Goal: Task Accomplishment & Management: Manage account settings

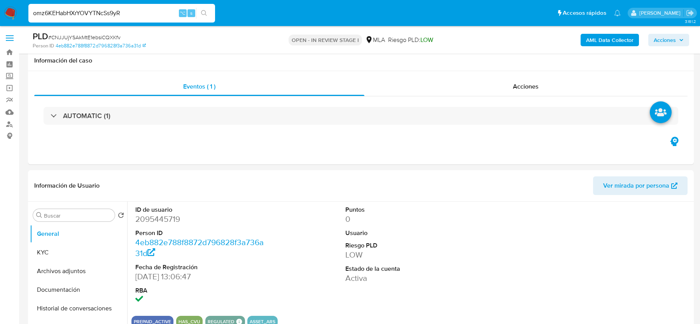
select select "10"
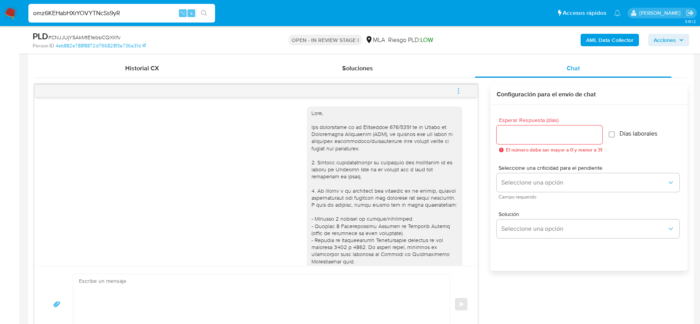
scroll to position [814, 0]
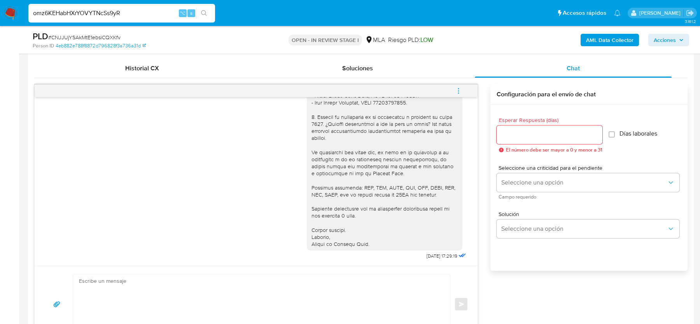
type input "omz6KEHabHXrYOVYTNcSs9yR"
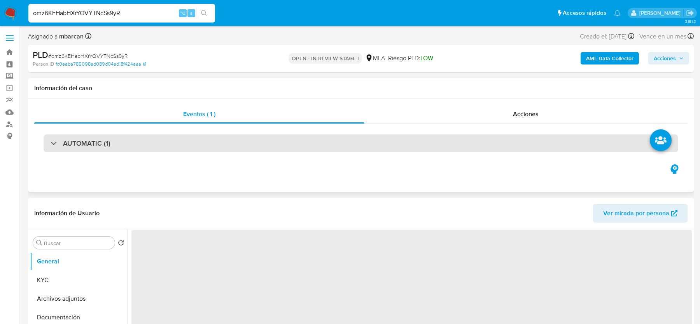
select select "10"
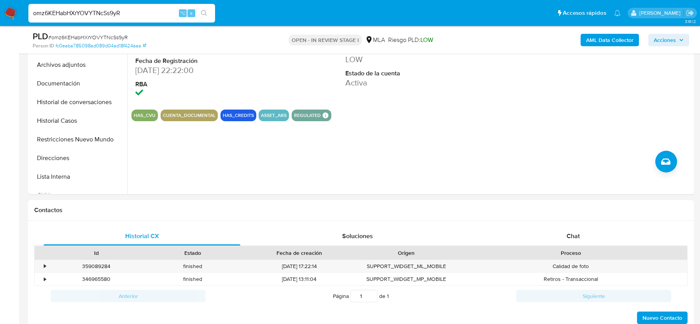
scroll to position [238, 0]
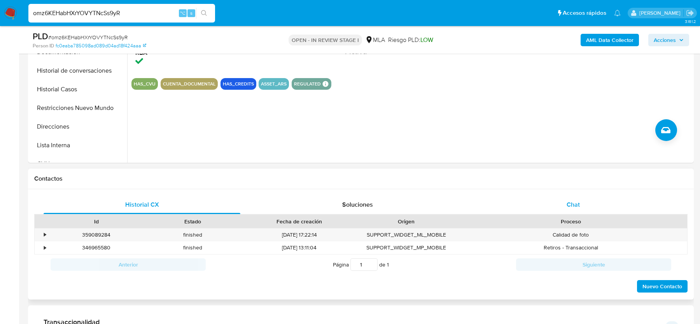
click at [566, 199] on div "Chat" at bounding box center [573, 205] width 197 height 19
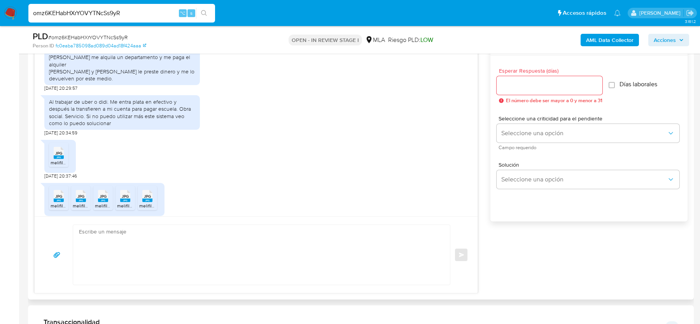
scroll to position [770, 0]
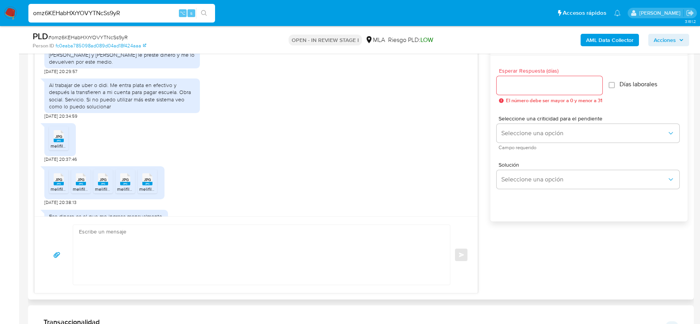
click at [55, 138] on icon at bounding box center [59, 136] width 10 height 12
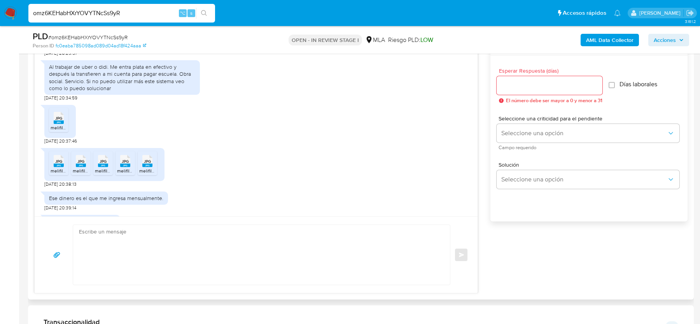
click at [58, 164] on span "JPG" at bounding box center [58, 161] width 7 height 5
click at [74, 167] on div "JPG JPG" at bounding box center [81, 160] width 16 height 15
click at [109, 168] on div "JPG JPG" at bounding box center [103, 160] width 16 height 15
click at [123, 164] on span "JPG" at bounding box center [125, 161] width 7 height 5
click at [139, 168] on div "JPG JPG" at bounding box center [147, 160] width 16 height 15
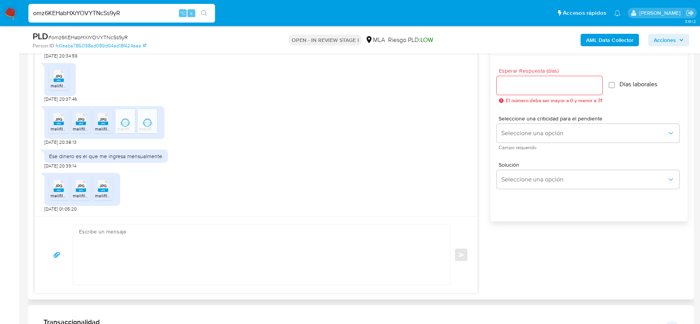
scroll to position [838, 0]
click at [56, 189] on rect at bounding box center [59, 191] width 10 height 4
click at [78, 189] on rect at bounding box center [81, 191] width 10 height 4
click at [107, 189] on rect at bounding box center [103, 191] width 10 height 4
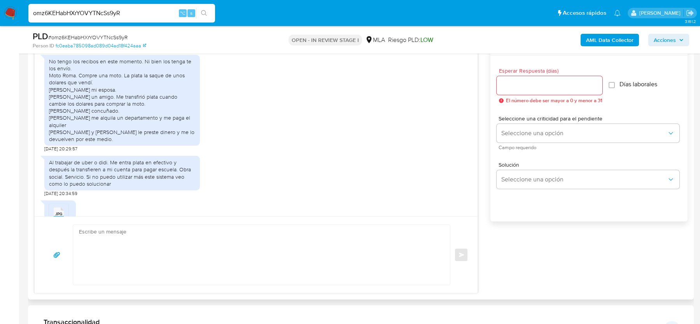
scroll to position [685, 0]
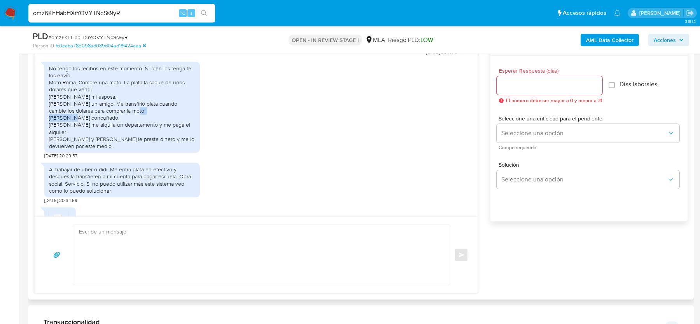
drag, startPoint x: 68, startPoint y: 131, endPoint x: 119, endPoint y: 131, distance: 51.7
click at [119, 131] on div "No tengo los recibos en este momento. Ni bien los tenga te los envío. Moto Roma…" at bounding box center [122, 107] width 146 height 85
copy div "mi concuñado."
drag, startPoint x: 67, startPoint y: 117, endPoint x: 130, endPoint y: 121, distance: 62.8
click at [130, 121] on div "No tengo los recibos en este momento. Ni bien los tenga te los envío. Moto Roma…" at bounding box center [122, 107] width 146 height 85
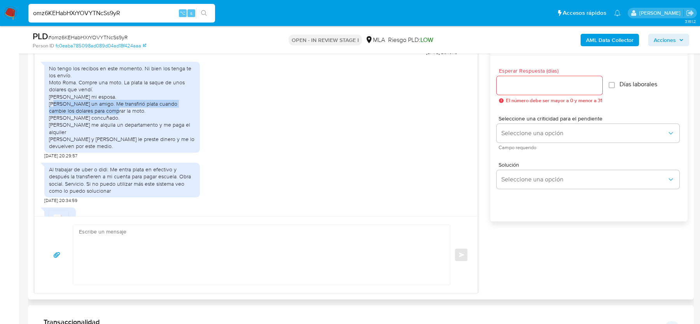
copy div "un amigo. Me transfirió plata cuando cambie los dolares para comprar la moto."
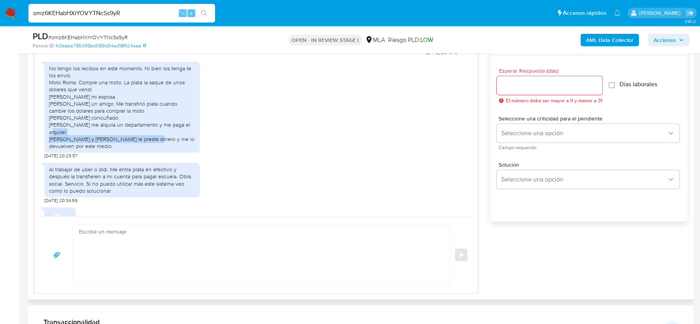
drag, startPoint x: 89, startPoint y: 146, endPoint x: 89, endPoint y: 151, distance: 4.3
click at [89, 150] on div "No tengo los recibos en este momento. Ni bien los tenga te los envío. Moto Roma…" at bounding box center [122, 107] width 146 height 85
copy div "le preste dinero y me lo devuelven por este medio."
drag, startPoint x: 61, startPoint y: 140, endPoint x: 183, endPoint y: 138, distance: 121.8
click at [183, 138] on div "No tengo los recibos en este momento. Ni bien los tenga te los envío. Moto Roma…" at bounding box center [122, 107] width 146 height 85
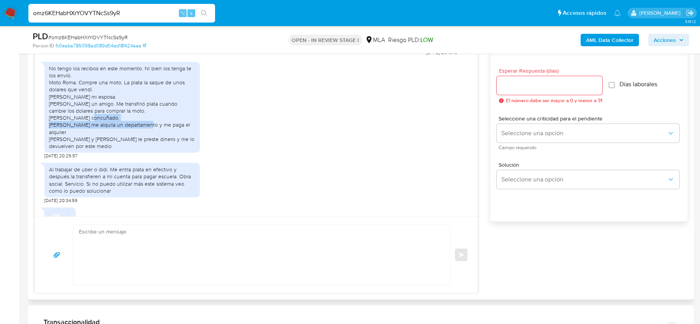
copy div "me alquila un departamento y me paga el alquiler"
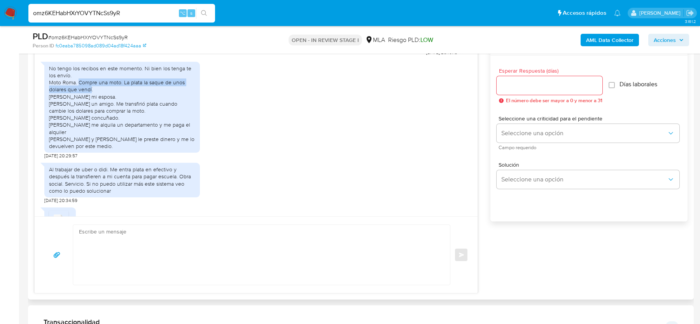
drag, startPoint x: 78, startPoint y: 96, endPoint x: 91, endPoint y: 100, distance: 14.0
click at [91, 100] on div "No tengo los recibos en este momento. Ni bien los tenga te los envío. Moto Roma…" at bounding box center [122, 107] width 146 height 85
copy div "Compre una moto. La plata la saque de unos dolares que vendí"
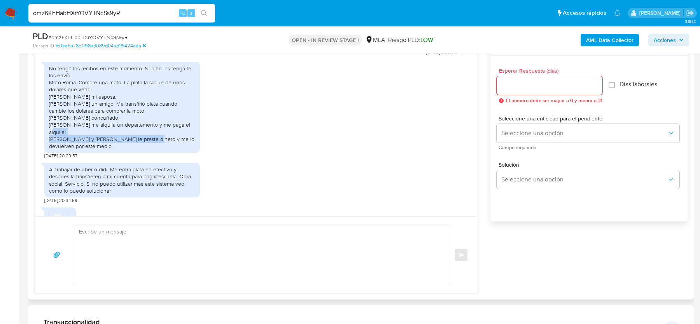
drag, startPoint x: 89, startPoint y: 146, endPoint x: 91, endPoint y: 151, distance: 5.4
click at [91, 150] on div "No tengo los recibos en este momento. Ni bien los tenga te los envío. Moto Roma…" at bounding box center [122, 107] width 146 height 85
copy div "le preste dinero y me lo devuelven por este medio."
click at [65, 16] on input "omz6KEHabHXrYOVYTNcSs9yR" at bounding box center [121, 13] width 187 height 10
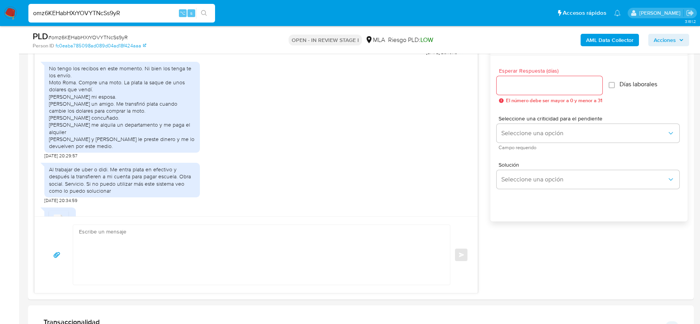
paste input "06YW10aQhYhOvX285A3E9XJM"
type input "06YW10aQhYhOvX285A3E9XJM"
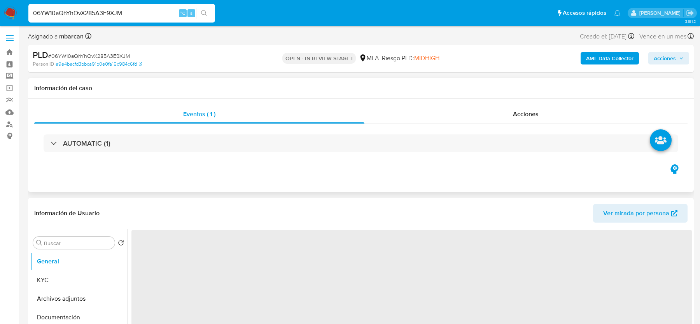
select select "10"
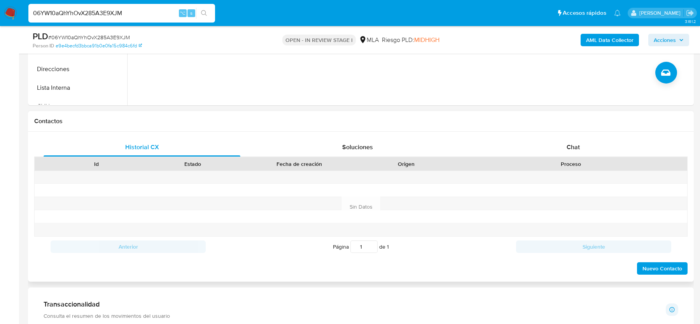
scroll to position [307, 0]
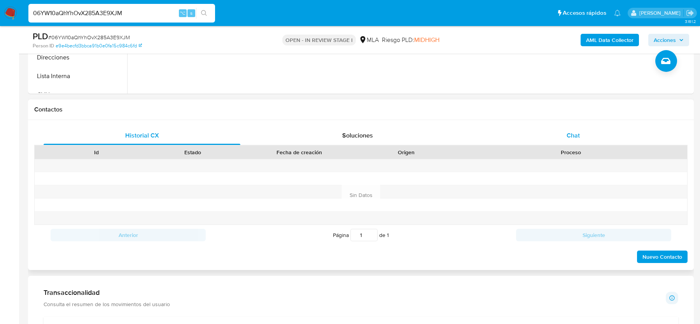
click at [576, 132] on span "Chat" at bounding box center [573, 135] width 13 height 9
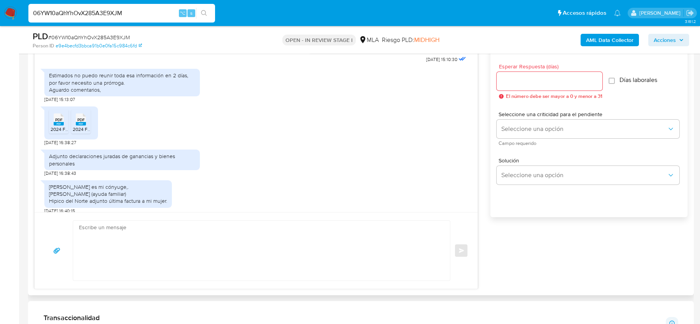
scroll to position [442, 0]
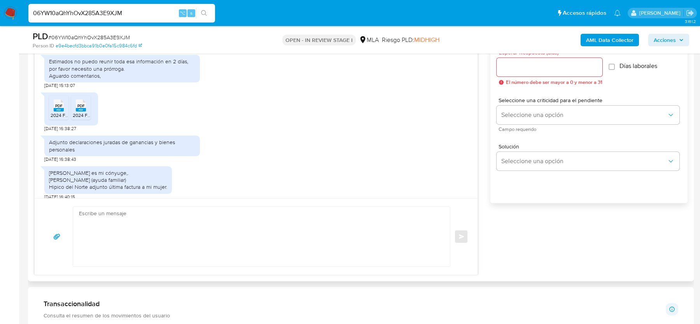
click at [65, 112] on div "PDF PDF" at bounding box center [59, 104] width 16 height 15
click at [81, 109] on span "PDF" at bounding box center [80, 105] width 7 height 5
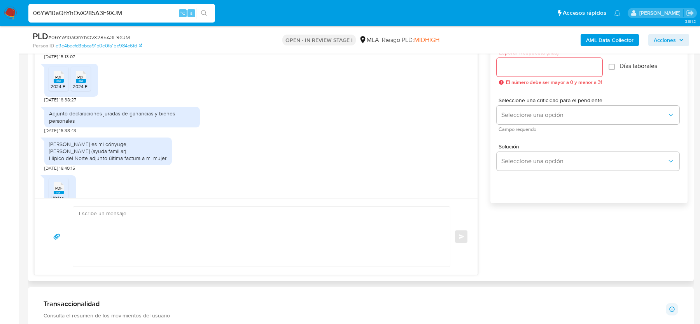
scroll to position [927, 0]
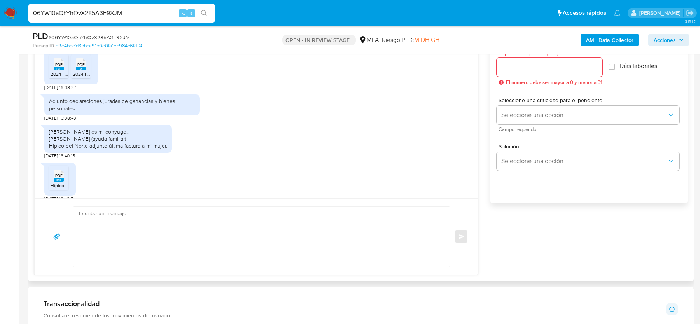
click at [91, 150] on div "Bárbara Levy es mi cónyuge,. Catalina Nogues (ayuda familiar) Hipico del Norte …" at bounding box center [108, 138] width 118 height 21
drag, startPoint x: 90, startPoint y: 154, endPoint x: 123, endPoint y: 156, distance: 32.7
click at [123, 150] on div "Bárbara Levy es mi cónyuge,. Catalina Nogues (ayuda familiar) Hipico del Norte …" at bounding box center [108, 138] width 118 height 21
copy div "ayuda familiar"
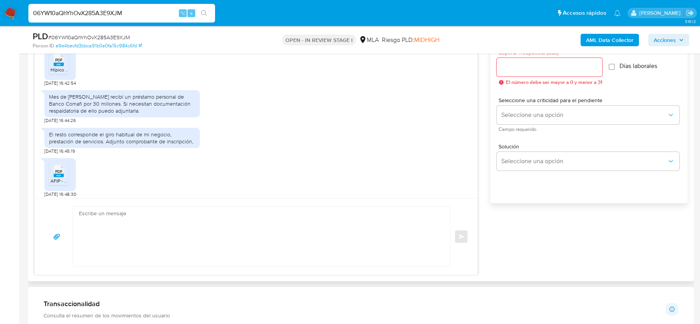
scroll to position [1045, 0]
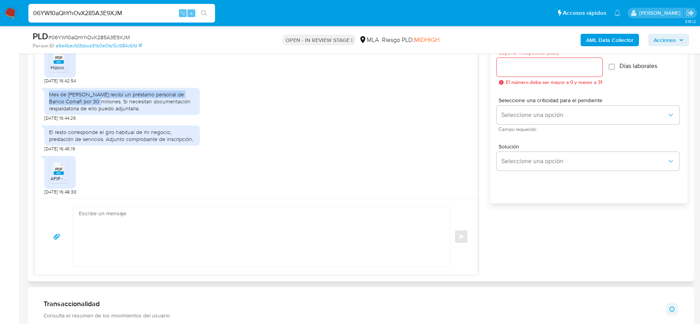
drag, startPoint x: 49, startPoint y: 110, endPoint x: 85, endPoint y: 114, distance: 36.4
click at [85, 112] on div "Mes de Julio recibí un préstamo personal de Banco Comafi por 30 millones. Si ne…" at bounding box center [122, 101] width 146 height 21
copy div "Mes de Julio recibí un préstamo personal de Banco Comafi por 30 millones"
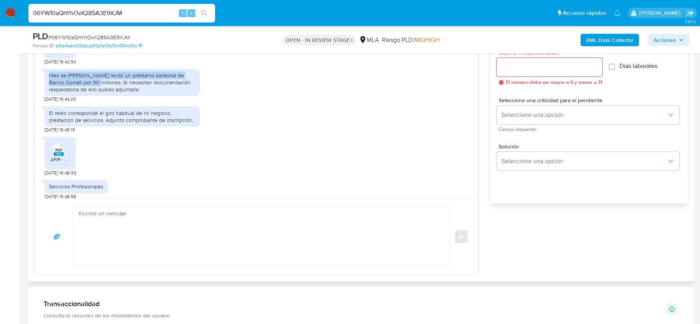
scroll to position [1073, 0]
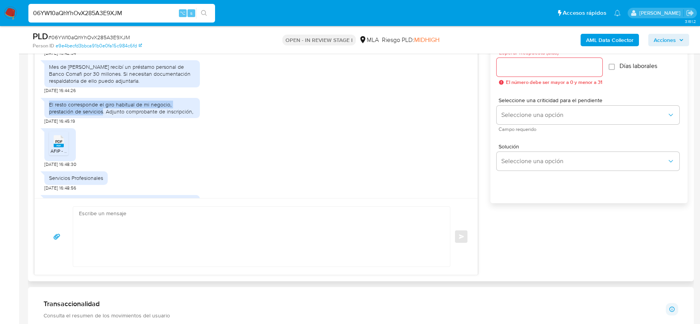
drag, startPoint x: 49, startPoint y: 116, endPoint x: 103, endPoint y: 124, distance: 54.6
click at [103, 115] on div "El resto corresponde el giro habitual de mi negocio, prestación de servicios. A…" at bounding box center [122, 108] width 146 height 14
copy div "El resto corresponde el giro habitual de mi negocio, prestación de servicios"
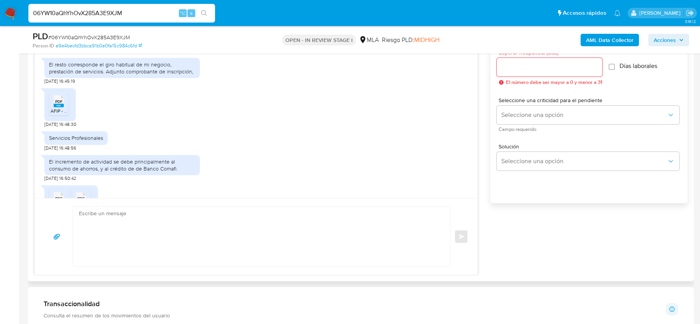
click at [56, 107] on rect at bounding box center [59, 106] width 10 height 4
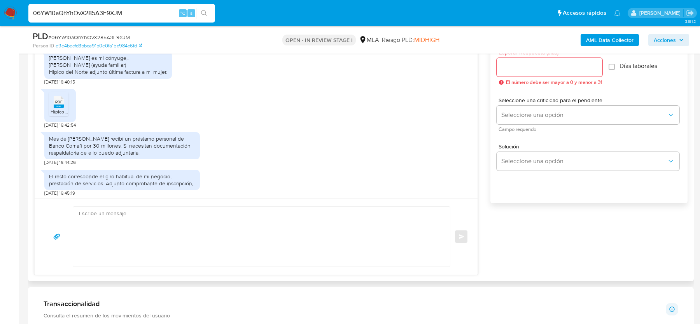
scroll to position [1003, 0]
click at [58, 103] on span "PDF" at bounding box center [58, 100] width 7 height 5
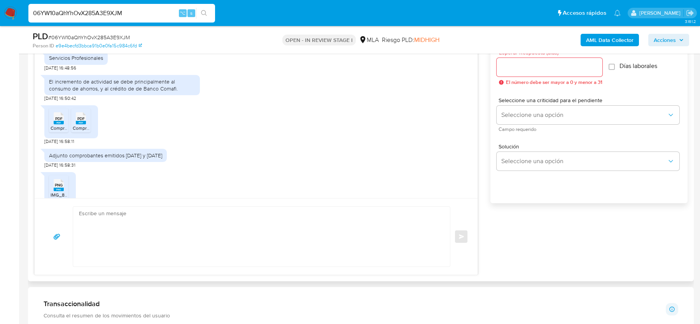
scroll to position [1195, 0]
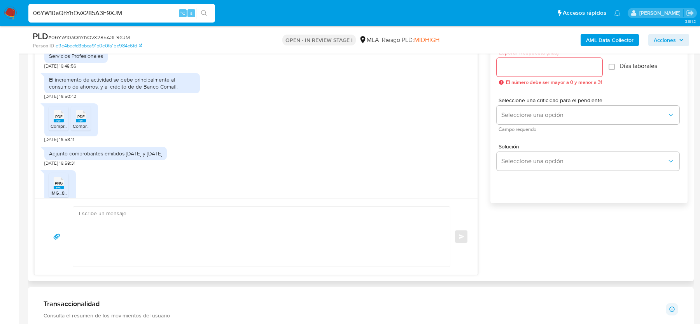
click at [56, 123] on rect at bounding box center [59, 121] width 10 height 4
click at [85, 123] on rect at bounding box center [81, 121] width 10 height 4
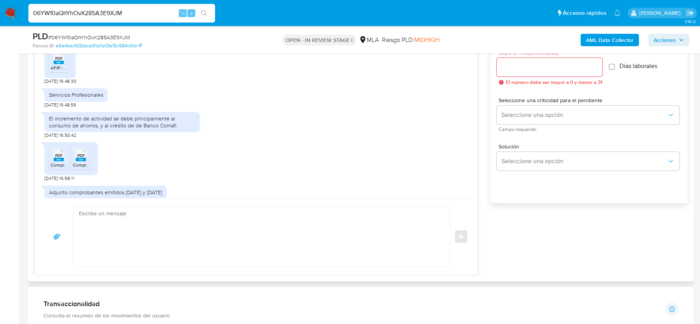
scroll to position [1146, 0]
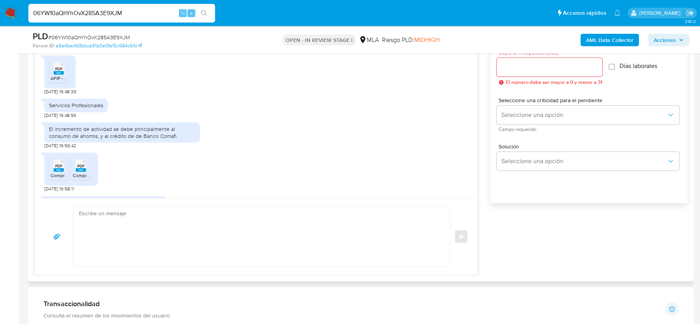
click at [49, 109] on div "Servicios Profesionales" at bounding box center [76, 105] width 54 height 7
copy div "Servicios Profesionales"
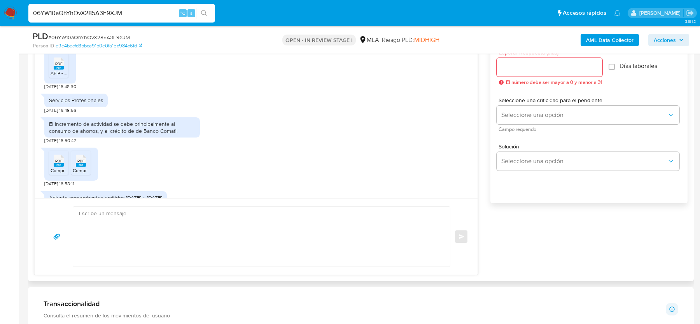
click at [62, 135] on div "El incremento de actividad se debe principalmente al consumo de ahorros, y al c…" at bounding box center [122, 128] width 146 height 14
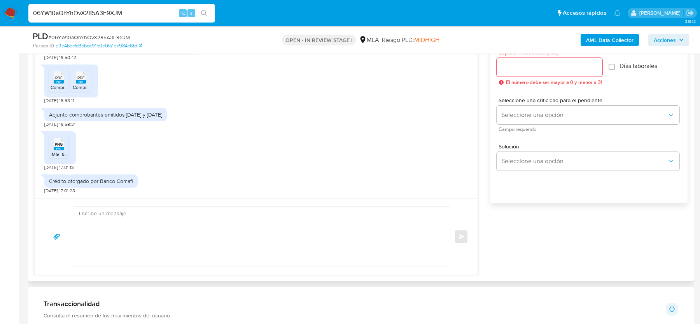
scroll to position [1233, 0]
click at [55, 81] on span "PDF" at bounding box center [58, 78] width 7 height 5
click at [84, 81] on span "PDF" at bounding box center [80, 78] width 7 height 5
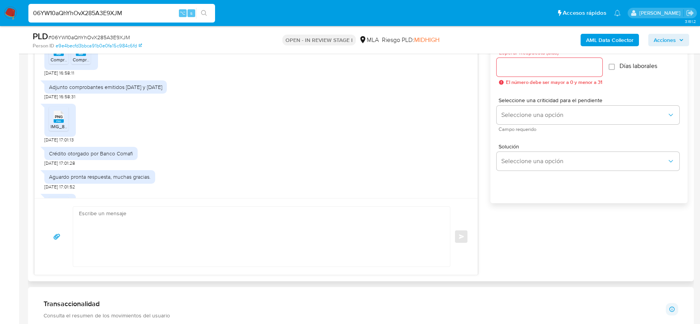
click at [51, 124] on div "PNG PNG" at bounding box center [59, 116] width 16 height 15
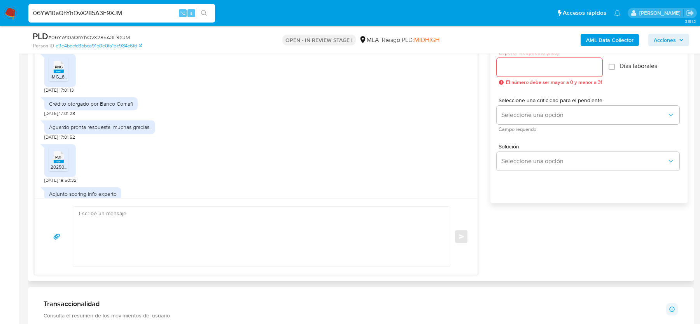
scroll to position [1340, 0]
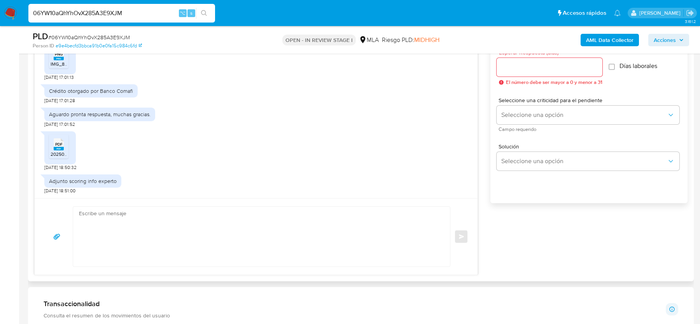
click at [60, 139] on icon at bounding box center [59, 145] width 10 height 12
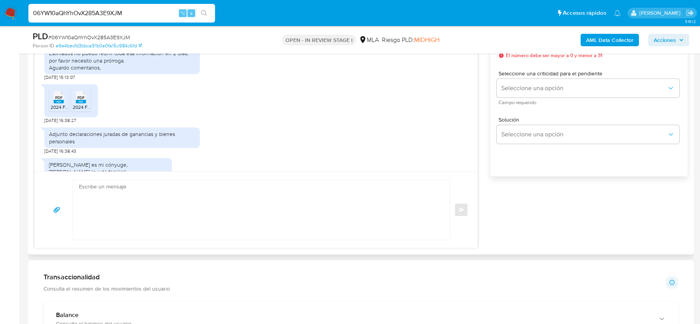
scroll to position [869, 0]
click at [57, 109] on span "2024 F762 BIENES PERSONALES.pdf" at bounding box center [89, 105] width 77 height 7
click at [70, 112] on ul "PDF PDF 2024 F762 BIENES PERSONALES.pdf PDF PDF 2024 F711 GANANCIAS.pdf" at bounding box center [71, 99] width 44 height 27
click at [80, 109] on span "2024 F711 GANANCIAS.pdf" at bounding box center [101, 105] width 56 height 7
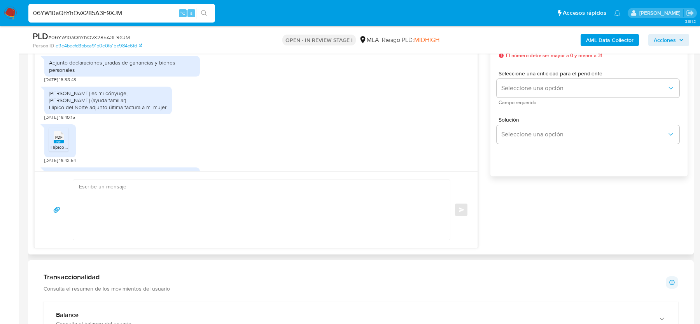
click at [60, 140] on span "PDF" at bounding box center [58, 137] width 7 height 5
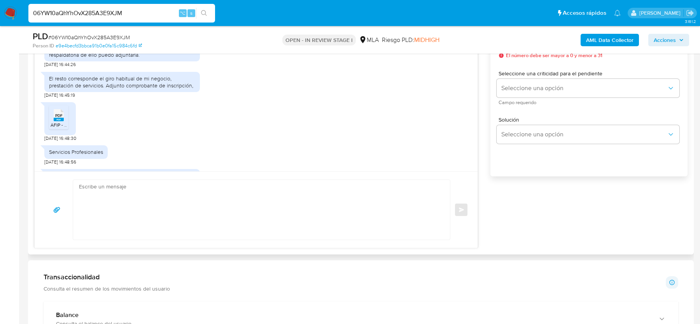
click at [64, 122] on div "PDF PDF" at bounding box center [59, 114] width 16 height 15
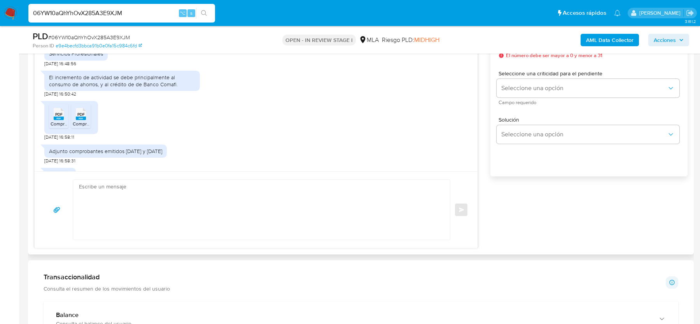
click at [58, 117] on span "PDF" at bounding box center [58, 114] width 7 height 5
click at [85, 120] on icon at bounding box center [81, 114] width 10 height 12
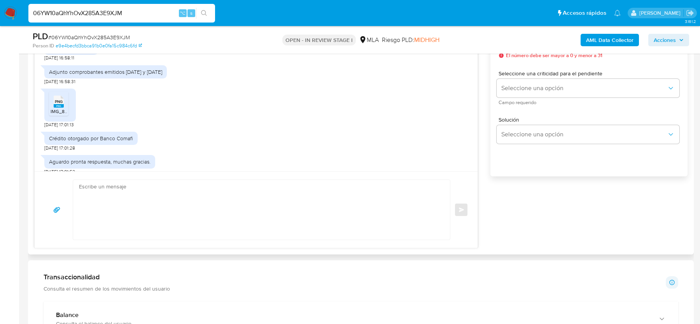
click at [53, 109] on div "PNG PNG" at bounding box center [59, 100] width 16 height 15
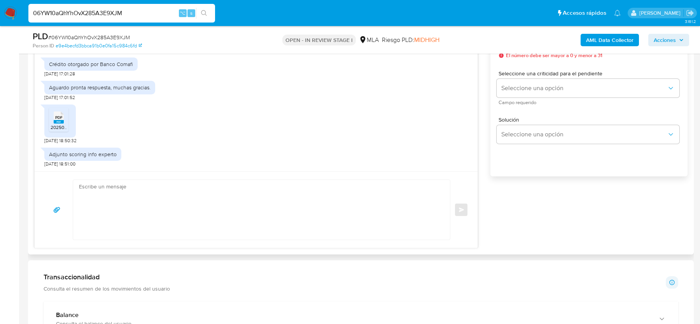
click at [56, 124] on rect at bounding box center [59, 122] width 10 height 4
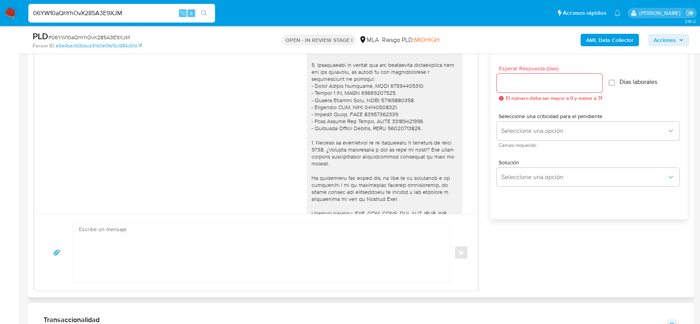
scroll to position [663, 0]
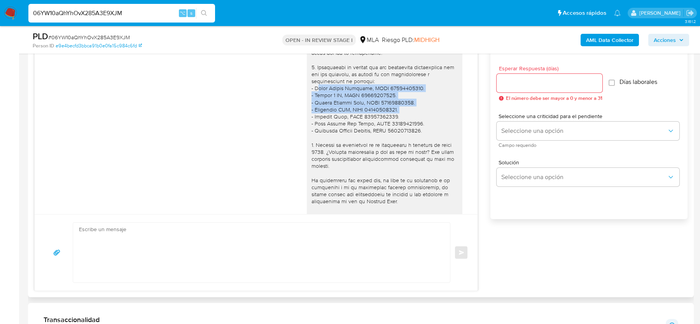
drag, startPoint x: 316, startPoint y: 102, endPoint x: 413, endPoint y: 124, distance: 99.5
click at [413, 124] on div "Hola , En función de las operaciones registradas en tu cuenta de Mercado Pago, …" at bounding box center [385, 63] width 146 height 424
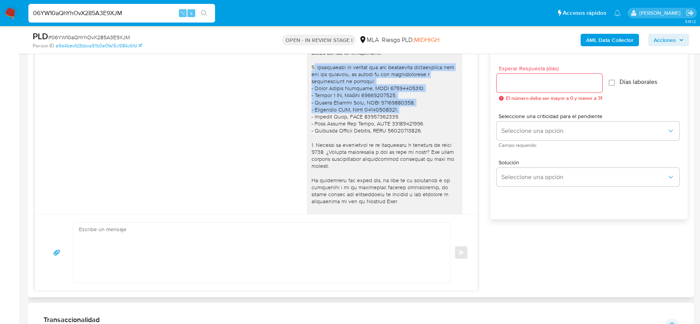
drag, startPoint x: 401, startPoint y: 122, endPoint x: 306, endPoint y: 81, distance: 103.7
click at [306, 81] on div "Hola , En función de las operaciones registradas en tu cuenta de Mercado Pago, …" at bounding box center [256, 66] width 424 height 447
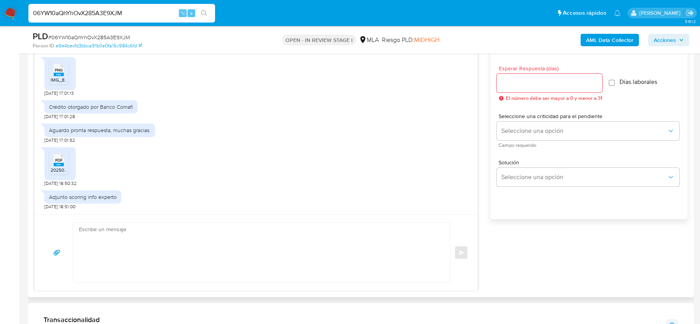
scroll to position [1340, 0]
click at [286, 263] on textarea at bounding box center [259, 253] width 361 height 60
paste textarea "Hola, Muchas gracias por tu respuesta. Te confirmamos la recepción de la docume…"
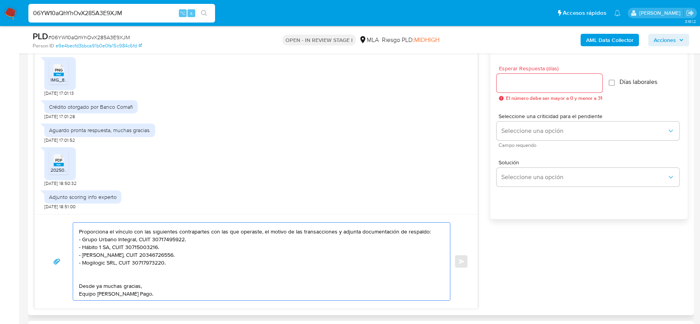
scroll to position [44, 0]
click at [117, 280] on textarea "Hola, Muchas gracias por tu respuesta. Te confirmamos la recepción de la docume…" at bounding box center [259, 262] width 361 height 78
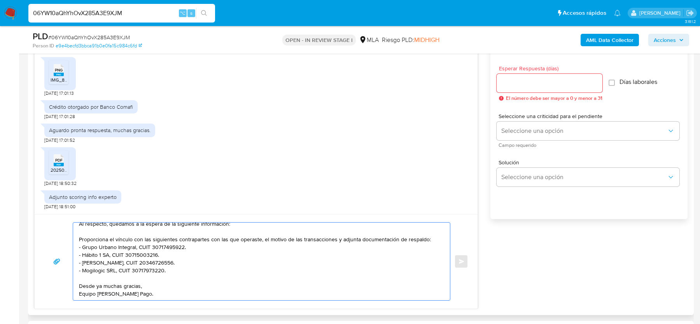
scroll to position [36, 0]
click at [79, 285] on textarea "Hola, Muchas gracias por tu respuesta. Te confirmamos la recepción de la docume…" at bounding box center [259, 262] width 361 height 78
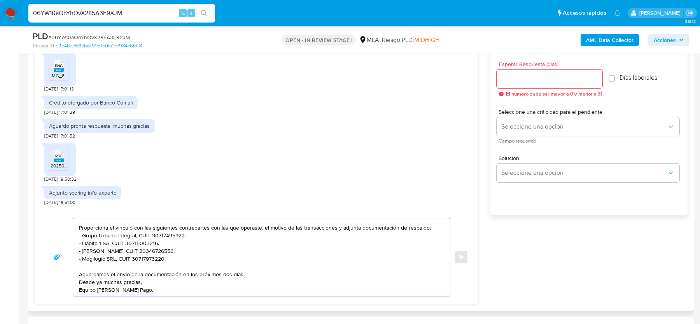
scroll to position [434, 0]
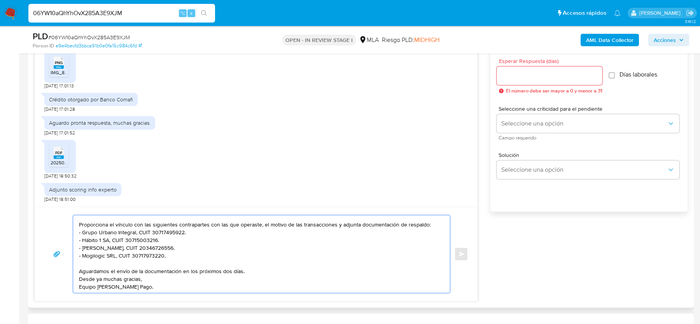
click at [339, 226] on textarea "Hola, Muchas gracias por tu respuesta. Te confirmamos la recepción de la docume…" at bounding box center [259, 255] width 361 height 78
click at [258, 222] on textarea "Hola, Muchas gracias por tu respuesta. Te confirmamos la recepción de la docume…" at bounding box center [259, 255] width 361 height 78
click at [337, 225] on textarea "Hola, Muchas gracias por tu respuesta. Te confirmamos la recepción de la docume…" at bounding box center [259, 255] width 361 height 78
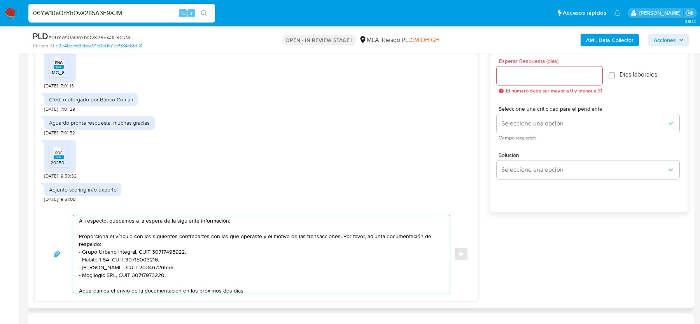
scroll to position [38, 0]
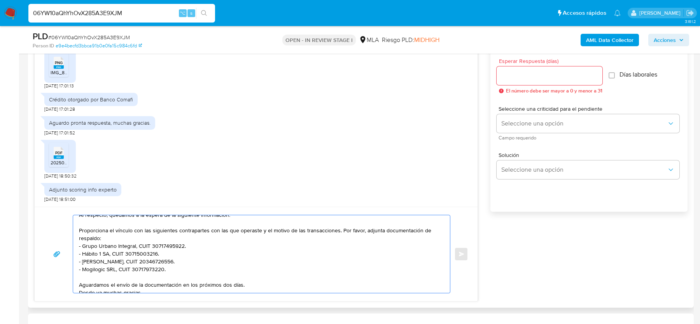
click at [379, 250] on textarea "Hola, Muchas gracias por tu respuesta. Te confirmamos la recepción de la docume…" at bounding box center [259, 255] width 361 height 78
click at [340, 233] on textarea "Hola, Muchas gracias por tu respuesta. Te confirmamos la recepción de la docume…" at bounding box center [259, 255] width 361 height 78
click at [340, 232] on textarea "Hola, Muchas gracias por tu respuesta. Te confirmamos la recepción de la docume…" at bounding box center [259, 255] width 361 height 78
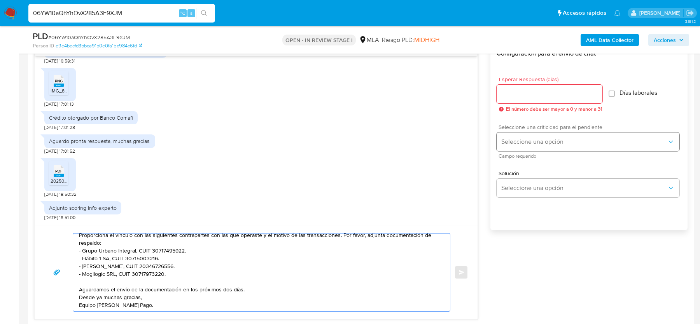
scroll to position [411, 0]
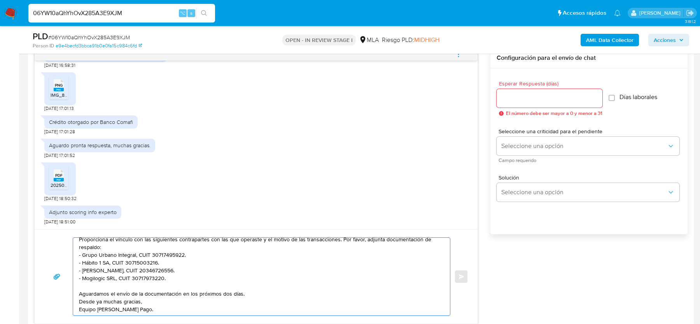
type textarea "Hola, Muchas gracias por tu respuesta. Te confirmamos la recepción de la docume…"
click at [515, 98] on input "Esperar Respuesta (días)" at bounding box center [550, 98] width 106 height 10
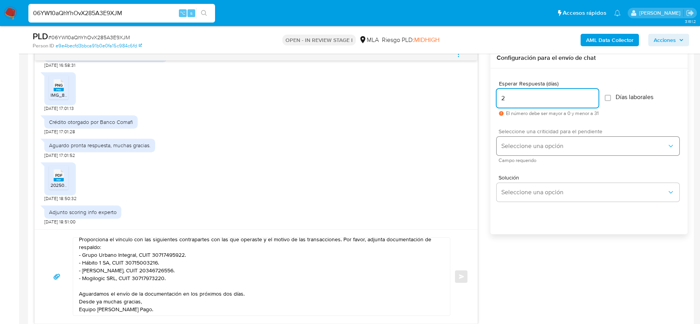
type input "2"
click at [513, 138] on button "Seleccione una opción" at bounding box center [588, 146] width 183 height 19
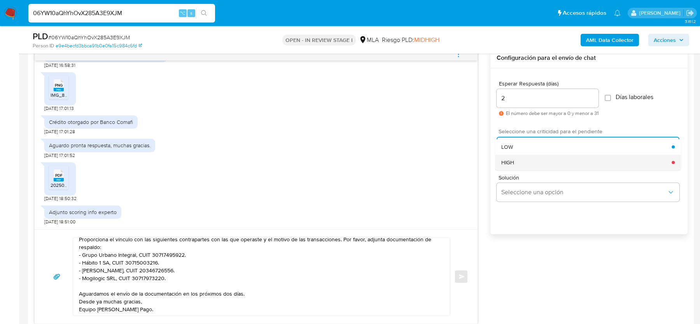
click at [512, 160] on span "HIGH" at bounding box center [507, 162] width 13 height 7
click at [464, 270] on button "Enviar" at bounding box center [461, 277] width 14 height 14
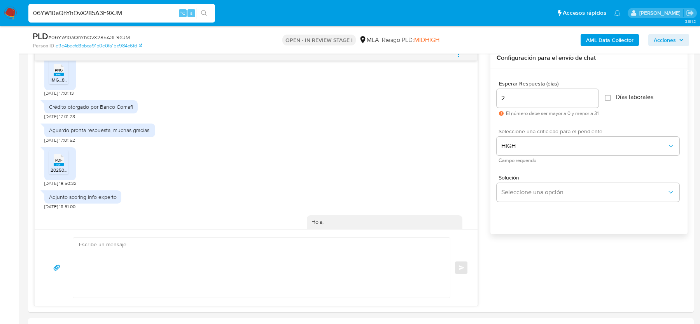
scroll to position [1511, 0]
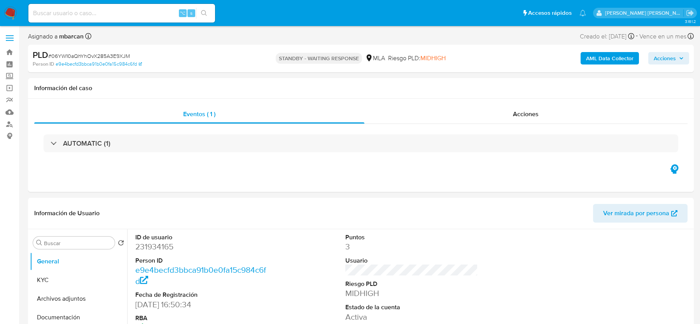
select select "10"
click at [121, 14] on input at bounding box center [121, 13] width 187 height 10
paste input "CNJJUjYSAkMtE1ebsiCQXKfv"
type input "CNJJUjYSAkMtE1ebsiCQXKfv"
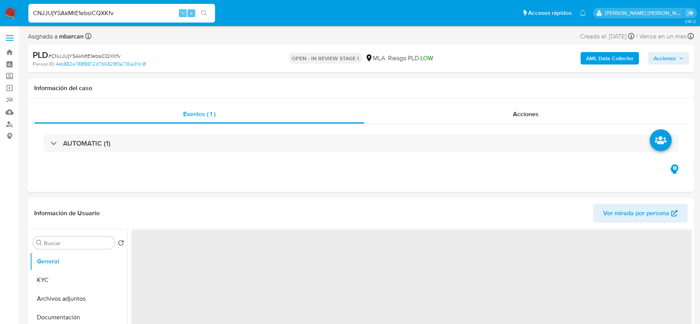
select select "10"
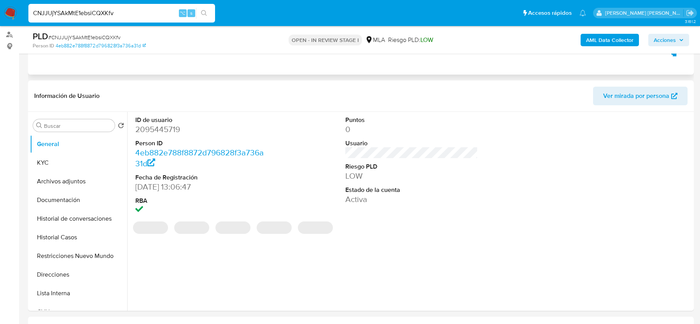
scroll to position [208, 0]
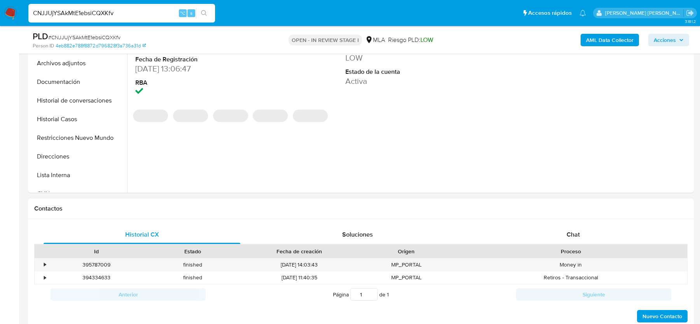
click at [540, 245] on div "Proceso" at bounding box center [570, 251] width 233 height 13
click at [540, 237] on div "Chat" at bounding box center [573, 235] width 197 height 19
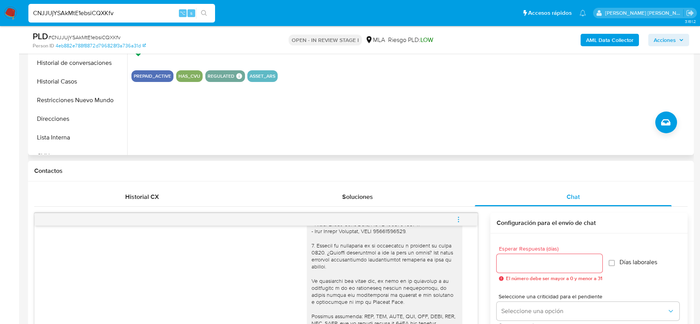
scroll to position [242, 0]
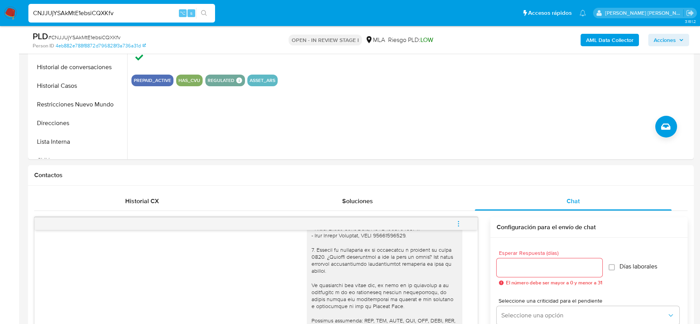
click at [119, 12] on input "CNJJUjYSAkMtE1ebsiCQXKfv" at bounding box center [121, 13] width 187 height 10
paste input "LoTNyJopXfI2dDu40aYMQozF"
type input "LoTNyJopXfI2dDu40aYMQozF"
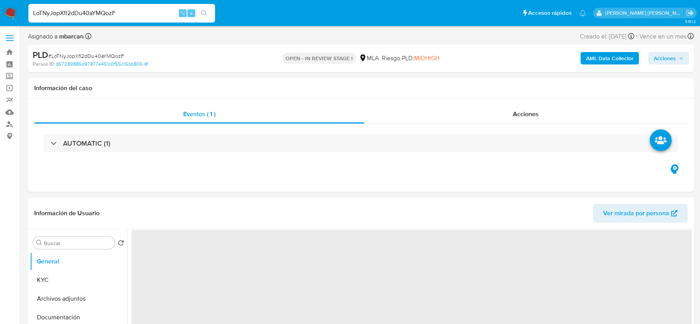
select select "10"
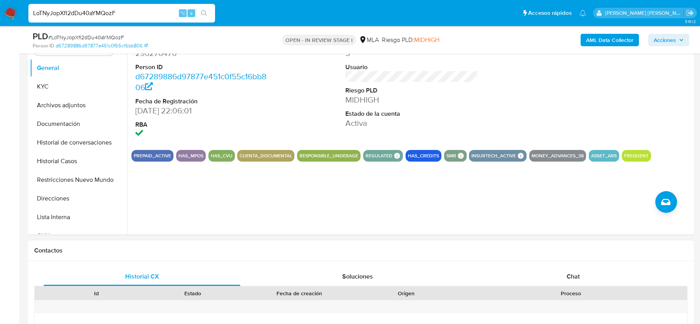
scroll to position [217, 0]
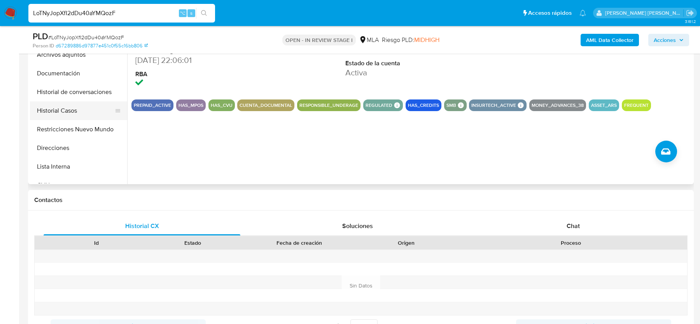
click at [77, 105] on button "Historial Casos" at bounding box center [75, 111] width 91 height 19
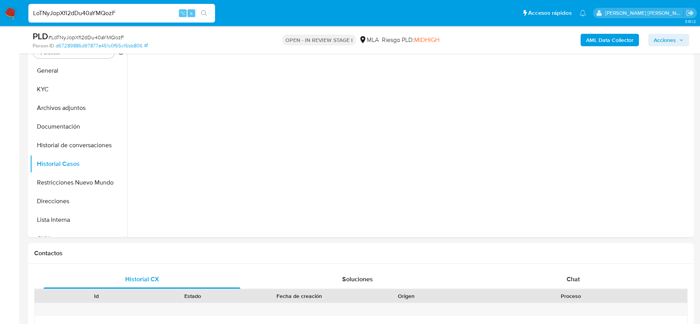
scroll to position [133, 0]
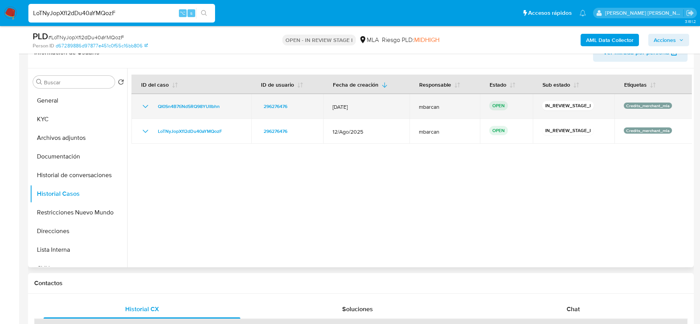
click at [234, 103] on div "QI0Sn4B7tiNd5RQ98YUIIbhn" at bounding box center [191, 106] width 101 height 9
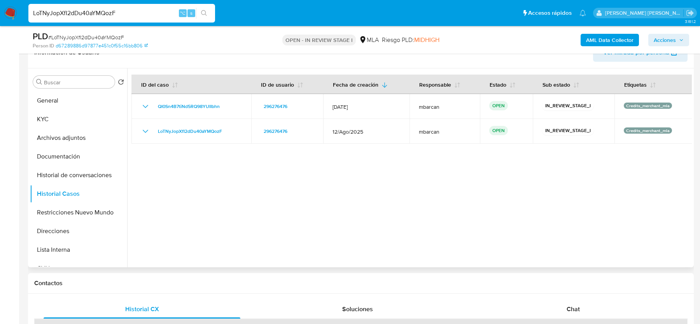
scroll to position [242, 0]
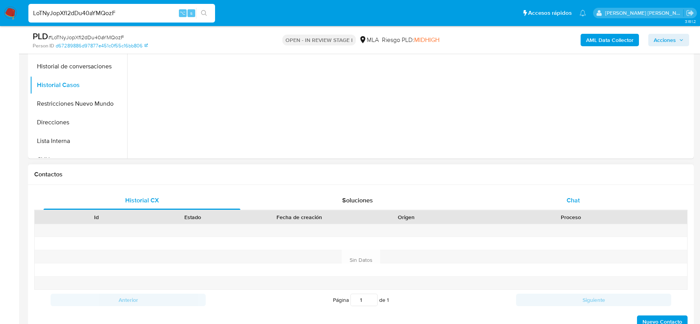
click at [573, 208] on div "Chat" at bounding box center [573, 200] width 197 height 19
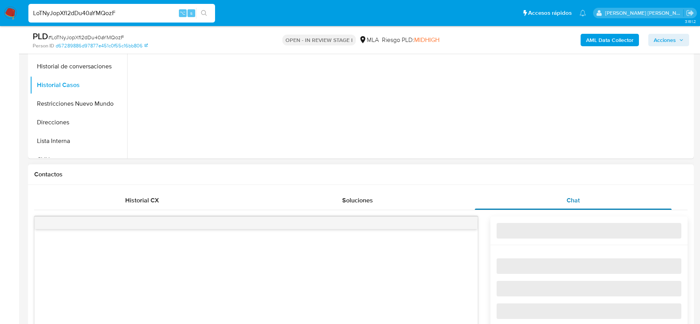
click at [572, 196] on span "Chat" at bounding box center [573, 200] width 13 height 9
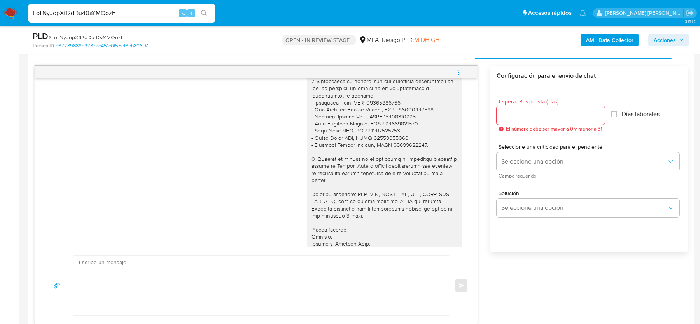
scroll to position [594, 0]
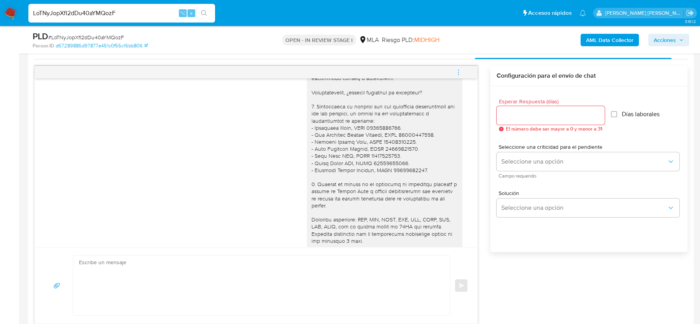
click at [345, 146] on div at bounding box center [385, 160] width 146 height 226
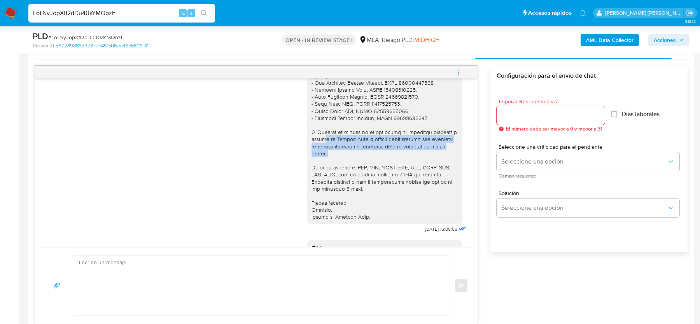
drag, startPoint x: 323, startPoint y: 150, endPoint x: 332, endPoint y: 177, distance: 27.9
click at [332, 177] on div at bounding box center [385, 108] width 146 height 226
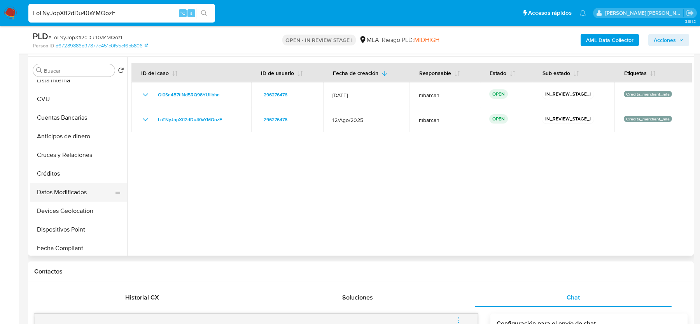
scroll to position [170, 0]
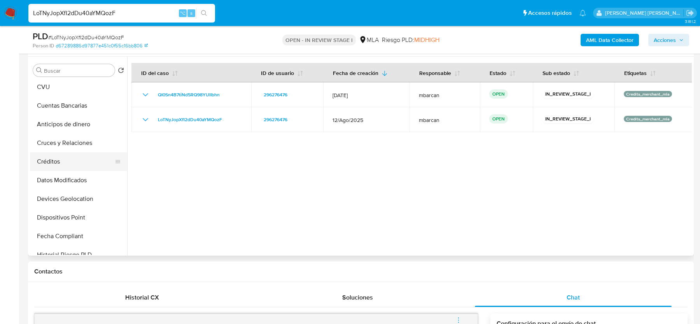
click at [58, 162] on button "Créditos" at bounding box center [75, 162] width 91 height 19
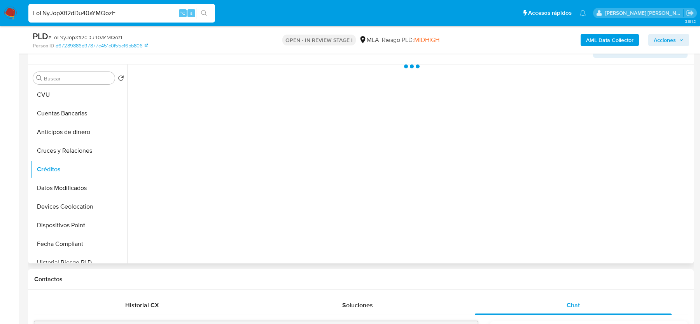
scroll to position [135, 0]
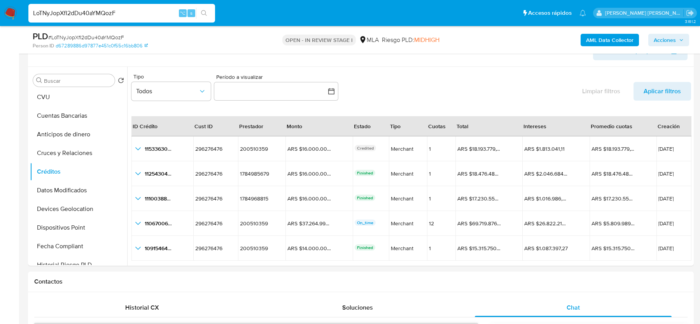
click at [105, 14] on input "LoTNyJopXfI2dDu40aYMQozF" at bounding box center [121, 13] width 187 height 10
paste input "wQ3287Yjjw52zrL6wjwfXVSE"
type input "wQ3287Yjjw52zrL6wjwfXVSE"
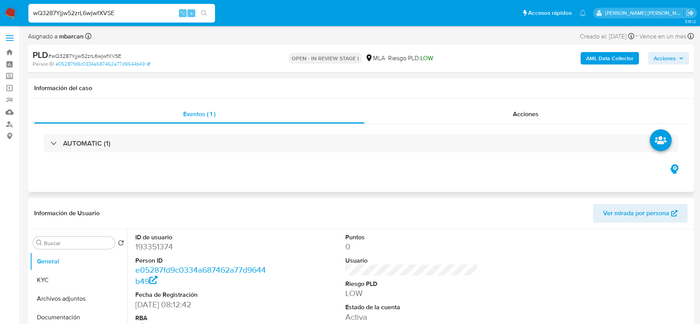
select select "10"
click at [95, 58] on span "# wQ3287Yjjw52zrL6wjwfXVSE" at bounding box center [84, 56] width 73 height 8
copy span "wQ3287Yjjw52zrL6wjwfXVSE"
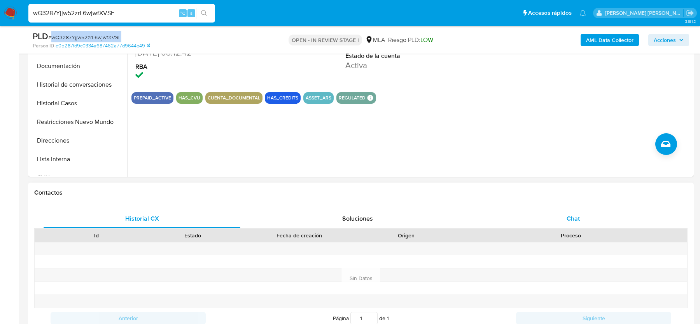
scroll to position [274, 0]
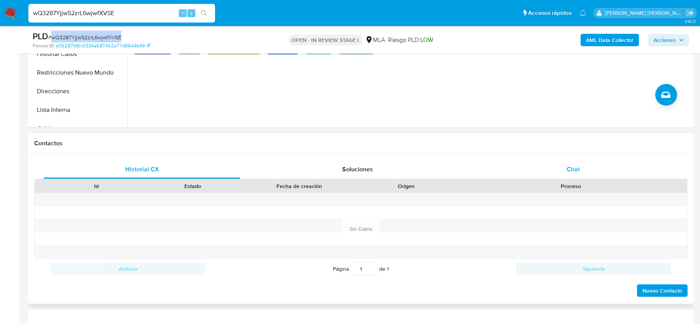
click at [554, 170] on div "Chat" at bounding box center [573, 169] width 197 height 19
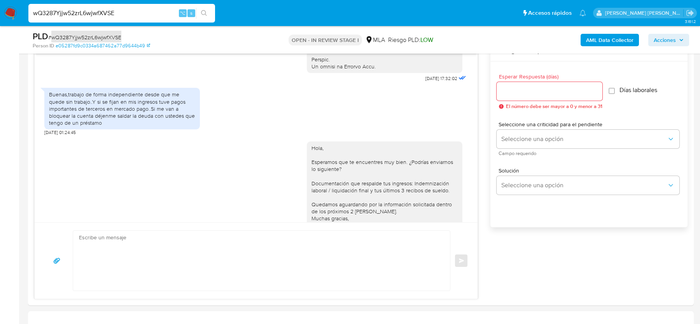
scroll to position [477, 0]
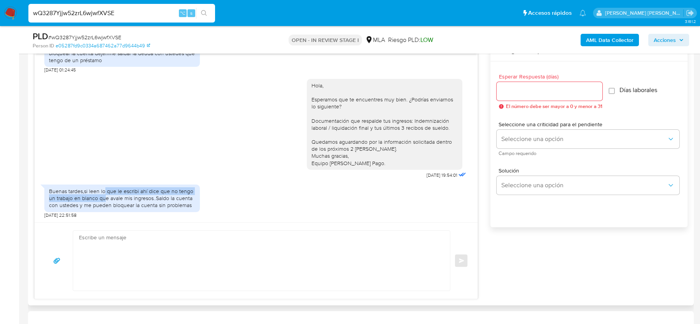
drag, startPoint x: 104, startPoint y: 191, endPoint x: 104, endPoint y: 198, distance: 7.0
click at [104, 198] on div "Buenas tardes,si leen lo que le escribi ahí dice que no tengo un trabajo en bla…" at bounding box center [122, 198] width 146 height 21
drag, startPoint x: 156, startPoint y: 197, endPoint x: 156, endPoint y: 201, distance: 4.3
click at [156, 201] on div "Buenas tardes,si leen lo que le escribi ahí dice que no tengo un trabajo en bla…" at bounding box center [122, 198] width 146 height 21
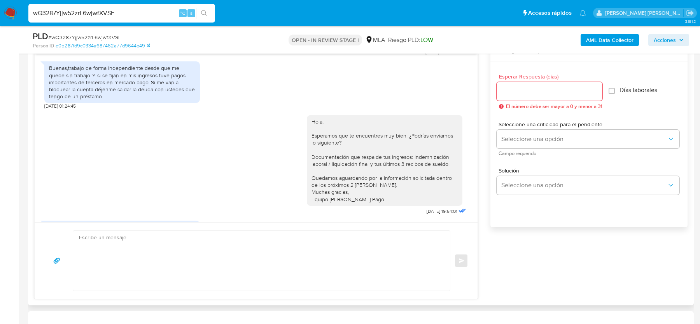
scroll to position [415, 0]
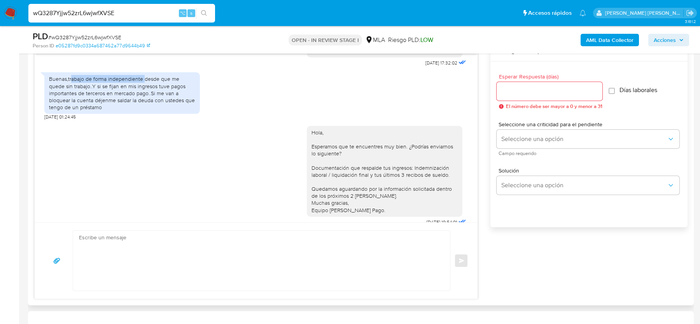
drag, startPoint x: 72, startPoint y: 93, endPoint x: 144, endPoint y: 91, distance: 72.4
click at [144, 91] on div "Buenas,trabajo de forma independiente desde que me quede sin trabajo..Y si se f…" at bounding box center [122, 92] width 146 height 35
drag, startPoint x: 96, startPoint y: 101, endPoint x: 96, endPoint y: 109, distance: 8.6
click at [96, 109] on div "Buenas,trabajo de forma independiente desde que me quede sin trabajo..Y si se f…" at bounding box center [122, 92] width 146 height 35
drag, startPoint x: 155, startPoint y: 109, endPoint x: 155, endPoint y: 115, distance: 6.2
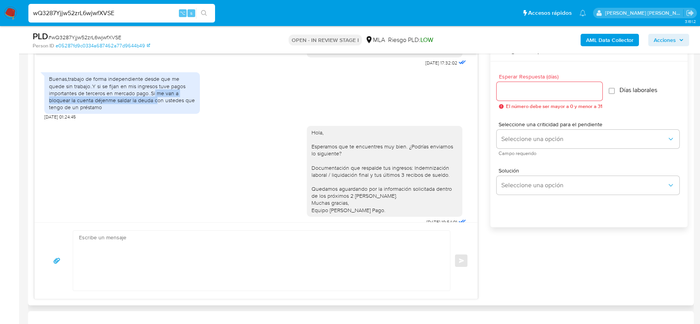
click at [155, 111] on div "Buenas,trabajo de forma independiente desde que me quede sin trabajo..Y si se f…" at bounding box center [122, 92] width 146 height 35
click at [160, 111] on div "Buenas,trabajo de forma independiente desde que me quede sin trabajo..Y si se f…" at bounding box center [122, 92] width 146 height 35
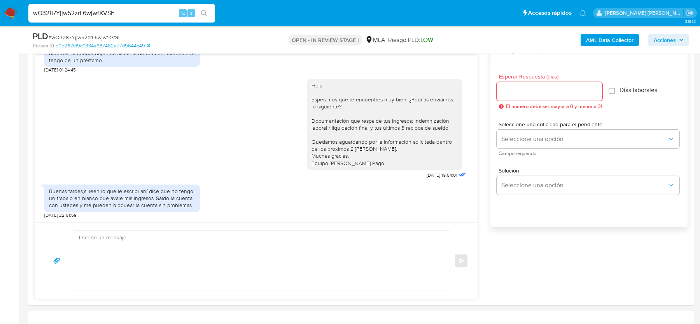
click at [136, 13] on input "wQ3287Yjjw52zrL6wjwfXVSE" at bounding box center [121, 13] width 187 height 10
paste input "Tje6Y5t270bVPykES0qTpuzZ"
type input "Tje6Y5t270bVPykES0qTpuzZ"
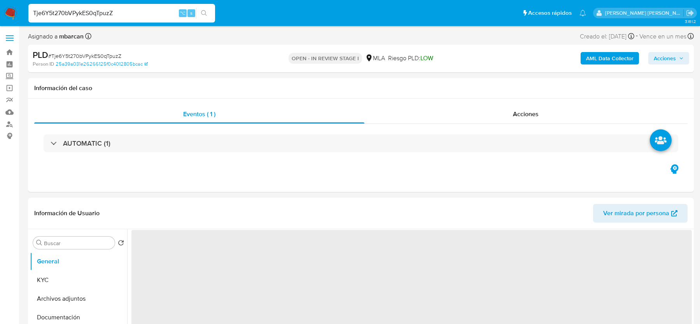
select select "10"
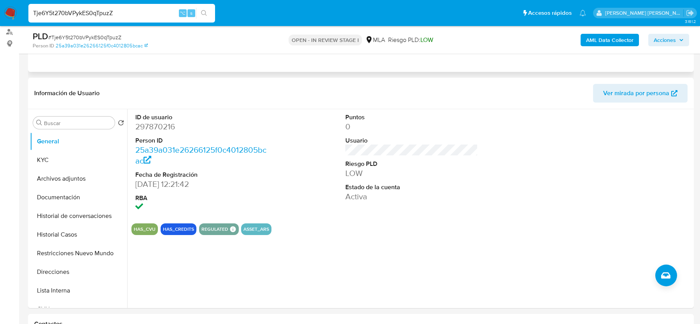
scroll to position [213, 0]
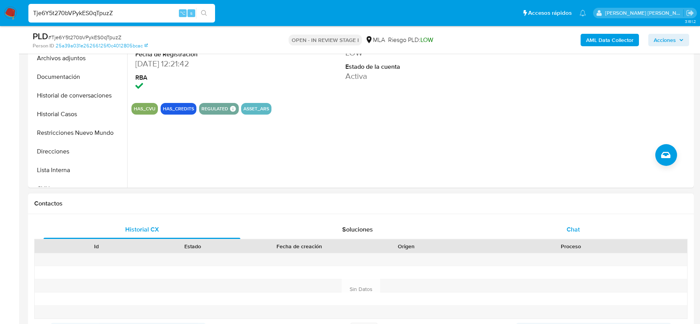
click at [567, 226] on span "Chat" at bounding box center [573, 229] width 13 height 9
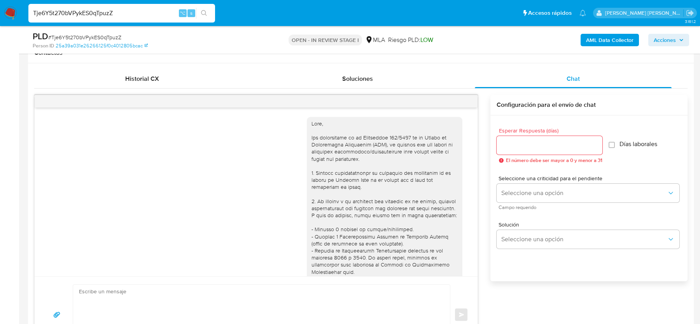
scroll to position [790, 0]
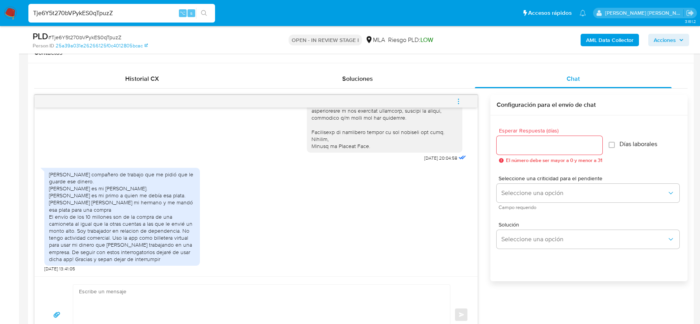
click at [69, 34] on span "# Tje6Y5t270bVPykES0qTpuzZ" at bounding box center [84, 37] width 73 height 8
copy span "Tje6Y5t270bVPykES0qTpuzZ"
drag, startPoint x: 54, startPoint y: 173, endPoint x: 112, endPoint y: 179, distance: 58.3
click at [112, 179] on div "Gustavo Urra compañero de trabajo que me pidió que le guarde ese dinero. Giulia…" at bounding box center [122, 217] width 146 height 92
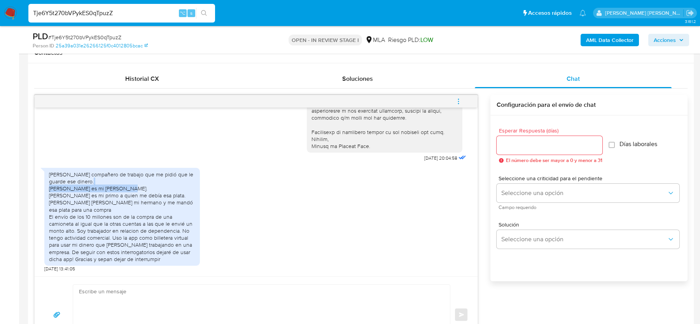
drag, startPoint x: 49, startPoint y: 186, endPoint x: 124, endPoint y: 187, distance: 74.3
click at [124, 187] on div "Gustavo Urra compañero de trabajo que me pidió que le guarde ese dinero. Giulia…" at bounding box center [122, 217] width 146 height 92
drag, startPoint x: 113, startPoint y: 192, endPoint x: 184, endPoint y: 191, distance: 70.4
click at [184, 191] on div "Gustavo Urra compañero de trabajo que me pidió que le guarde ese dinero. Giulia…" at bounding box center [122, 217] width 146 height 92
click at [109, 206] on div "Gustavo Urra compañero de trabajo que me pidió que le guarde ese dinero. Giulia…" at bounding box center [122, 217] width 146 height 92
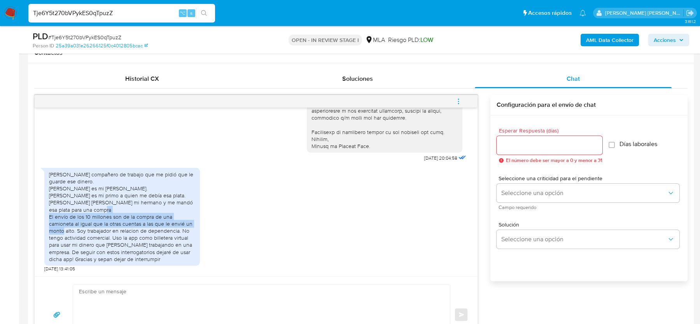
drag, startPoint x: 58, startPoint y: 216, endPoint x: 79, endPoint y: 232, distance: 26.8
click at [79, 232] on div "Gustavo Urra compañero de trabajo que me pidió que le guarde ese dinero. Giulia…" at bounding box center [122, 217] width 146 height 92
click at [68, 188] on div "Gustavo Urra compañero de trabajo que me pidió que le guarde ese dinero. Giulia…" at bounding box center [122, 217] width 146 height 92
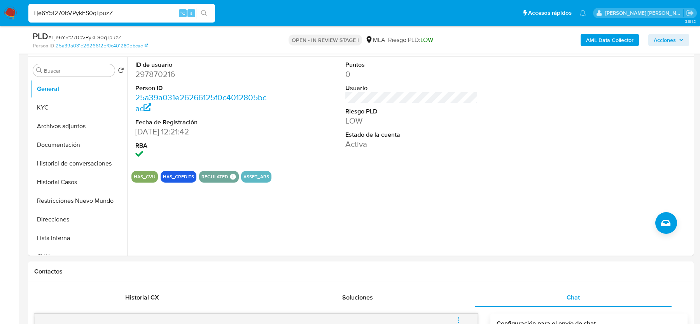
scroll to position [73, 0]
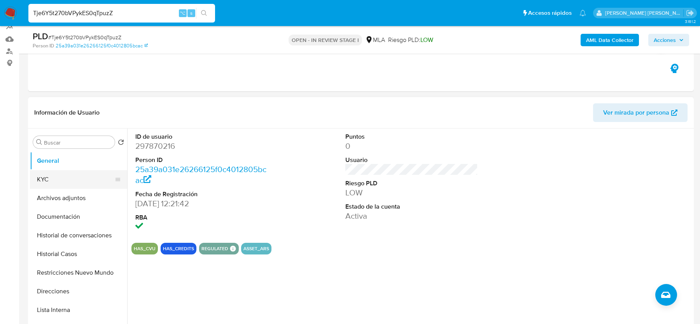
click at [54, 185] on button "KYC" at bounding box center [75, 179] width 91 height 19
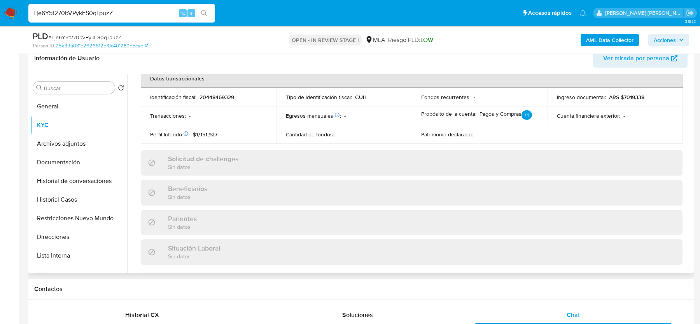
scroll to position [409, 0]
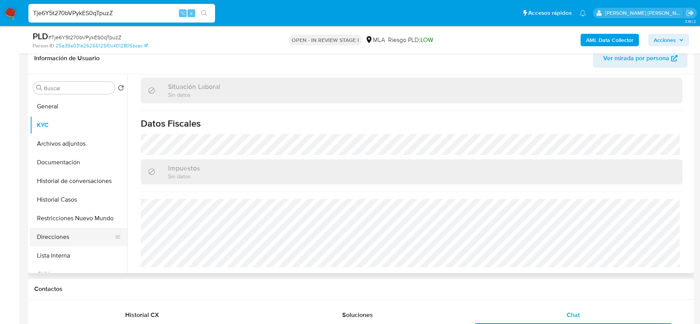
click at [61, 239] on button "Direcciones" at bounding box center [75, 237] width 91 height 19
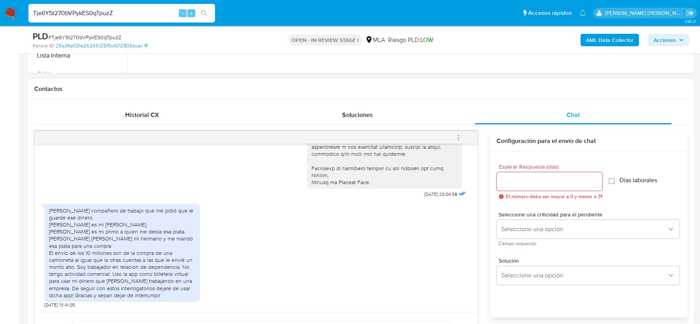
scroll to position [358, 0]
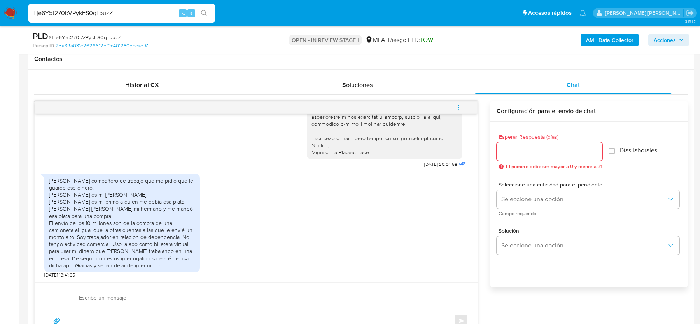
drag, startPoint x: 61, startPoint y: 180, endPoint x: 125, endPoint y: 191, distance: 64.8
click at [125, 191] on div "Gustavo Urra compañero de trabajo que me pidió que le guarde ese dinero. Giulia…" at bounding box center [122, 223] width 146 height 92
drag, startPoint x: 109, startPoint y: 177, endPoint x: 109, endPoint y: 185, distance: 8.2
click at [109, 185] on div "Gustavo Urra compañero de trabajo que me pidió que le guarde ese dinero. Giulia…" at bounding box center [122, 223] width 146 height 92
click at [104, 14] on input "Tje6Y5t270bVPykES0qTpuzZ" at bounding box center [121, 13] width 187 height 10
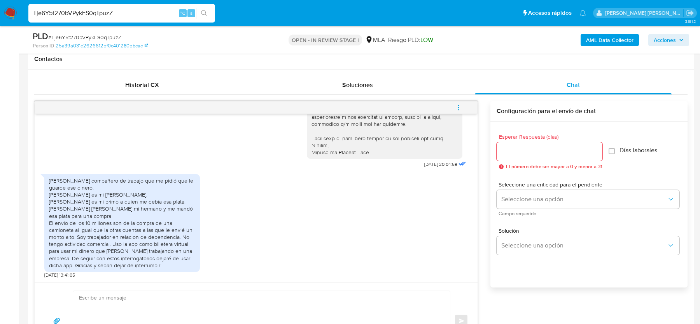
click at [104, 14] on input "Tje6Y5t270bVPykES0qTpuzZ" at bounding box center [121, 13] width 187 height 10
paste input "3S2g3E1jsiQEQtgCuU4tfjH3"
type input "3S2g3E1jsiQEQtgCuU4tfjH3"
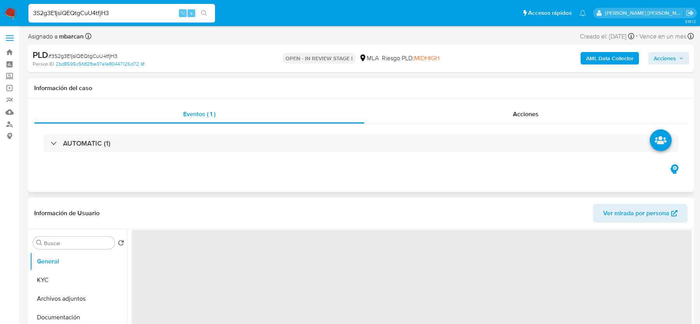
scroll to position [170, 0]
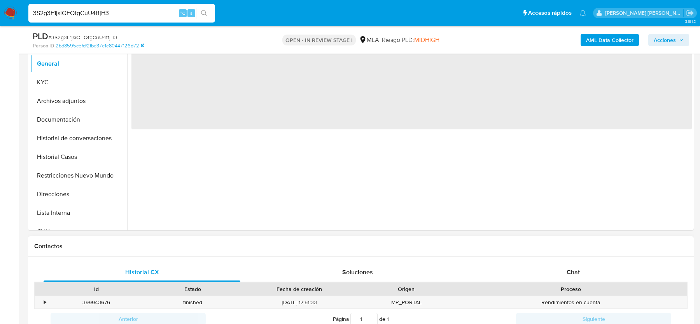
select select "10"
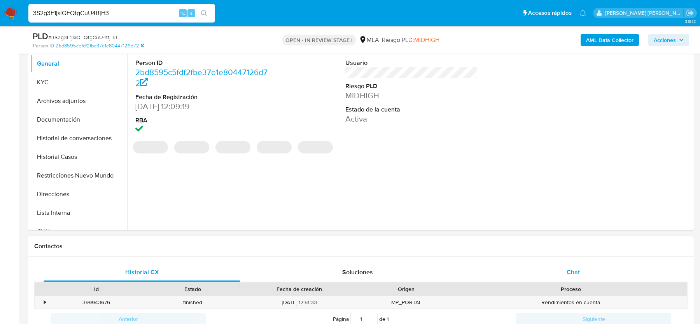
click at [553, 271] on div "Chat" at bounding box center [573, 272] width 197 height 19
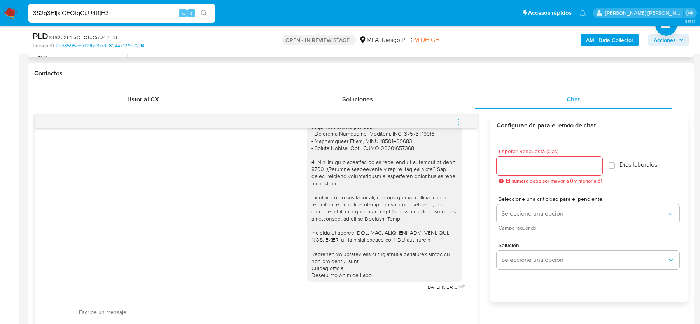
scroll to position [391, 0]
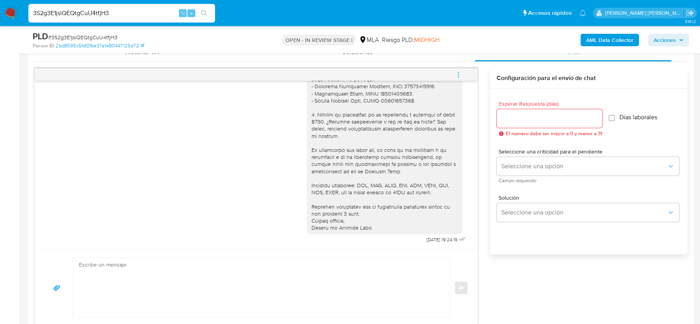
click at [81, 9] on input "3S2g3E1jsiQEQtgCuU4tfjH3" at bounding box center [121, 13] width 187 height 10
paste input "wxa0WpcsKvgUTvVcl45Uwkso"
type input "wxa0WpcsKvgUTvVcl45Uwkso"
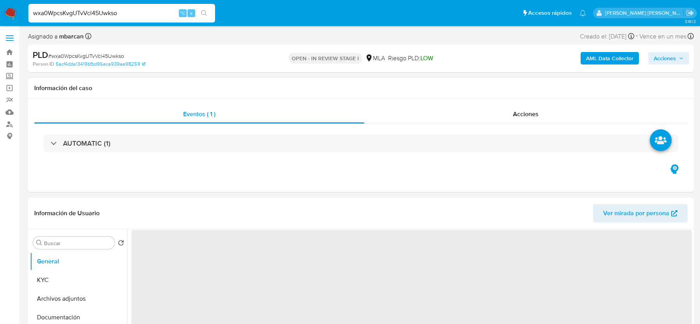
select select "10"
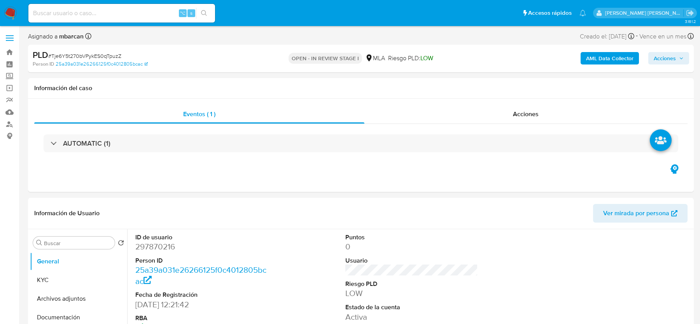
select select "10"
click at [10, 126] on link "Buscador de personas" at bounding box center [46, 124] width 93 height 12
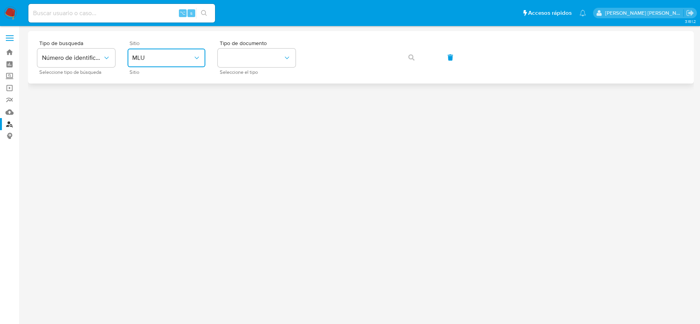
click at [161, 61] on span "MLU" at bounding box center [162, 58] width 61 height 8
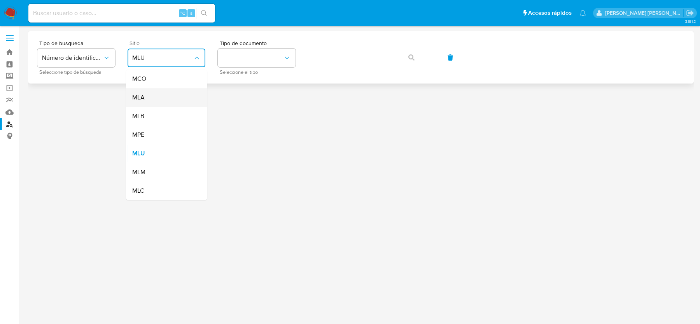
click at [161, 93] on div "MLA" at bounding box center [164, 97] width 64 height 19
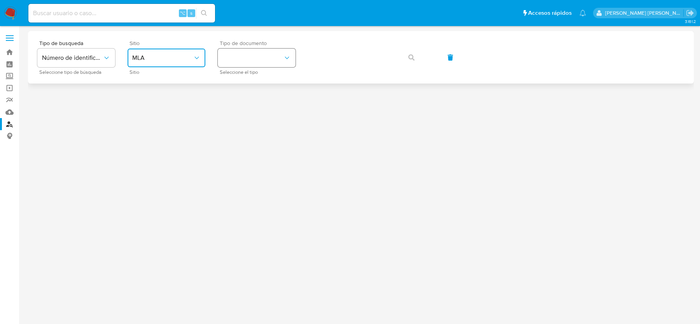
click at [256, 52] on button "identificationType" at bounding box center [257, 58] width 78 height 19
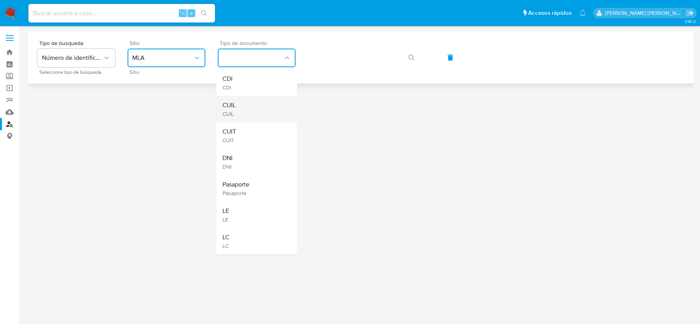
click at [251, 103] on div "CUIL CUIL" at bounding box center [255, 109] width 64 height 26
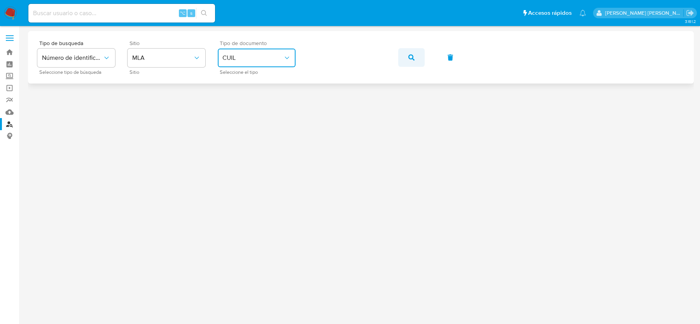
click at [406, 54] on button "button" at bounding box center [411, 57] width 26 height 19
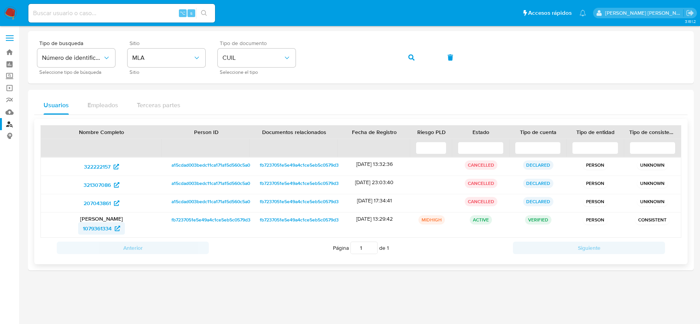
click at [99, 225] on span "1079361334" at bounding box center [97, 229] width 29 height 12
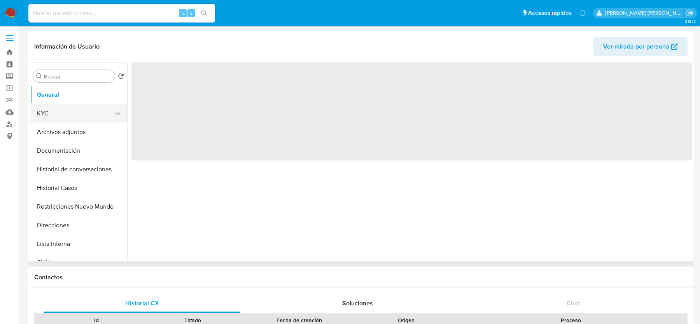
click at [77, 109] on button "KYC" at bounding box center [75, 113] width 91 height 19
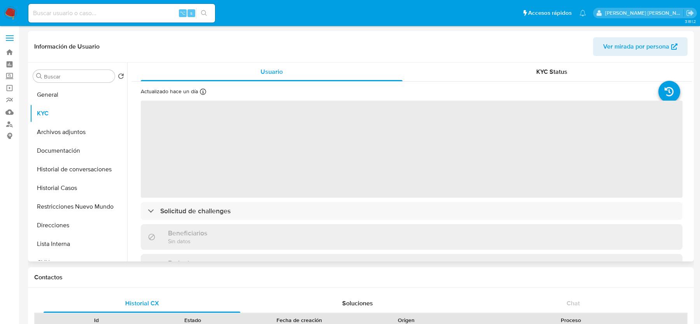
select select "10"
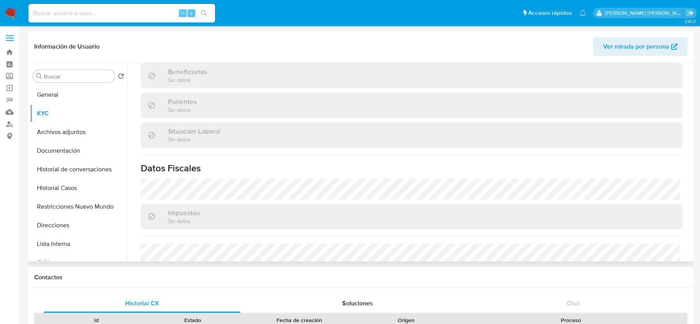
scroll to position [429, 0]
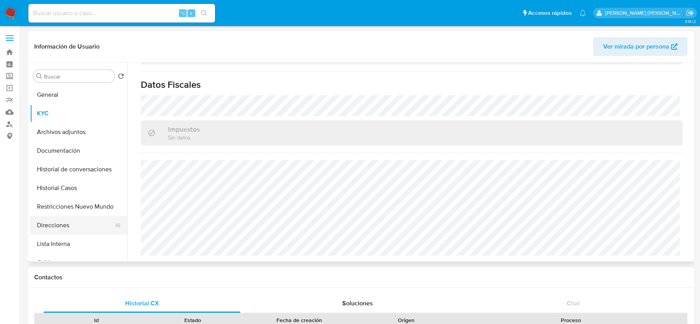
click at [53, 223] on button "Direcciones" at bounding box center [75, 225] width 91 height 19
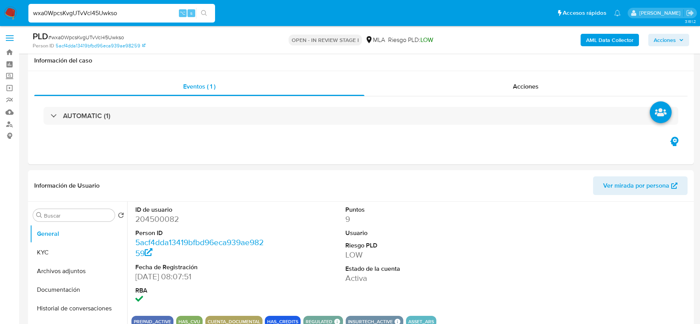
select select "10"
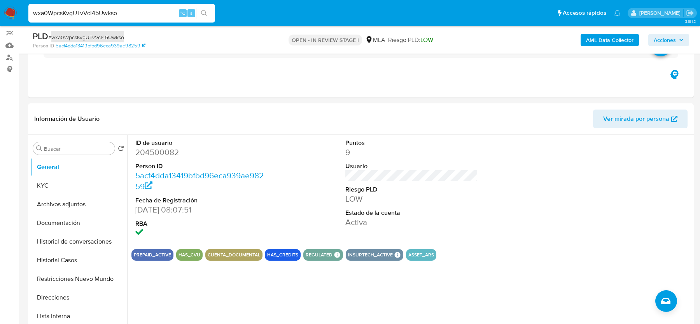
scroll to position [39, 0]
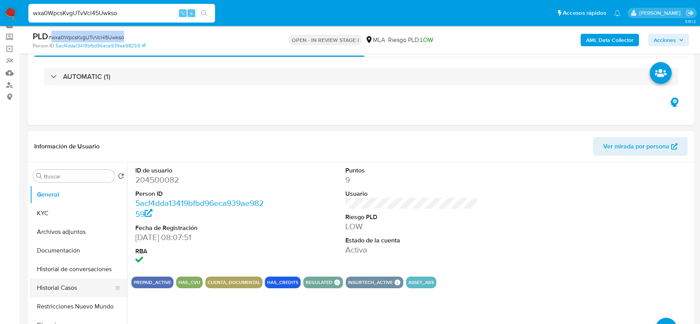
click at [58, 290] on button "Historial Casos" at bounding box center [75, 288] width 91 height 19
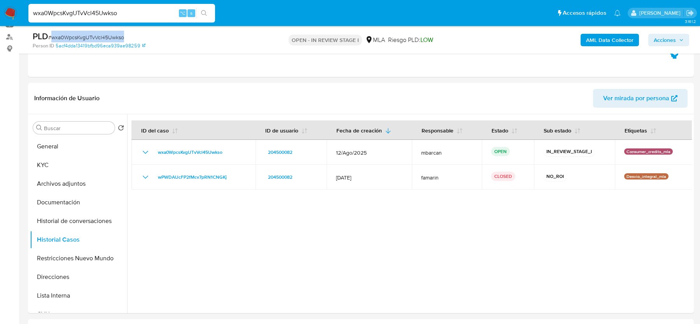
scroll to position [93, 0]
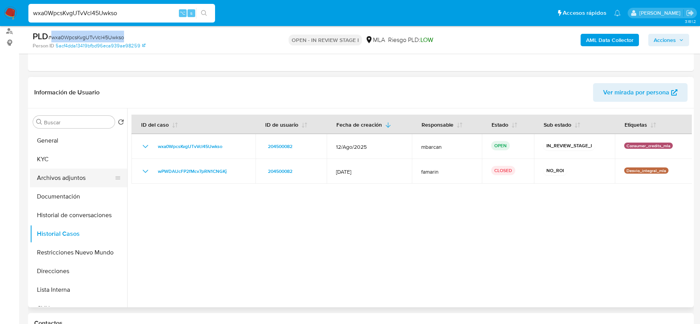
click at [51, 176] on button "Archivos adjuntos" at bounding box center [75, 178] width 91 height 19
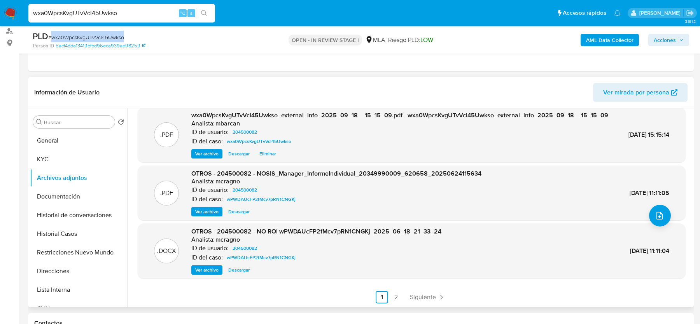
scroll to position [82, 0]
click at [209, 272] on span "Ver archivo" at bounding box center [206, 270] width 23 height 8
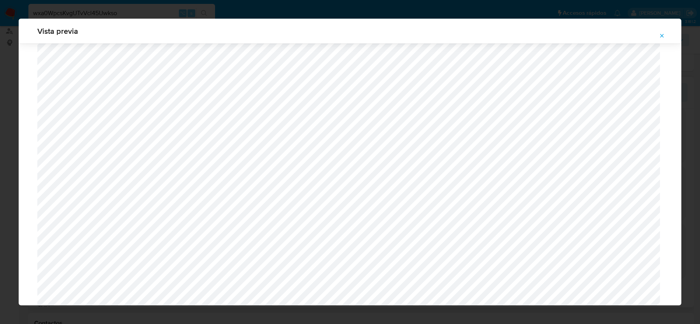
scroll to position [1644, 0]
click at [658, 36] on button "Attachment preview" at bounding box center [662, 36] width 17 height 12
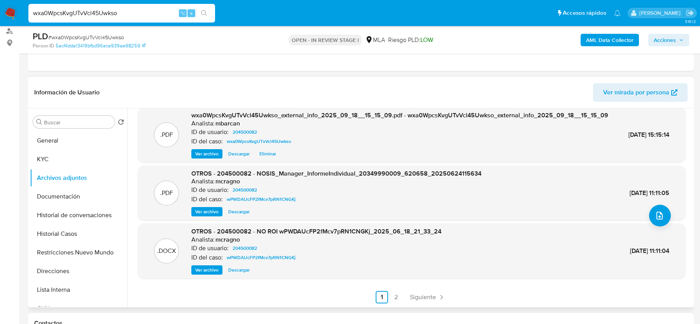
click at [135, 16] on input "wxa0WpcsKvgUTvVcl45Uwkso" at bounding box center [121, 13] width 187 height 10
paste input "LoTNyJopXfI2dDu40aYMQozF"
type input "LoTNyJopXfI2dDu40aYMQozF"
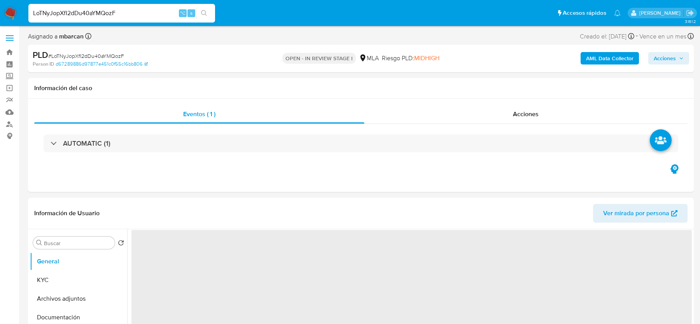
select select "10"
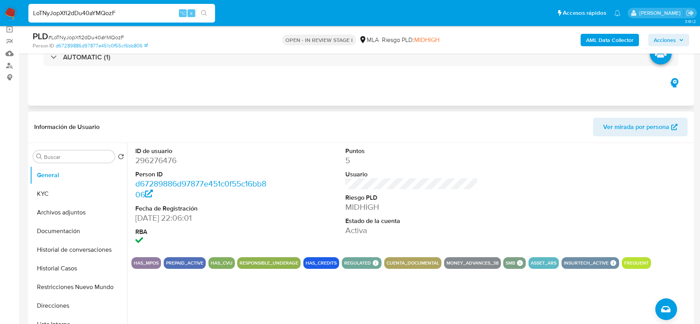
scroll to position [153, 0]
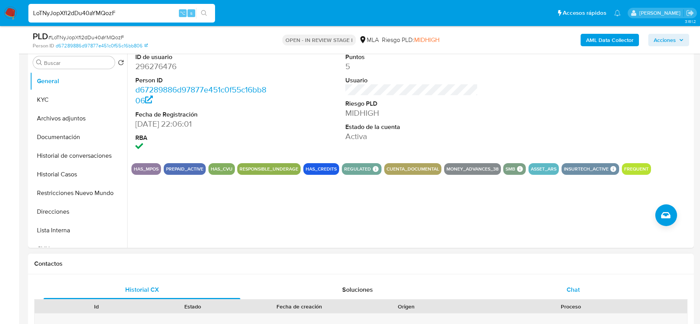
click at [568, 286] on span "Chat" at bounding box center [573, 290] width 13 height 9
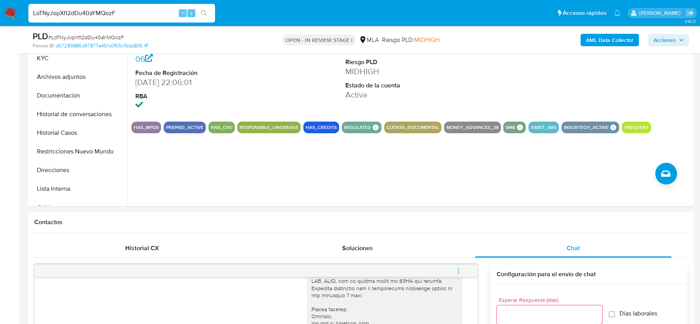
scroll to position [123, 0]
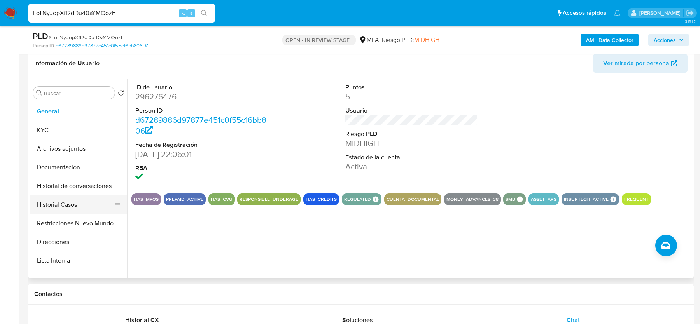
click at [56, 211] on button "Historial Casos" at bounding box center [75, 205] width 91 height 19
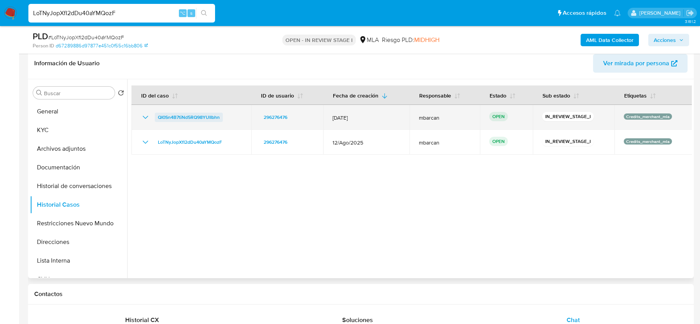
click at [210, 117] on span "QI0Sn4B7tiNd5RQ98YUIIbhn" at bounding box center [189, 117] width 62 height 9
click at [231, 114] on div "QI0Sn4B7tiNd5RQ98YUIIbhn" at bounding box center [191, 117] width 101 height 9
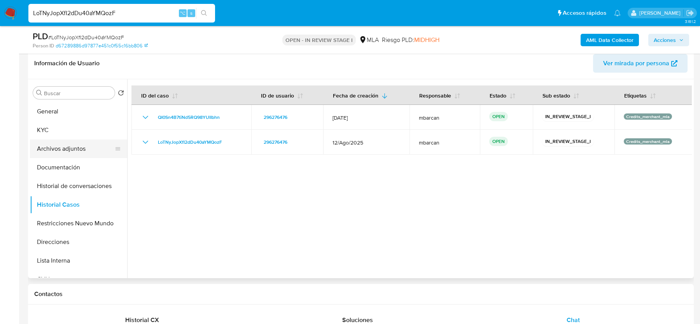
click at [63, 140] on button "Archivos adjuntos" at bounding box center [75, 149] width 91 height 19
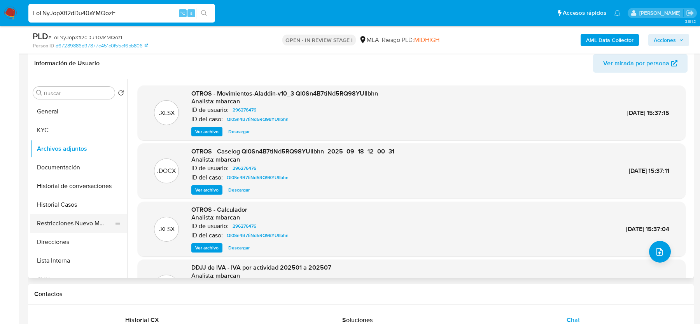
click at [82, 220] on button "Restricciones Nuevo Mundo" at bounding box center [75, 223] width 91 height 19
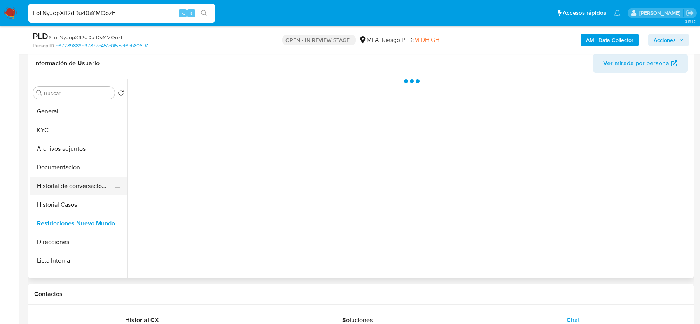
click at [75, 189] on button "Historial de conversaciones" at bounding box center [75, 186] width 91 height 19
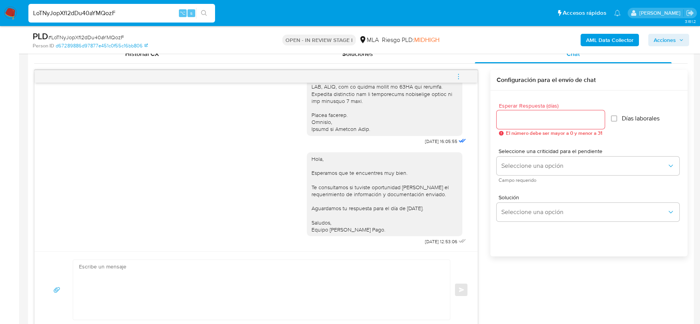
scroll to position [396, 0]
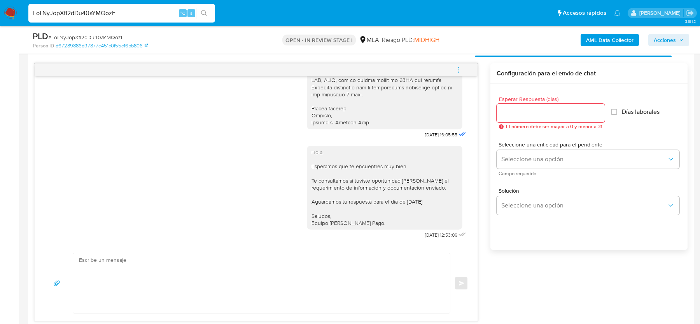
click at [454, 71] on button "menu-action" at bounding box center [459, 70] width 26 height 19
click at [345, 70] on li "Cerrar conversación" at bounding box center [350, 70] width 57 height 9
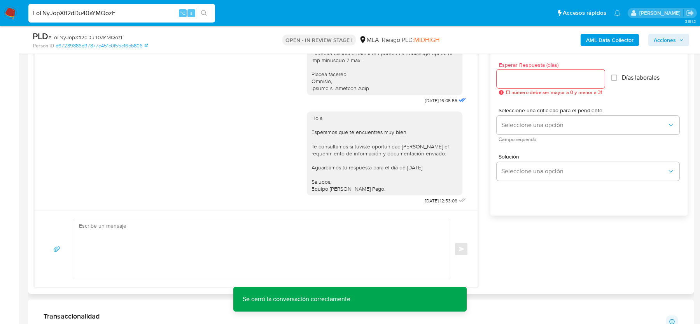
scroll to position [86, 0]
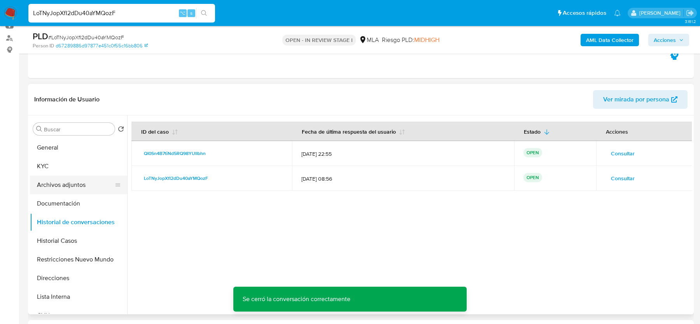
click at [58, 181] on button "Archivos adjuntos" at bounding box center [75, 185] width 91 height 19
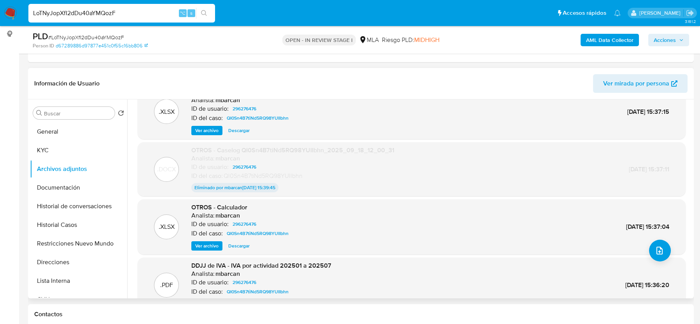
scroll to position [0, 0]
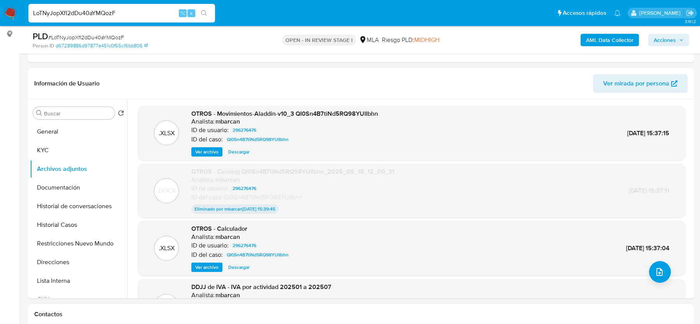
click at [664, 40] on span "Acciones" at bounding box center [665, 40] width 22 height 12
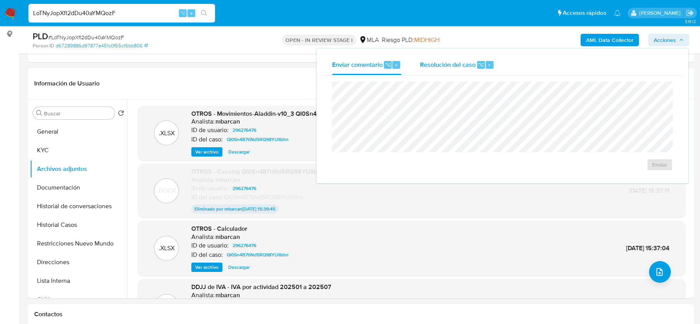
click at [467, 58] on div "Resolución del caso ⌥ r" at bounding box center [457, 65] width 74 height 20
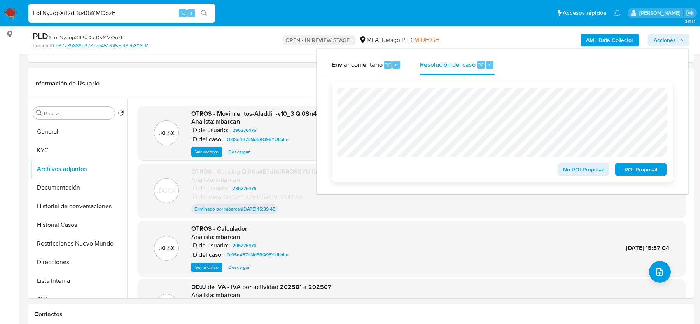
click at [563, 170] on button "No ROI Proposal" at bounding box center [583, 169] width 51 height 12
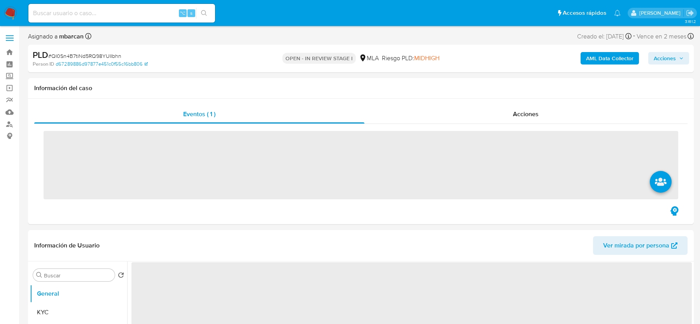
click at [67, 56] on span "# QI0Sn4B7tiNd5RQ98YUIIbhn" at bounding box center [84, 56] width 73 height 8
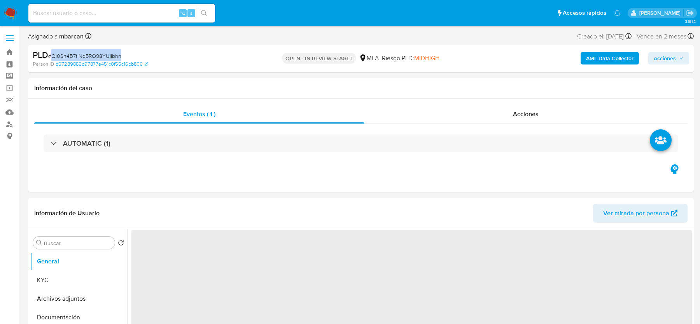
click at [67, 56] on span "# QI0Sn4B7tiNd5RQ98YUIIbhn" at bounding box center [84, 56] width 73 height 8
copy span "QI0Sn4B7tiNd5RQ98YUIIbhn"
select select "10"
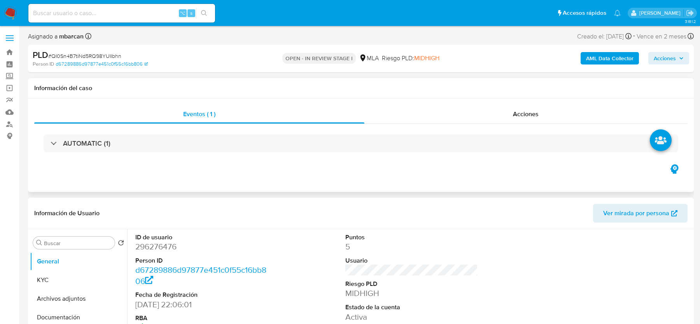
click at [84, 153] on div "AUTOMATIC (1)" at bounding box center [361, 143] width 654 height 39
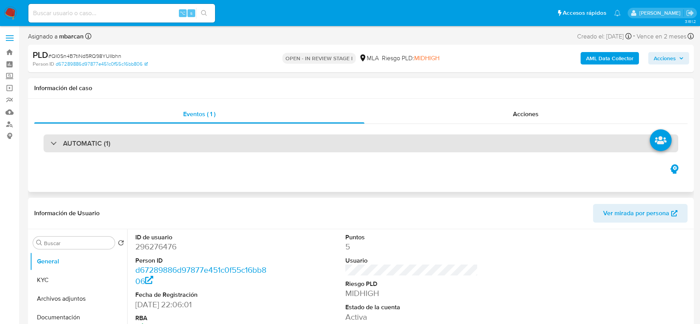
click at [86, 149] on div "AUTOMATIC (1)" at bounding box center [361, 144] width 635 height 18
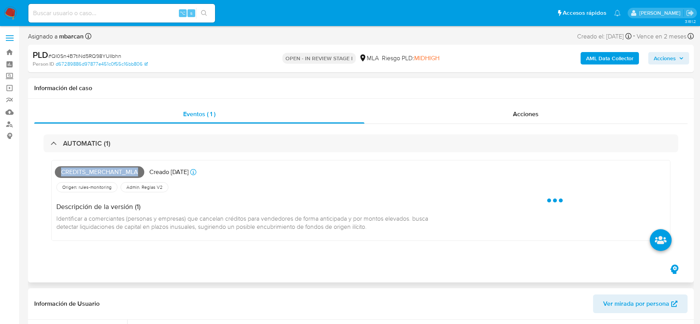
drag, startPoint x: 61, startPoint y: 173, endPoint x: 143, endPoint y: 171, distance: 82.1
click at [143, 171] on span "Credits_merchant_mla" at bounding box center [99, 173] width 89 height 12
copy span "Credits_merchant_mla"
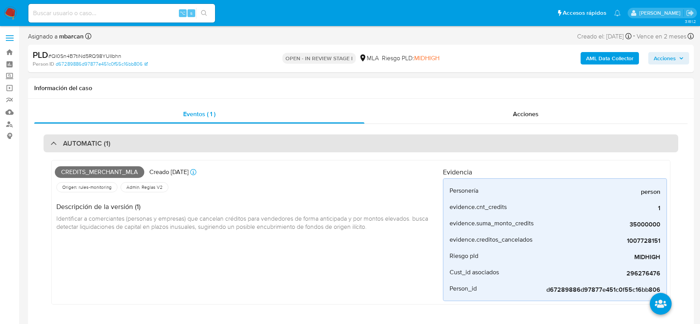
click at [112, 140] on div "AUTOMATIC (1)" at bounding box center [361, 144] width 635 height 18
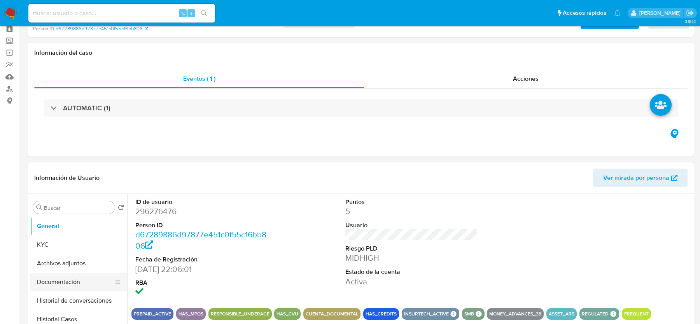
scroll to position [70, 0]
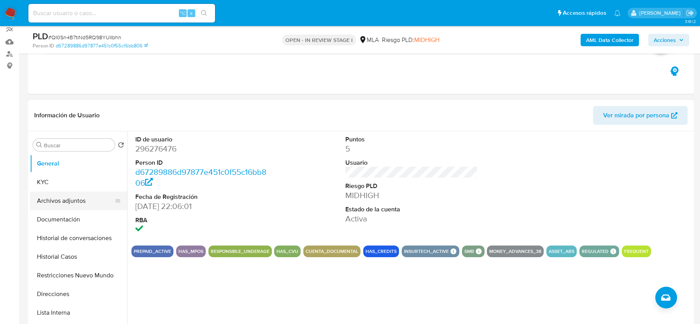
click at [75, 202] on button "Archivos adjuntos" at bounding box center [75, 201] width 91 height 19
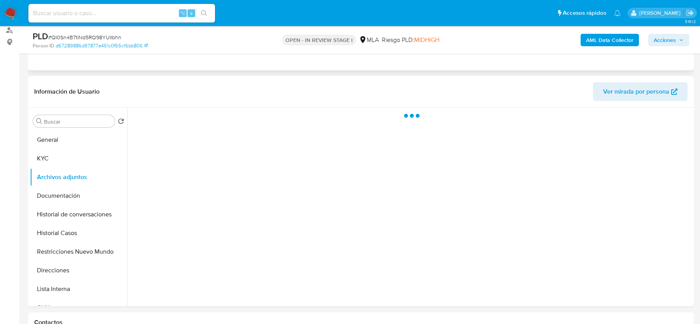
scroll to position [111, 0]
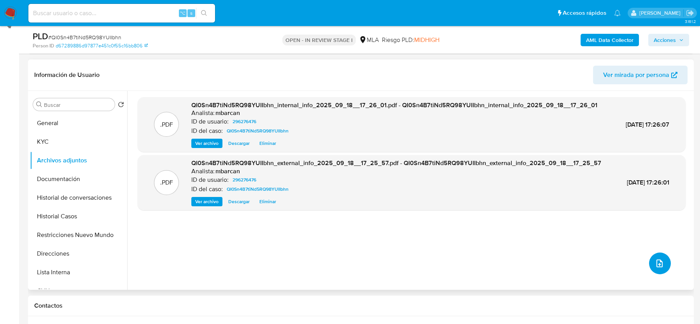
click at [657, 266] on icon "upload-file" at bounding box center [659, 263] width 9 height 9
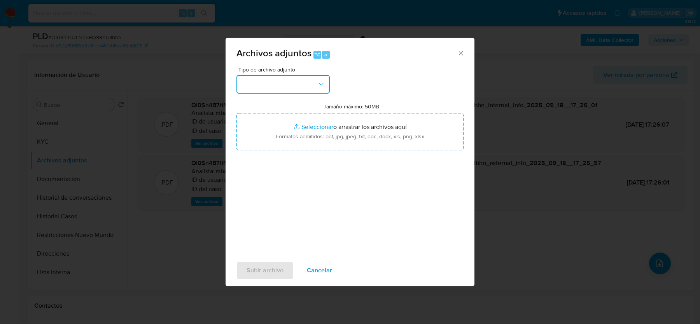
click at [292, 88] on button "button" at bounding box center [283, 84] width 93 height 19
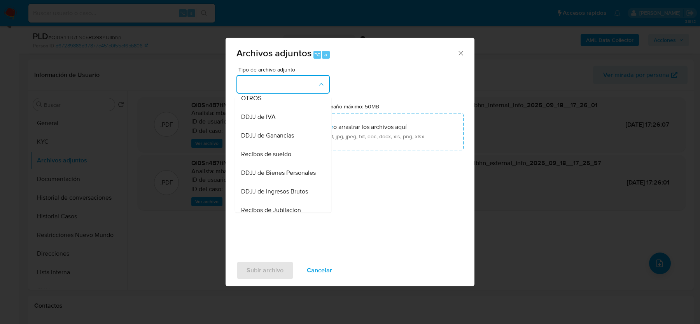
scroll to position [153, 0]
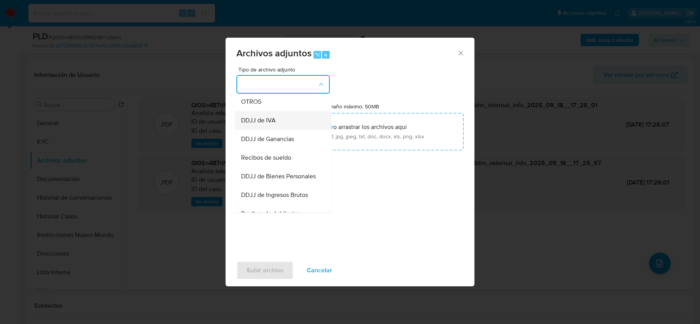
click at [268, 124] on div "DDJJ de IVA" at bounding box center [280, 120] width 79 height 19
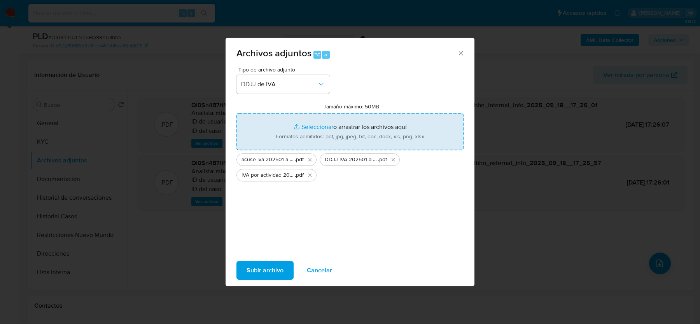
click at [266, 271] on span "Subir archivo" at bounding box center [265, 270] width 37 height 17
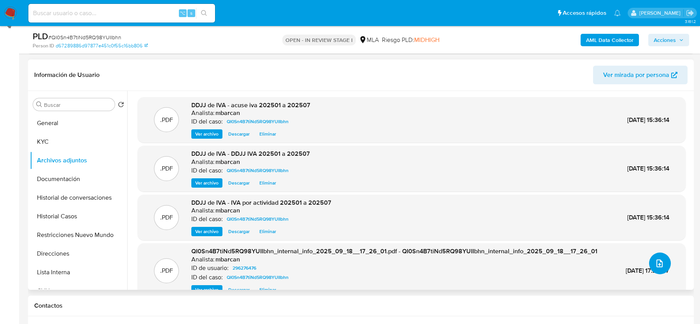
click at [660, 268] on span "upload-file" at bounding box center [660, 263] width 9 height 9
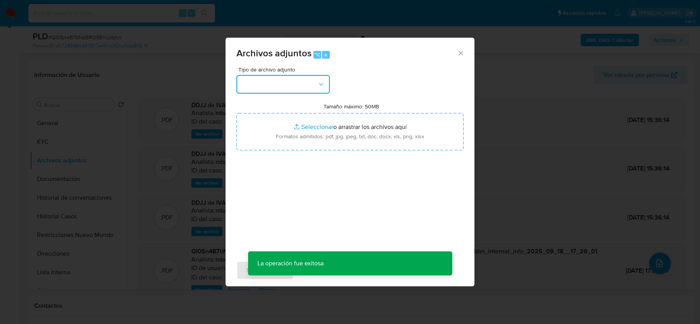
click at [309, 87] on button "button" at bounding box center [283, 84] width 93 height 19
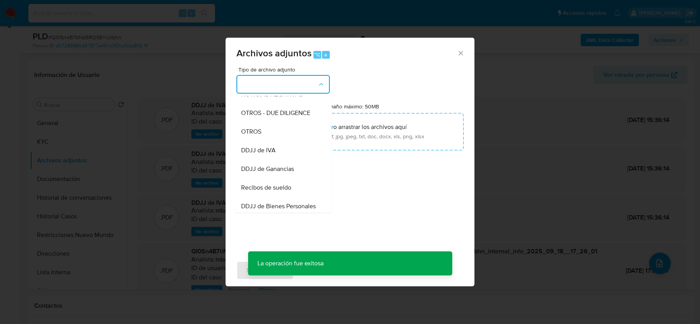
scroll to position [145, 0]
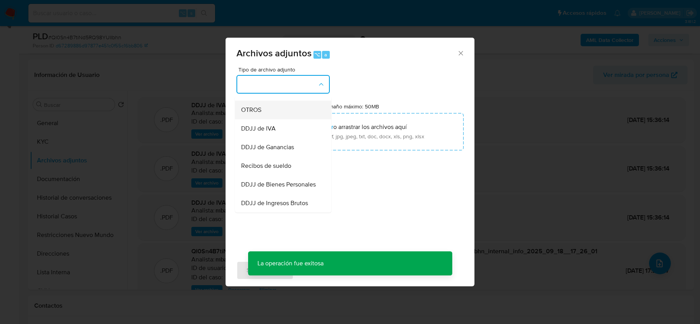
click at [263, 112] on div "OTROS" at bounding box center [280, 110] width 79 height 19
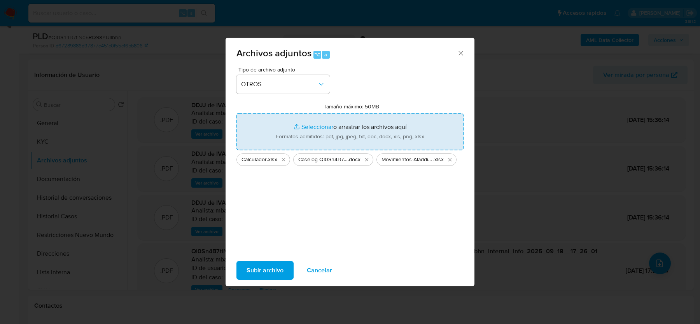
click at [266, 268] on span "Subir archivo" at bounding box center [265, 270] width 37 height 17
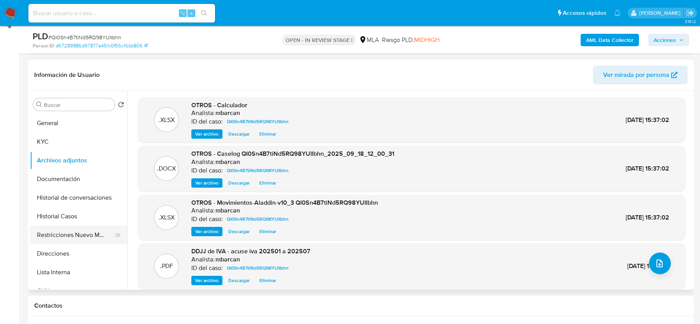
click at [54, 229] on button "Restricciones Nuevo Mundo" at bounding box center [75, 235] width 91 height 19
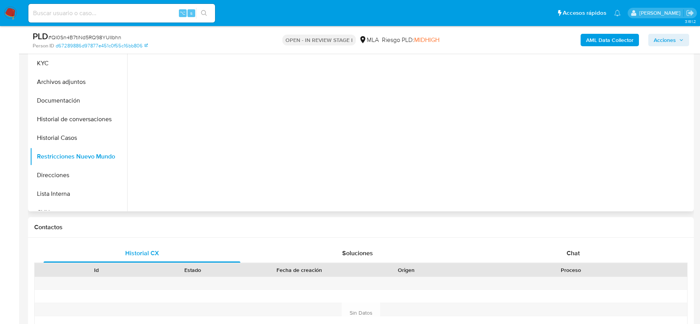
scroll to position [242, 0]
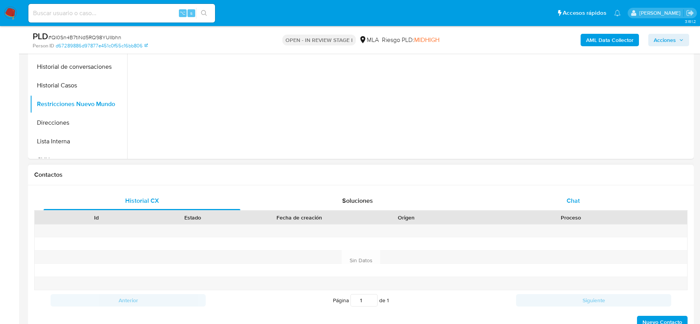
click at [586, 196] on div "Chat" at bounding box center [573, 201] width 197 height 19
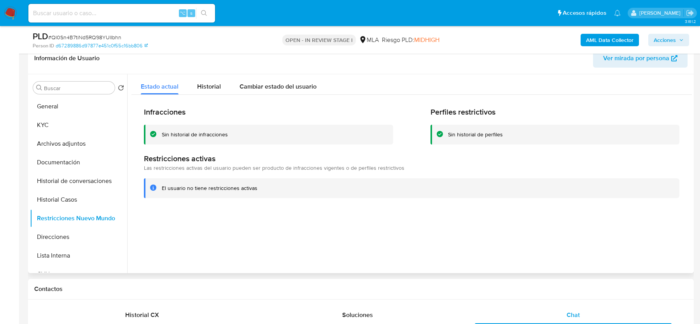
scroll to position [115, 0]
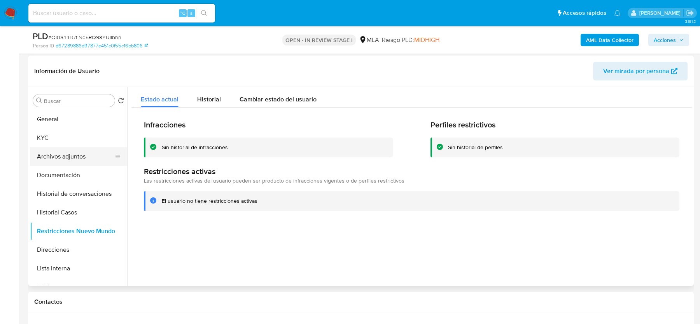
click at [88, 156] on button "Archivos adjuntos" at bounding box center [75, 156] width 91 height 19
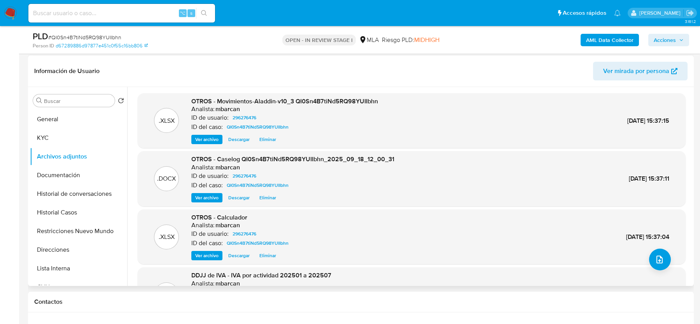
click at [270, 200] on span "Eliminar" at bounding box center [267, 198] width 17 height 8
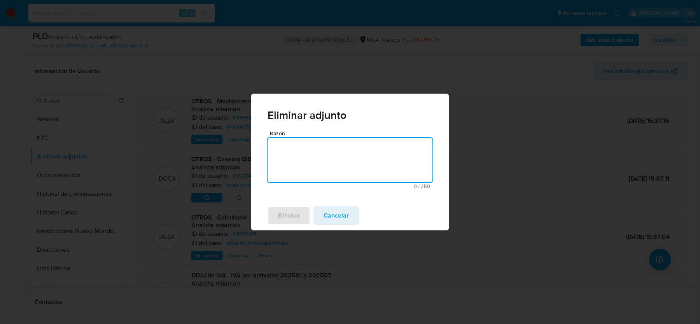
click at [317, 148] on textarea "Razón" at bounding box center [350, 160] width 165 height 44
type textarea "."
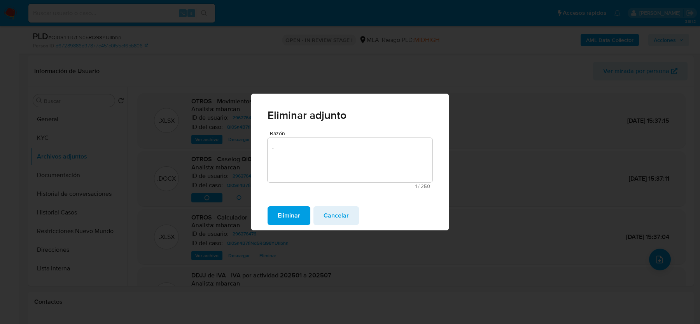
click at [288, 203] on div "Eliminar Cancelar" at bounding box center [350, 216] width 198 height 30
click at [288, 212] on span "Eliminar" at bounding box center [289, 215] width 23 height 17
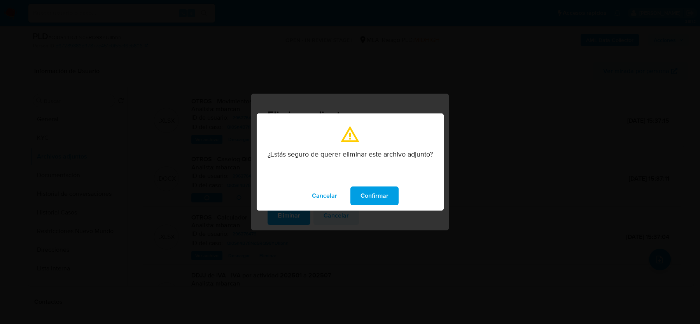
click at [391, 203] on button "Confirmar" at bounding box center [375, 196] width 48 height 19
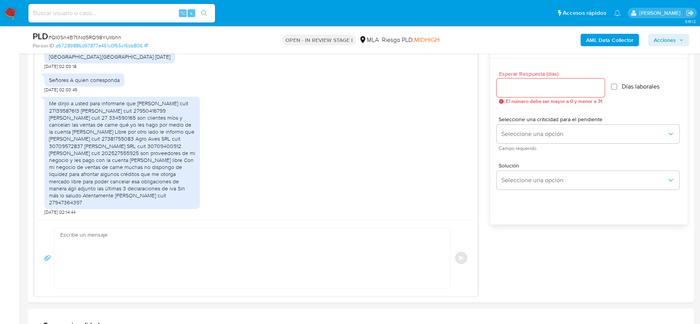
scroll to position [421, 0]
drag, startPoint x: 139, startPoint y: 109, endPoint x: 139, endPoint y: 118, distance: 9.3
click at [139, 118] on div "Me dirijo a usted para informarle que [PERSON_NAME] cuit 27139587613 [PERSON_NA…" at bounding box center [122, 153] width 146 height 106
drag, startPoint x: 170, startPoint y: 166, endPoint x: 169, endPoint y: 175, distance: 9.8
click at [169, 175] on div "Me dirijo a usted para informarle que [PERSON_NAME] cuit 27139587613 [PERSON_NA…" at bounding box center [122, 153] width 146 height 106
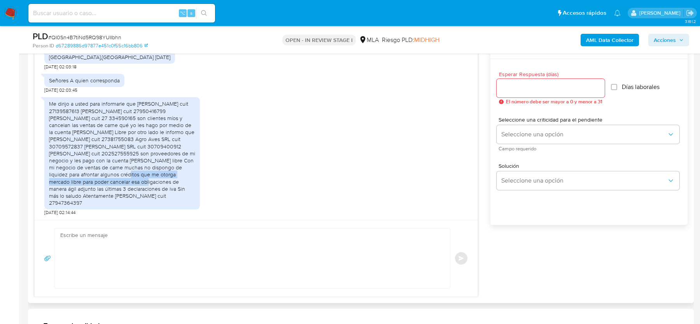
drag, startPoint x: 181, startPoint y: 175, endPoint x: 181, endPoint y: 180, distance: 5.4
click at [181, 180] on div "Me dirijo a usted para informarle que [PERSON_NAME] cuit 27139587613 [PERSON_NA…" at bounding box center [122, 153] width 146 height 106
click at [101, 193] on div "Me dirijo a usted para informarle que [PERSON_NAME] cuit 27139587613 [PERSON_NA…" at bounding box center [122, 153] width 146 height 106
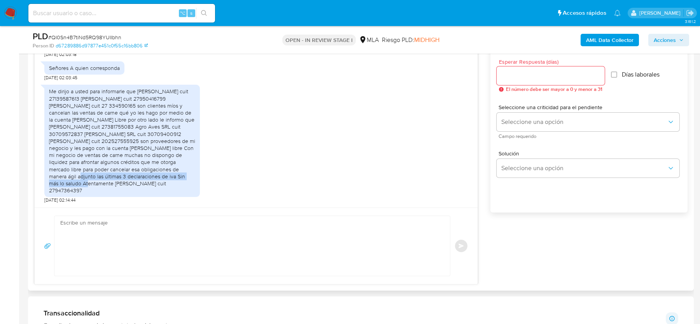
scroll to position [436, 0]
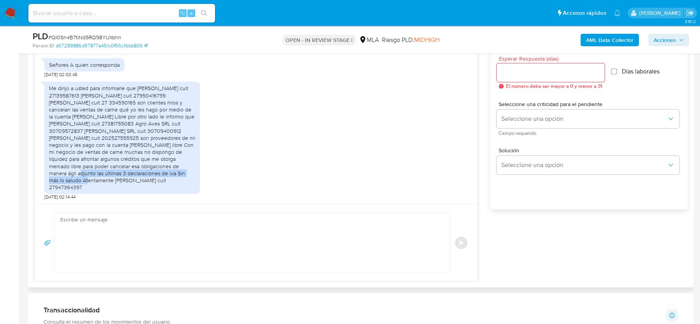
drag, startPoint x: 130, startPoint y: 181, endPoint x: 130, endPoint y: 187, distance: 5.4
click at [130, 187] on div "Me dirijo a usted para informarle que [PERSON_NAME] cuit 27139587613 [PERSON_NA…" at bounding box center [122, 138] width 146 height 106
click at [135, 158] on div "Me dirijo a usted para informarle que [PERSON_NAME] cuit 27139587613 [PERSON_NA…" at bounding box center [122, 138] width 146 height 106
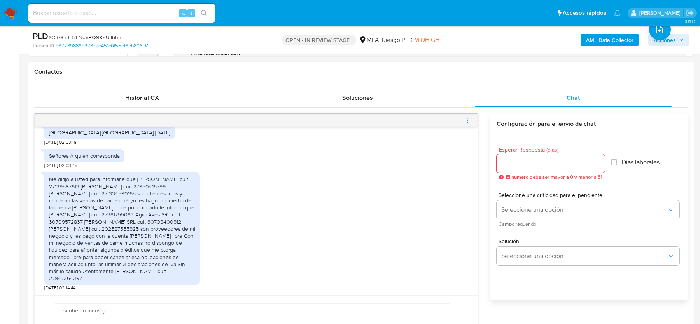
scroll to position [211, 0]
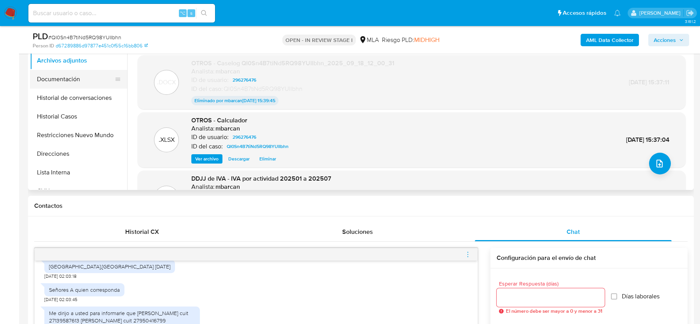
click at [54, 81] on button "Documentación" at bounding box center [75, 79] width 91 height 19
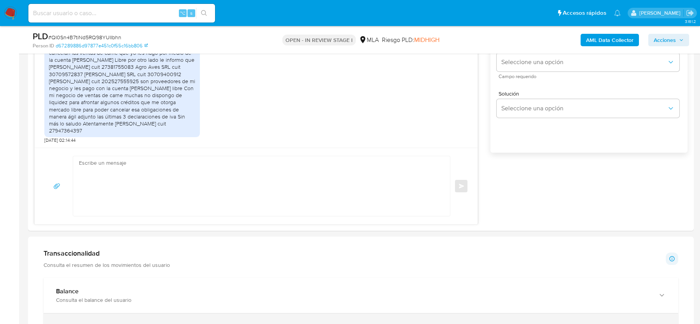
scroll to position [429, 0]
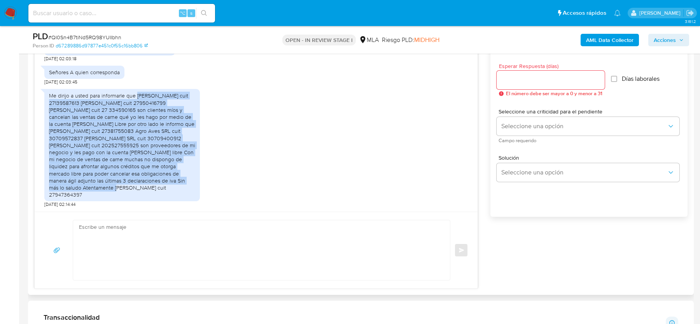
drag, startPoint x: 137, startPoint y: 100, endPoint x: 128, endPoint y: 186, distance: 86.8
click at [128, 186] on div "Me dirijo a usted para informarle que [PERSON_NAME] cuit 27139587613 [PERSON_NA…" at bounding box center [122, 145] width 146 height 106
copy div "[PERSON_NAME] cuit 27139587613 [PERSON_NAME] cuit 27950416799 [PERSON_NAME] cui…"
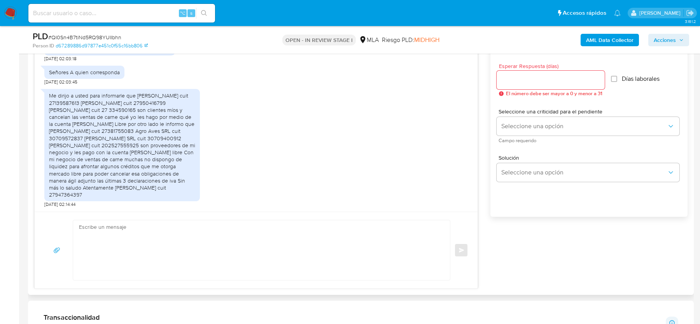
click at [225, 151] on div "Me dirijo a usted para informarle que [PERSON_NAME] cuit 27139587613 [PERSON_NA…" at bounding box center [256, 146] width 424 height 123
click at [210, 261] on textarea at bounding box center [259, 251] width 361 height 60
paste textarea "Hola, ¡Muchas gracias por tu respuesta! Confirmamos la recepción de la document…"
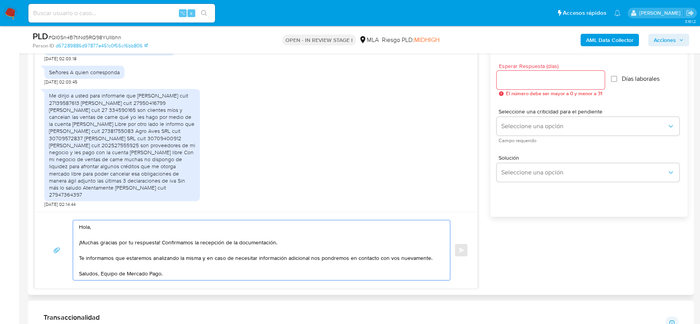
drag, startPoint x: 161, startPoint y: 241, endPoint x: 342, endPoint y: 240, distance: 180.5
click at [342, 240] on textarea "Hola, ¡Muchas gracias por tu respuesta! Confirmamos la recepción de la document…" at bounding box center [259, 251] width 361 height 60
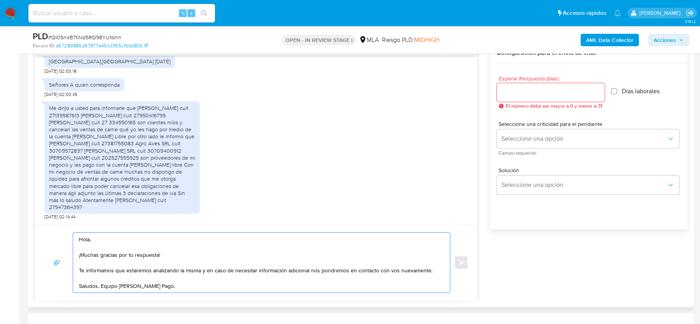
scroll to position [407, 0]
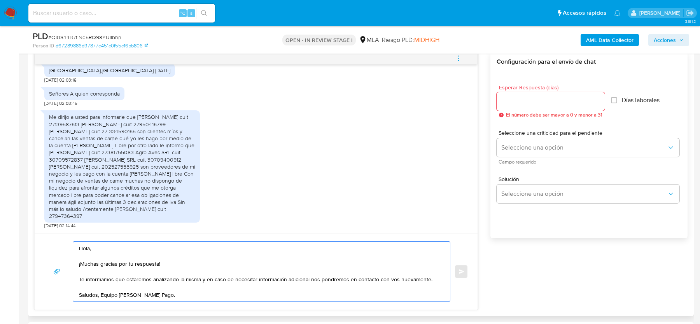
type textarea "Hola, ¡Muchas gracias por tu respuesta! Te informamos que estaremos analizando …"
click at [508, 102] on input "Esperar Respuesta (días)" at bounding box center [551, 101] width 108 height 10
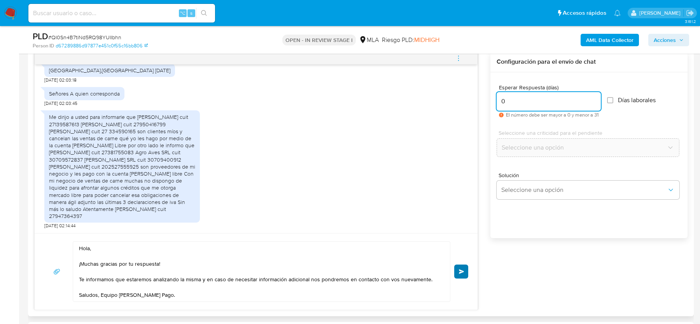
type input "0"
click at [459, 271] on button "Enviar" at bounding box center [461, 272] width 14 height 14
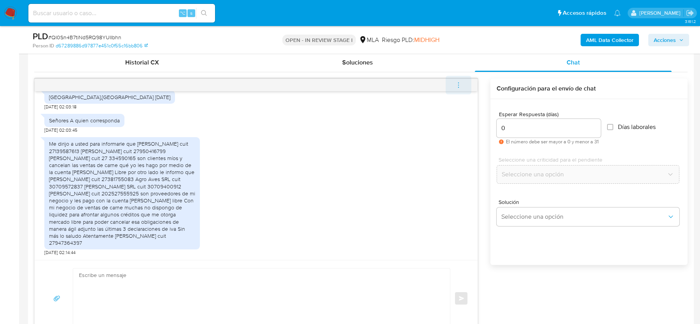
scroll to position [275, 0]
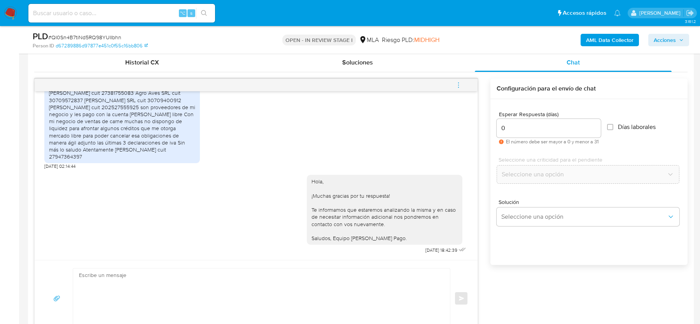
click at [460, 84] on icon "menu-action" at bounding box center [458, 85] width 7 height 7
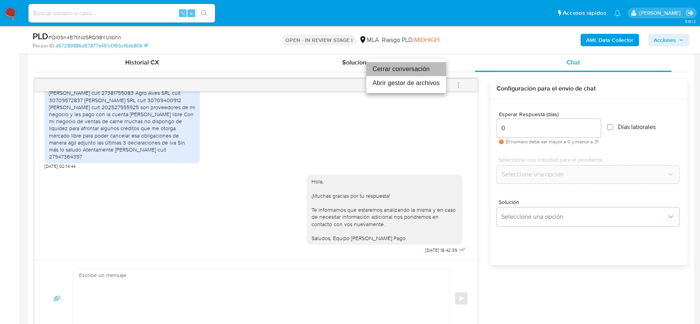
click at [381, 71] on li "Cerrar conversación" at bounding box center [406, 69] width 80 height 14
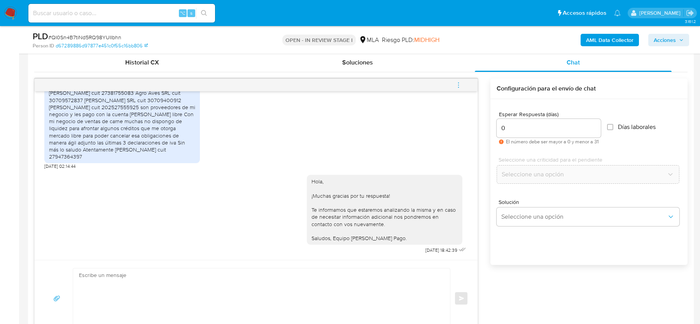
scroll to position [316, 0]
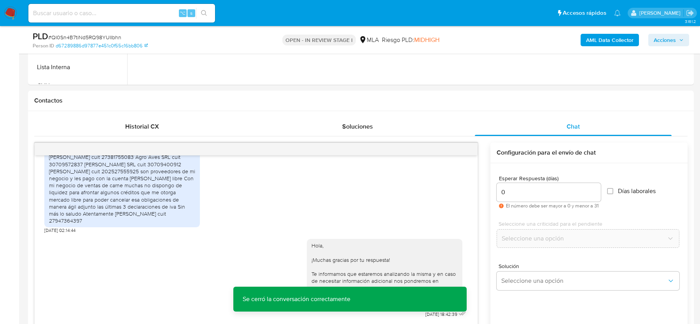
click at [107, 35] on span "# QI0Sn4B7tiNd5RQ98YUIIbhn" at bounding box center [84, 37] width 73 height 8
copy span "QI0Sn4B7tiNd5RQ98YUIIbhn"
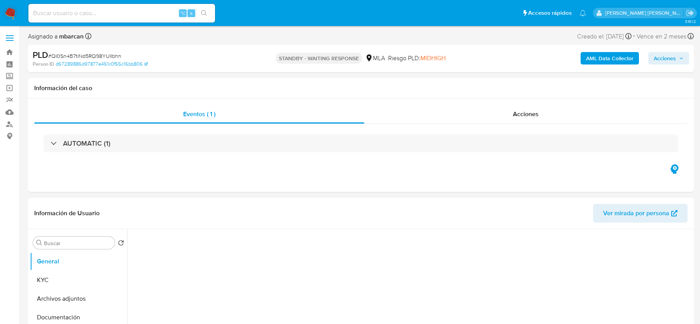
select select "10"
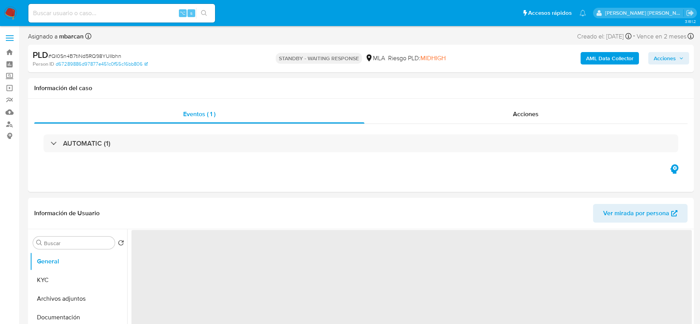
select select "10"
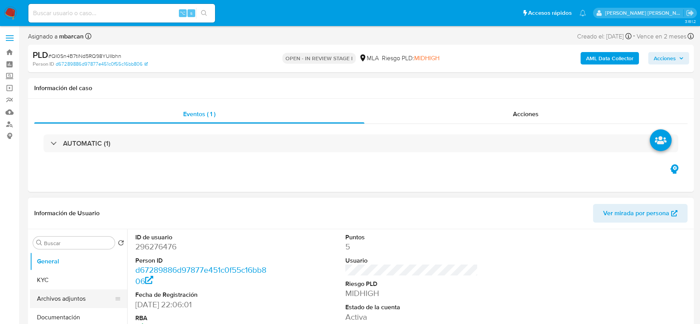
click at [71, 293] on button "Archivos adjuntos" at bounding box center [75, 299] width 91 height 19
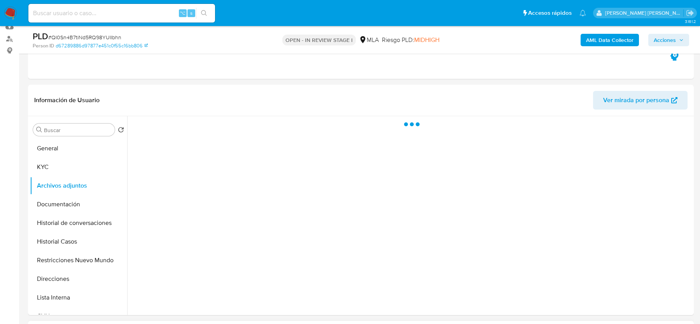
scroll to position [111, 0]
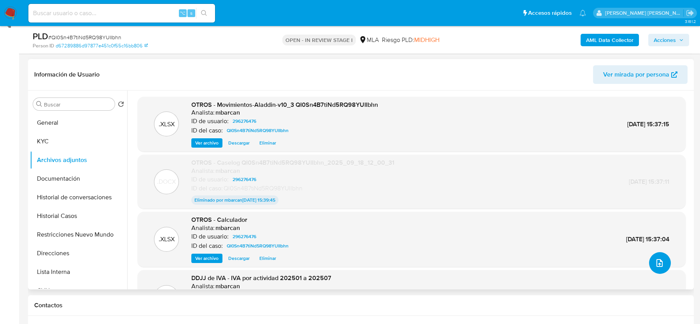
click at [657, 262] on icon "upload-file" at bounding box center [659, 263] width 9 height 9
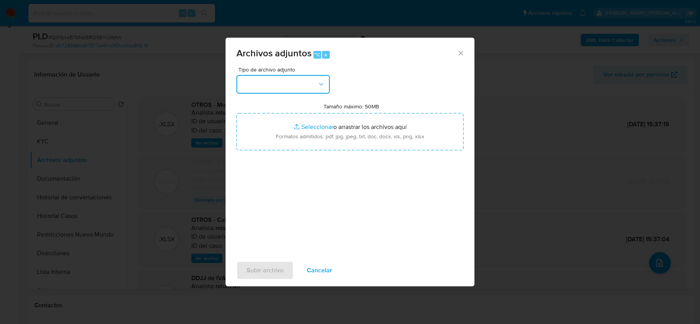
click at [283, 87] on button "button" at bounding box center [283, 84] width 93 height 19
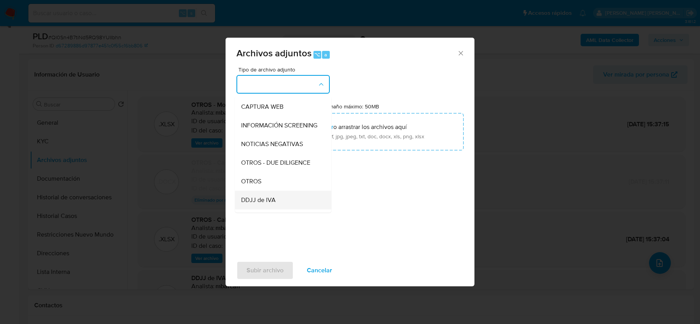
scroll to position [81, 0]
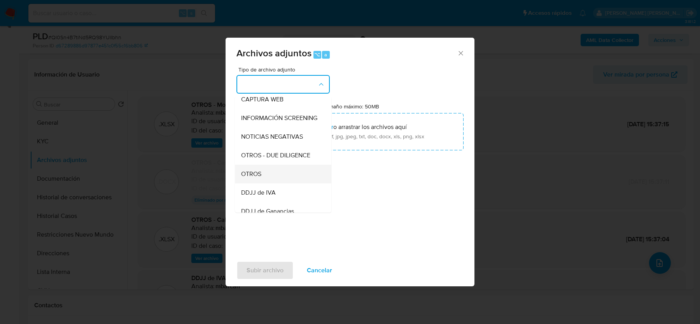
click at [253, 172] on span "OTROS" at bounding box center [251, 174] width 20 height 8
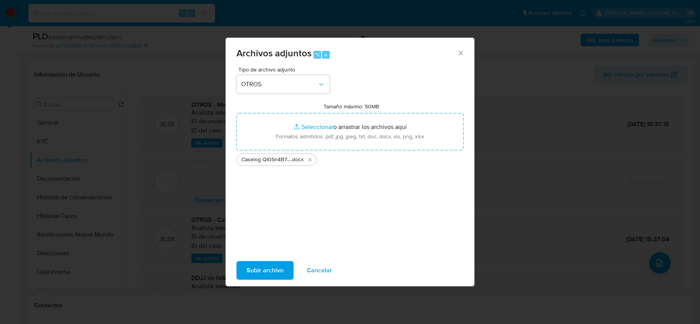
click at [254, 270] on span "Subir archivo" at bounding box center [265, 270] width 37 height 17
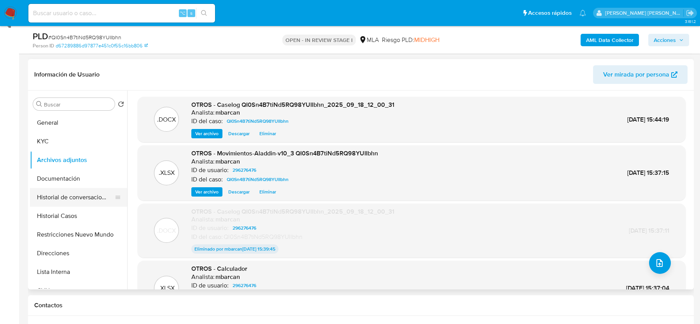
click at [71, 200] on button "Historial de conversaciones" at bounding box center [75, 197] width 91 height 19
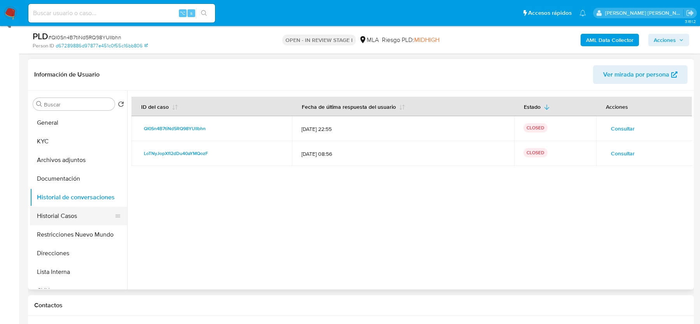
click at [60, 212] on button "Historial Casos" at bounding box center [75, 216] width 91 height 19
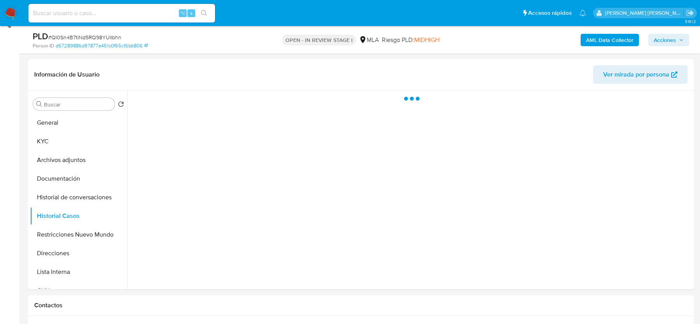
click at [671, 37] on span "Acciones" at bounding box center [665, 40] width 22 height 12
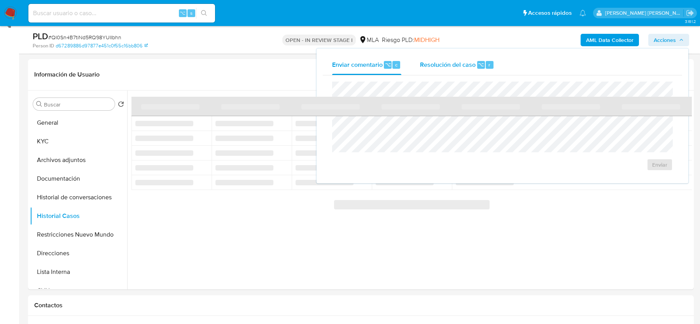
click at [444, 64] on span "Resolución del caso" at bounding box center [448, 64] width 56 height 9
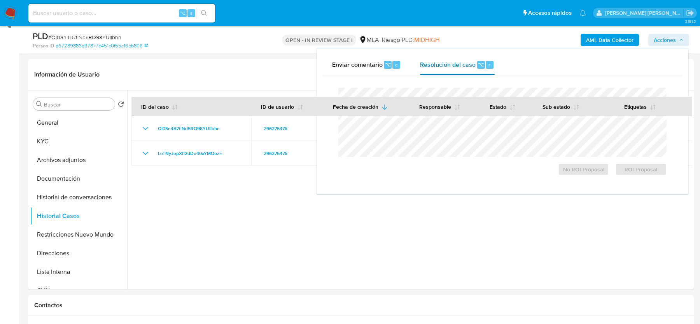
scroll to position [0, 0]
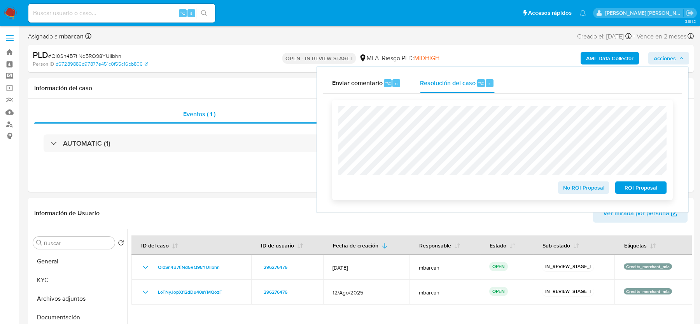
click at [572, 193] on span "No ROI Proposal" at bounding box center [584, 187] width 40 height 11
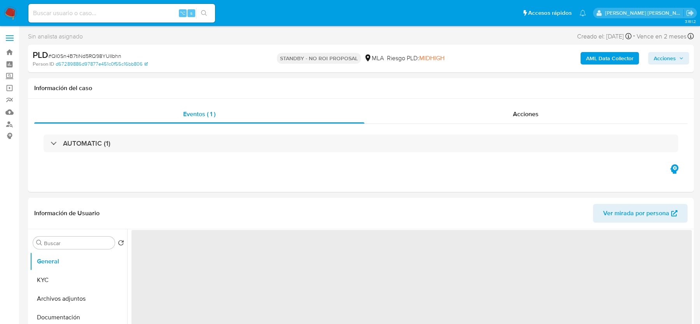
select select "10"
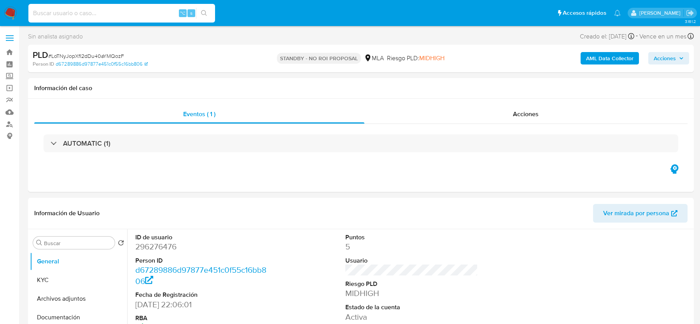
click at [103, 13] on input at bounding box center [121, 13] width 187 height 10
paste input "wQ3287Yjjw52zrL6wjwfXVSE"
type input "wQ3287Yjjw52zrL6wjwfXVSE"
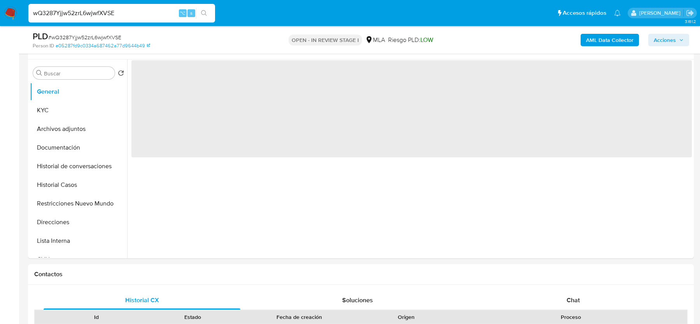
scroll to position [174, 0]
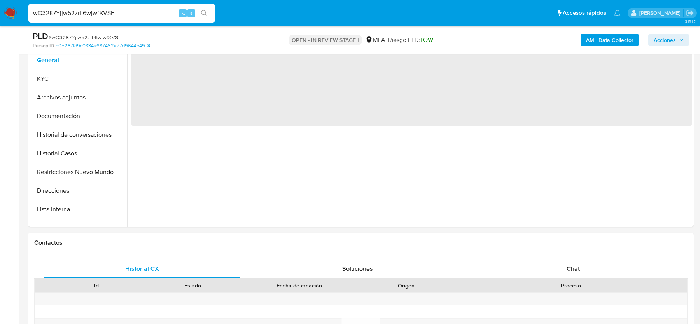
select select "10"
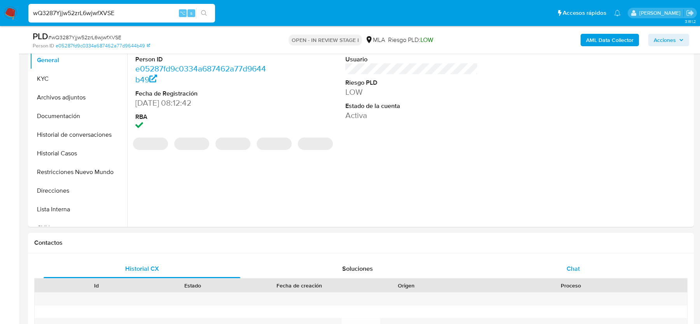
click at [505, 260] on div "Chat" at bounding box center [573, 269] width 197 height 19
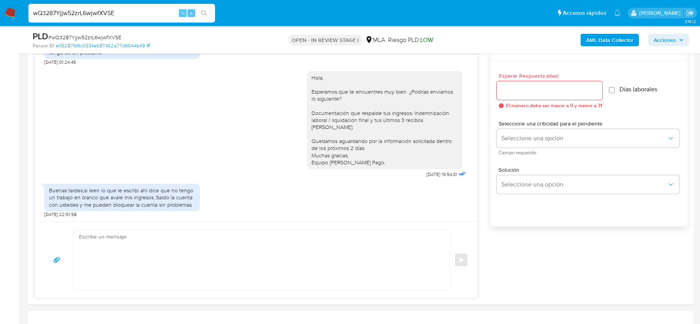
scroll to position [421, 0]
click at [284, 258] on textarea at bounding box center [259, 258] width 361 height 60
paste textarea "Hola, ¡Muchas gracias por tu respuesta! Confirmamos la recepción de la document…"
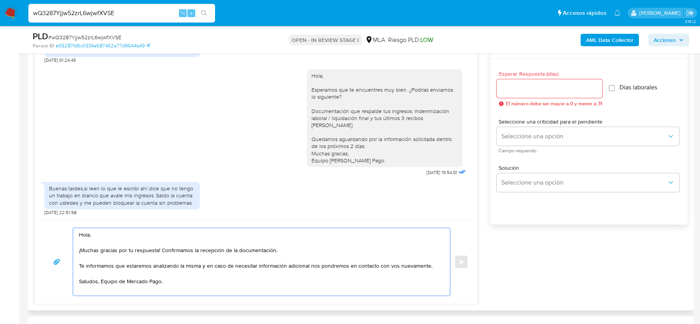
click at [80, 250] on textarea "Hola, ¡Muchas gracias por tu respuesta! Confirmamos la recepción de la document…" at bounding box center [259, 262] width 361 height 68
click at [160, 249] on textarea "Hola, Muchas gracias por tu respuesta! Confirmamos la recepción de la documenta…" at bounding box center [259, 262] width 361 height 68
drag, startPoint x: 281, startPoint y: 252, endPoint x: 158, endPoint y: 251, distance: 122.9
click at [158, 251] on textarea "Hola, Muchas gracias por tu respuesta. Confirmamos la recepción de la documenta…" at bounding box center [259, 262] width 361 height 68
click at [170, 290] on textarea "Hola, Muchas gracias por tu respuesta. Te informamos que estaremos analizando l…" at bounding box center [259, 262] width 361 height 68
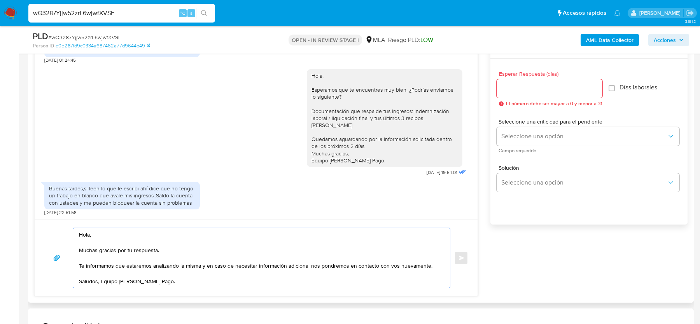
type textarea "Hola, Muchas gracias por tu respuesta. Te informamos que estaremos analizando l…"
click at [531, 92] on input "Esperar Respuesta (días)" at bounding box center [550, 89] width 106 height 10
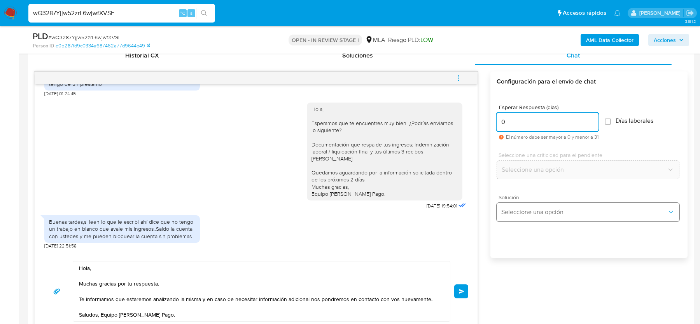
scroll to position [384, 0]
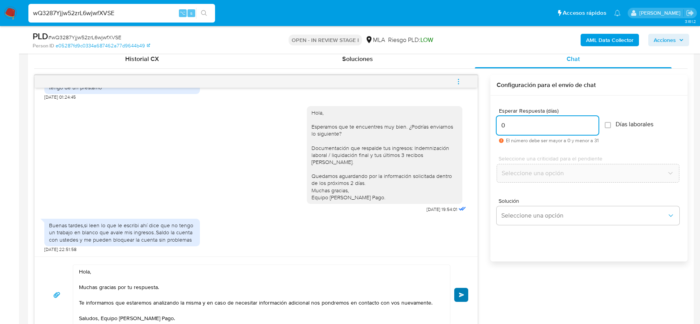
type input "0"
click at [463, 293] on span "Enviar" at bounding box center [461, 295] width 5 height 5
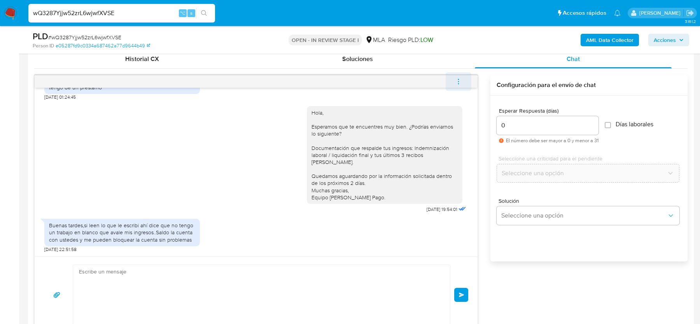
scroll to position [563, 0]
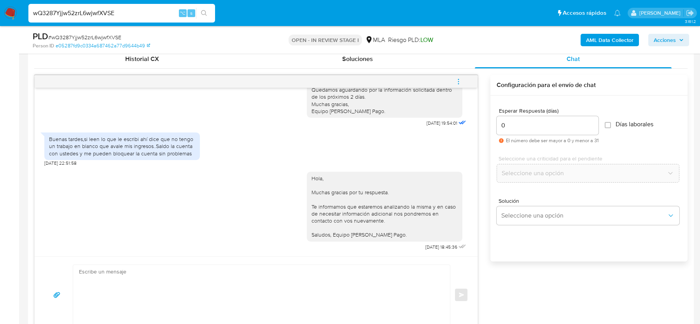
click at [458, 81] on icon "menu-action" at bounding box center [458, 81] width 7 height 7
click at [376, 66] on li "Cerrar conversación" at bounding box center [406, 66] width 80 height 14
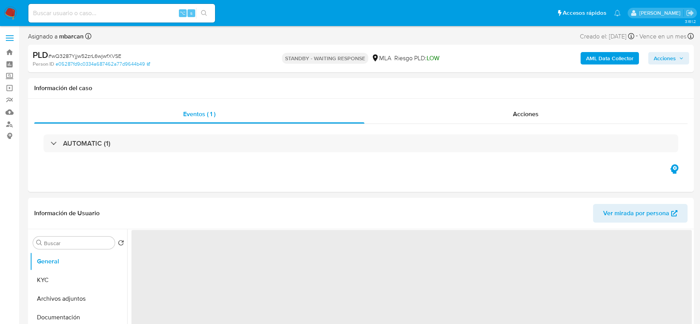
click at [72, 57] on span "# wQ3287Yjjw52zrL6wjwfXVSE" at bounding box center [84, 56] width 73 height 8
select select "10"
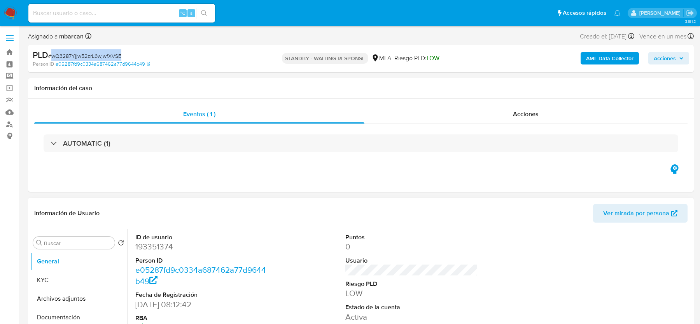
scroll to position [316, 0]
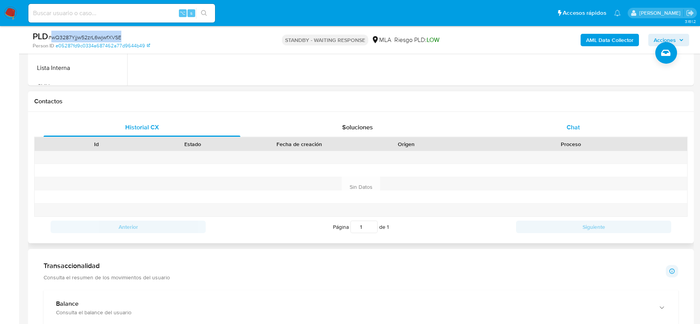
click at [576, 121] on div "Chat" at bounding box center [573, 127] width 197 height 19
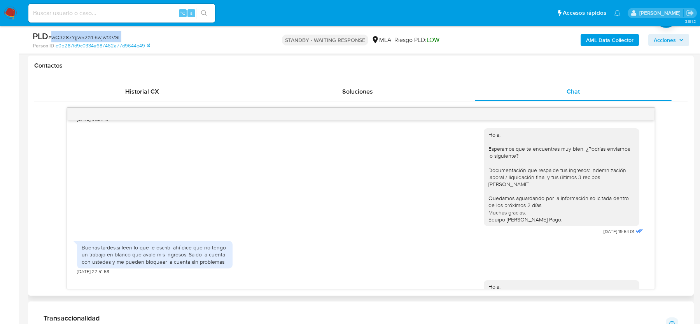
scroll to position [442, 0]
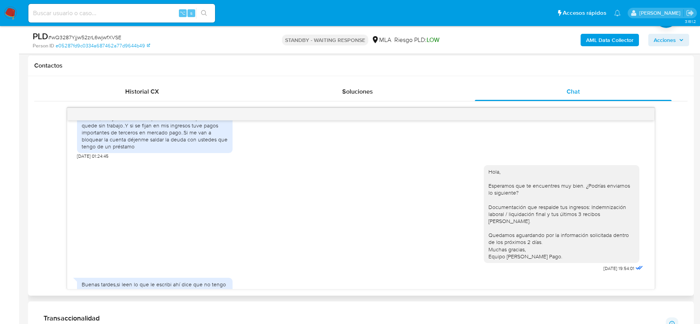
click at [102, 132] on div "Buenas,trabajo de forma independiente desde que me quede sin trabajo..Y si se f…" at bounding box center [155, 132] width 146 height 35
drag, startPoint x: 100, startPoint y: 131, endPoint x: 107, endPoint y: 140, distance: 11.1
click at [107, 140] on div "Buenas,trabajo de forma independiente desde que me quede sin trabajo..Y si se f…" at bounding box center [155, 132] width 146 height 35
copy div "trabajo de forma independiente desde que me quede sin trabajo."
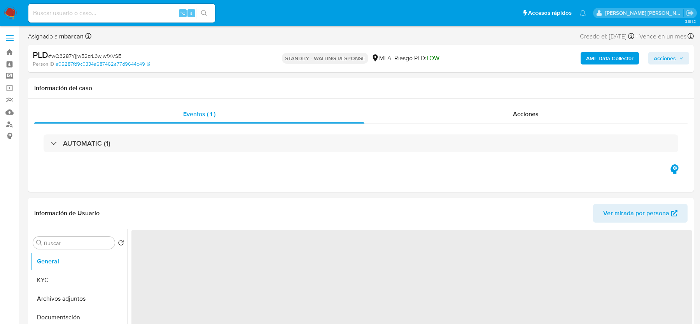
select select "10"
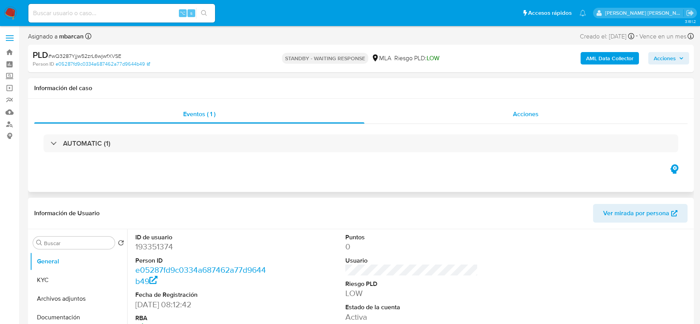
click at [446, 121] on div "Acciones" at bounding box center [527, 114] width 324 height 19
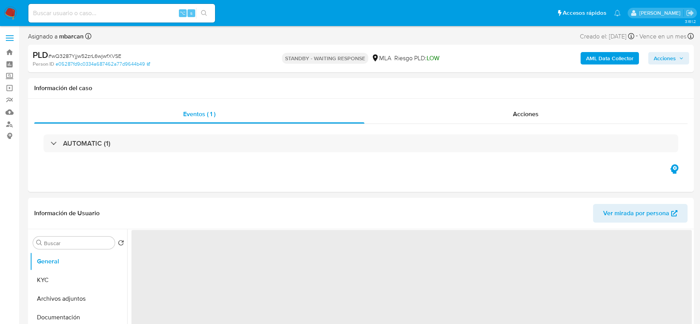
select select "10"
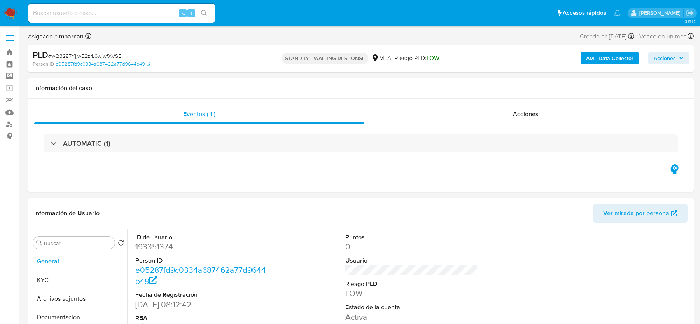
click at [47, 14] on input at bounding box center [121, 13] width 187 height 10
paste input "Tje6Y5t270bVPykES0qTpuzZ"
type input "Tje6Y5t270bVPykES0qTpuzZ"
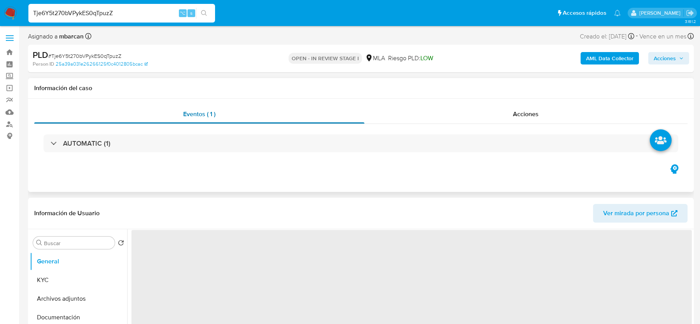
select select "10"
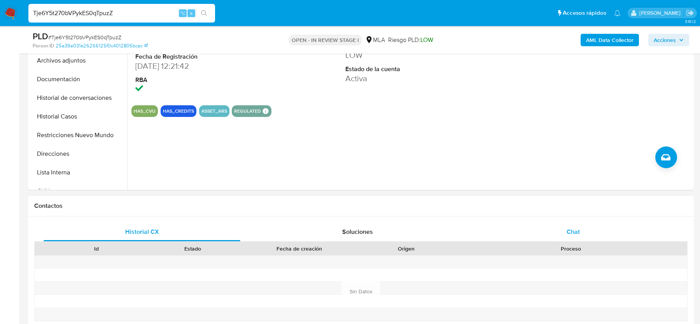
click at [563, 230] on div "Chat" at bounding box center [573, 232] width 197 height 19
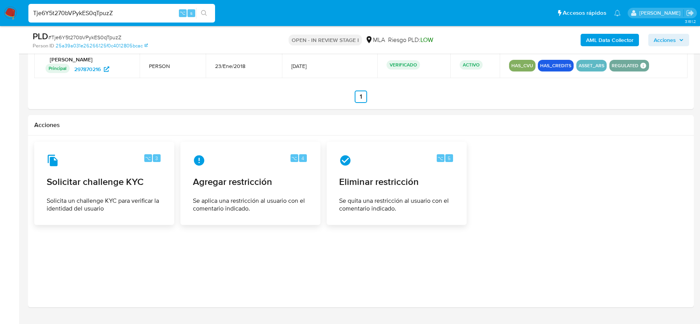
scroll to position [1186, 0]
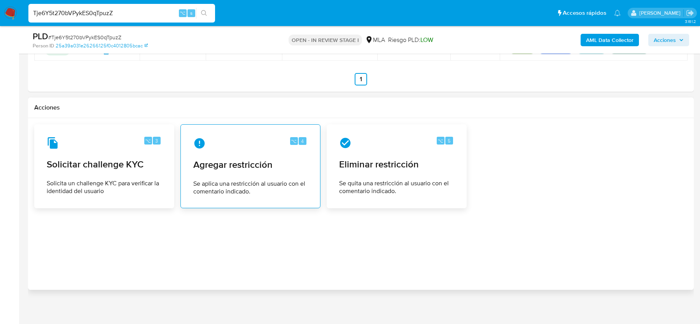
click at [230, 180] on span "Se aplica una restricción al usuario con el comentario indicado." at bounding box center [250, 188] width 114 height 16
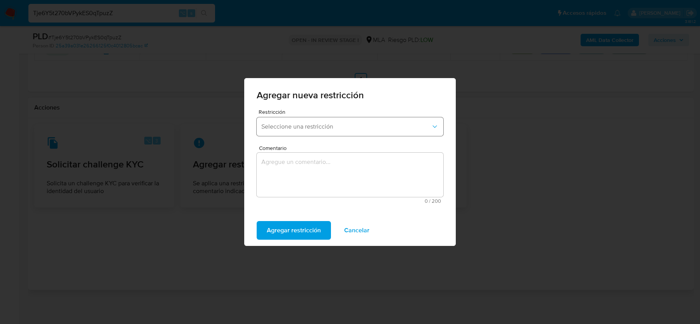
click at [299, 126] on span "Seleccione una restricción" at bounding box center [346, 127] width 170 height 8
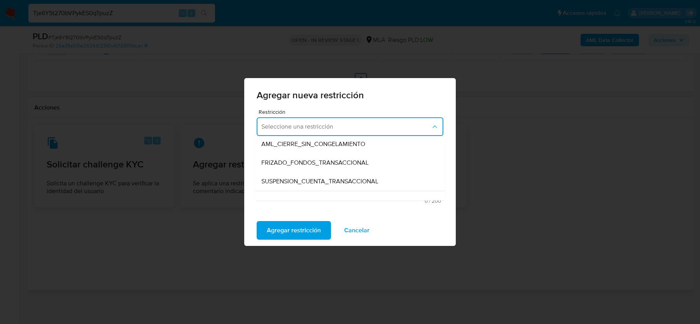
scroll to position [82, 0]
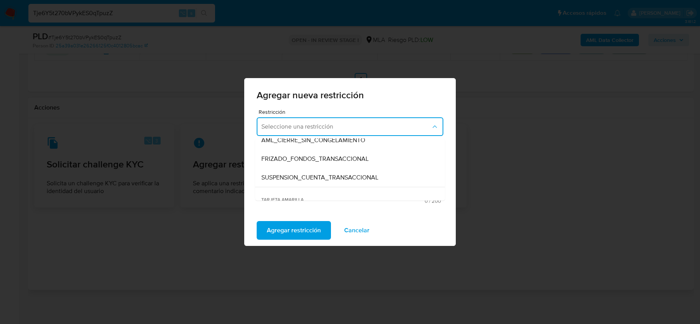
click at [321, 178] on span "SUSPENSION_CUENTA_TRANSACCIONAL" at bounding box center [319, 178] width 117 height 8
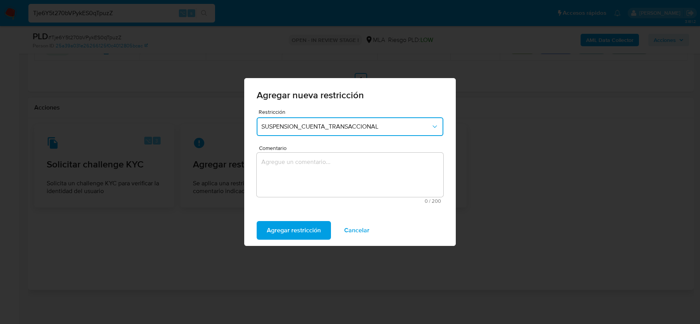
click at [304, 184] on textarea "Comentario" at bounding box center [350, 175] width 187 height 44
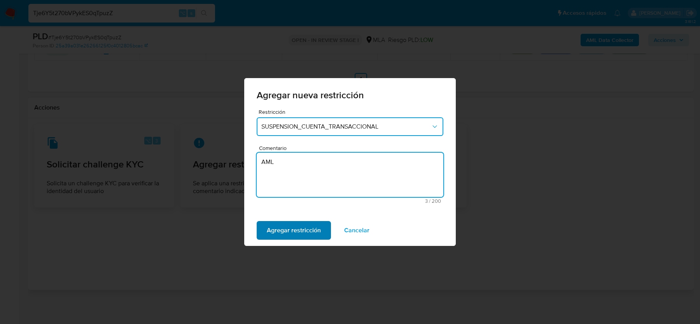
type textarea "AML"
click at [278, 231] on span "Agregar restricción" at bounding box center [294, 230] width 54 height 17
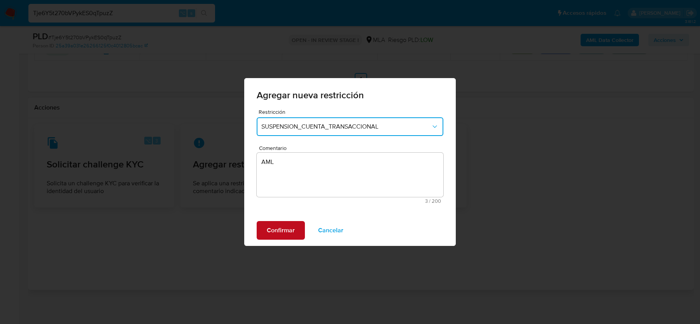
click at [268, 233] on span "Confirmar" at bounding box center [281, 230] width 28 height 17
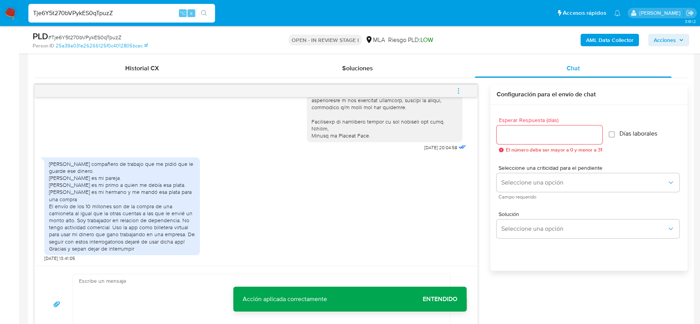
scroll to position [414, 0]
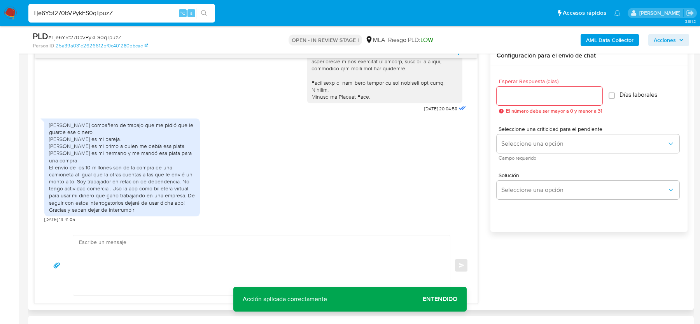
click at [204, 238] on textarea at bounding box center [259, 266] width 361 height 60
paste textarea "Hola, Muchas gracias por la respuesta. Analizamos tu caso y notamos que la info…"
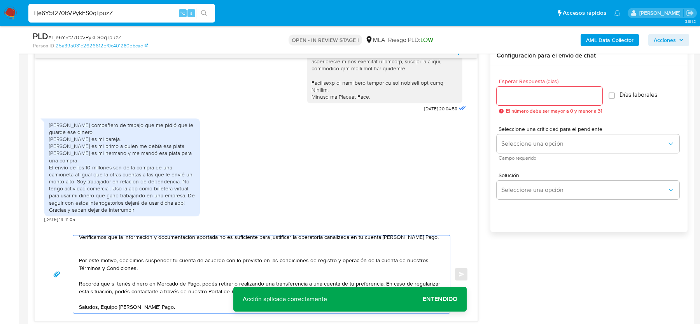
scroll to position [0, 0]
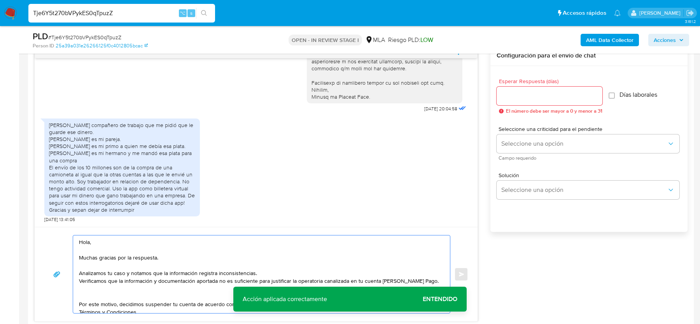
click at [123, 296] on textarea "Hola, Muchas gracias por la respuesta. Analizamos tu caso y notamos que la info…" at bounding box center [259, 275] width 361 height 78
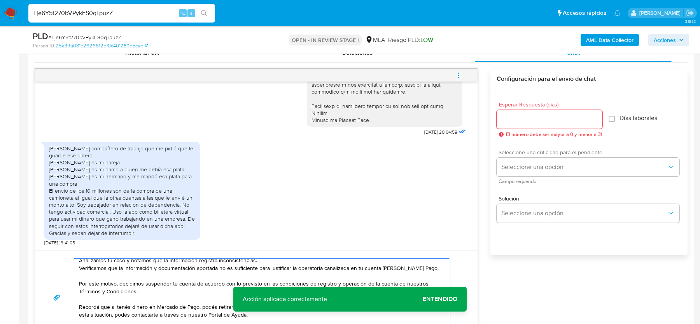
scroll to position [386, 0]
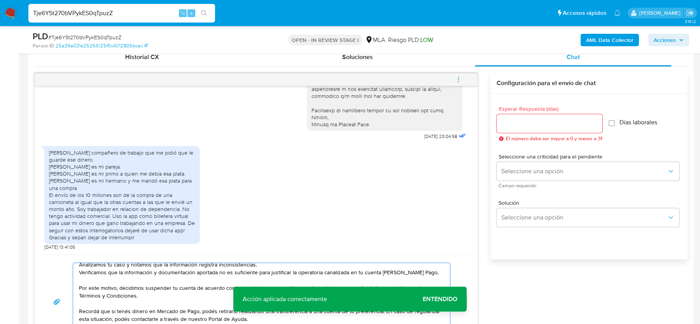
type textarea "Hola, Muchas gracias por la respuesta. Analizamos tu caso y notamos que la info…"
click at [521, 142] on div "Esperar Respuesta (días) El número debe ser mayor a 0 y menor a 31 Días laboral…" at bounding box center [589, 124] width 185 height 48
click at [521, 127] on input "Esperar Respuesta (días)" at bounding box center [550, 124] width 106 height 10
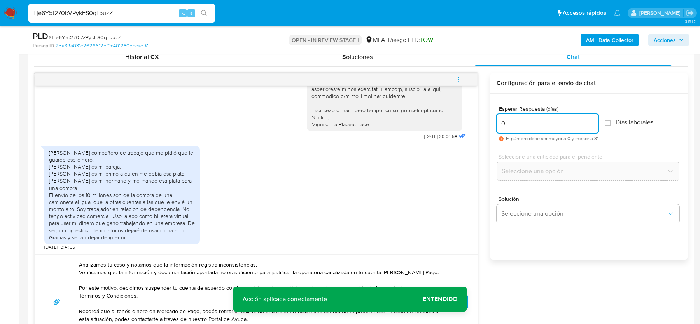
scroll to position [416, 0]
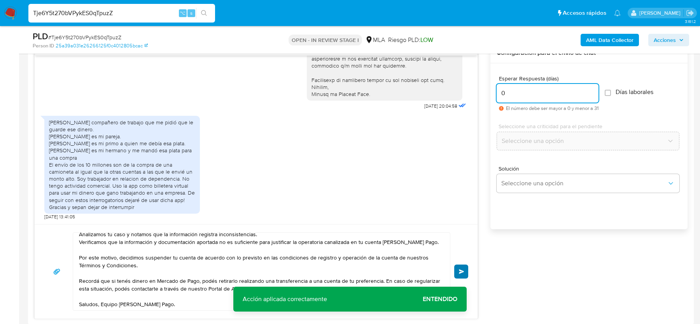
type input "0"
click at [460, 267] on button "Enviar" at bounding box center [461, 272] width 14 height 14
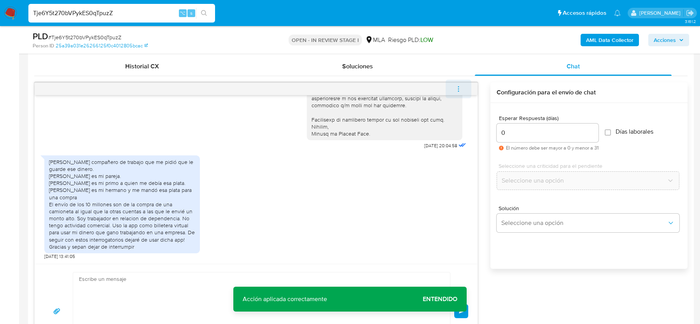
scroll to position [0, 0]
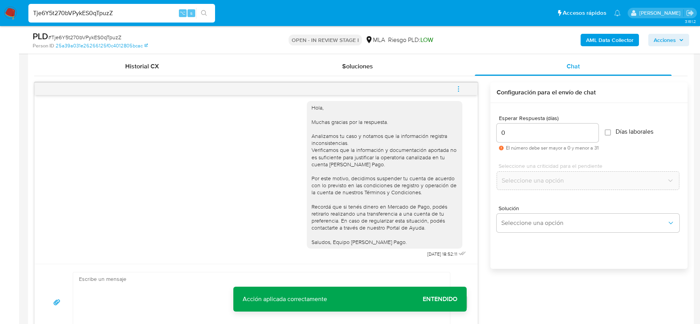
click at [460, 86] on icon "menu-action" at bounding box center [458, 89] width 7 height 7
click at [392, 71] on li "Cerrar conversación" at bounding box center [406, 73] width 80 height 14
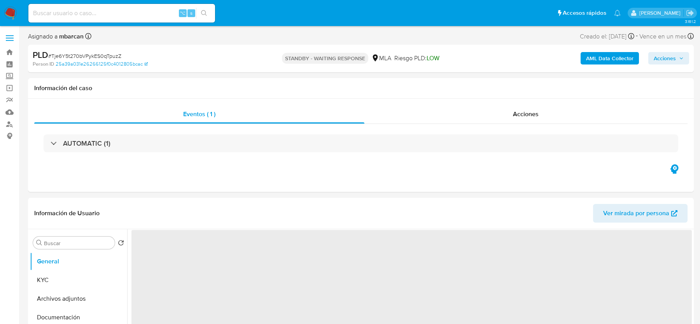
select select "10"
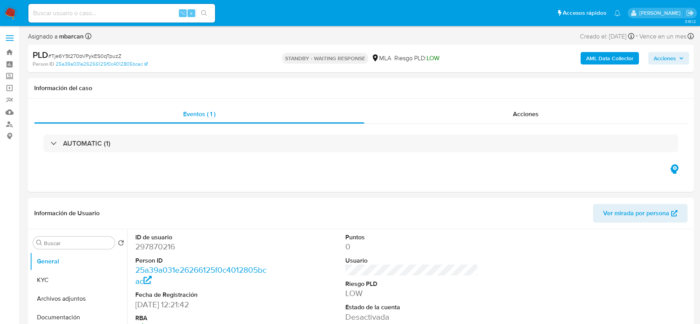
click at [82, 50] on div "PLD # Tje6Y5t270bVPykES0qTpuzZ" at bounding box center [141, 55] width 216 height 12
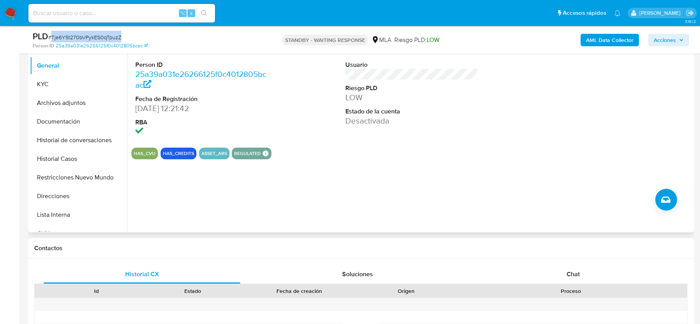
scroll to position [244, 0]
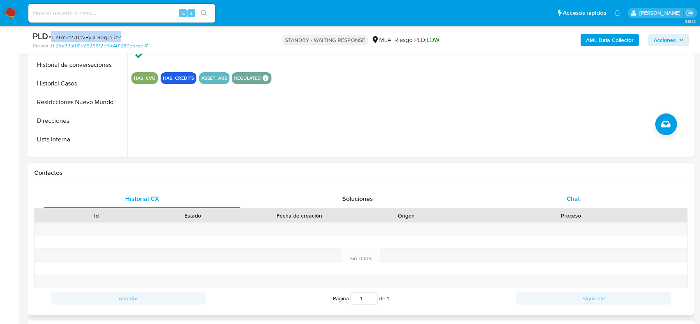
click at [570, 190] on div "Chat" at bounding box center [573, 199] width 197 height 19
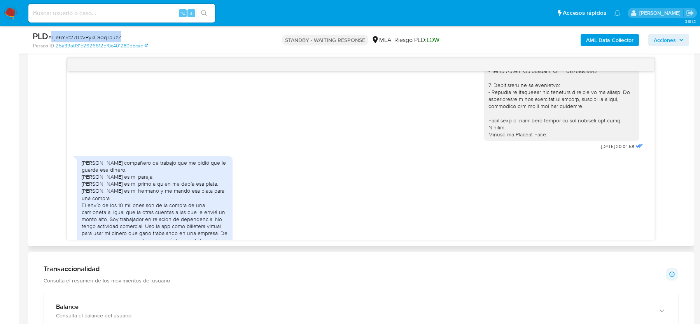
scroll to position [755, 0]
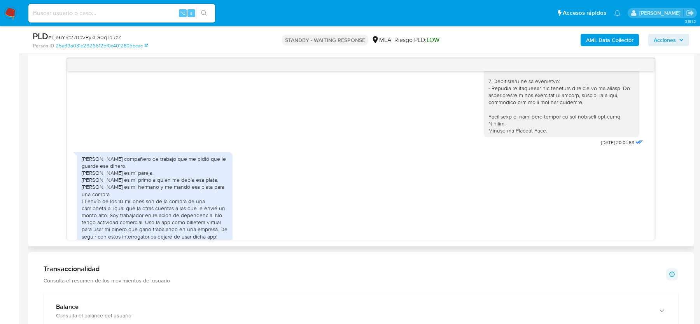
drag, startPoint x: 588, startPoint y: 160, endPoint x: 603, endPoint y: 160, distance: 15.2
click at [603, 149] on div "25/09/2025 20:04:58" at bounding box center [564, 28] width 161 height 242
drag, startPoint x: 585, startPoint y: 156, endPoint x: 616, endPoint y: 156, distance: 31.1
click at [616, 149] on div "25/09/2025 20:04:58" at bounding box center [564, 28] width 161 height 242
copy div "Hola, Gracias por tu respuesta. Te confirmamos la recepción de la documentación…"
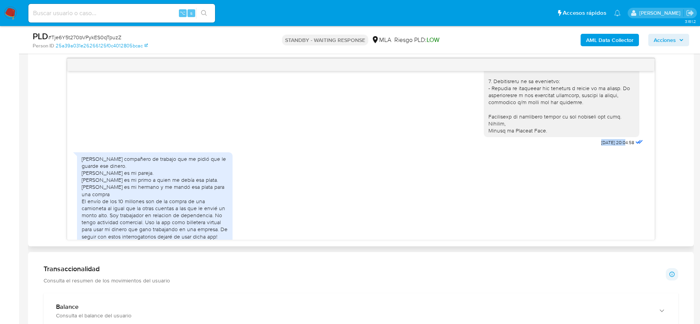
scroll to position [805, 0]
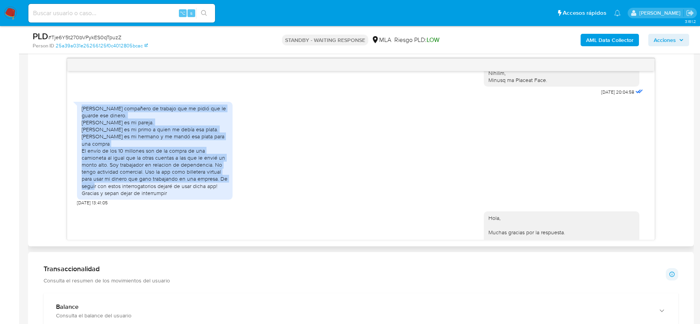
drag, startPoint x: 82, startPoint y: 122, endPoint x: 216, endPoint y: 195, distance: 151.8
click at [216, 195] on div "Gustavo Urra compañero de trabajo que me pidió que le guarde ese dinero. Giulia…" at bounding box center [155, 151] width 146 height 92
copy div "Gustavo Urra compañero de trabajo que me pidió que le guarde ese dinero. Giulia…"
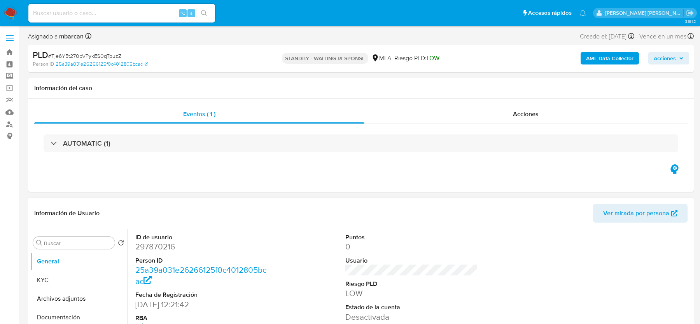
select select "10"
click at [113, 15] on input at bounding box center [121, 13] width 187 height 10
paste input "3S2g3E1jsiQEQtgCuU4tfjH3"
type input "3S2g3E1jsiQEQtgCuU4tfjH3"
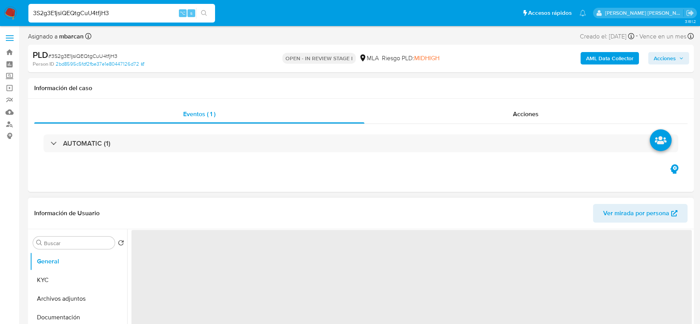
select select "10"
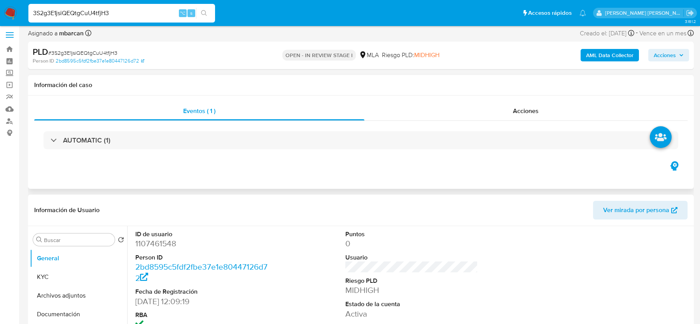
scroll to position [238, 0]
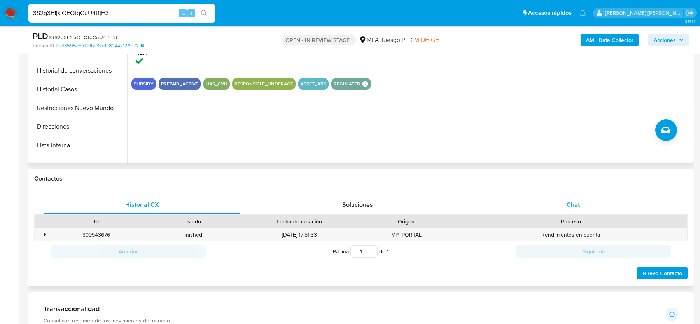
click at [571, 200] on span "Chat" at bounding box center [573, 204] width 13 height 9
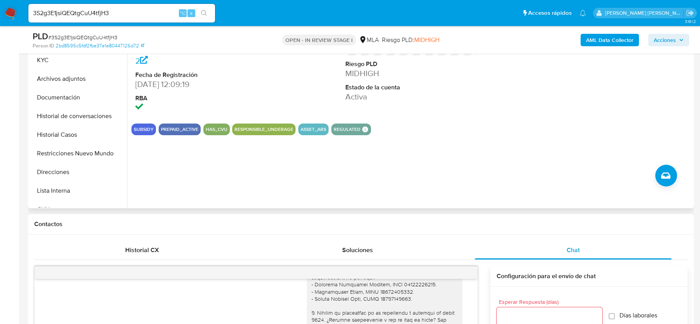
scroll to position [143, 0]
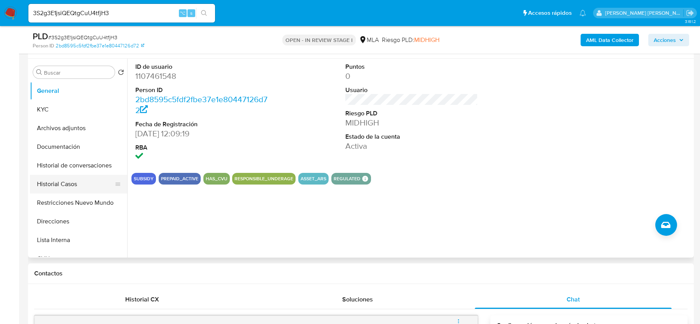
click at [47, 180] on button "Historial Casos" at bounding box center [75, 184] width 91 height 19
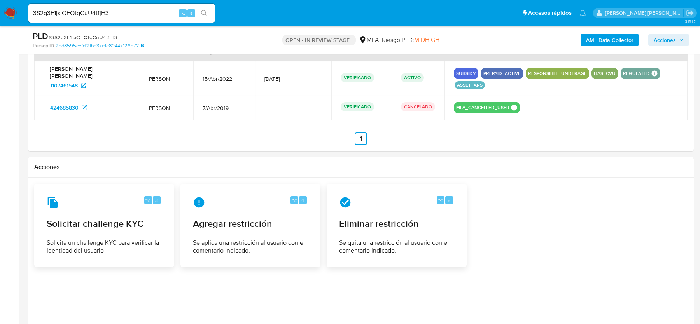
scroll to position [1211, 0]
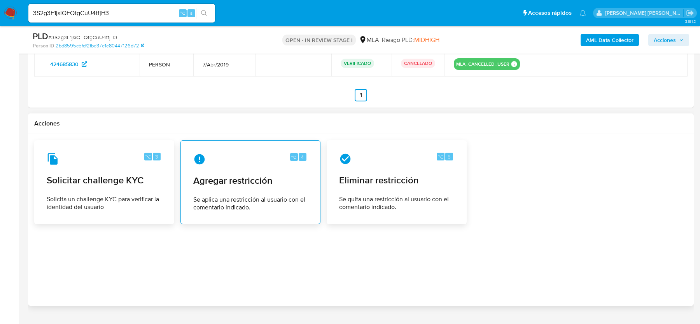
click at [207, 168] on div "⌥ 4 Agregar restricción Se aplica una restricción al usuario con el comentario …" at bounding box center [250, 182] width 127 height 71
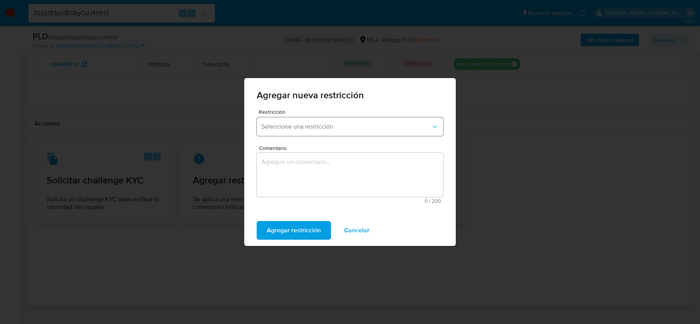
click at [305, 131] on button "Seleccione una restricción" at bounding box center [350, 126] width 187 height 19
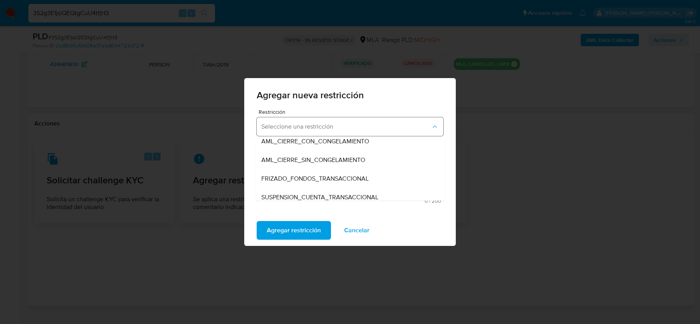
scroll to position [67, 0]
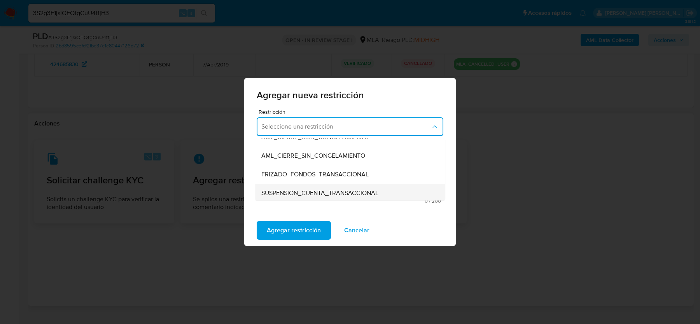
click at [292, 191] on span "SUSPENSION_CUENTA_TRANSACCIONAL" at bounding box center [319, 193] width 117 height 8
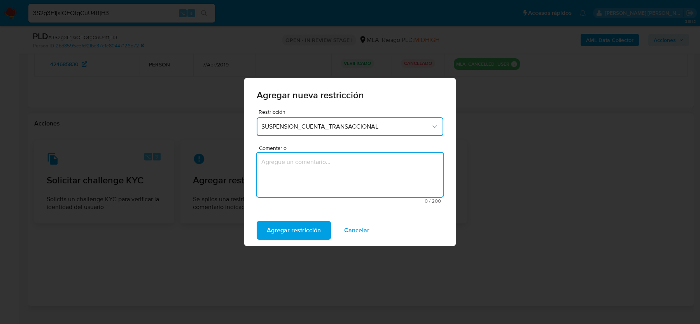
click at [290, 163] on textarea "Comentario" at bounding box center [350, 175] width 187 height 44
type textarea "AML"
click at [285, 245] on div "Agregar restricción Cancelar" at bounding box center [350, 230] width 212 height 31
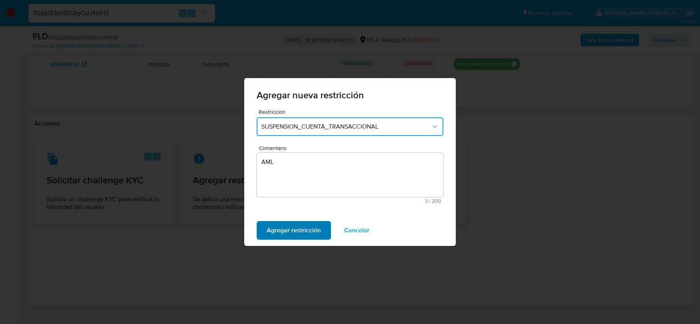
click at [288, 230] on span "Agregar restricción" at bounding box center [294, 230] width 54 height 17
click at [289, 237] on span "Confirmar" at bounding box center [281, 230] width 28 height 17
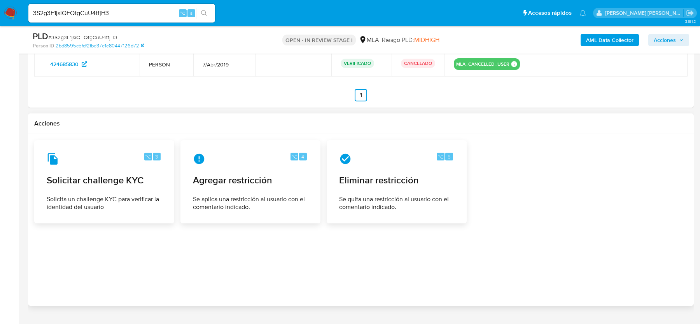
click at [138, 16] on input "3S2g3E1jsiQEQtgCuU4tfjH3" at bounding box center [121, 13] width 187 height 10
paste input "wxa0WpcsKvgUTvVcl45Uwkso"
type input "wxa0WpcsKvgUTvVcl45Uwkso"
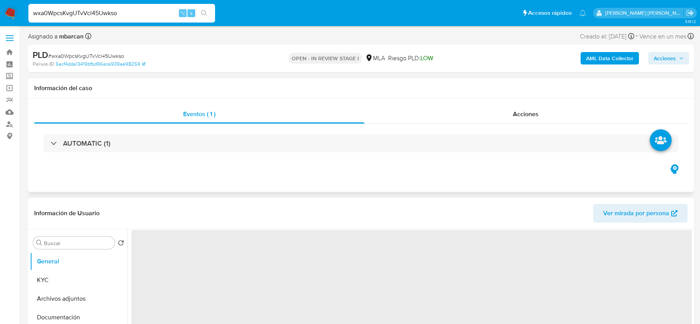
select select "10"
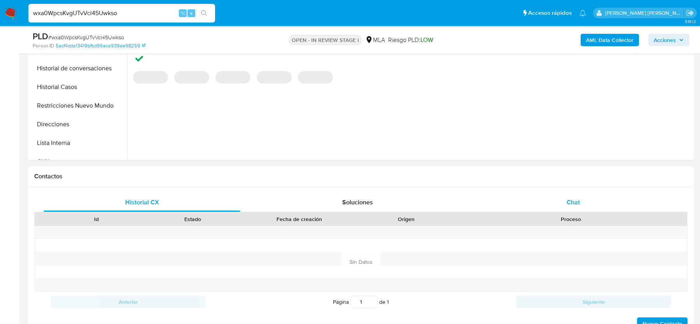
click at [568, 201] on span "Chat" at bounding box center [573, 202] width 13 height 9
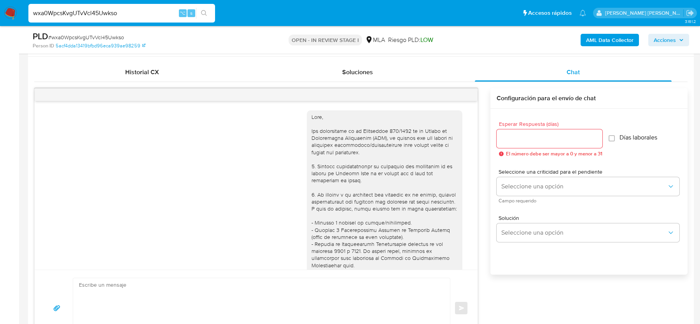
scroll to position [808, 0]
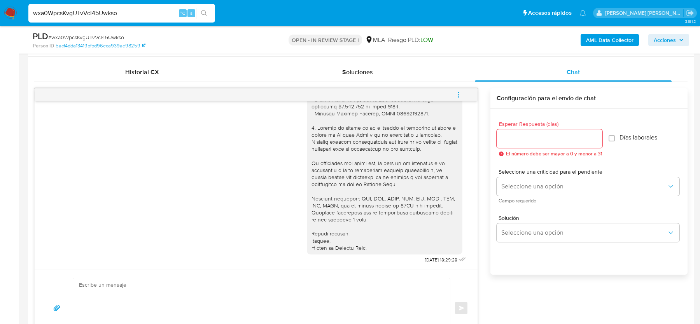
click at [459, 94] on icon "menu-action" at bounding box center [458, 94] width 7 height 7
click at [354, 96] on li "Cerrar conversación" at bounding box center [350, 95] width 57 height 9
click at [116, 37] on span "# wxa0WpcsKvgUTvVcl45Uwkso" at bounding box center [86, 37] width 76 height 8
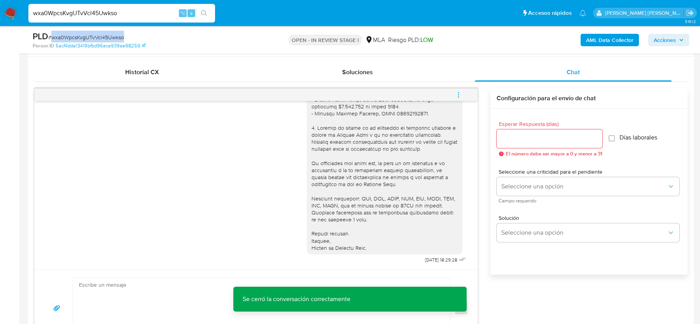
click at [116, 37] on span "# wxa0WpcsKvgUTvVcl45Uwkso" at bounding box center [86, 37] width 76 height 8
copy span "wxa0WpcsKvgUTvVcl45Uwkso"
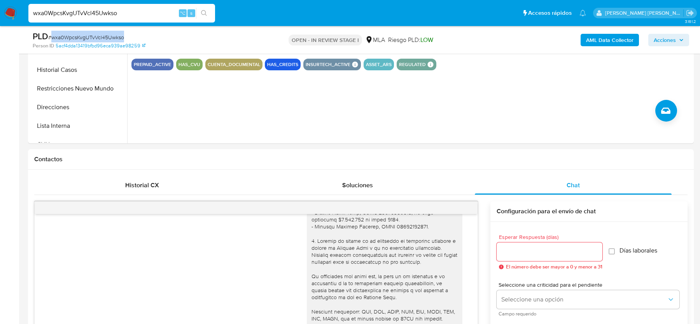
scroll to position [94, 0]
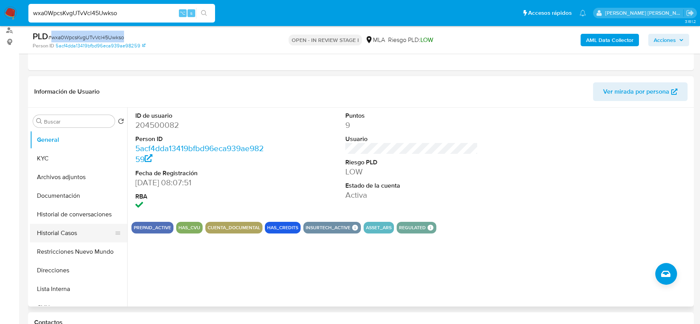
click at [68, 237] on button "Historial Casos" at bounding box center [75, 233] width 91 height 19
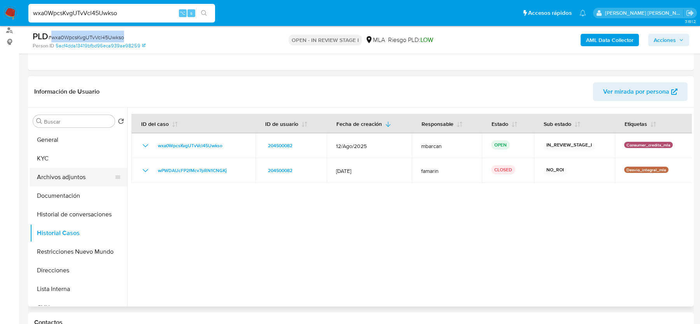
click at [60, 172] on button "Archivos adjuntos" at bounding box center [75, 177] width 91 height 19
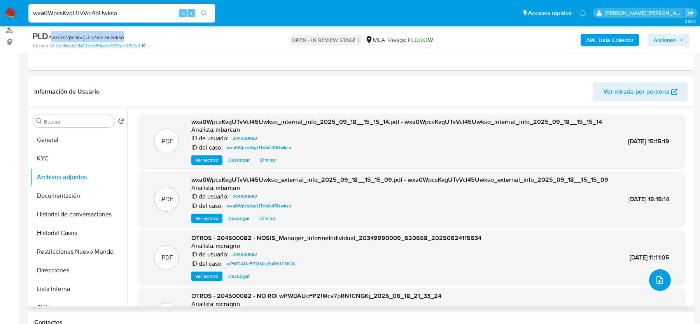
click at [663, 286] on button "upload-file" at bounding box center [660, 281] width 22 height 22
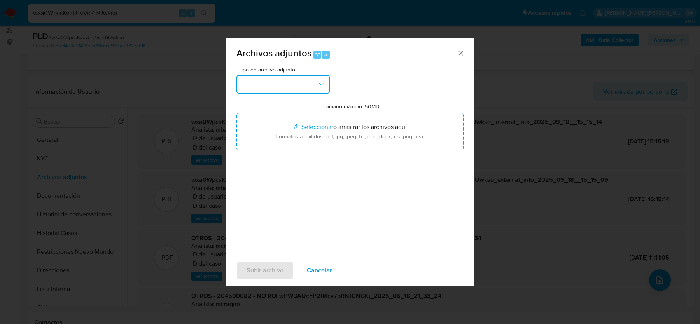
click at [266, 90] on button "button" at bounding box center [283, 84] width 93 height 19
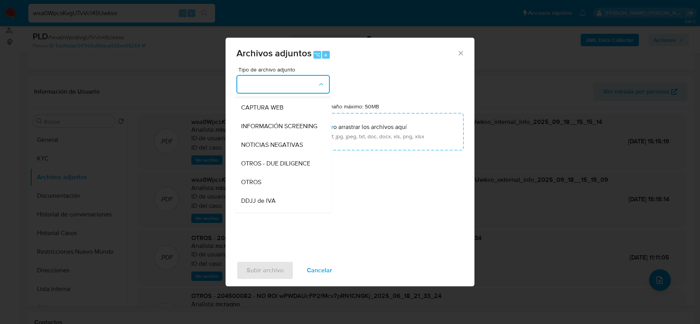
scroll to position [96, 0]
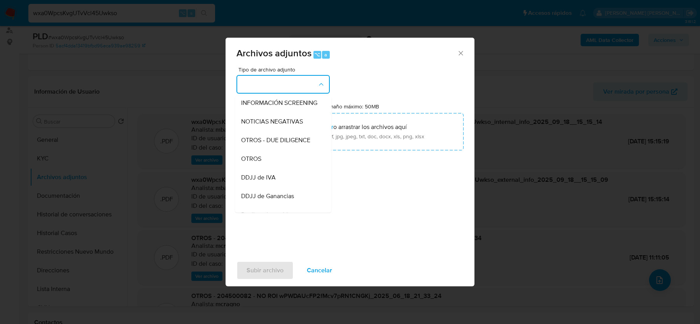
click at [268, 154] on div "OTROS" at bounding box center [280, 159] width 79 height 19
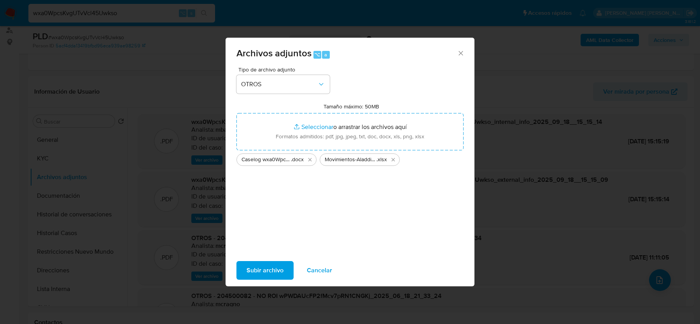
click at [272, 262] on span "Subir archivo" at bounding box center [265, 270] width 37 height 17
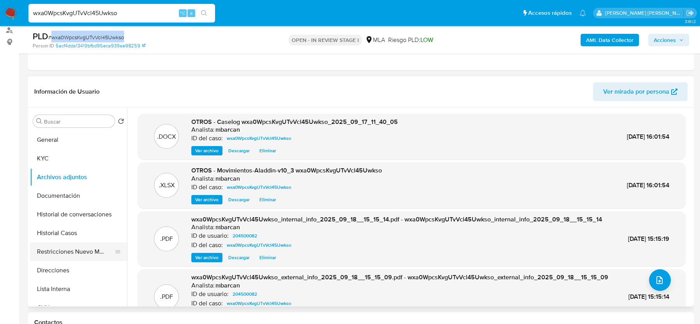
click at [72, 244] on button "Restricciones Nuevo Mundo" at bounding box center [75, 252] width 91 height 19
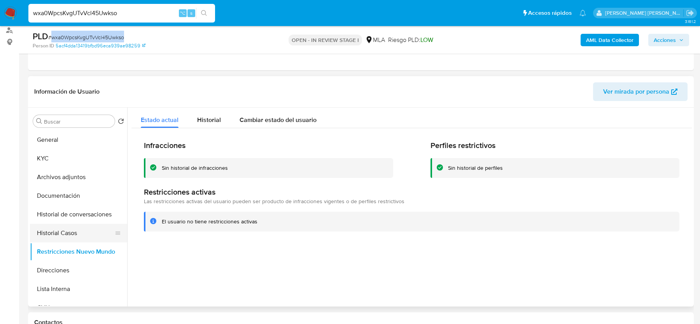
click at [59, 229] on button "Historial Casos" at bounding box center [75, 233] width 91 height 19
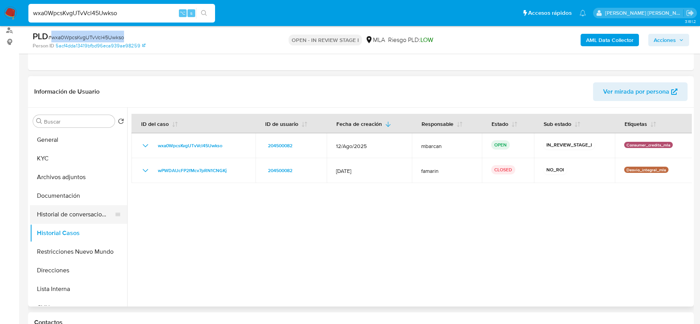
click at [68, 210] on button "Historial de conversaciones" at bounding box center [75, 214] width 91 height 19
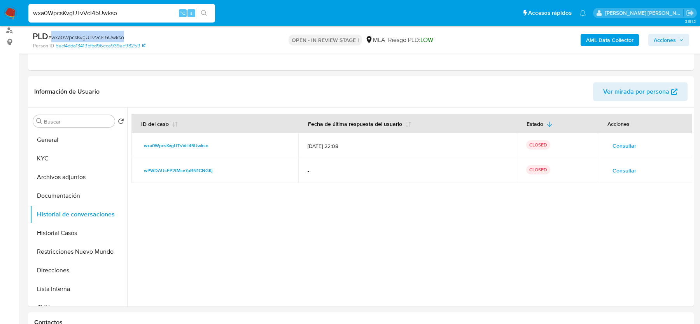
click at [656, 41] on span "Acciones" at bounding box center [665, 40] width 22 height 12
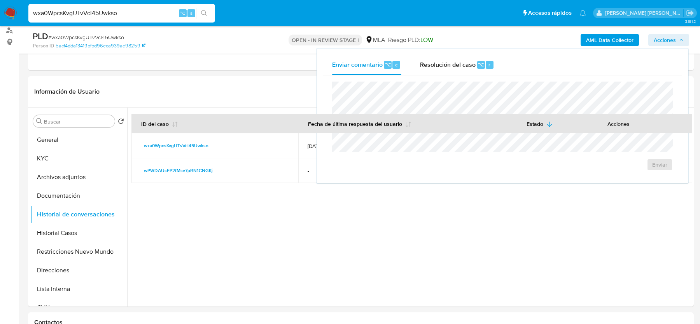
click at [433, 80] on div "Enviar" at bounding box center [502, 126] width 359 height 102
click at [435, 64] on span "Resolución del caso" at bounding box center [448, 64] width 56 height 9
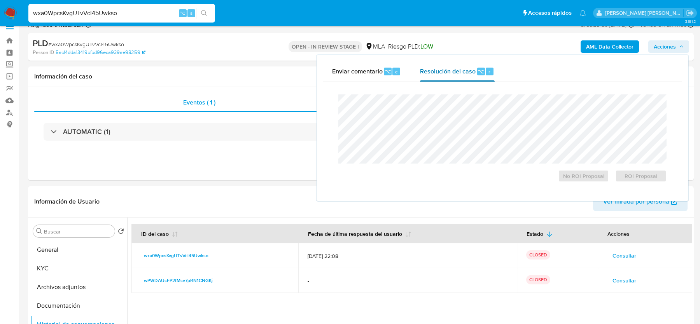
scroll to position [0, 0]
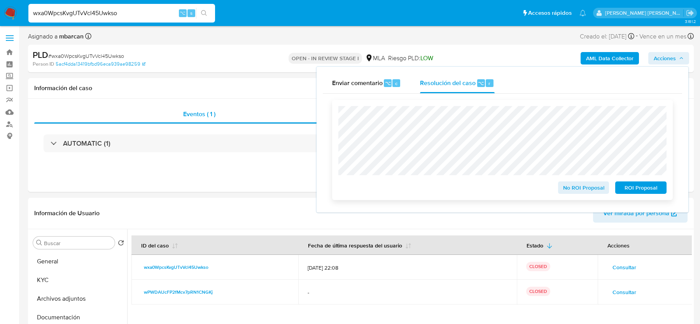
click at [568, 189] on span "No ROI Proposal" at bounding box center [584, 187] width 40 height 11
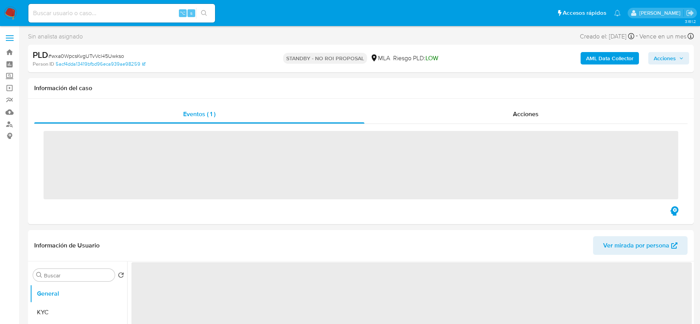
click at [101, 15] on input at bounding box center [121, 13] width 187 height 10
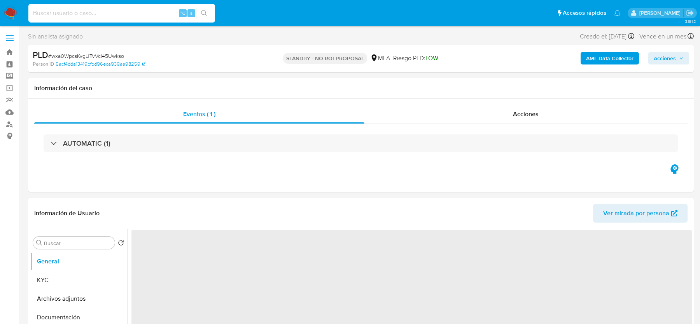
paste input "wQ3287Yjjw52zrL6wjwfXVSE"
type input "wQ3287Yjjw52zrL6wjwfXVSE"
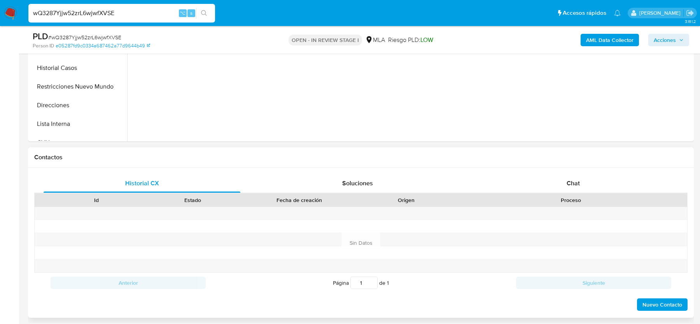
select select "10"
click at [580, 190] on div "Chat" at bounding box center [573, 183] width 197 height 19
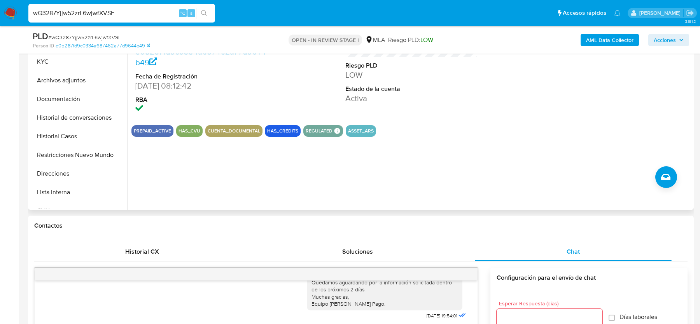
scroll to position [149, 0]
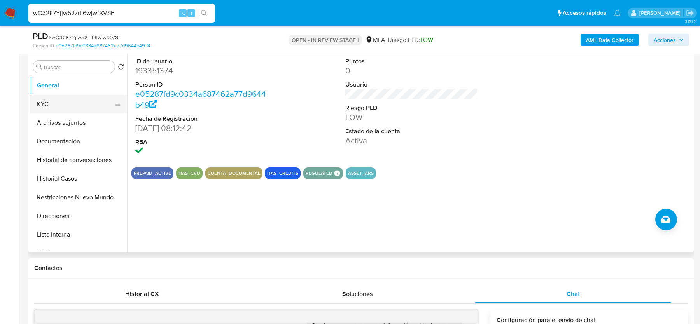
click at [83, 101] on button "KYC" at bounding box center [75, 104] width 91 height 19
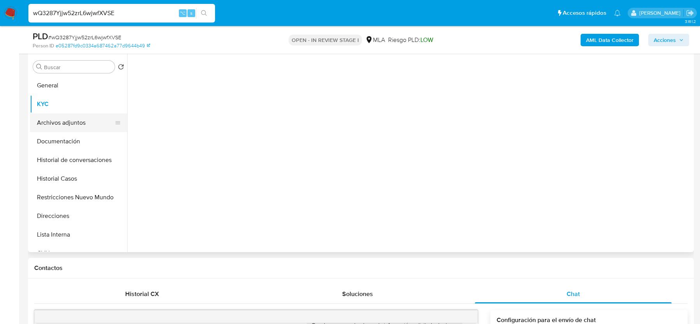
click at [66, 122] on button "Archivos adjuntos" at bounding box center [75, 123] width 91 height 19
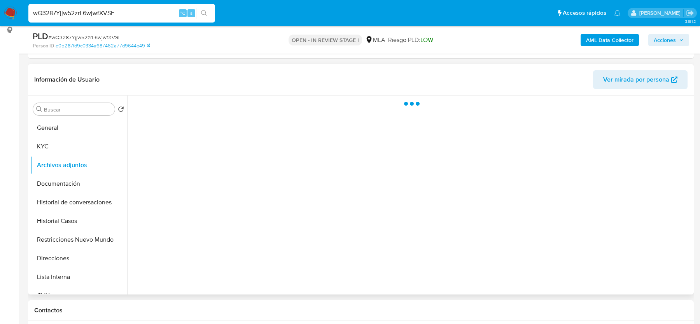
scroll to position [105, 0]
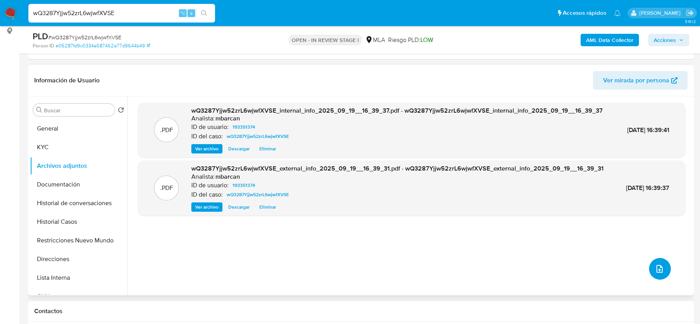
click at [658, 265] on icon "upload-file" at bounding box center [659, 269] width 9 height 9
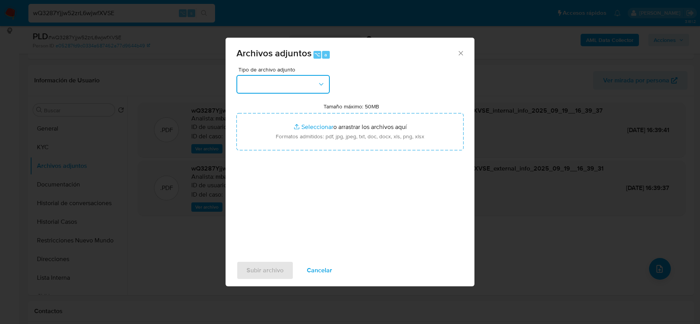
click at [285, 85] on button "button" at bounding box center [283, 84] width 93 height 19
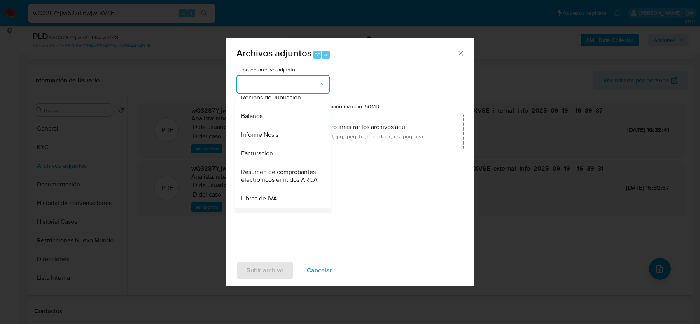
scroll to position [255, 0]
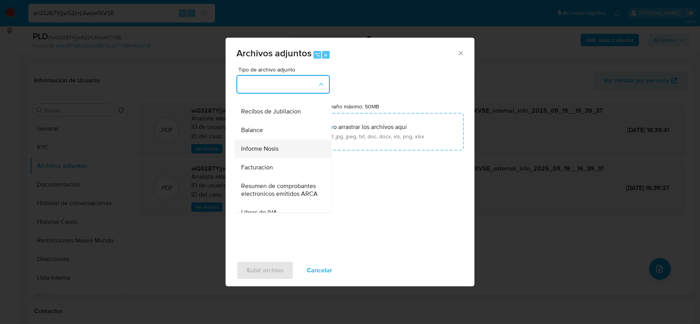
click at [286, 151] on div "Informe Nosis" at bounding box center [280, 149] width 79 height 19
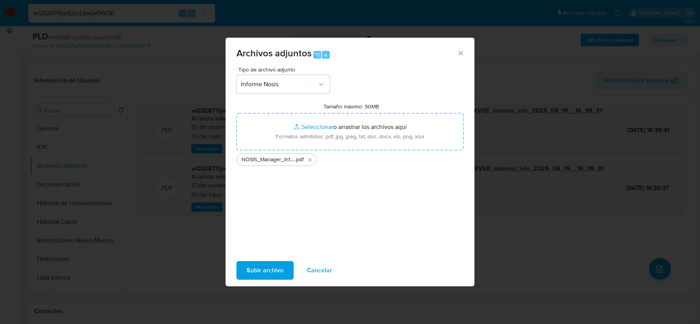
click at [263, 259] on div "Subir archivo Cancelar" at bounding box center [350, 271] width 249 height 30
click at [263, 267] on span "Subir archivo" at bounding box center [265, 270] width 37 height 17
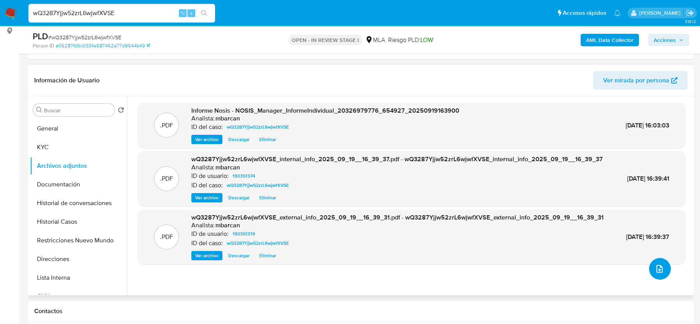
click at [656, 265] on icon "upload-file" at bounding box center [659, 269] width 9 height 9
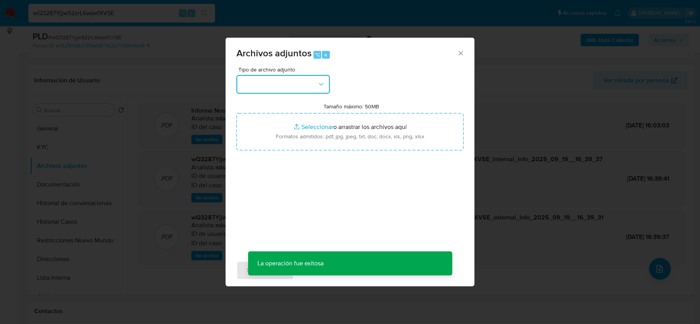
click at [313, 89] on button "button" at bounding box center [283, 84] width 93 height 19
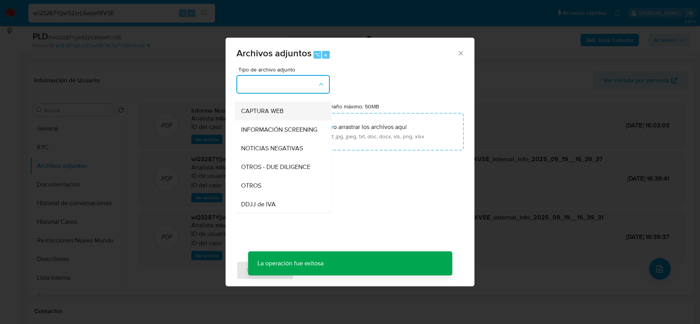
scroll to position [81, 0]
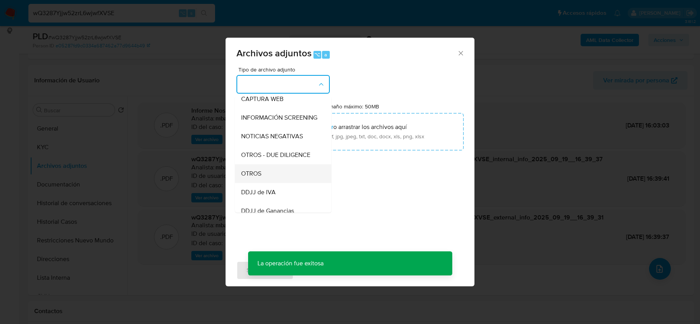
click at [270, 172] on div "OTROS" at bounding box center [280, 174] width 79 height 19
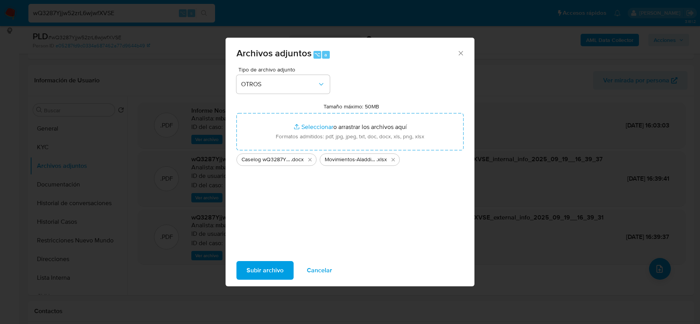
click at [255, 274] on span "Subir archivo" at bounding box center [265, 270] width 37 height 17
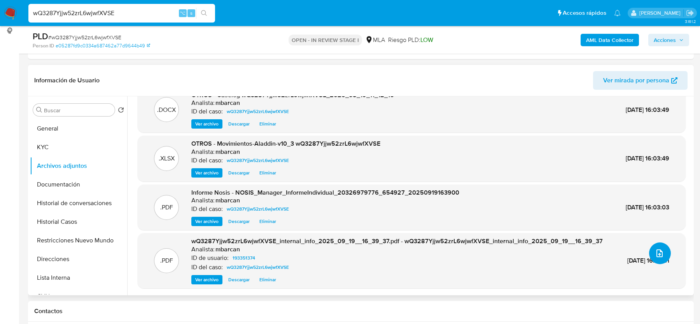
scroll to position [0, 0]
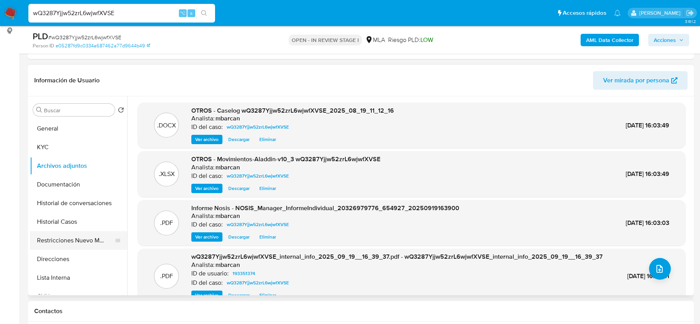
click at [42, 238] on button "Restricciones Nuevo Mundo" at bounding box center [75, 240] width 91 height 19
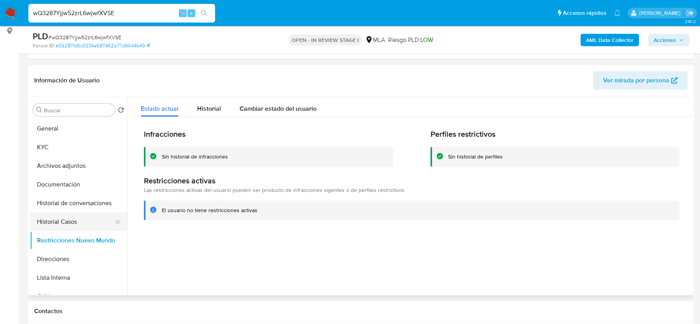
click at [59, 218] on button "Historial Casos" at bounding box center [75, 222] width 91 height 19
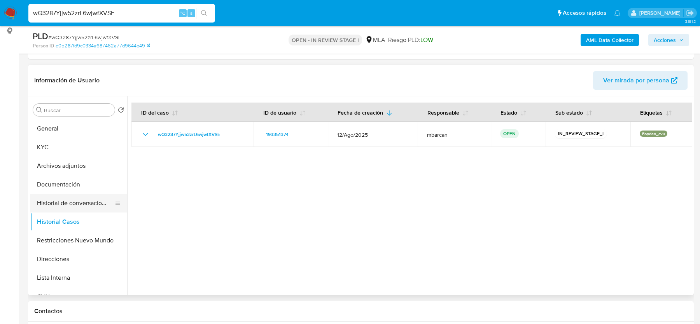
click at [68, 199] on button "Historial de conversaciones" at bounding box center [75, 203] width 91 height 19
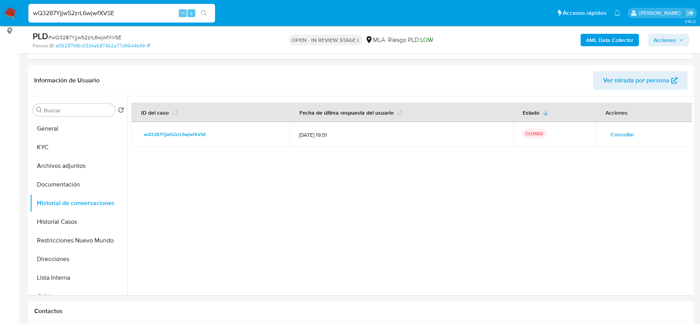
click at [667, 41] on span "Acciones" at bounding box center [665, 40] width 22 height 12
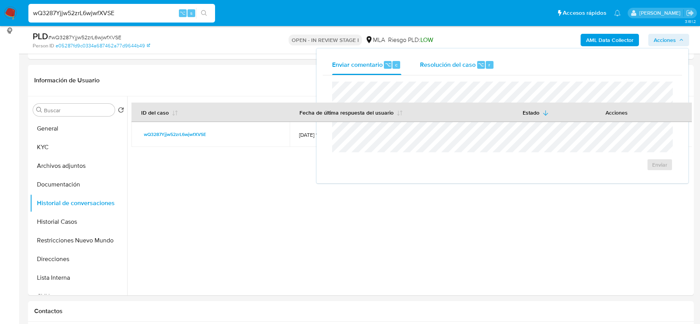
click at [440, 67] on span "Resolución del caso" at bounding box center [448, 64] width 56 height 9
click at [416, 106] on th "Fecha de última respuesta del usuario" at bounding box center [401, 112] width 223 height 19
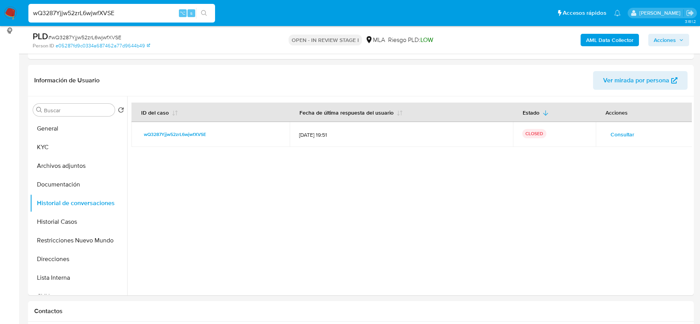
click at [682, 41] on icon "button" at bounding box center [681, 40] width 5 height 5
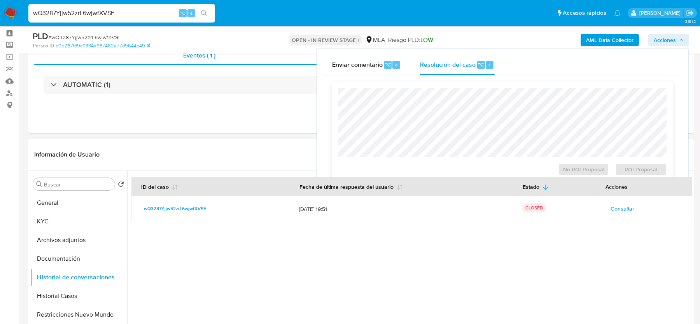
scroll to position [6, 0]
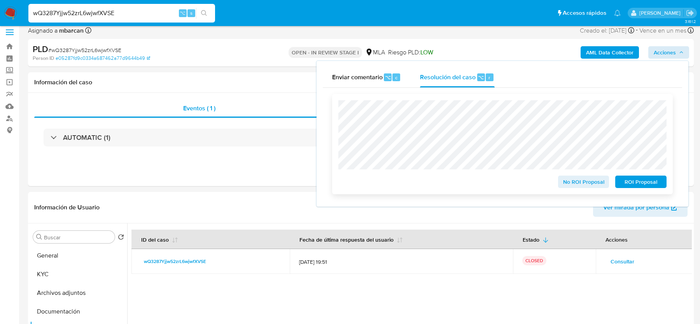
click at [579, 181] on span "No ROI Proposal" at bounding box center [584, 182] width 40 height 11
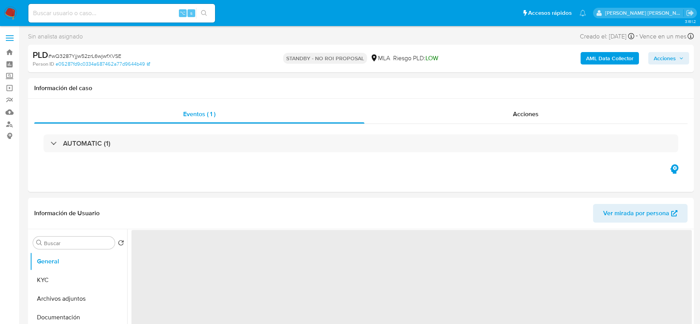
select select "10"
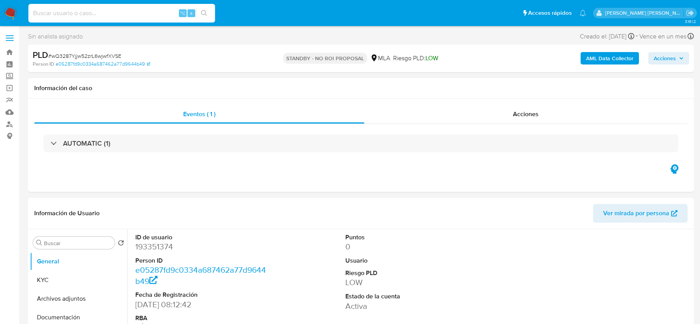
click at [94, 12] on input at bounding box center [121, 13] width 187 height 10
paste input "Tje6Y5t270bVPykES0qTpuzZ"
type input "Tje6Y5t270bVPykES0qTpuzZ"
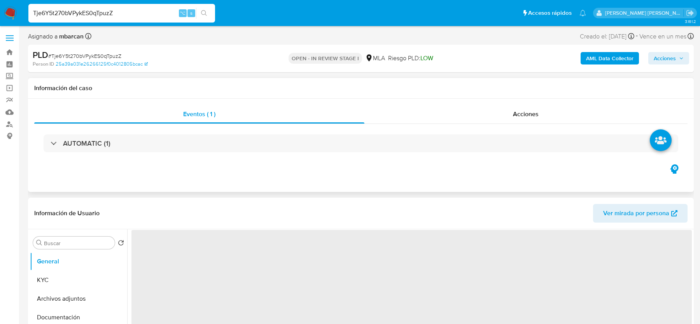
select select "10"
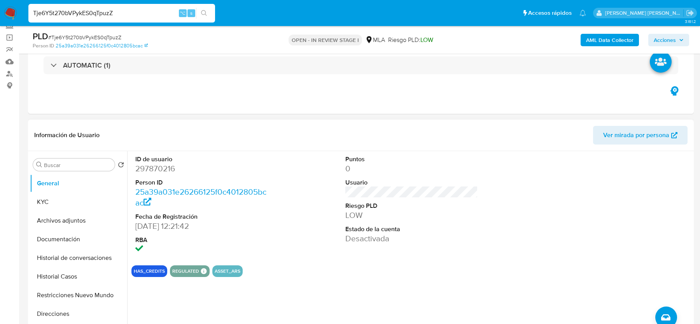
scroll to position [140, 0]
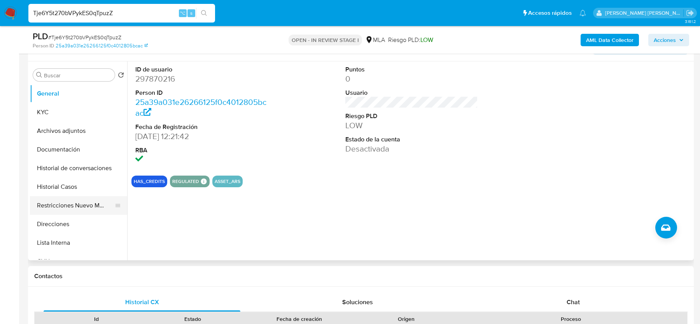
click at [82, 208] on button "Restricciones Nuevo Mundo" at bounding box center [75, 205] width 91 height 19
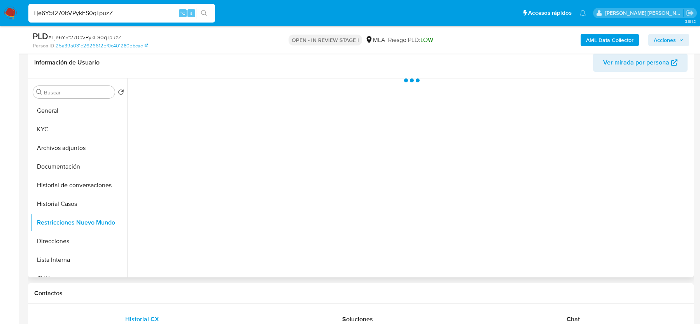
scroll to position [100, 0]
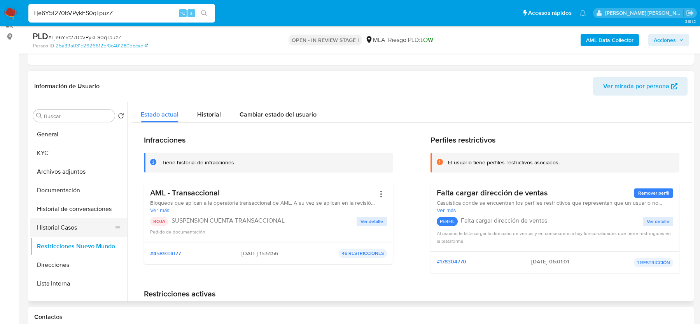
click at [60, 224] on button "Historial Casos" at bounding box center [75, 228] width 91 height 19
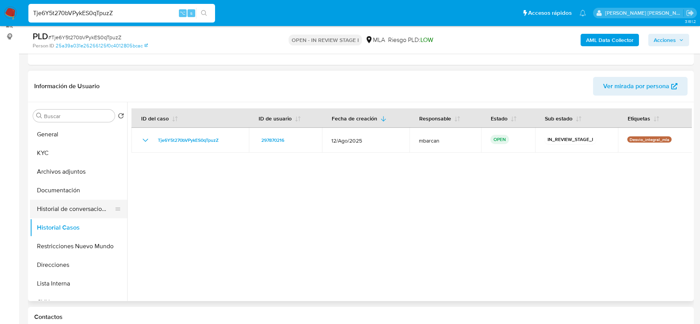
click at [68, 205] on button "Historial de conversaciones" at bounding box center [75, 209] width 91 height 19
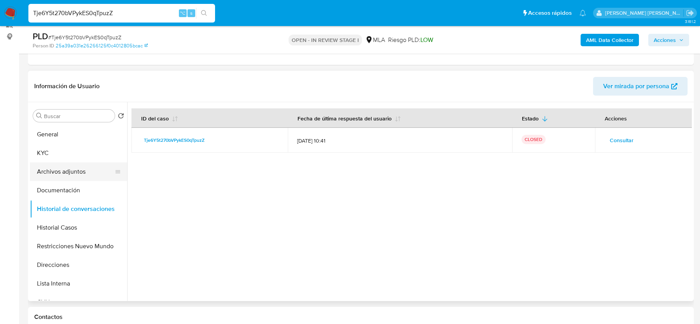
click at [61, 167] on button "Archivos adjuntos" at bounding box center [75, 172] width 91 height 19
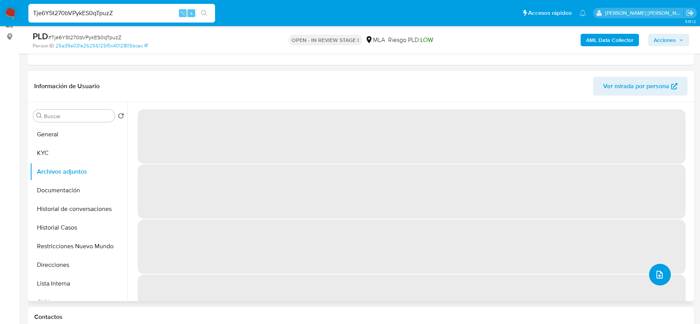
click at [654, 280] on button "upload-file" at bounding box center [660, 275] width 22 height 22
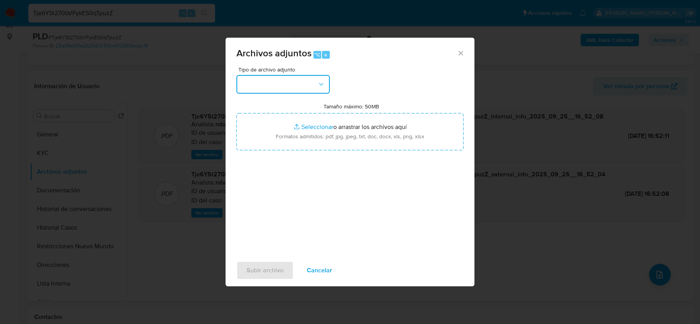
click at [294, 83] on button "button" at bounding box center [283, 84] width 93 height 19
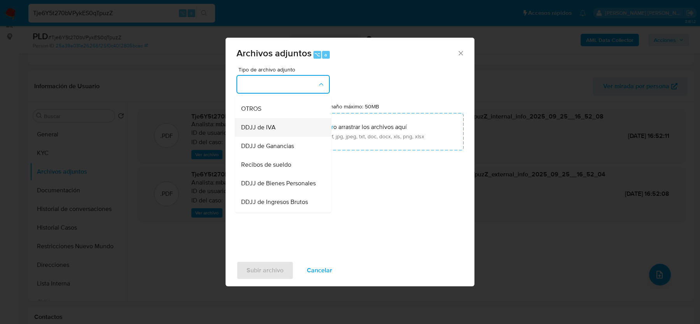
scroll to position [132, 0]
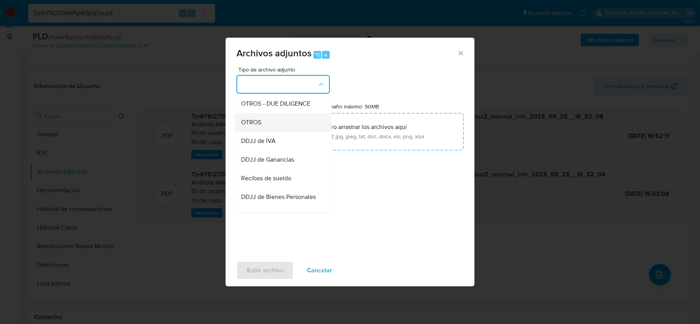
click at [256, 130] on div "OTROS" at bounding box center [280, 122] width 79 height 19
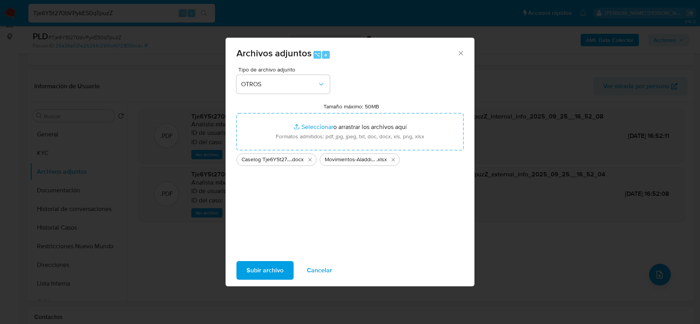
click at [256, 264] on span "Subir archivo" at bounding box center [265, 270] width 37 height 17
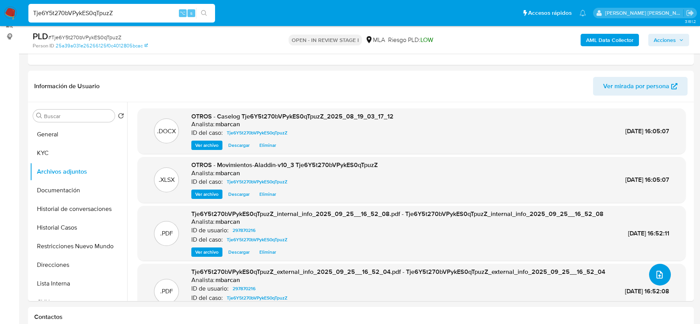
click at [655, 275] on icon "upload-file" at bounding box center [659, 274] width 9 height 9
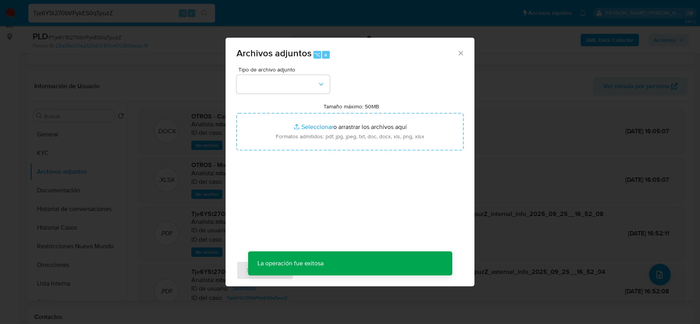
click at [293, 96] on div "Tipo de archivo adjunto Tamaño máximo: 50MB Seleccionar archivos Seleccionar o …" at bounding box center [350, 159] width 227 height 184
click at [295, 89] on button "button" at bounding box center [283, 84] width 93 height 19
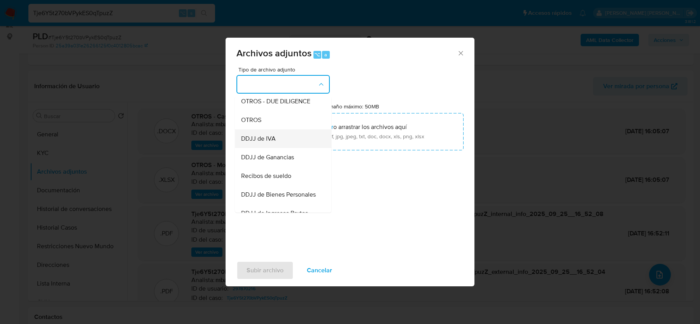
scroll to position [146, 0]
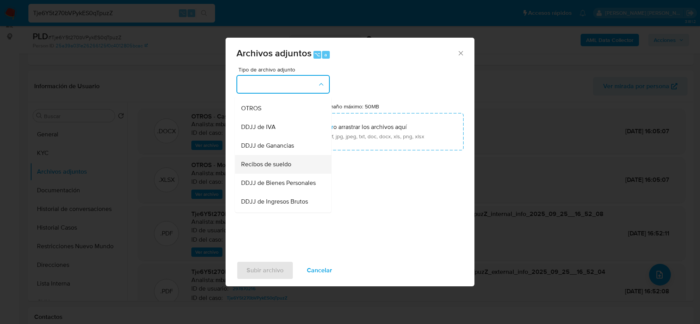
click at [268, 163] on span "Recibos de sueldo" at bounding box center [266, 165] width 50 height 8
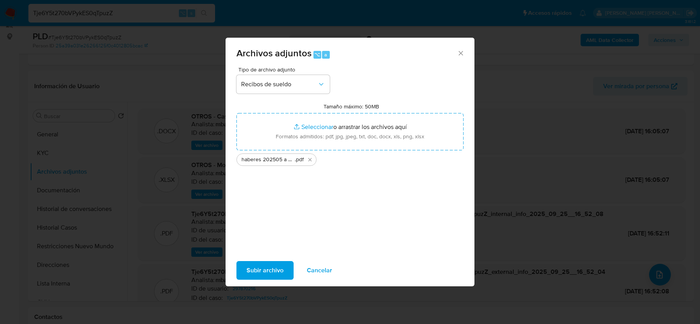
click at [263, 267] on span "Subir archivo" at bounding box center [265, 270] width 37 height 17
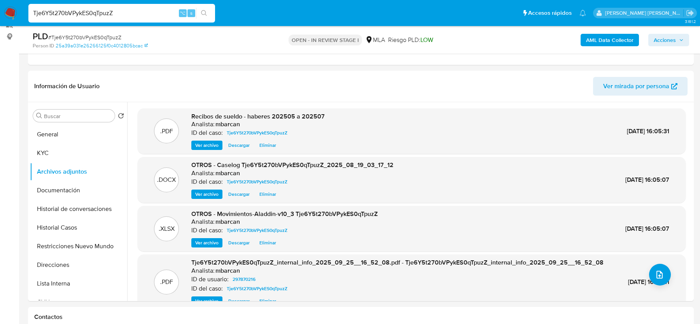
click at [668, 44] on span "Acciones" at bounding box center [665, 40] width 22 height 12
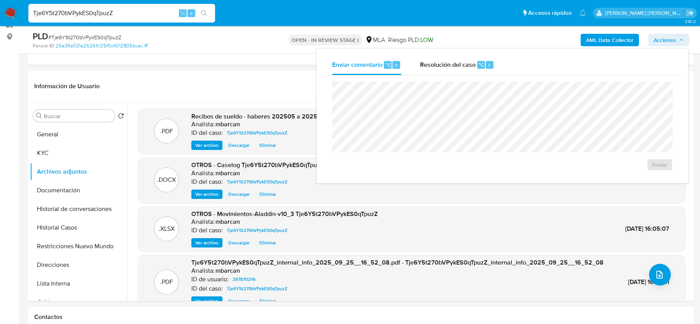
click at [420, 80] on div "Enviar" at bounding box center [502, 126] width 359 height 102
click at [435, 74] on div "Resolución del caso ⌥ r" at bounding box center [457, 65] width 74 height 20
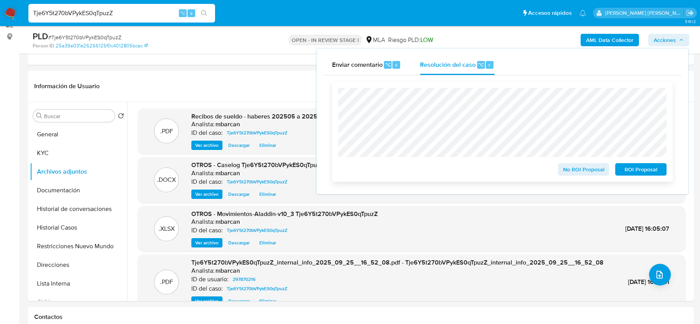
click at [650, 165] on span "ROI Proposal" at bounding box center [641, 169] width 40 height 11
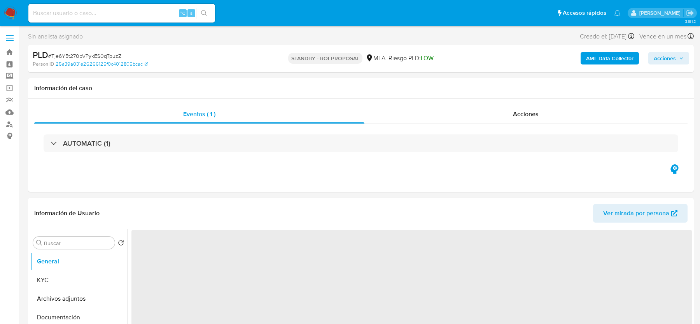
select select "10"
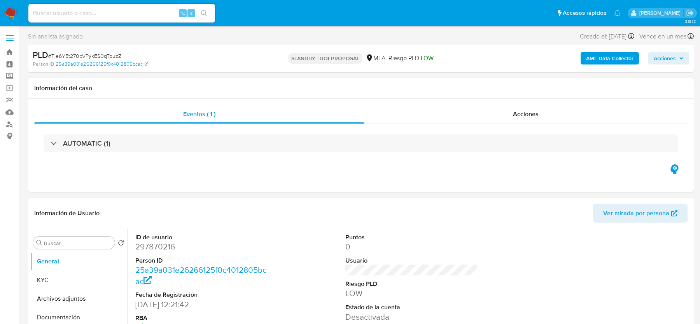
click at [77, 14] on input at bounding box center [121, 13] width 187 height 10
paste input "omz6KEHabHXrYOVYTNcSs9yR"
type input "omz6KEHabHXrYOVYTNcSs9yR"
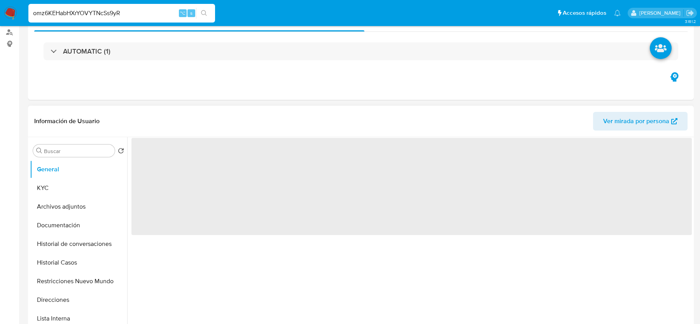
select select "10"
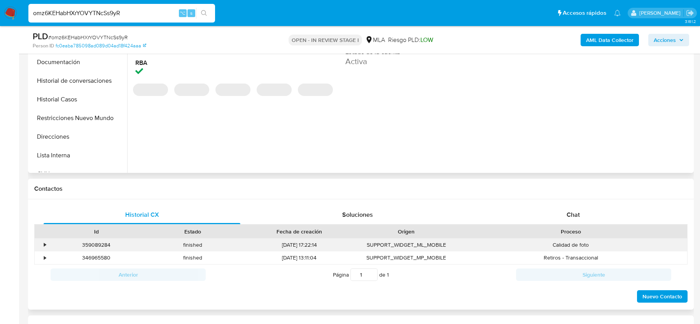
scroll to position [266, 0]
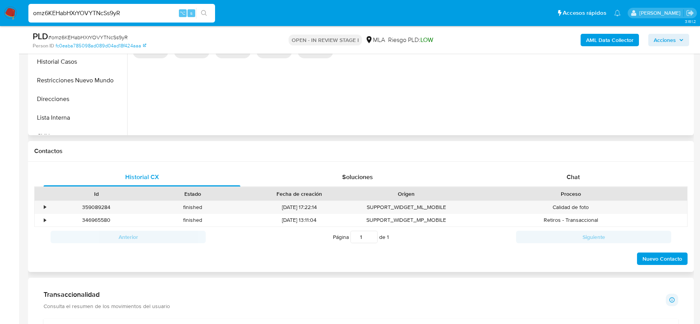
click at [563, 155] on div "Contactos" at bounding box center [361, 151] width 666 height 21
click at [563, 176] on div "Chat" at bounding box center [573, 177] width 197 height 19
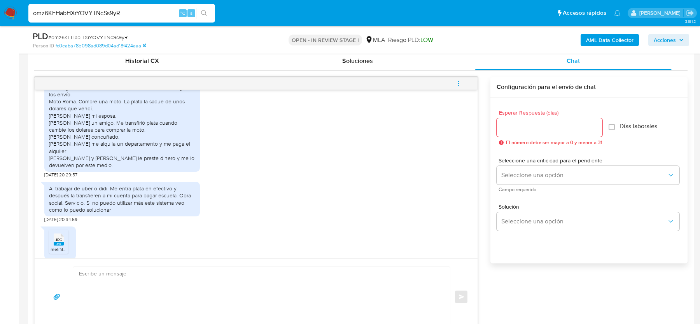
scroll to position [710, 0]
drag, startPoint x: 80, startPoint y: 115, endPoint x: 117, endPoint y: 115, distance: 37.0
click at [117, 115] on div "No tengo los recibos en este momento. Ni bien los tenga te los envío. Moto Roma…" at bounding box center [122, 124] width 146 height 85
drag, startPoint x: 130, startPoint y: 114, endPoint x: 130, endPoint y: 118, distance: 4.3
click at [130, 118] on div "No tengo los recibos en este momento. Ni bien los tenga te los envío. Moto Roma…" at bounding box center [122, 124] width 146 height 85
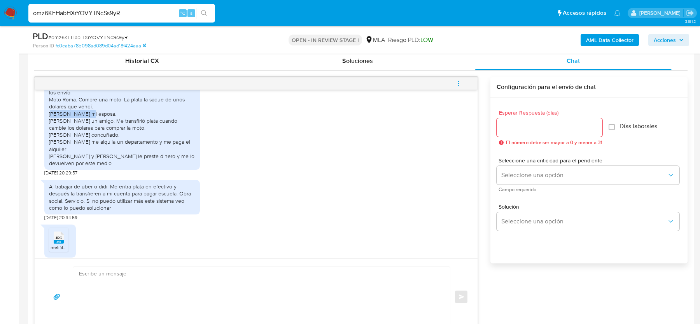
drag, startPoint x: 52, startPoint y: 128, endPoint x: 83, endPoint y: 128, distance: 31.1
click at [83, 128] on div "No tengo los recibos en este momento. Ni bien los tenga te los envío. Moto Roma…" at bounding box center [122, 124] width 146 height 85
drag, startPoint x: 50, startPoint y: 137, endPoint x: 92, endPoint y: 137, distance: 41.6
click at [92, 137] on div "No tengo los recibos en este momento. Ni bien los tenga te los envío. Moto Roma…" at bounding box center [122, 124] width 146 height 85
drag, startPoint x: 52, startPoint y: 151, endPoint x: 103, endPoint y: 150, distance: 51.8
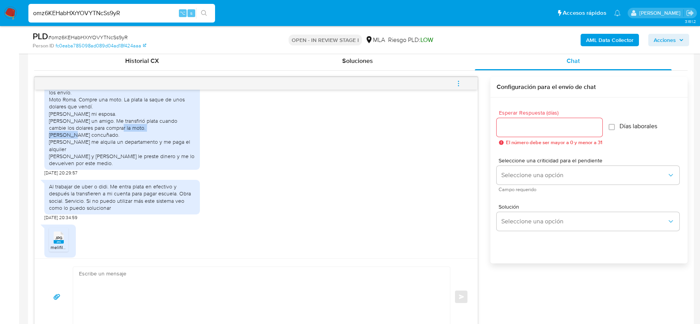
click at [105, 150] on div "No tengo los recibos en este momento. Ni bien los tenga te los envío. Moto Roma…" at bounding box center [122, 124] width 146 height 85
drag, startPoint x: 52, startPoint y: 157, endPoint x: 170, endPoint y: 158, distance: 118.3
click at [170, 158] on div "No tengo los recibos en este momento. Ni bien los tenga te los envío. Moto Roma…" at bounding box center [122, 124] width 146 height 85
drag, startPoint x: 51, startPoint y: 165, endPoint x: 89, endPoint y: 167, distance: 38.2
click at [89, 167] on div "No tengo los recibos en este momento. Ni bien los tenga te los envío. Moto Roma…" at bounding box center [122, 124] width 146 height 85
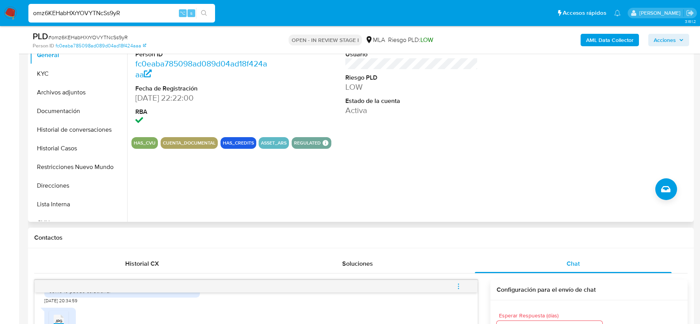
scroll to position [109, 0]
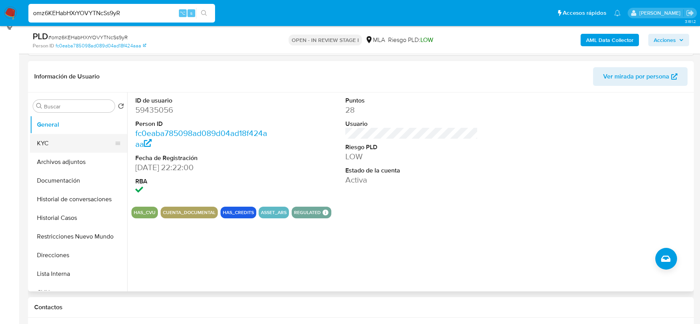
click at [77, 147] on button "KYC" at bounding box center [75, 143] width 91 height 19
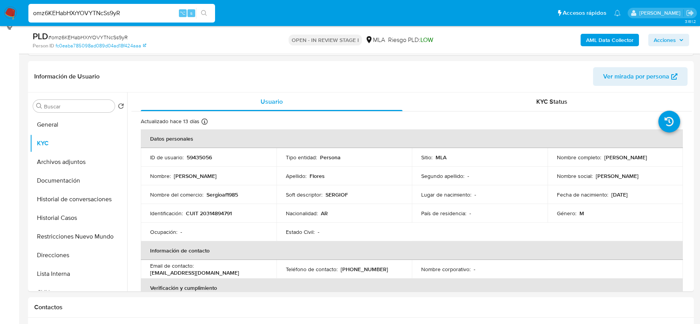
click at [214, 214] on p "CUIT 20314894791" at bounding box center [209, 213] width 46 height 7
copy p "20314894791"
click at [212, 214] on p "CUIT 20314894791" at bounding box center [209, 213] width 46 height 7
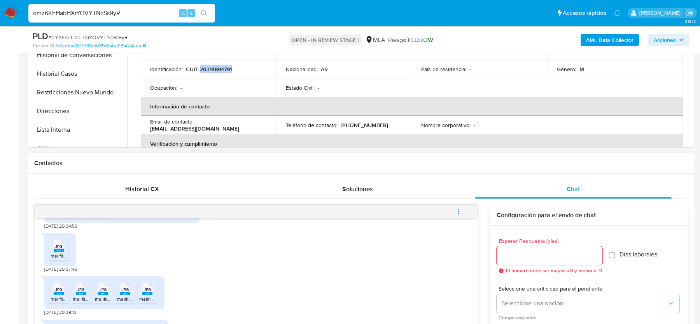
scroll to position [323, 0]
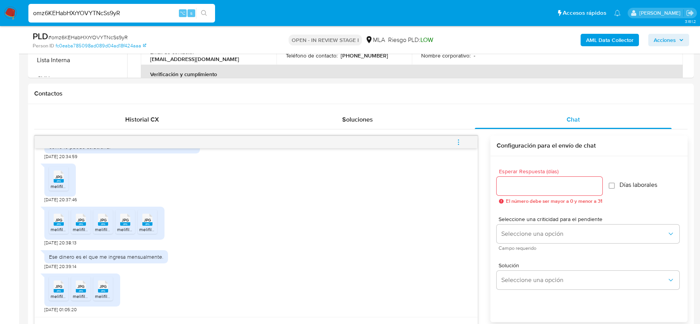
click at [100, 16] on input "omz6KEHabHXrYOVYTNcSs9yR" at bounding box center [121, 13] width 187 height 10
paste input "PhKRgCISsyaWI6IPeabfUGYl"
type input "PhKRgCISsyaWI6IPeabfUGYl"
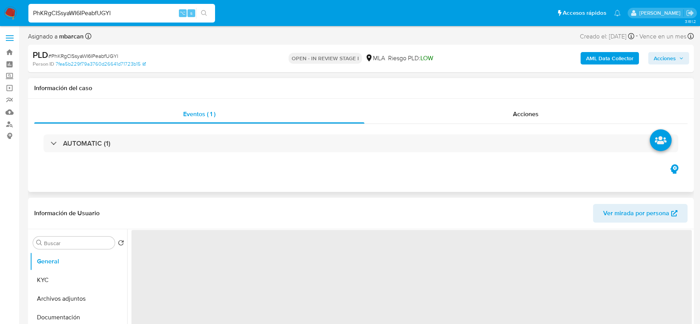
select select "10"
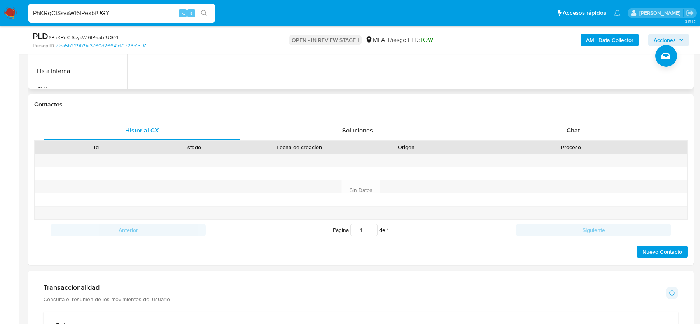
scroll to position [337, 0]
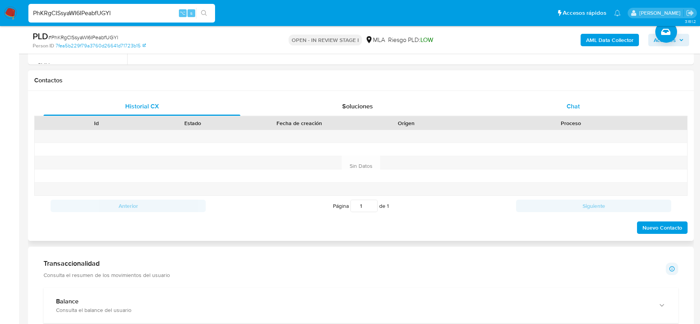
click at [572, 102] on span "Chat" at bounding box center [573, 106] width 13 height 9
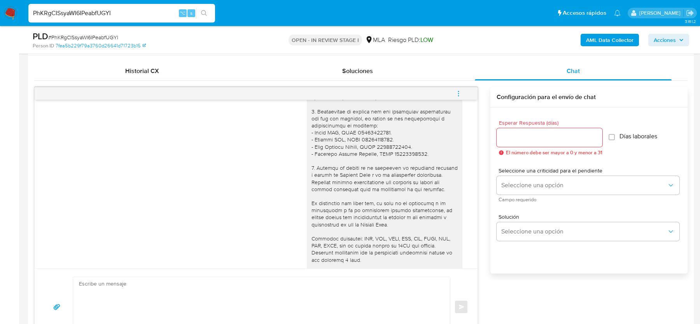
scroll to position [669, 0]
drag, startPoint x: 314, startPoint y: 146, endPoint x: 329, endPoint y: 170, distance: 28.7
click at [329, 170] on div at bounding box center [385, 156] width 146 height 269
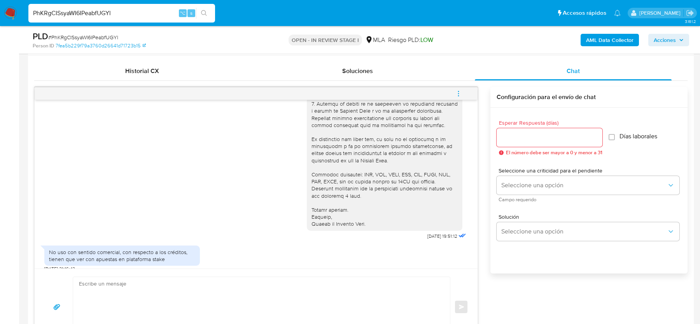
scroll to position [755, 0]
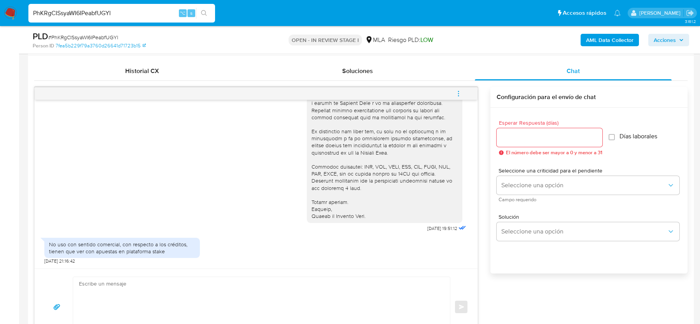
click at [98, 250] on div "No uso con sentido comercial, con respecto a los créditos, tienen que ver con a…" at bounding box center [122, 248] width 146 height 14
click at [104, 251] on div "No uso con sentido comercial, con respecto a los créditos, tienen que ver con a…" at bounding box center [122, 248] width 146 height 14
click at [71, 14] on input "PhKRgCISsyaWI6IPeabfUGYl" at bounding box center [121, 13] width 187 height 10
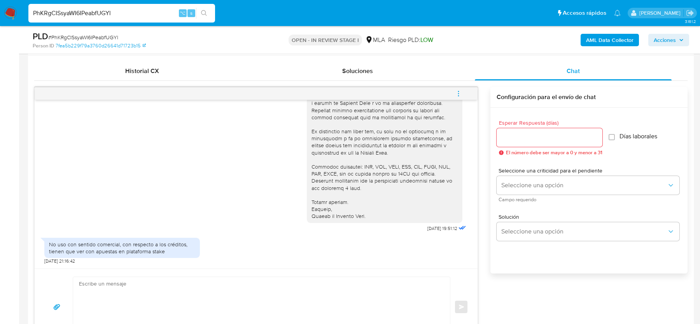
click at [71, 13] on input "PhKRgCISsyaWI6IPeabfUGYl" at bounding box center [121, 13] width 187 height 10
paste input "CcQIY76Wn1FJSG5okaISv4eq"
type input "CcQIY76Wn1FJSG5okaISv4eq"
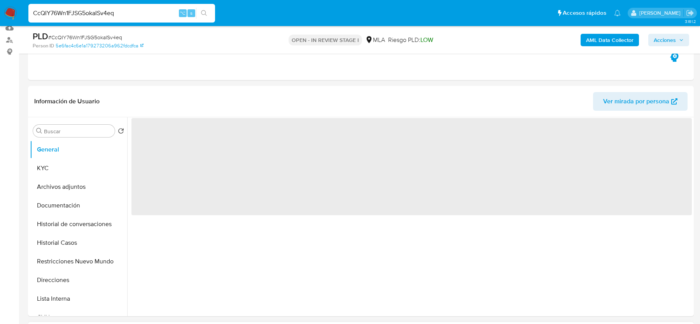
scroll to position [270, 0]
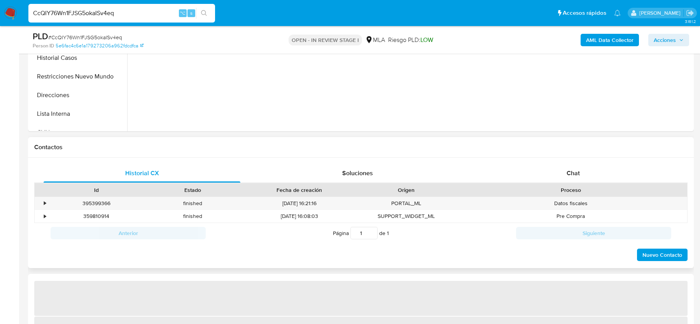
select select "10"
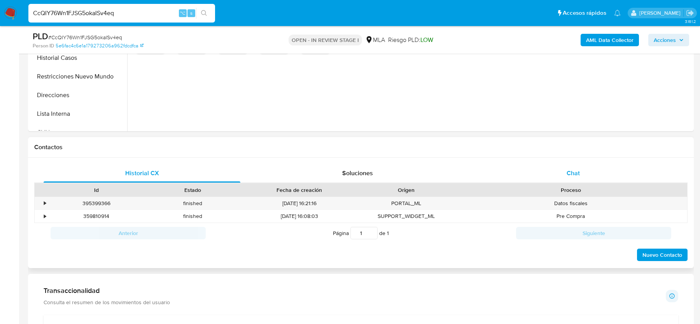
click at [568, 172] on span "Chat" at bounding box center [573, 173] width 13 height 9
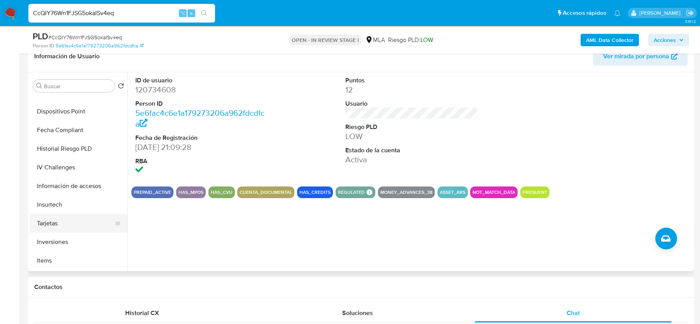
scroll to position [304, 0]
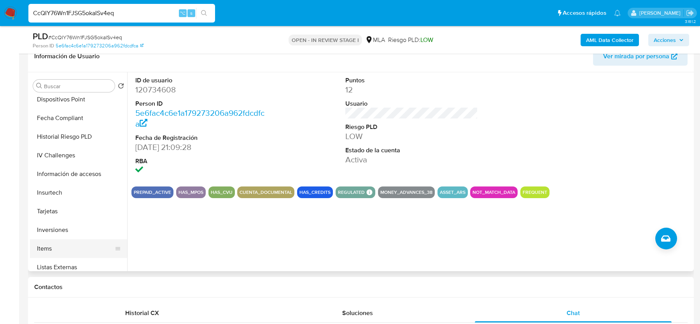
click at [54, 242] on button "Items" at bounding box center [75, 249] width 91 height 19
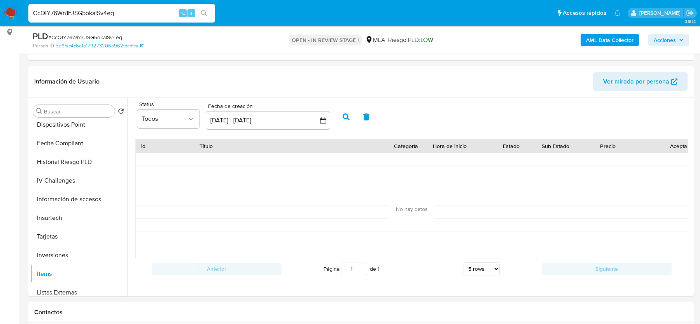
scroll to position [112, 0]
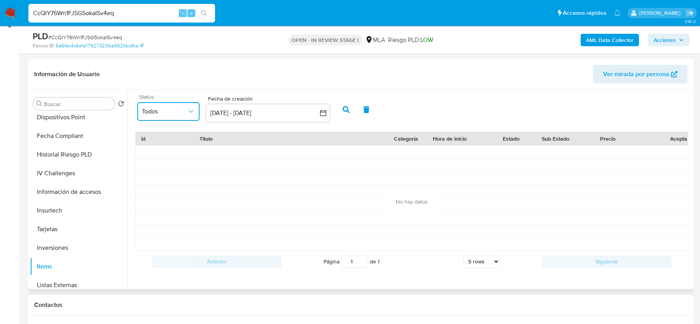
click at [189, 108] on icon "common.sort_by" at bounding box center [191, 112] width 8 height 8
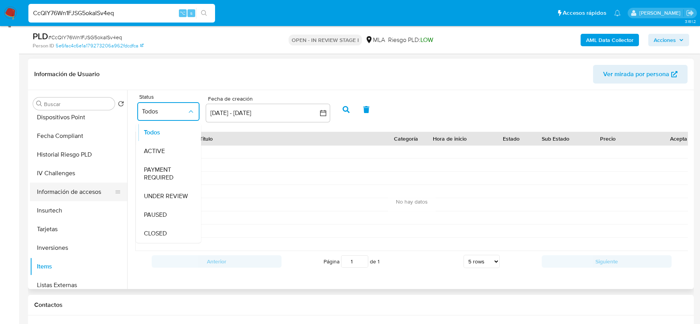
click at [80, 194] on button "Información de accesos" at bounding box center [75, 192] width 91 height 19
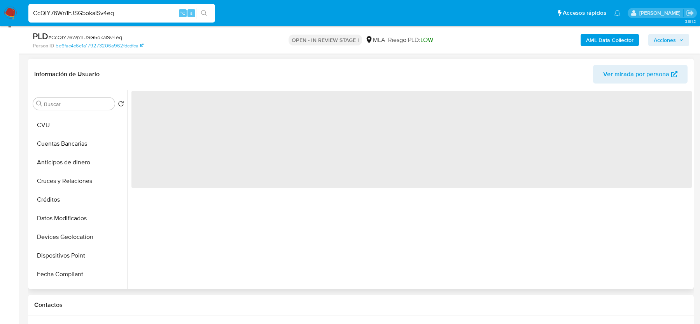
scroll to position [164, 0]
click at [80, 194] on button "Créditos" at bounding box center [78, 201] width 97 height 19
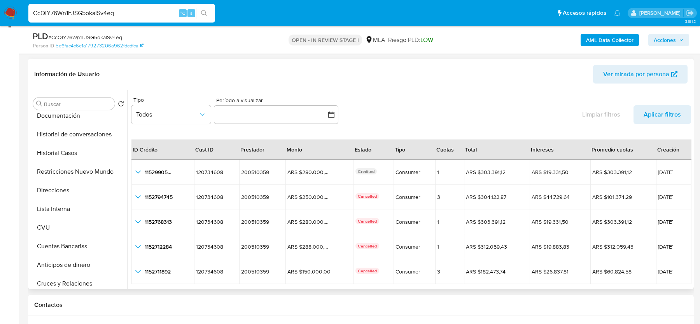
scroll to position [0, 0]
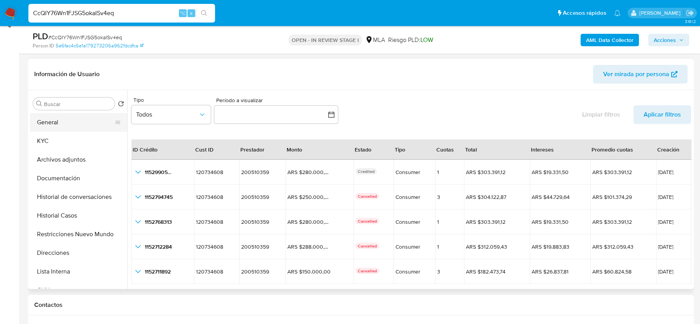
click at [54, 121] on button "General" at bounding box center [75, 122] width 91 height 19
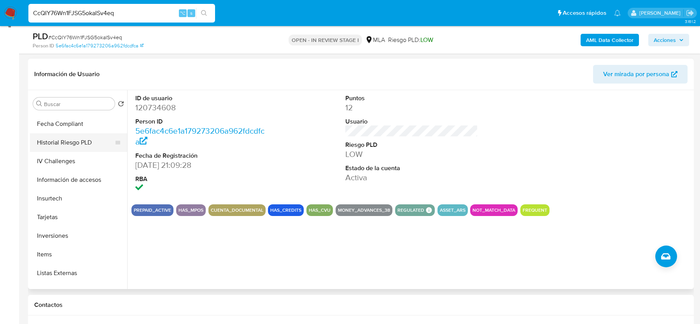
scroll to position [323, 0]
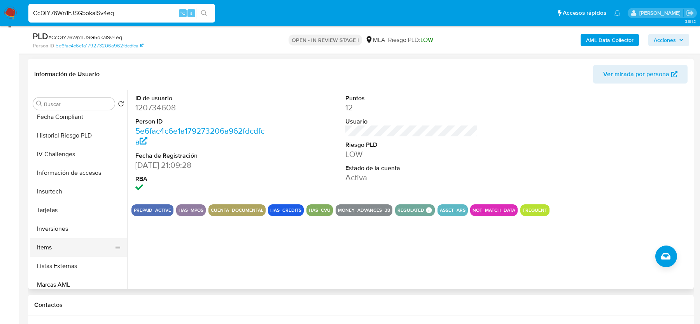
click at [56, 251] on button "Items" at bounding box center [75, 247] width 91 height 19
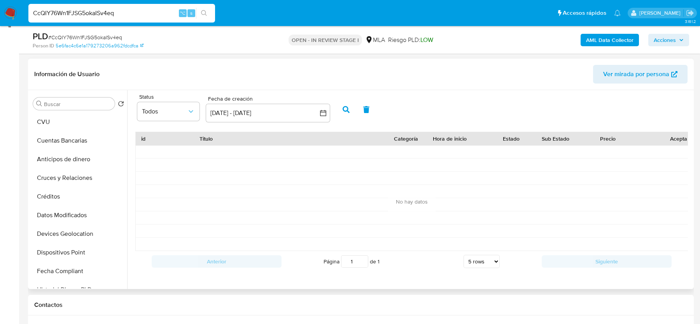
scroll to position [152, 0]
click at [54, 219] on button "Créditos" at bounding box center [75, 213] width 91 height 19
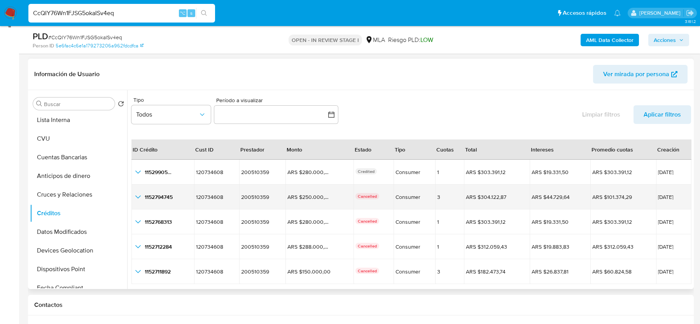
click at [137, 195] on icon "button_show_hidden_detail_by_id_1" at bounding box center [137, 197] width 9 height 9
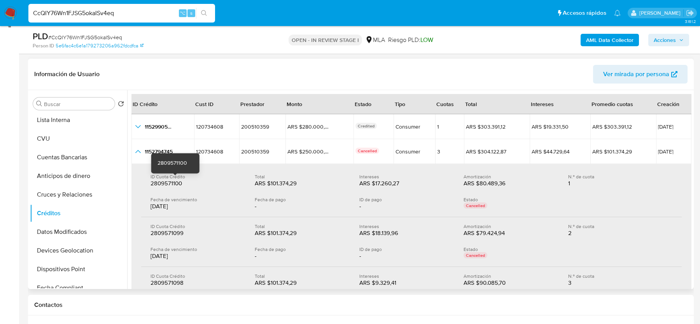
scroll to position [47, 0]
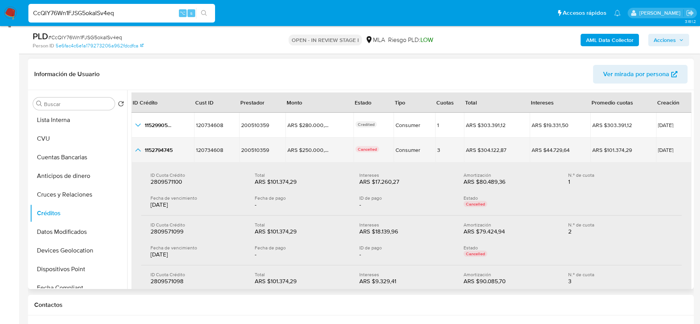
click at [137, 151] on icon "button_show_hidden_detail_by_id_1" at bounding box center [137, 150] width 9 height 9
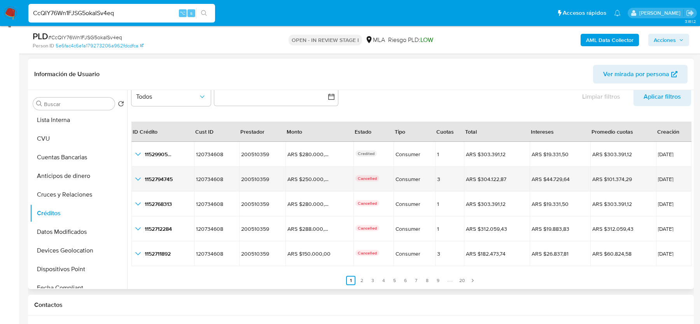
scroll to position [18, 0]
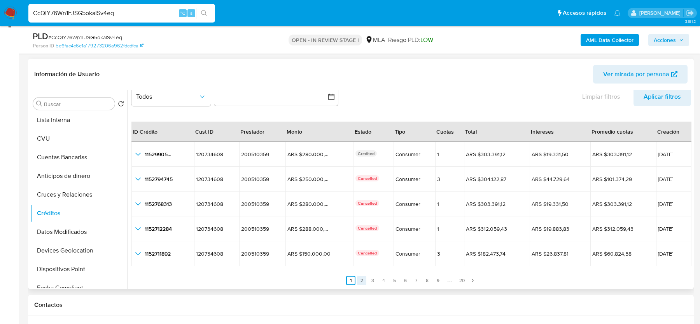
click at [361, 282] on link "2" at bounding box center [361, 280] width 9 height 9
click at [376, 280] on link "3" at bounding box center [377, 280] width 9 height 9
click at [387, 280] on link "4" at bounding box center [388, 280] width 9 height 9
click at [399, 280] on link "5" at bounding box center [398, 280] width 9 height 9
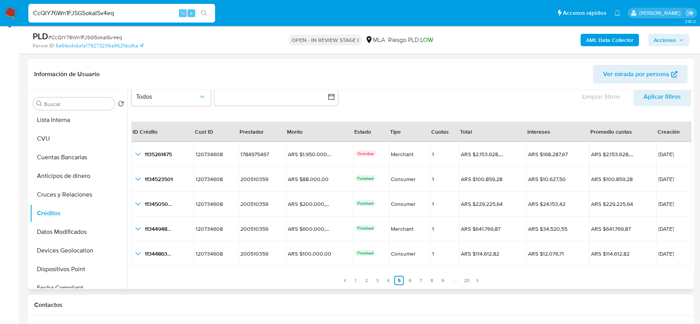
scroll to position [0, 0]
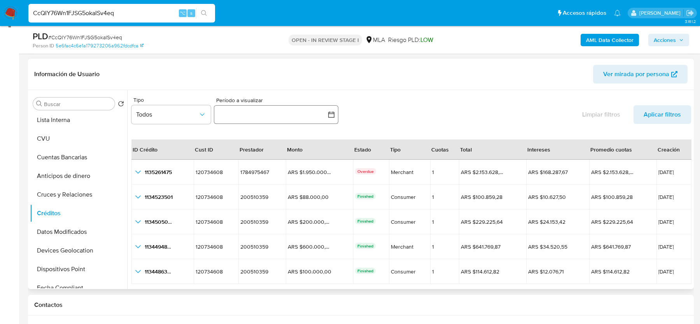
click at [231, 121] on button "button" at bounding box center [276, 114] width 124 height 19
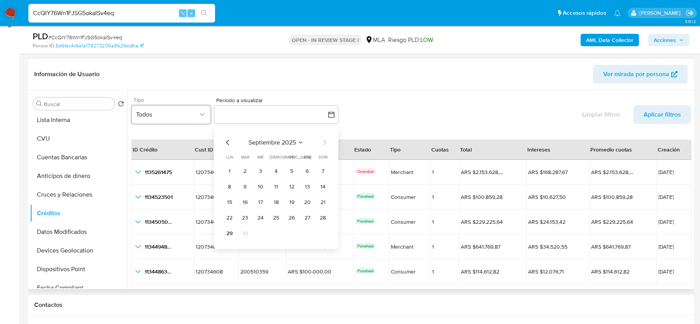
click at [157, 118] on button "Todos" at bounding box center [170, 114] width 79 height 19
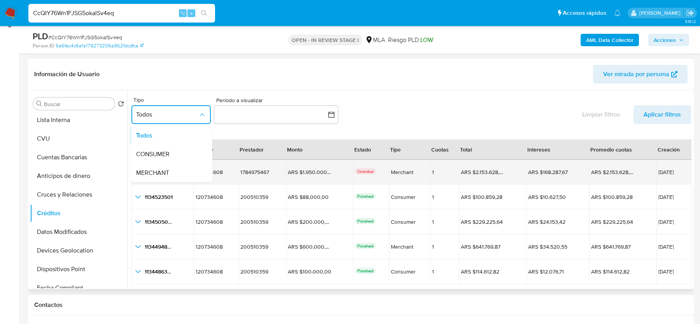
click at [157, 172] on span "MERCHANT" at bounding box center [152, 173] width 33 height 8
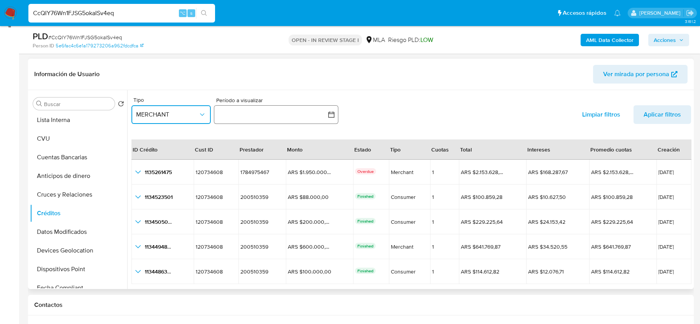
click at [256, 119] on button "button" at bounding box center [276, 114] width 124 height 19
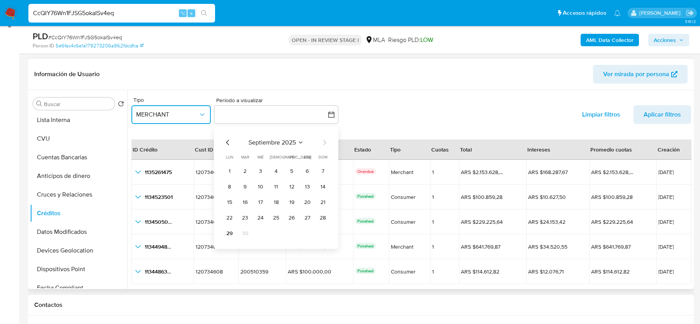
click at [231, 142] on icon "Mes anterior" at bounding box center [227, 142] width 9 height 9
click at [231, 144] on icon "Mes anterior" at bounding box center [227, 142] width 9 height 9
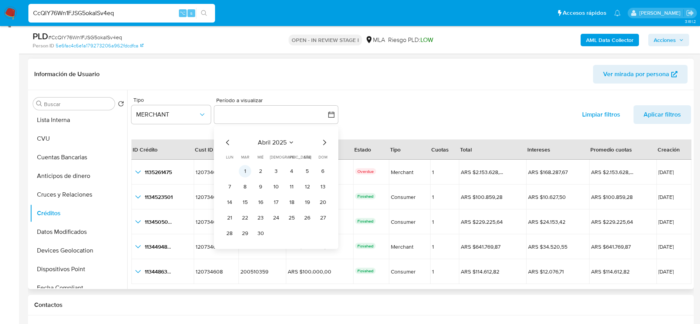
click at [242, 172] on button "1" at bounding box center [245, 171] width 12 height 12
click at [329, 140] on div "abril 2025 abril 2025 lun lunes mar martes mié miércoles jue jueves vie viernes…" at bounding box center [276, 187] width 124 height 123
click at [326, 140] on icon "Mes siguiente" at bounding box center [324, 142] width 9 height 9
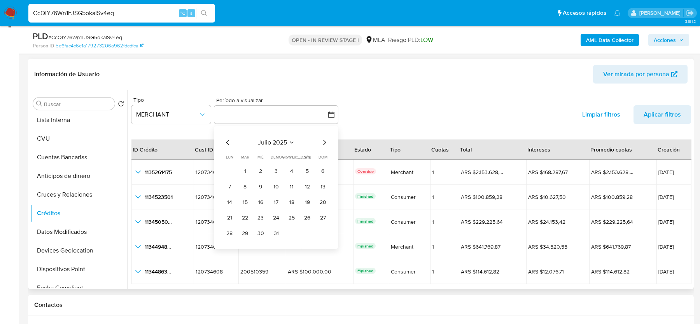
click at [326, 140] on icon "Mes siguiente" at bounding box center [324, 142] width 9 height 9
click at [229, 143] on icon "Mes anterior" at bounding box center [227, 142] width 9 height 9
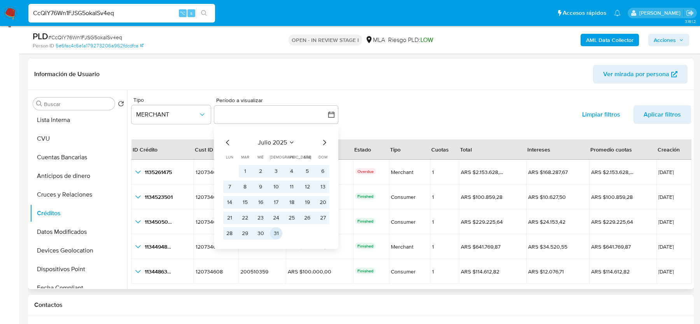
click at [273, 234] on button "31" at bounding box center [276, 233] width 12 height 12
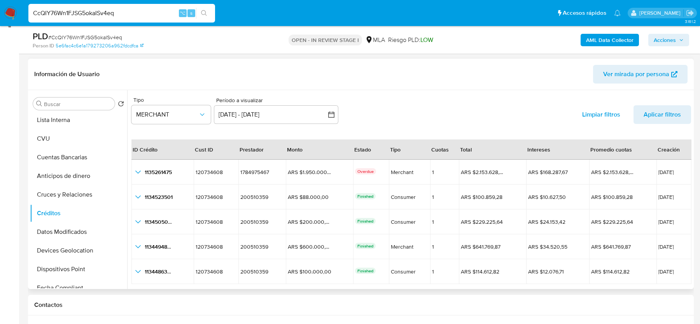
click at [390, 124] on div "Tipo MERCHANT Período a visualizar inputDatePicker 1 abr 2025 - 31 jul 2025 1-0…" at bounding box center [411, 112] width 560 height 36
click at [653, 112] on span "Aplicar filtros" at bounding box center [662, 114] width 37 height 19
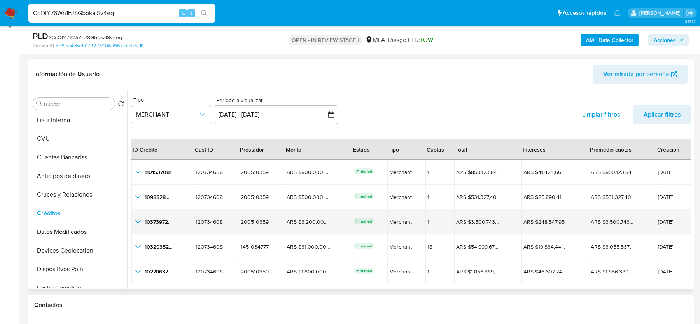
scroll to position [18, 0]
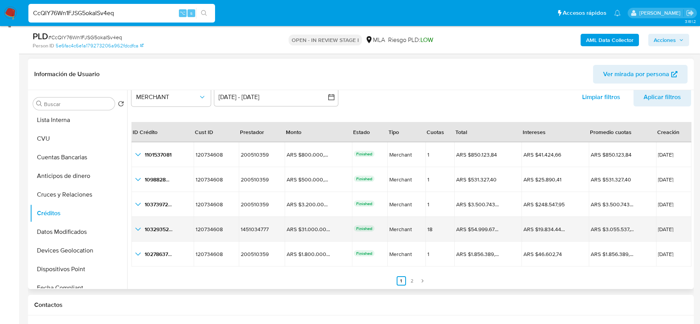
click at [138, 227] on icon "button_show_hidden_detail_by_id_3" at bounding box center [137, 229] width 9 height 9
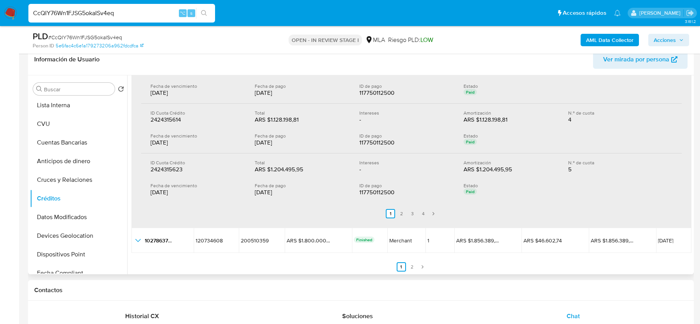
scroll to position [127, 0]
click at [410, 265] on link "2" at bounding box center [412, 266] width 9 height 9
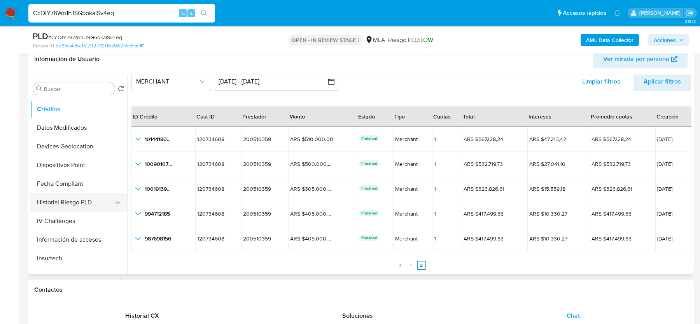
scroll to position [0, 0]
click at [53, 199] on button "Historial Casos" at bounding box center [75, 200] width 91 height 19
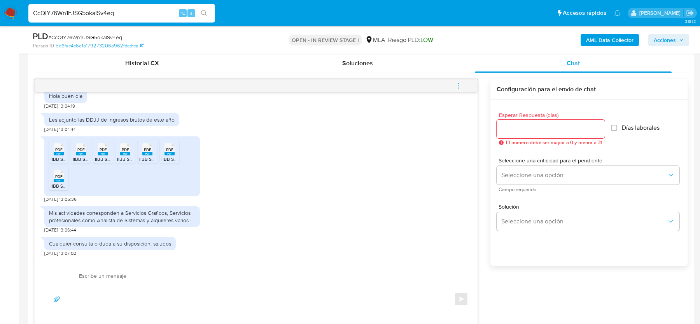
scroll to position [376, 0]
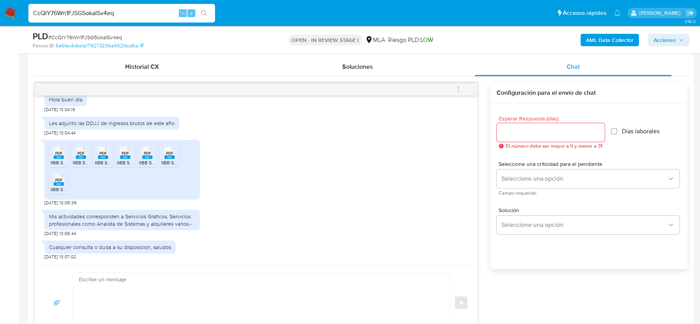
click at [165, 297] on textarea at bounding box center [259, 303] width 361 height 60
paste textarea "Hola, ¡Muchas gracias por tu respuesta! Confirmamos la recepción de la document…"
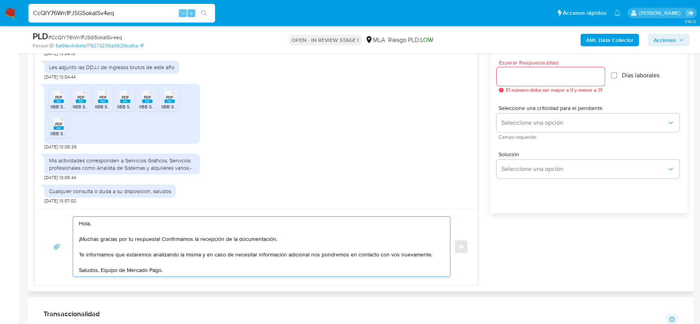
scroll to position [426, 0]
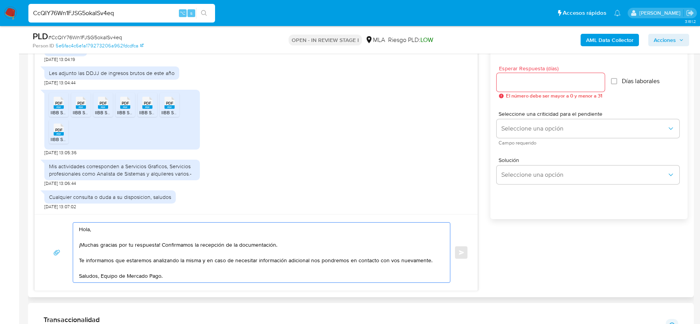
type textarea "Hola, ¡Muchas gracias por tu respuesta! Confirmamos la recepción de la document…"
click at [537, 82] on input "Esperar Respuesta (días)" at bounding box center [551, 82] width 108 height 10
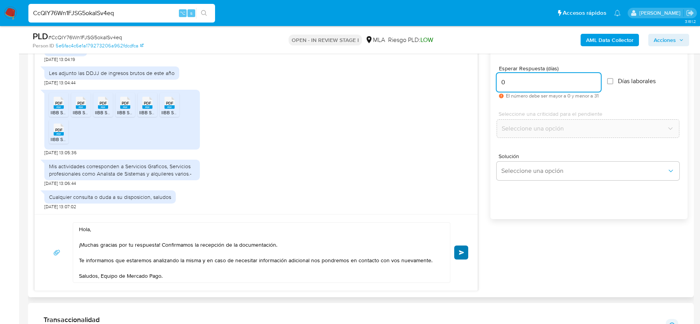
type input "0"
click at [464, 252] on span "Enviar" at bounding box center [461, 253] width 5 height 5
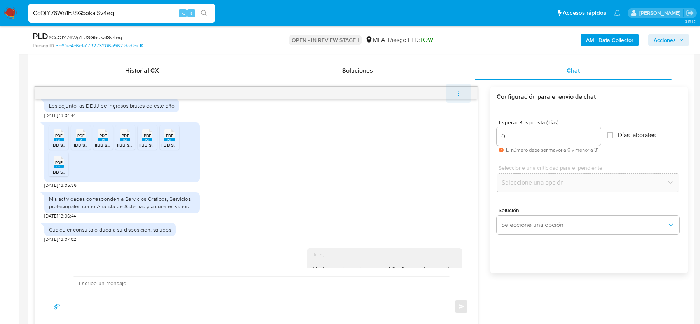
scroll to position [551, 0]
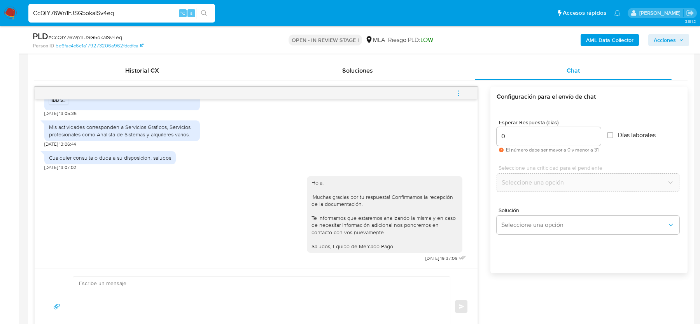
click at [460, 94] on icon "menu-action" at bounding box center [458, 93] width 7 height 7
click at [346, 93] on li "Cerrar conversación" at bounding box center [350, 93] width 57 height 9
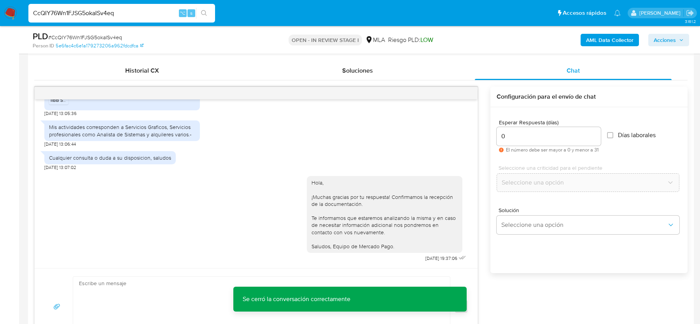
click at [90, 36] on span "# CcQIY76Wn1FJSG5okaISv4eq" at bounding box center [85, 37] width 74 height 8
copy span "CcQIY76Wn1FJSG5okaISv4eq"
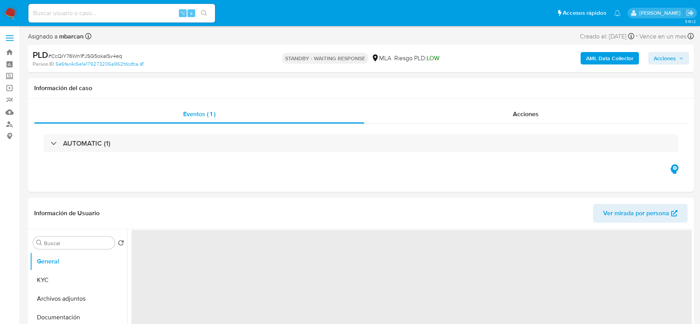
select select "10"
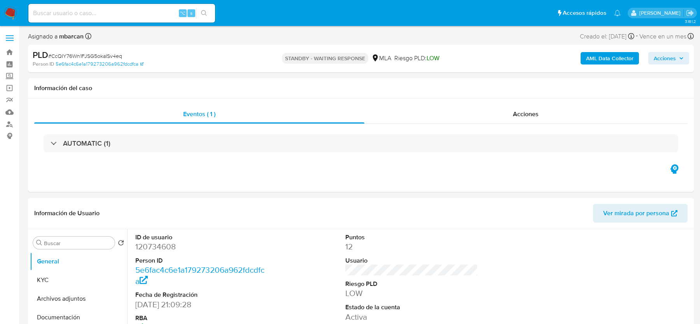
click at [113, 15] on input at bounding box center [121, 13] width 187 height 10
paste input "omz6KEHabHXrYOVYTNcSs9yR"
type input "omz6KEHabHXrYOVYTNcSs9yR"
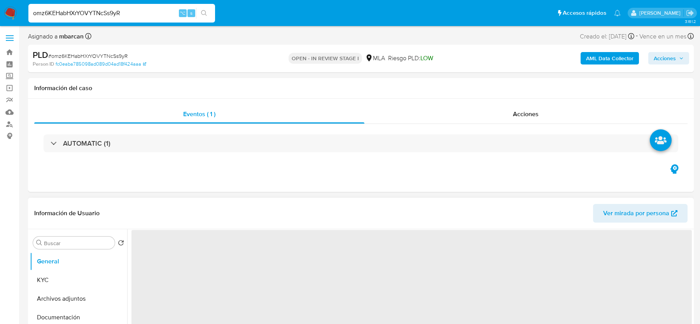
select select "10"
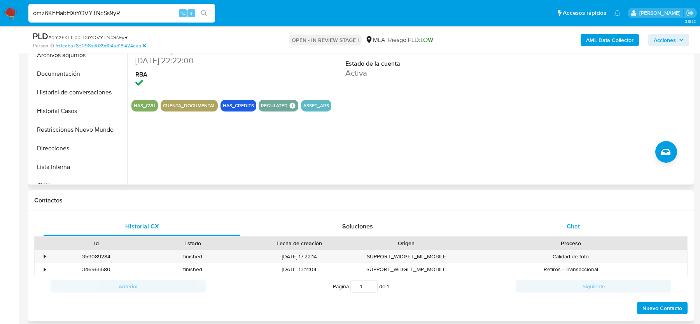
click at [589, 231] on div "Chat" at bounding box center [573, 226] width 197 height 19
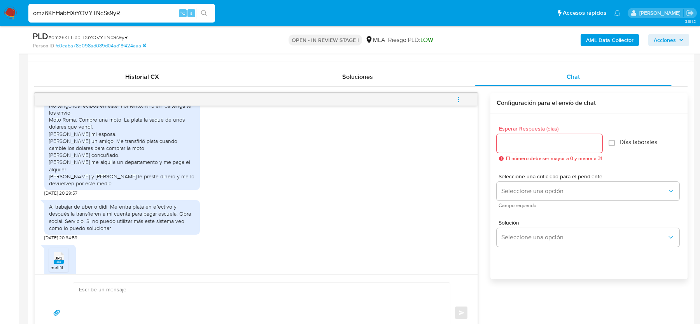
scroll to position [838, 0]
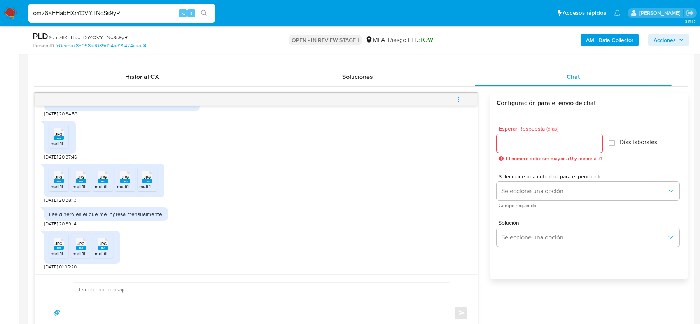
click at [151, 307] on textarea at bounding box center [259, 313] width 361 height 60
paste textarea "omz6KEHabHXrYOVYTNcSs9yR"
type textarea "omz6KEHabHXrYOVYTNcSs9yR"
click at [175, 299] on textarea "omz6KEHabHXrYOVYTNcSs9yR" at bounding box center [259, 313] width 361 height 60
drag, startPoint x: 175, startPoint y: 291, endPoint x: 25, endPoint y: 285, distance: 151.1
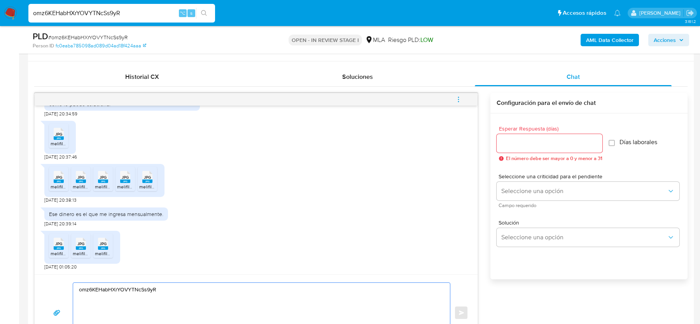
click at [101, 286] on textarea at bounding box center [259, 313] width 361 height 60
paste textarea "Hola, ¡Muchas gracias por tu respuesta! Confirmamos la recepción de la document…"
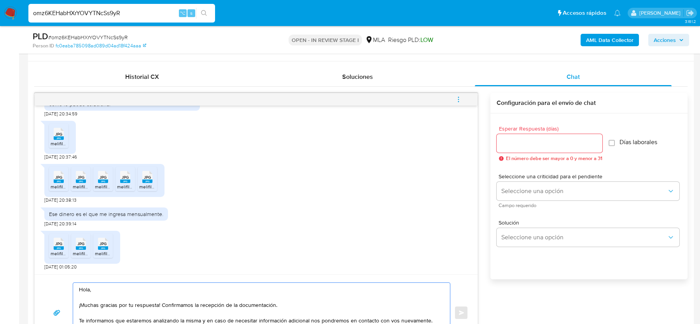
scroll to position [388, 0]
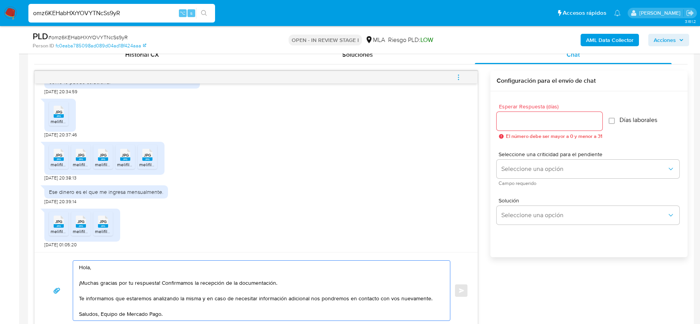
type textarea "Hola, ¡Muchas gracias por tu respuesta! Confirmamos la recepción de la document…"
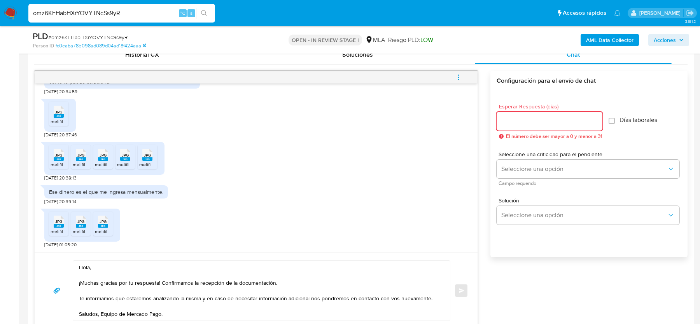
click at [542, 124] on input "Esperar Respuesta (días)" at bounding box center [550, 121] width 106 height 10
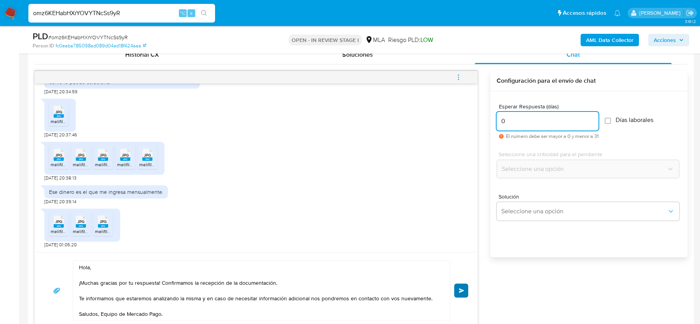
type input "0"
click at [458, 290] on button "Enviar" at bounding box center [461, 291] width 14 height 14
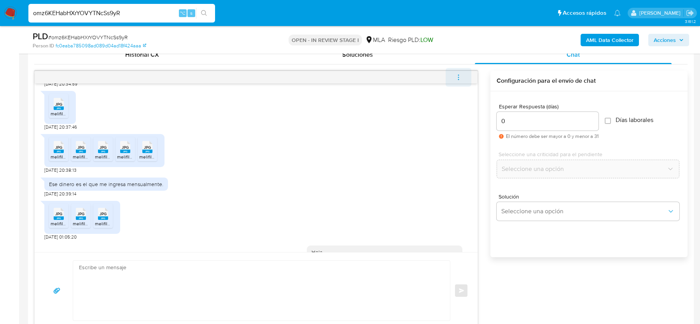
scroll to position [931, 0]
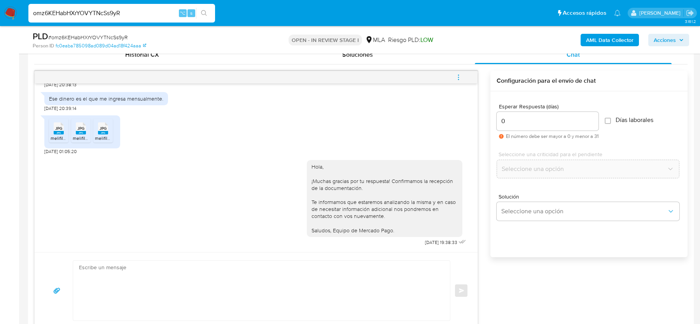
click at [460, 80] on span "menu-action" at bounding box center [458, 77] width 7 height 19
click at [368, 60] on li "Cerrar conversación" at bounding box center [406, 61] width 80 height 14
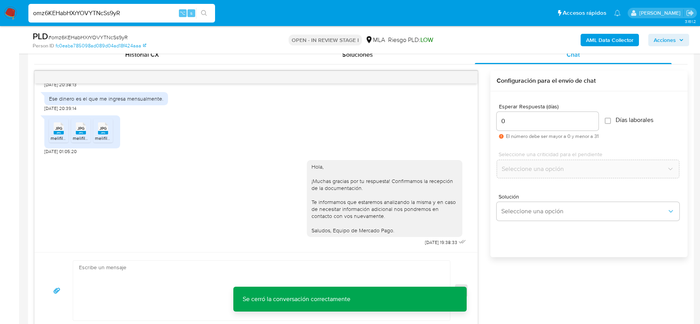
click at [460, 74] on div at bounding box center [256, 77] width 443 height 12
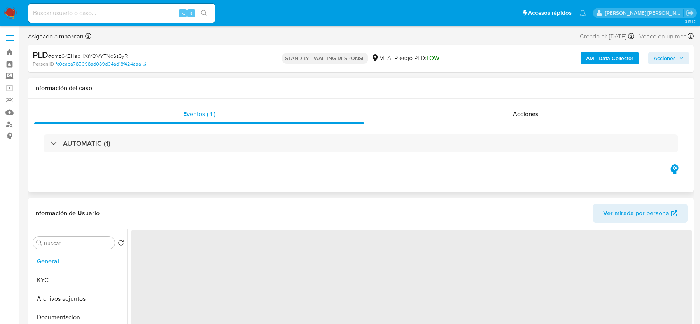
select select "10"
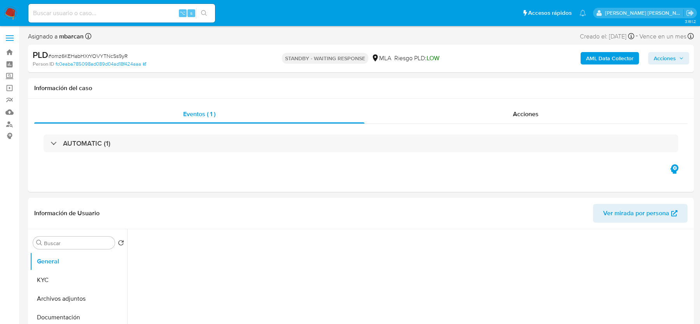
select select "10"
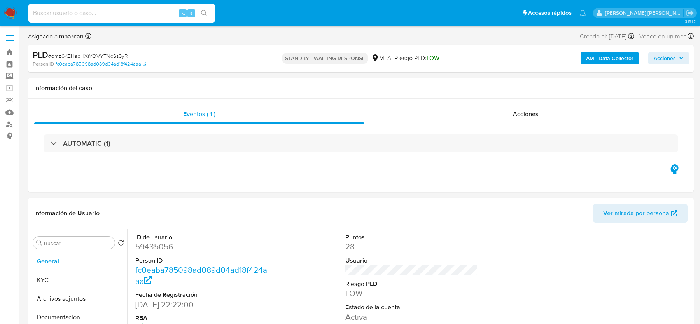
click at [86, 12] on input at bounding box center [121, 13] width 187 height 10
paste input "PhKRgCISsyaWI6IPeabfUGYl"
type input "PhKRgCISsyaWI6IPeabfUGYl"
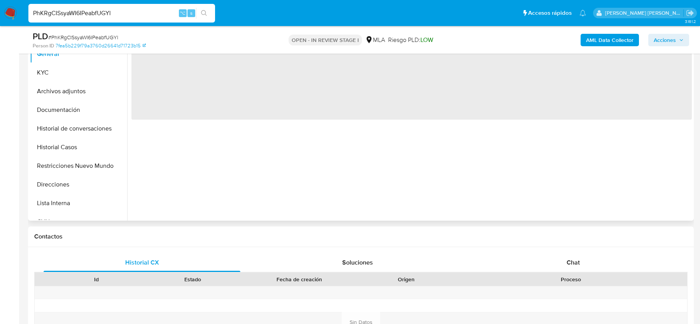
scroll to position [187, 0]
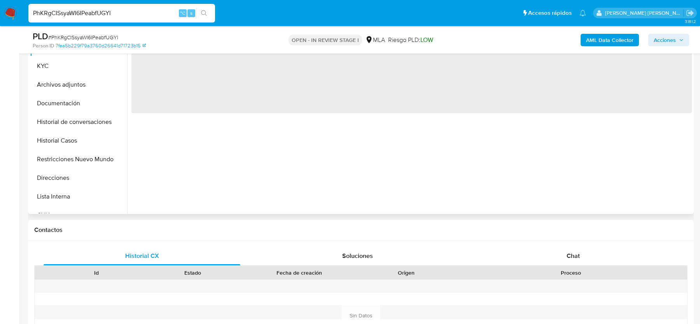
select select "10"
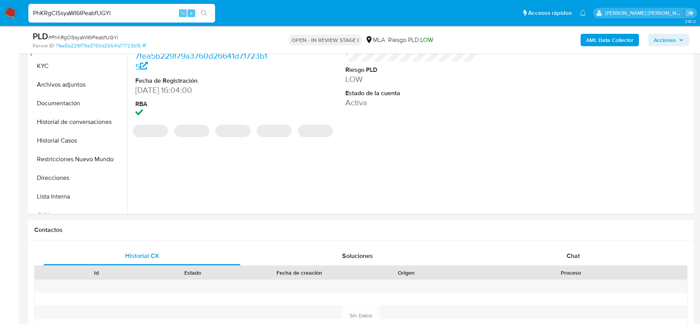
click at [558, 246] on div "Historial CX Soluciones Chat Id Estado Fecha de creación Origen Proceso Anterio…" at bounding box center [361, 316] width 666 height 150
drag, startPoint x: 557, startPoint y: 257, endPoint x: 553, endPoint y: 253, distance: 5.2
click at [557, 257] on div "Chat" at bounding box center [573, 256] width 197 height 19
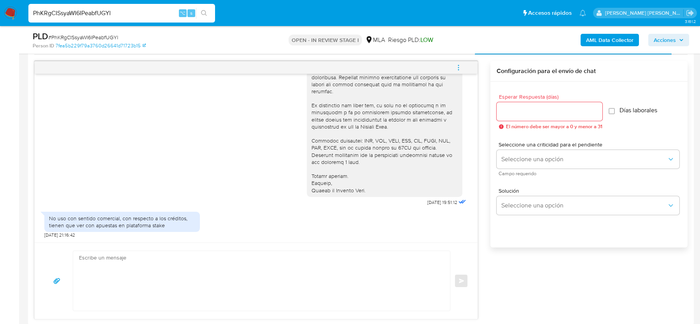
scroll to position [403, 0]
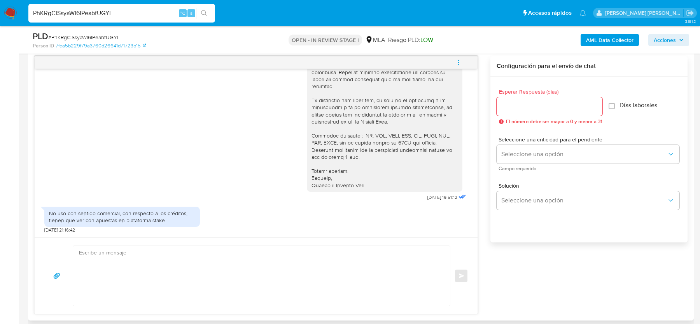
click at [227, 284] on textarea at bounding box center [259, 276] width 361 height 60
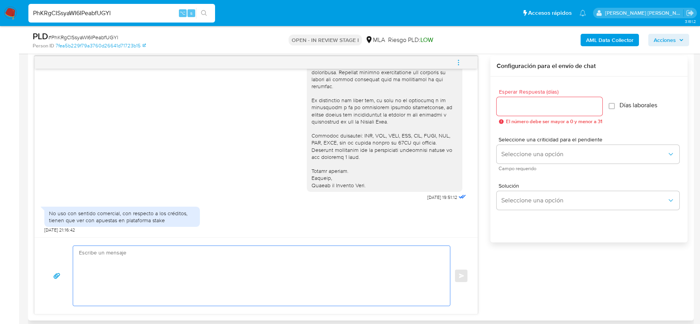
paste textarea "Hola, ¡Muchas gracias por tu respuesta! Confirmamos la recepción de la document…"
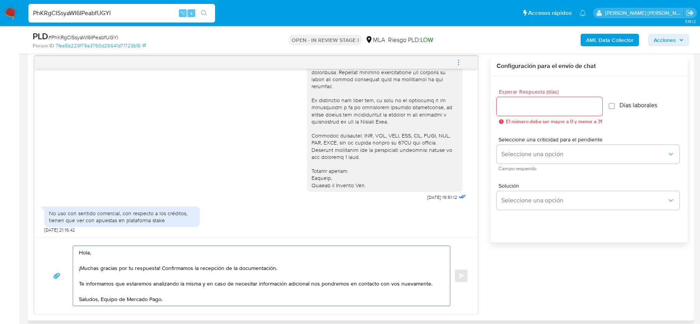
drag, startPoint x: 161, startPoint y: 267, endPoint x: 321, endPoint y: 265, distance: 160.3
click at [321, 265] on textarea "Hola, ¡Muchas gracias por tu respuesta! Confirmamos la recepción de la document…" at bounding box center [259, 276] width 361 height 60
type textarea "Hola, ¡Muchas gracias por tu respuesta! Te informamos que estaremos analizando …"
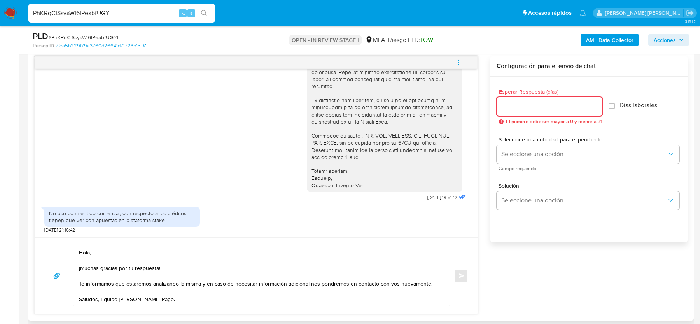
click at [514, 109] on input "Esperar Respuesta (días)" at bounding box center [550, 107] width 106 height 10
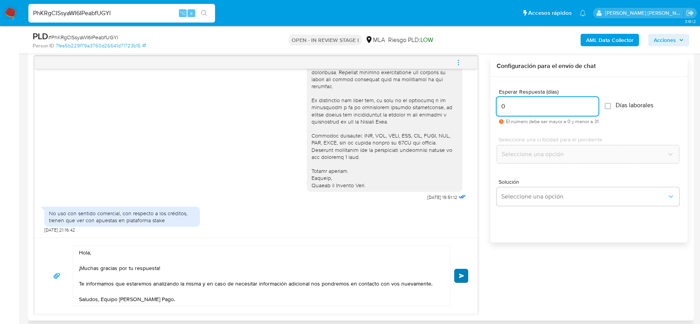
type input "0"
click at [463, 278] on button "Enviar" at bounding box center [461, 276] width 14 height 14
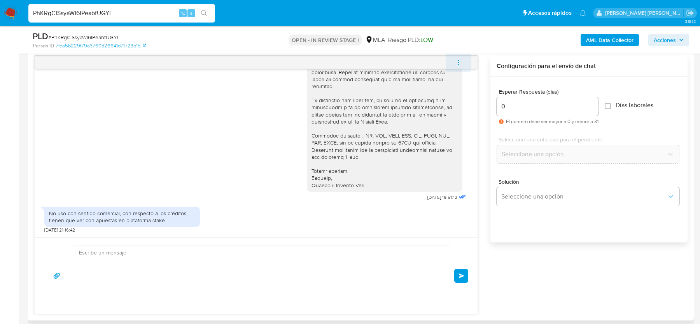
scroll to position [842, 0]
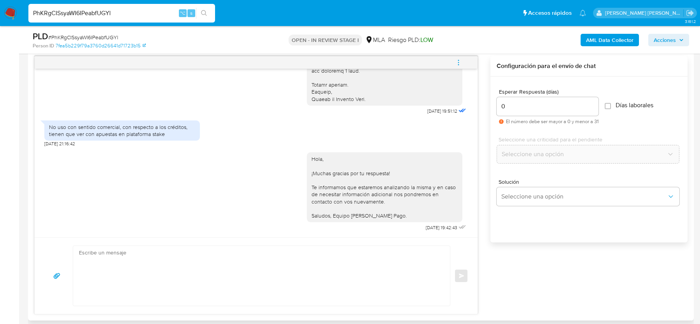
click at [458, 60] on icon "menu-action" at bounding box center [458, 62] width 7 height 7
click at [387, 43] on li "Cerrar conversación" at bounding box center [406, 47] width 80 height 14
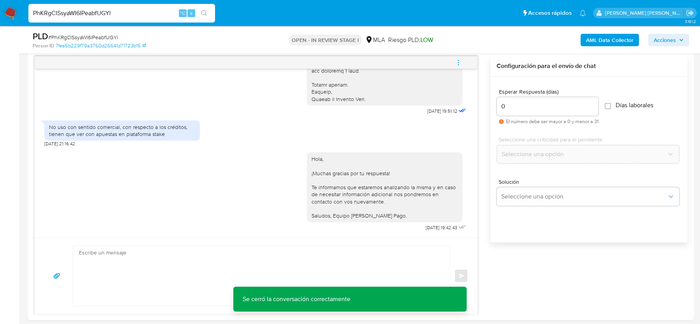
click at [84, 36] on span "# PhKRgCISsyaWI6IPeabfUGYl" at bounding box center [83, 37] width 70 height 8
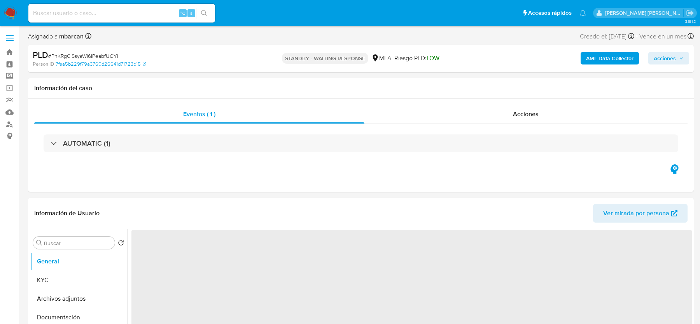
select select "10"
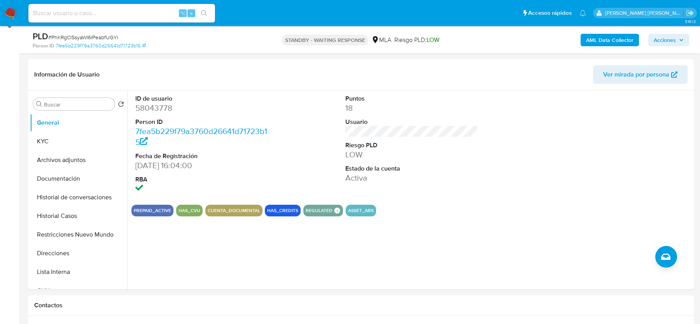
scroll to position [87, 0]
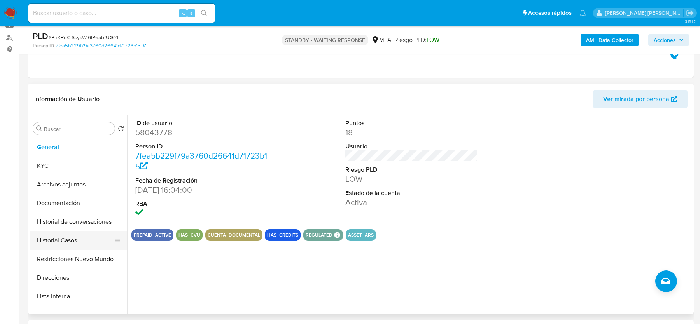
click at [68, 231] on button "Historial Casos" at bounding box center [75, 240] width 91 height 19
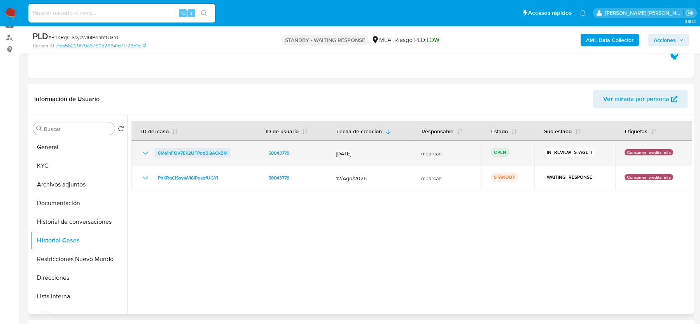
click at [168, 153] on span "6MeihFQV7EK2UFPqqBQACkBM" at bounding box center [193, 153] width 70 height 9
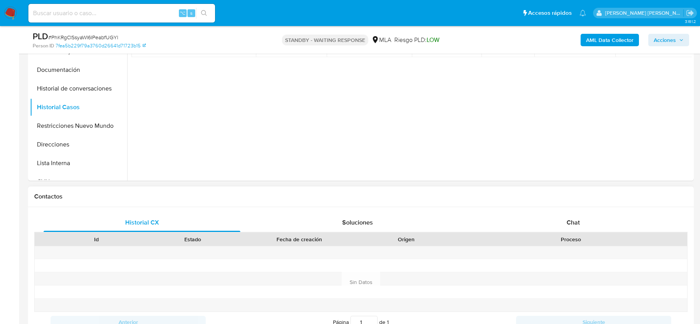
scroll to position [318, 0]
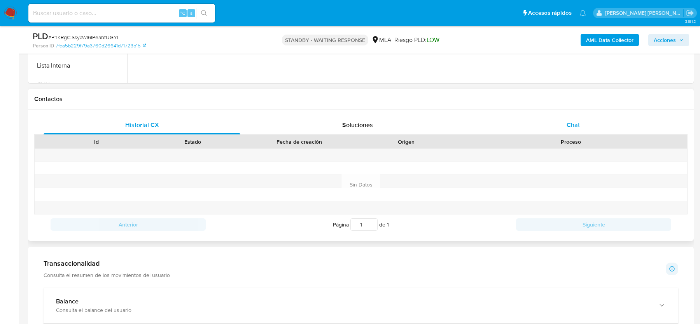
click at [578, 131] on div "Chat" at bounding box center [573, 125] width 197 height 19
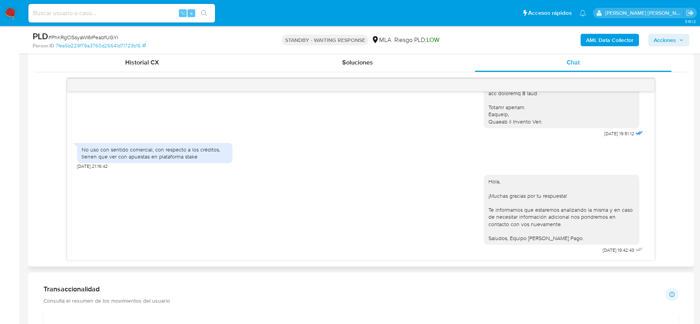
scroll to position [840, 0]
click at [95, 153] on div "No uso con sentido comercial, con respecto a los créditos, tienen que ver con a…" at bounding box center [155, 153] width 146 height 14
copy div "No uso con sentido comercial, con respecto a los créditos, tienen que ver con a…"
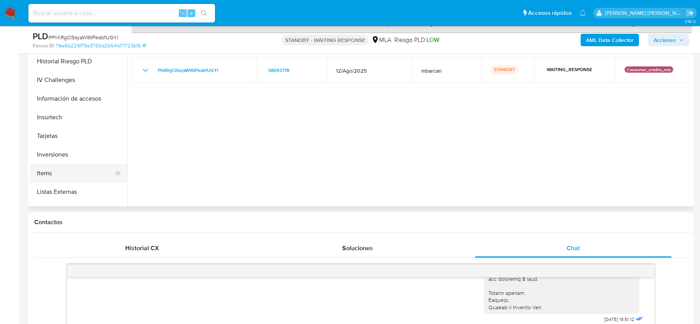
scroll to position [320, 0]
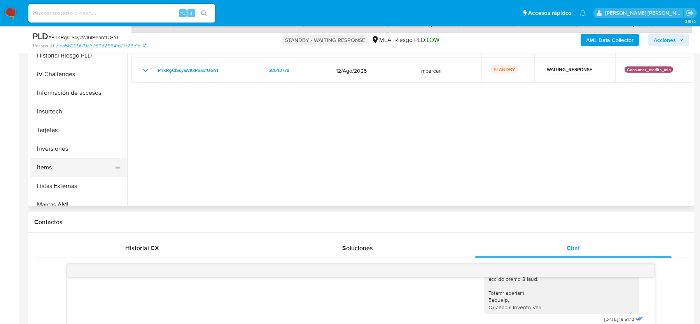
click at [49, 168] on button "Items" at bounding box center [75, 167] width 91 height 19
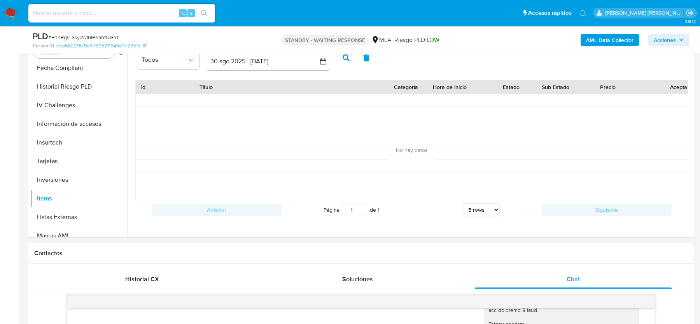
scroll to position [96, 0]
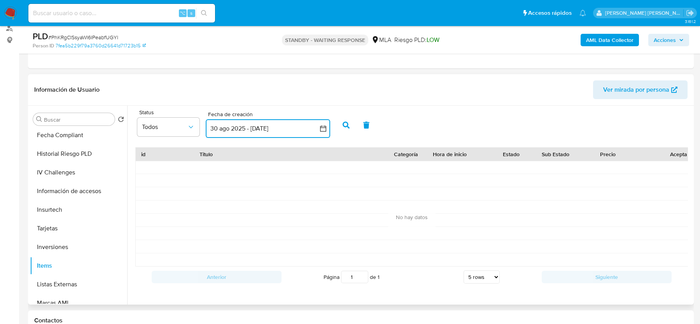
click at [226, 125] on button "30 ago 2025 - [DATE]" at bounding box center [268, 128] width 124 height 19
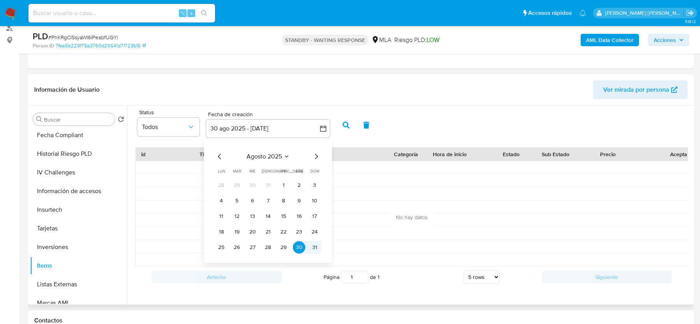
click at [217, 155] on icon "Mes anterior" at bounding box center [219, 156] width 9 height 9
click at [319, 152] on icon "Mes siguiente" at bounding box center [316, 156] width 9 height 9
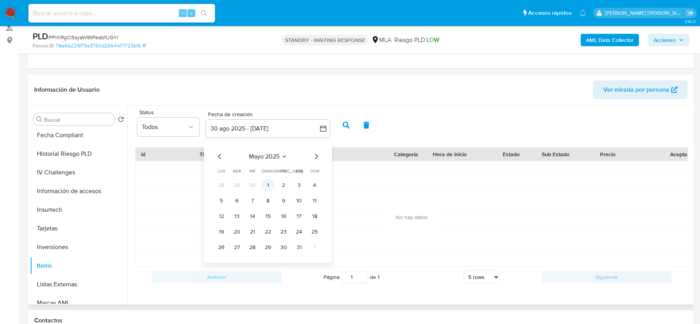
click at [270, 182] on button "1" at bounding box center [268, 185] width 12 height 12
click at [316, 154] on icon "Mes siguiente" at bounding box center [316, 156] width 3 height 5
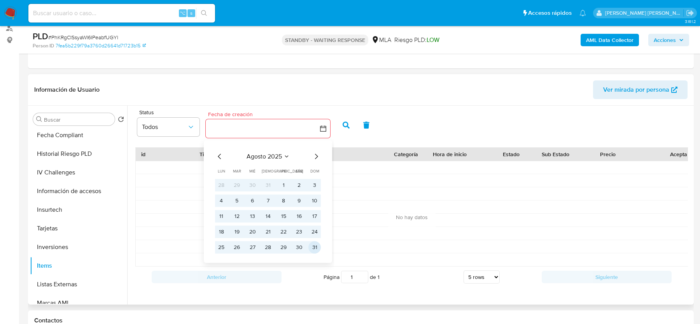
click at [313, 249] on button "31" at bounding box center [315, 247] width 12 height 12
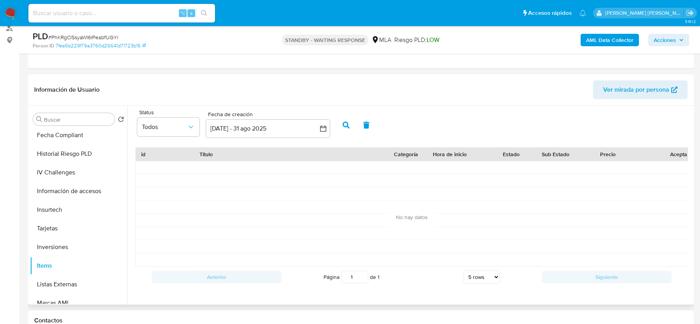
click at [348, 125] on icon "button" at bounding box center [346, 125] width 7 height 7
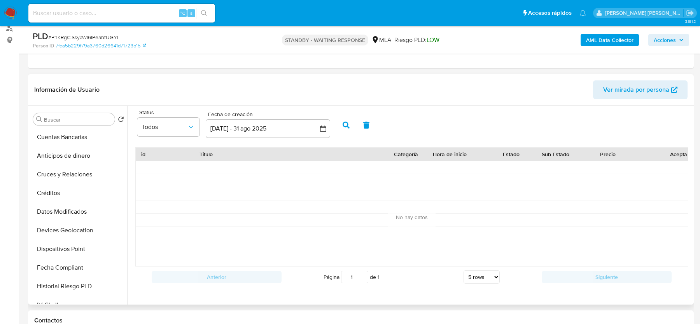
scroll to position [183, 0]
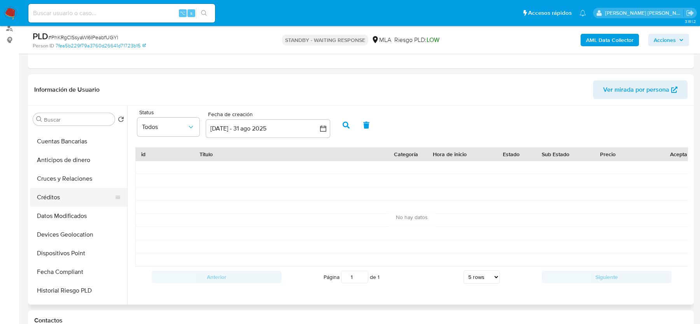
click at [58, 197] on button "Créditos" at bounding box center [75, 197] width 91 height 19
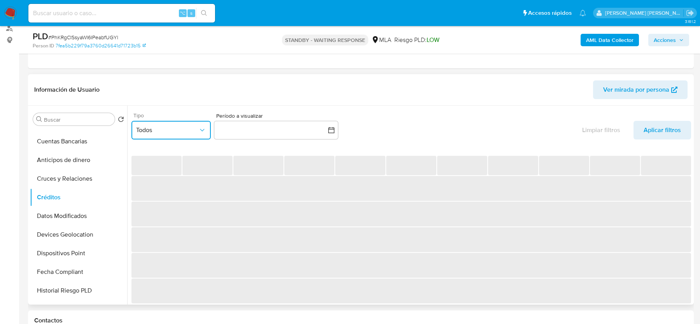
click at [172, 133] on span "Todos" at bounding box center [167, 130] width 62 height 8
click at [164, 163] on div "CONSUMER" at bounding box center [167, 170] width 62 height 19
click at [266, 140] on div "Período a visualizar inputDatePicker" at bounding box center [276, 128] width 124 height 30
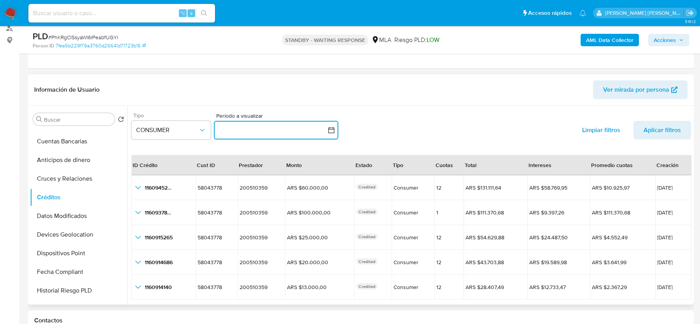
click at [266, 137] on button "button" at bounding box center [276, 130] width 124 height 19
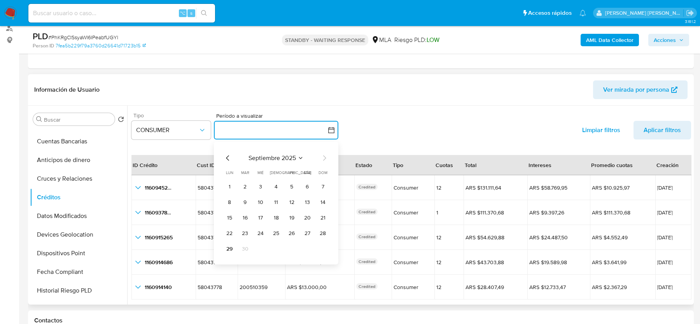
click at [228, 158] on icon "Mes anterior" at bounding box center [227, 157] width 9 height 9
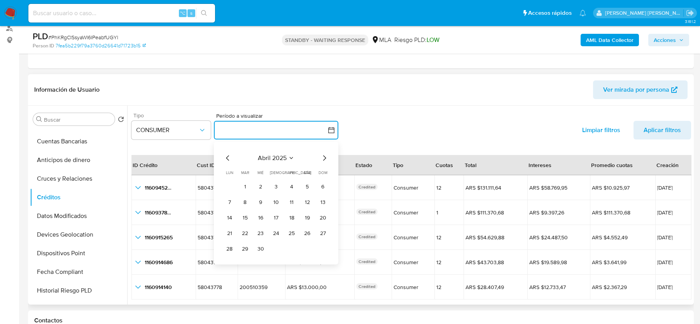
click at [324, 158] on icon "Mes siguiente" at bounding box center [324, 157] width 9 height 9
click at [275, 186] on button "1" at bounding box center [276, 187] width 12 height 12
click at [326, 156] on icon "Mes siguiente" at bounding box center [324, 157] width 9 height 9
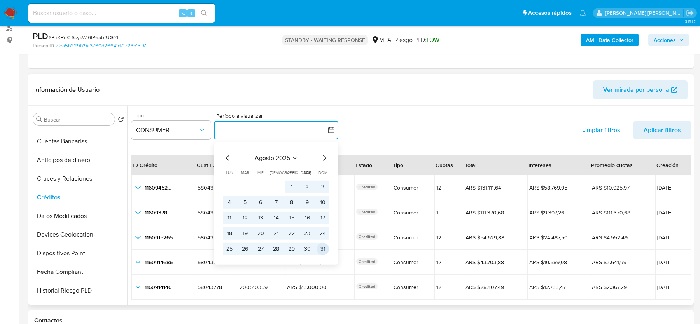
click at [324, 246] on button "31" at bounding box center [323, 249] width 12 height 12
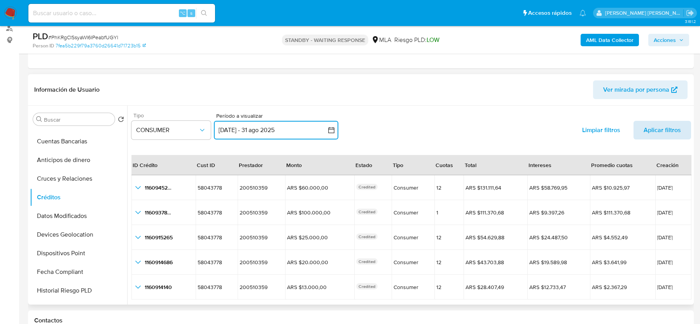
click at [653, 126] on span "Aplicar filtros" at bounding box center [662, 130] width 37 height 19
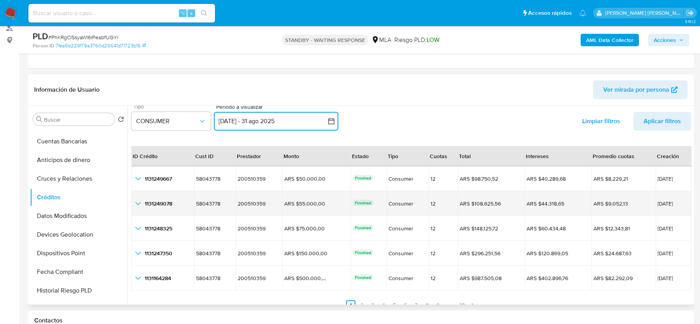
scroll to position [11, 0]
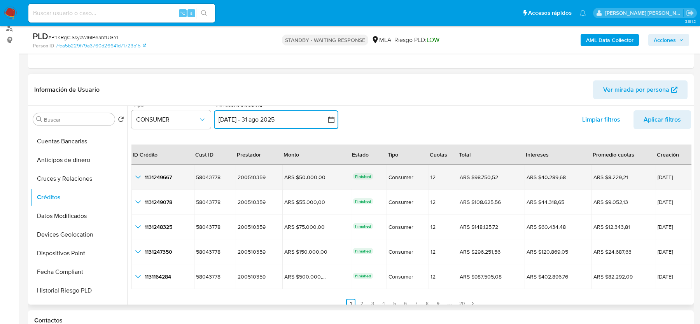
click at [139, 179] on icon "button_show_hidden_detail_by_id_0" at bounding box center [137, 177] width 9 height 9
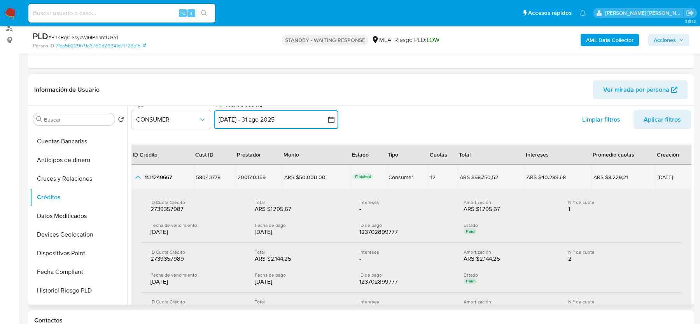
click at [139, 179] on icon "button_show_hidden_detail_by_id_0" at bounding box center [137, 177] width 9 height 9
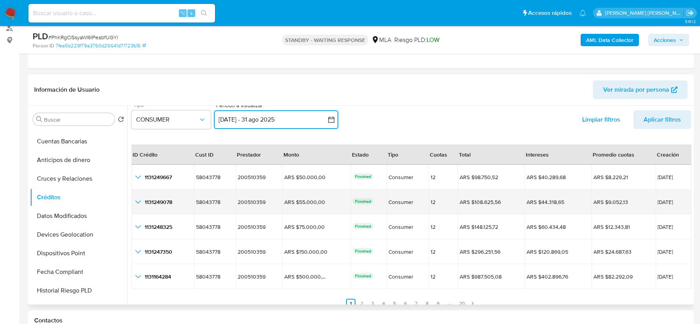
click at [138, 203] on icon "button_show_hidden_detail_by_id_1" at bounding box center [137, 202] width 9 height 9
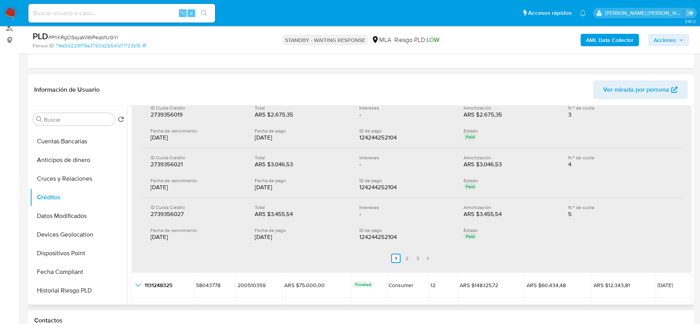
scroll to position [231, 0]
click at [128, 17] on input at bounding box center [121, 13] width 187 height 10
paste input "omz6KEHabHXrYOVYTNcSs9yR"
type input "omz6KEHabHXrYOVYTNcSs9yR"
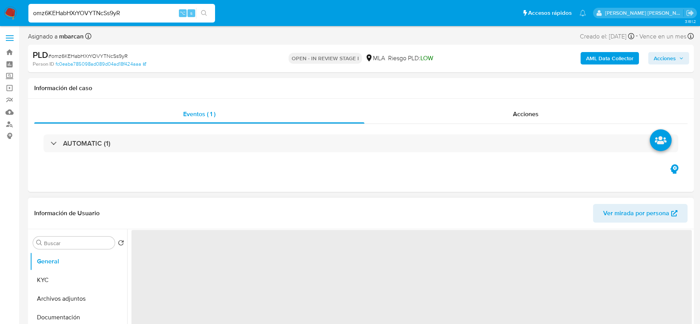
select select "10"
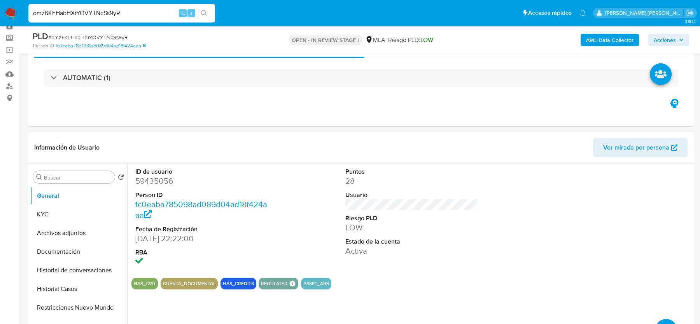
scroll to position [43, 0]
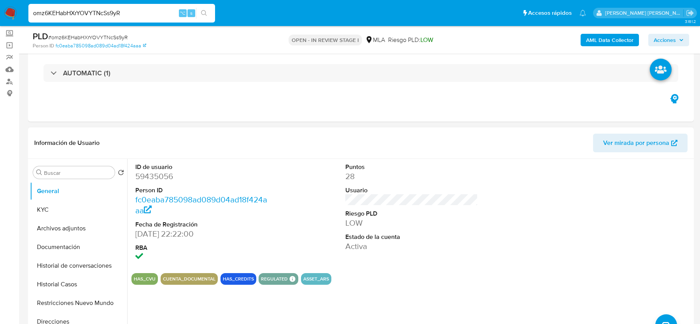
click at [81, 36] on span "# omz6KEHabHXrYOVYTNcSs9yR" at bounding box center [87, 37] width 79 height 8
click at [62, 223] on button "Archivos adjuntos" at bounding box center [75, 228] width 91 height 19
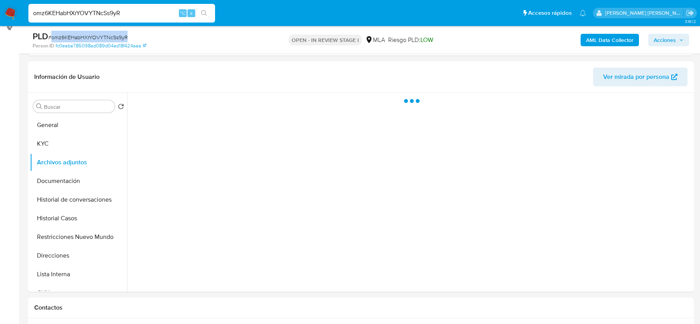
scroll to position [96, 0]
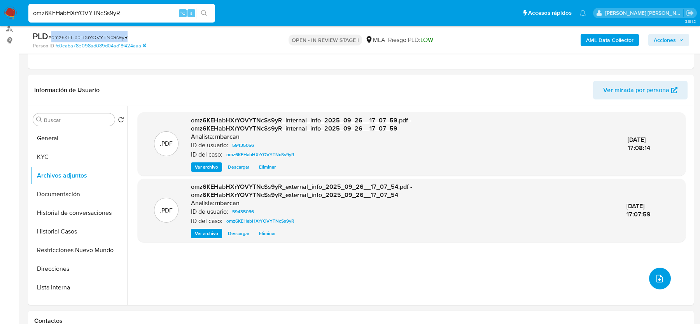
click at [655, 281] on icon "upload-file" at bounding box center [659, 278] width 9 height 9
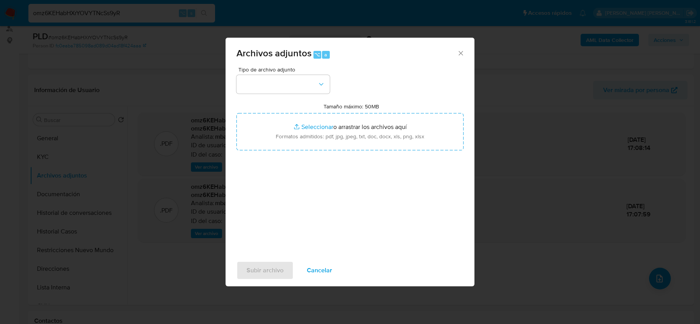
click at [246, 72] on span "Tipo de archivo adjunto" at bounding box center [284, 69] width 93 height 5
click at [252, 79] on button "button" at bounding box center [283, 84] width 93 height 19
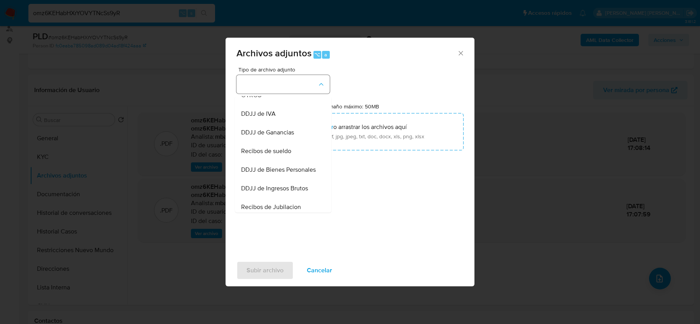
scroll to position [158, 0]
click at [274, 156] on span "Recibos de sueldo" at bounding box center [266, 153] width 50 height 8
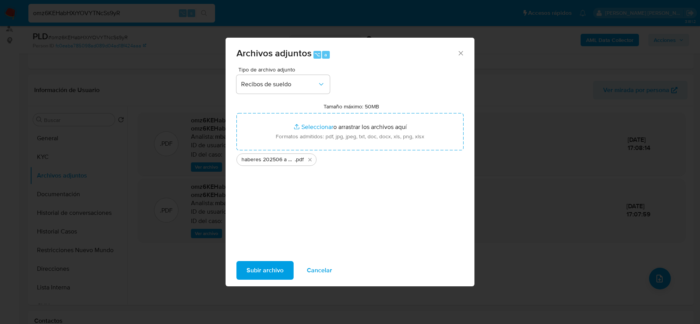
click at [268, 268] on span "Subir archivo" at bounding box center [265, 270] width 37 height 17
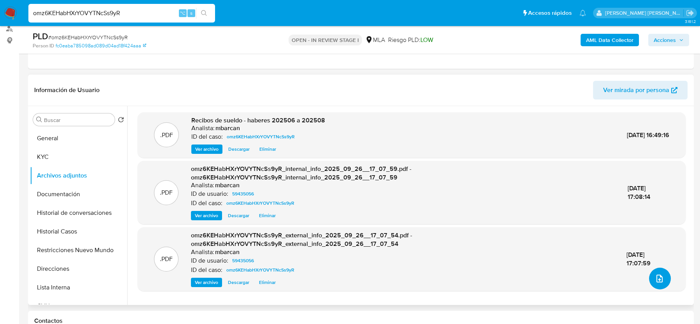
click at [655, 281] on icon "upload-file" at bounding box center [659, 278] width 9 height 9
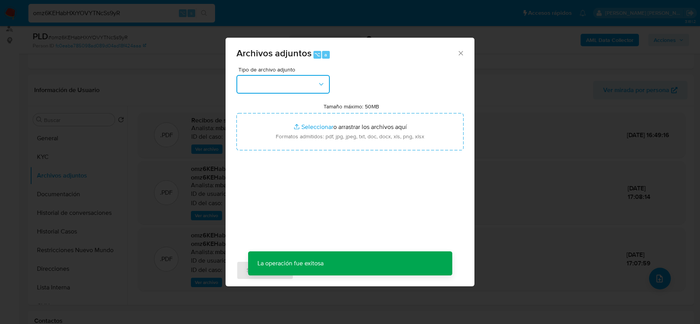
click at [256, 87] on button "button" at bounding box center [283, 84] width 93 height 19
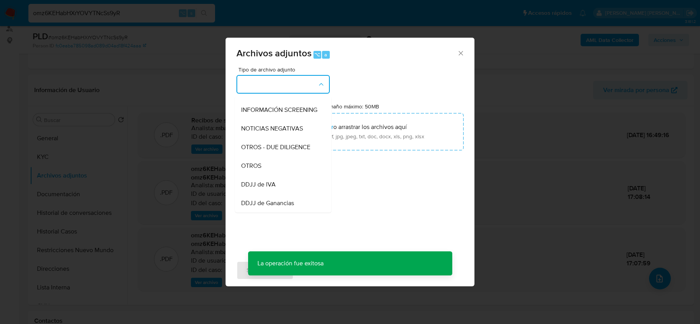
scroll to position [135, 0]
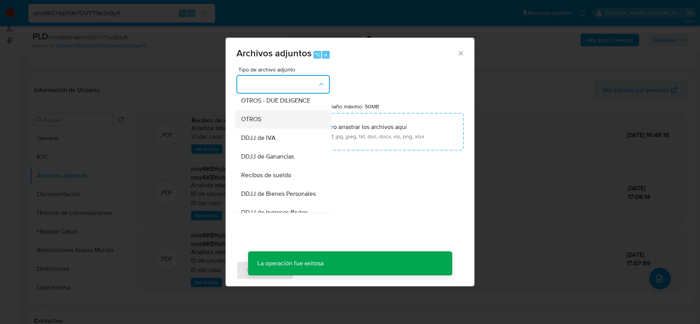
click at [259, 116] on span "OTROS" at bounding box center [251, 120] width 20 height 8
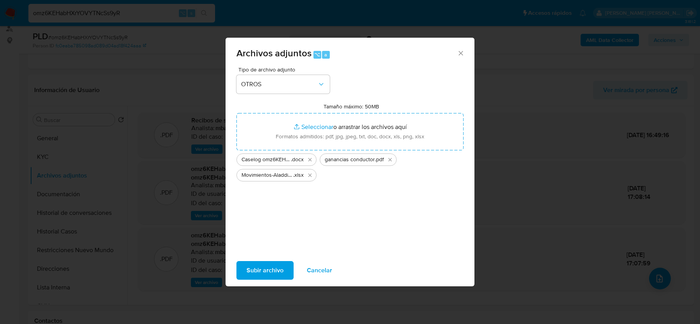
click at [248, 273] on span "Subir archivo" at bounding box center [265, 270] width 37 height 17
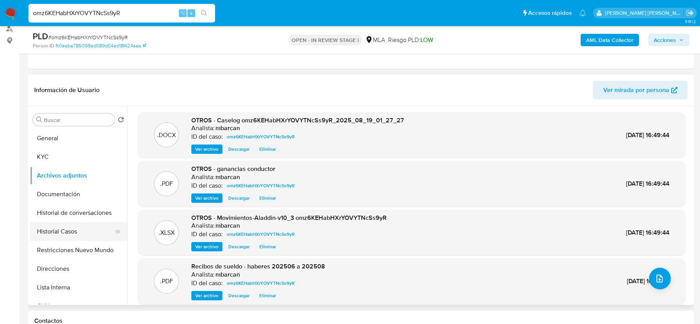
click at [63, 226] on button "Historial Casos" at bounding box center [75, 232] width 91 height 19
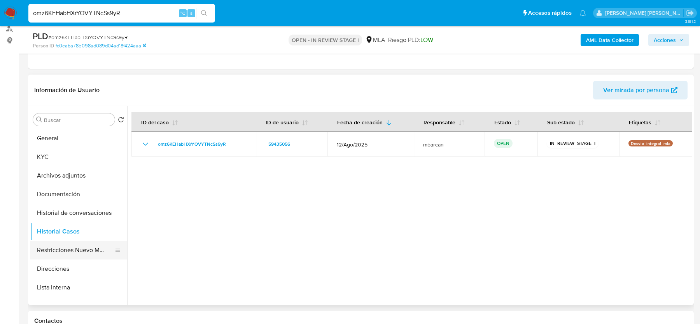
click at [74, 245] on button "Restricciones Nuevo Mundo" at bounding box center [75, 250] width 91 height 19
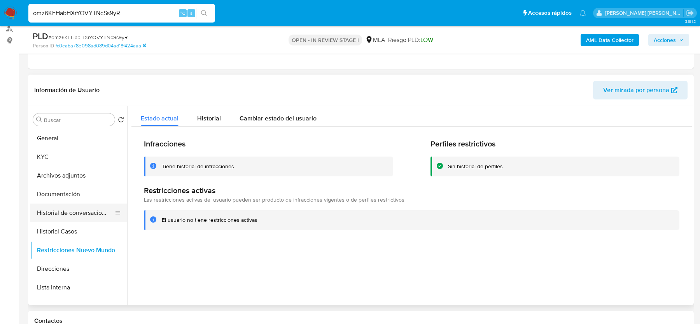
click at [67, 210] on button "Historial de conversaciones" at bounding box center [75, 213] width 91 height 19
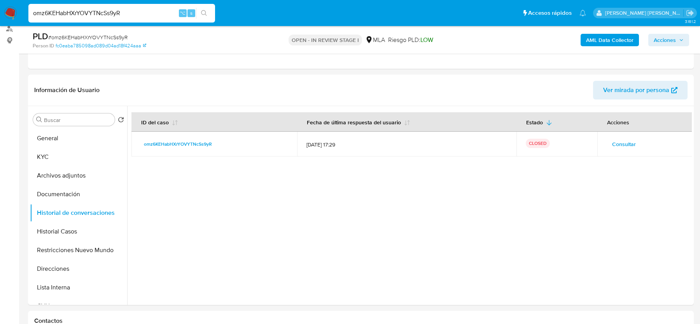
click at [662, 36] on span "Acciones" at bounding box center [665, 40] width 22 height 12
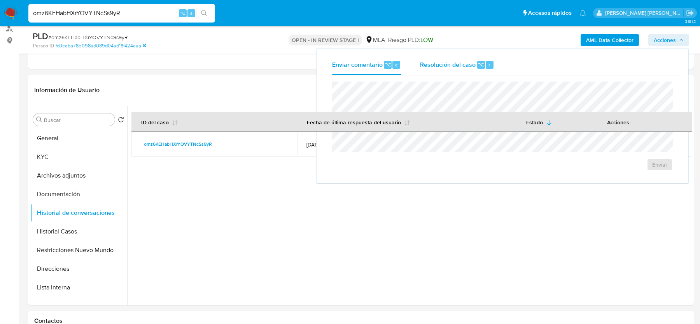
click at [459, 69] on div "Resolución del caso ⌥ r" at bounding box center [457, 65] width 74 height 20
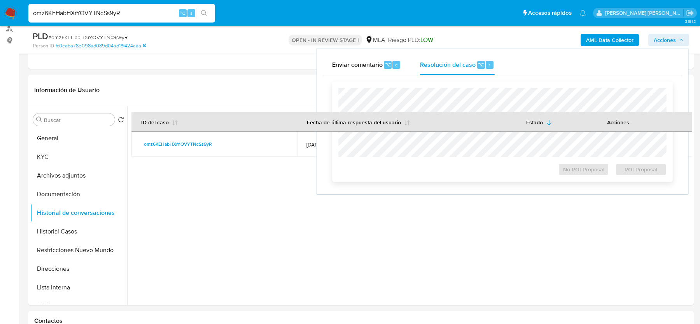
scroll to position [0, 0]
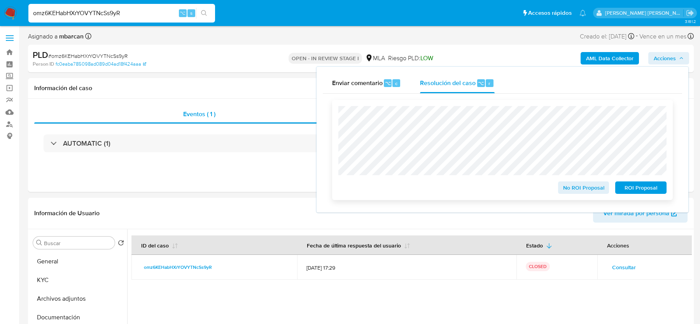
click at [578, 187] on span "No ROI Proposal" at bounding box center [584, 187] width 40 height 11
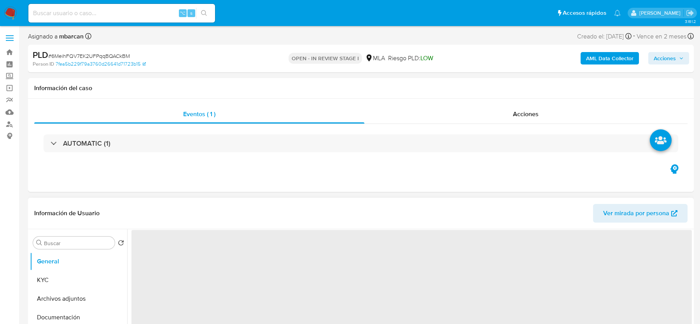
scroll to position [53, 0]
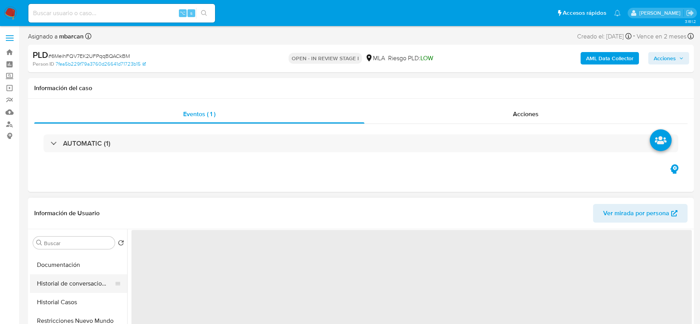
select select "10"
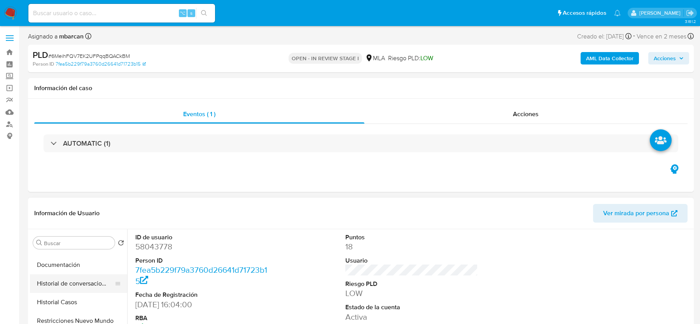
scroll to position [0, 0]
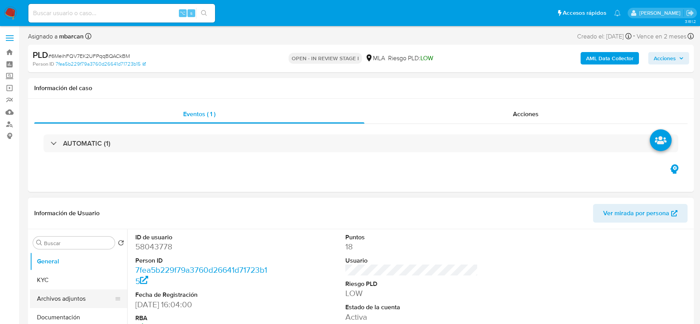
click at [65, 291] on button "Archivos adjuntos" at bounding box center [75, 299] width 91 height 19
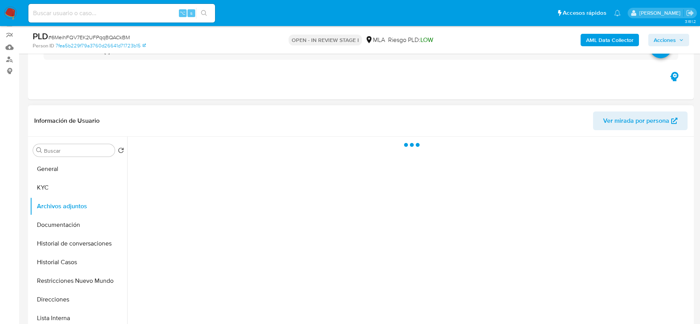
scroll to position [90, 0]
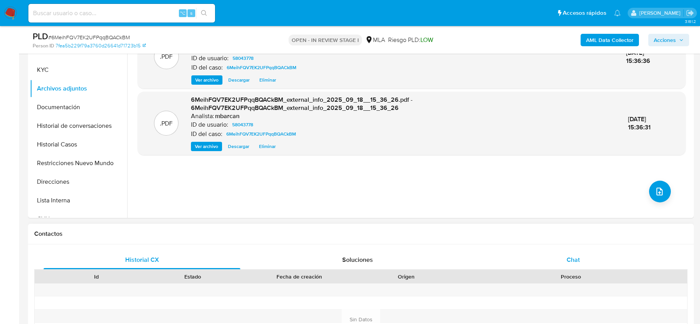
click at [578, 258] on span "Chat" at bounding box center [573, 260] width 13 height 9
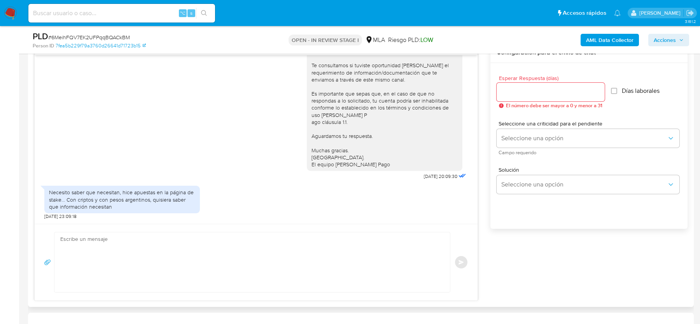
scroll to position [418, 0]
click at [237, 273] on textarea at bounding box center [250, 261] width 380 height 60
paste textarea "Hola, ¡Muchas gracias por tu respuesta! Confirmamos la recepción de la document…"
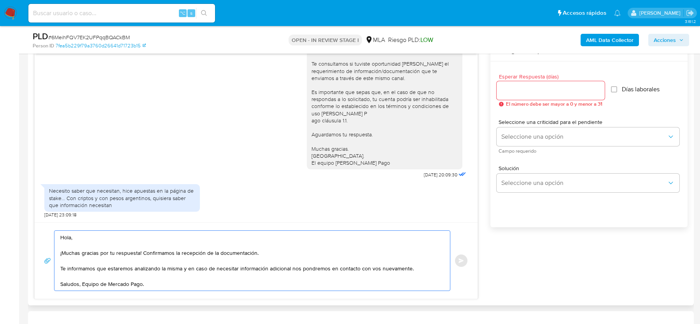
drag, startPoint x: 143, startPoint y: 252, endPoint x: 339, endPoint y: 255, distance: 196.1
click at [339, 255] on textarea "Hola, ¡Muchas gracias por tu respuesta! Confirmamos la recepción de la document…" at bounding box center [250, 261] width 380 height 60
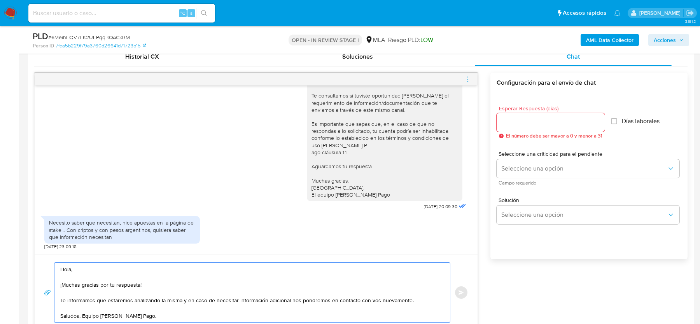
type textarea "Hola, ¡Muchas gracias por tu respuesta! Te informamos que estaremos analizando …"
click at [531, 124] on input "Esperar Respuesta (días)" at bounding box center [551, 122] width 108 height 10
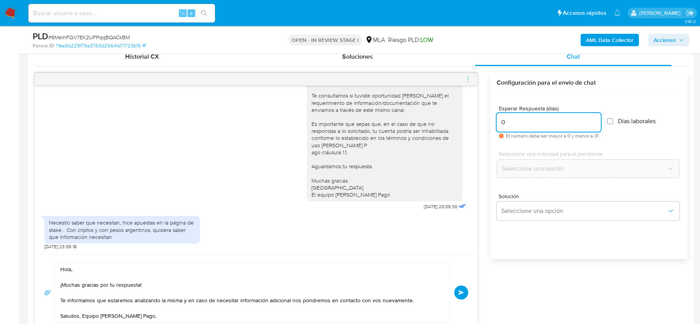
type input "0"
click at [463, 298] on div "Hola, ¡Muchas gracias por tu respuesta! Te informamos que estaremos analizando …" at bounding box center [256, 293] width 424 height 61
click at [461, 288] on button "Enviar" at bounding box center [461, 293] width 14 height 14
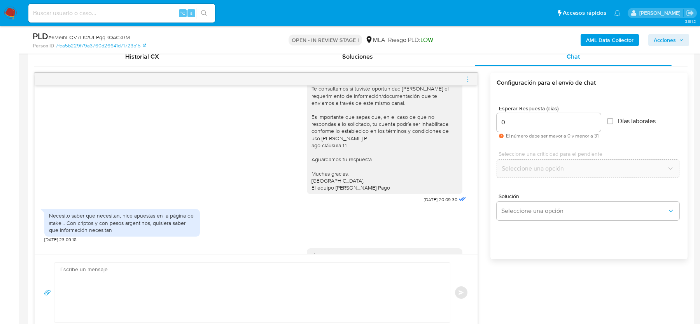
scroll to position [127, 0]
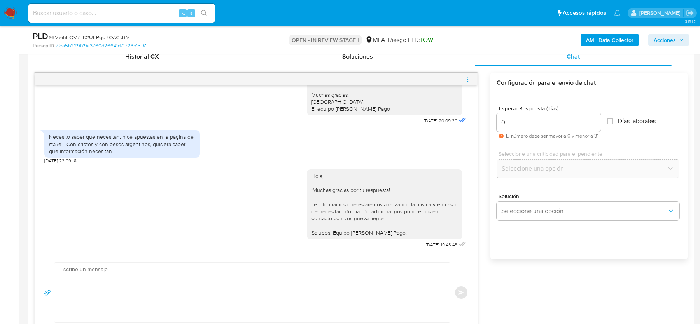
click at [468, 79] on icon "menu-action" at bounding box center [468, 79] width 7 height 7
click at [409, 66] on li "Cerrar conversación" at bounding box center [425, 63] width 80 height 14
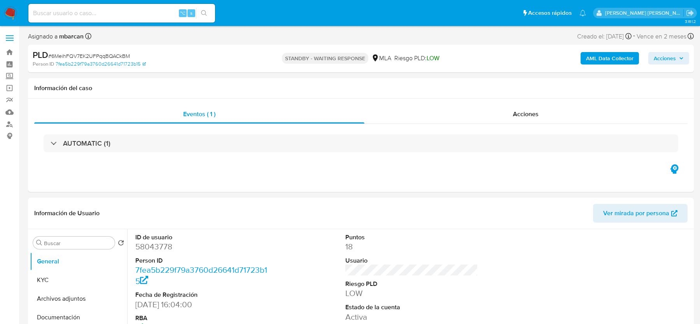
select select "10"
click at [128, 16] on input at bounding box center [121, 13] width 187 height 10
paste input "CcQIY76Wn1FJSG5okaISv4eq"
type input "CcQIY76Wn1FJSG5okaISv4eq"
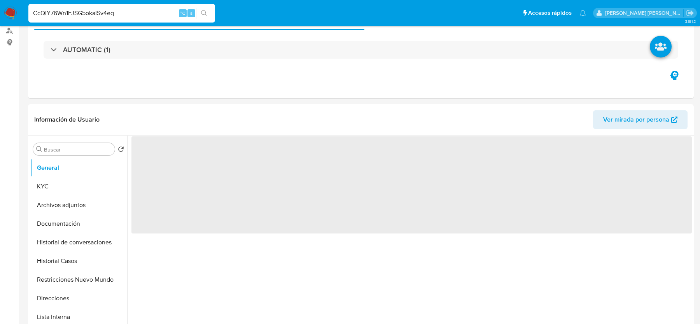
scroll to position [189, 0]
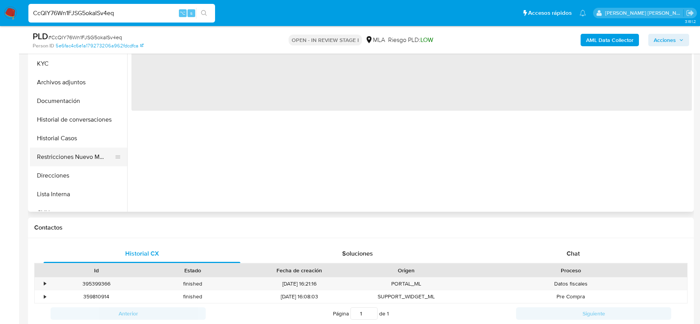
select select "10"
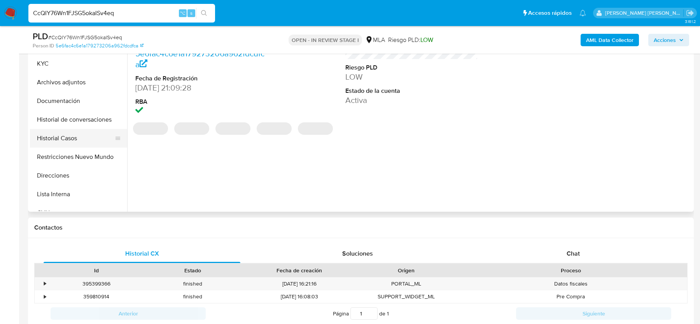
click at [61, 144] on button "Historial Casos" at bounding box center [75, 138] width 91 height 19
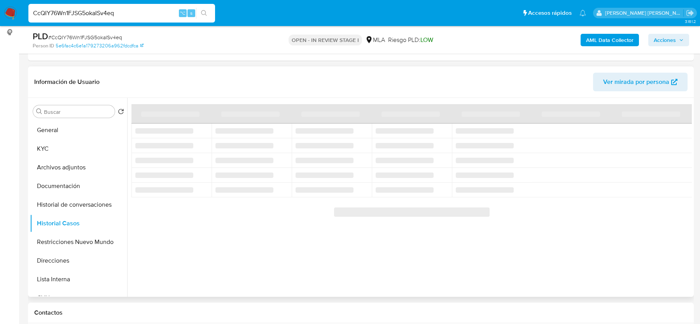
scroll to position [102, 0]
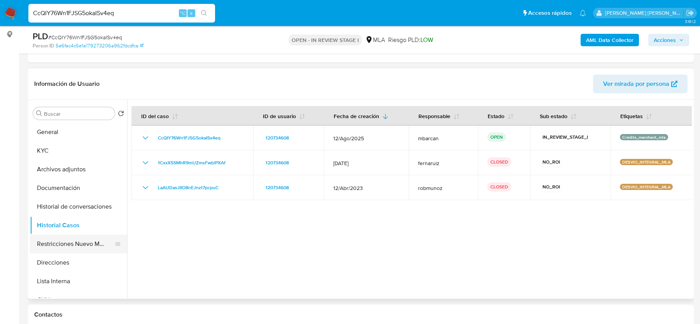
click at [65, 243] on button "Restricciones Nuevo Mundo" at bounding box center [75, 244] width 91 height 19
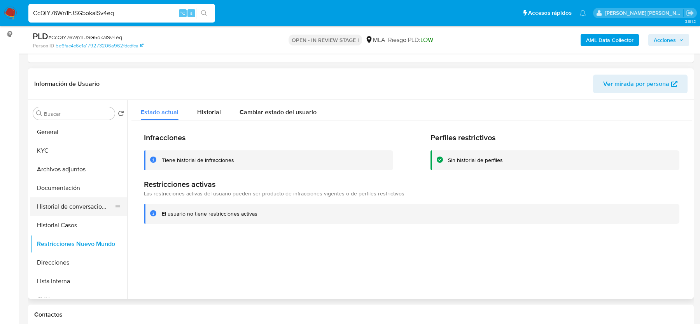
click at [70, 204] on button "Historial de conversaciones" at bounding box center [75, 207] width 91 height 19
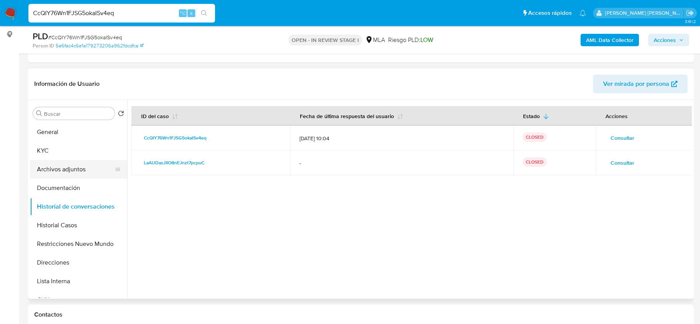
click at [91, 171] on button "Archivos adjuntos" at bounding box center [75, 169] width 91 height 19
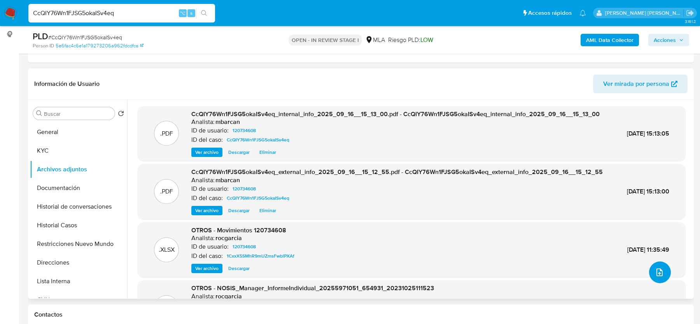
click at [655, 271] on icon "upload-file" at bounding box center [659, 272] width 9 height 9
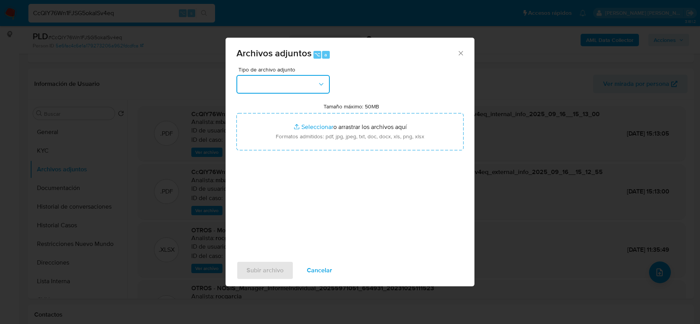
click at [291, 82] on button "button" at bounding box center [283, 84] width 93 height 19
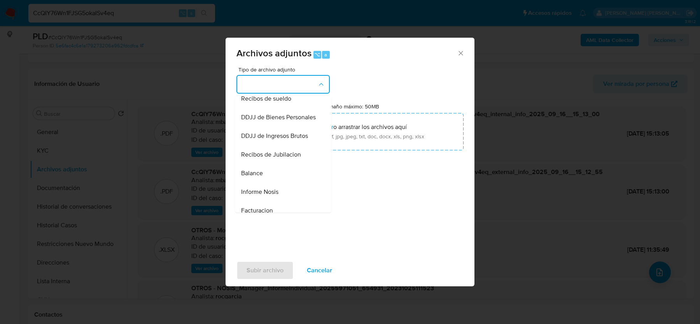
scroll to position [199, 0]
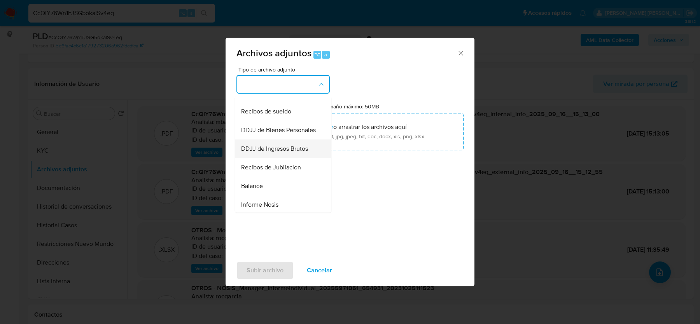
click at [288, 150] on span "DDJJ de Ingresos Brutos" at bounding box center [274, 149] width 67 height 8
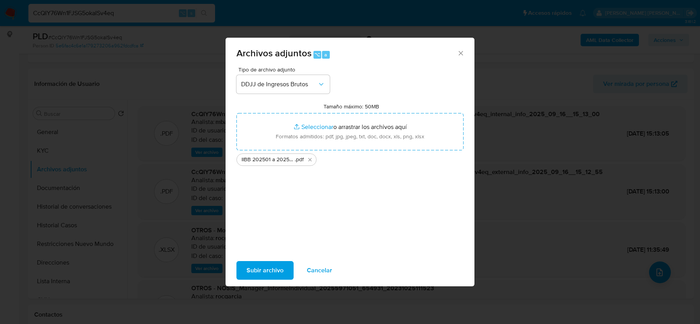
click at [254, 272] on span "Subir archivo" at bounding box center [265, 270] width 37 height 17
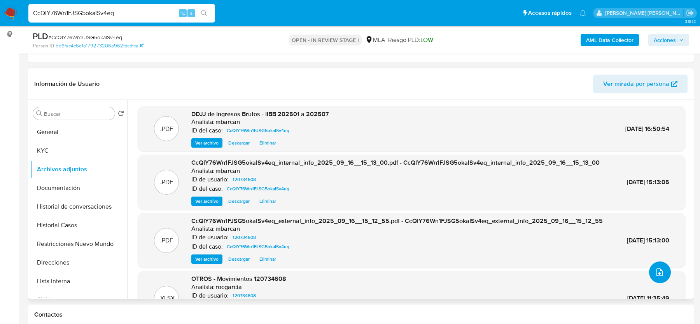
click at [662, 269] on button "upload-file" at bounding box center [660, 273] width 22 height 22
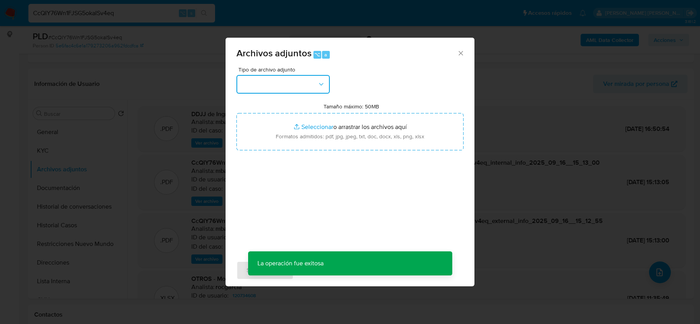
click at [262, 88] on button "button" at bounding box center [283, 84] width 93 height 19
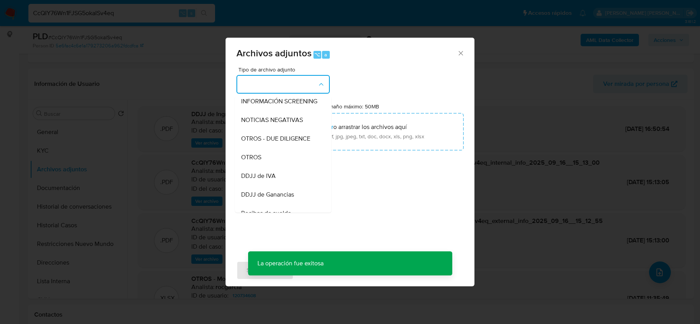
scroll to position [101, 0]
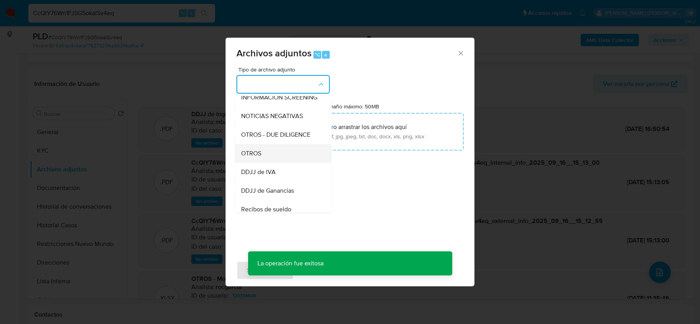
click at [262, 154] on div "OTROS" at bounding box center [280, 153] width 79 height 19
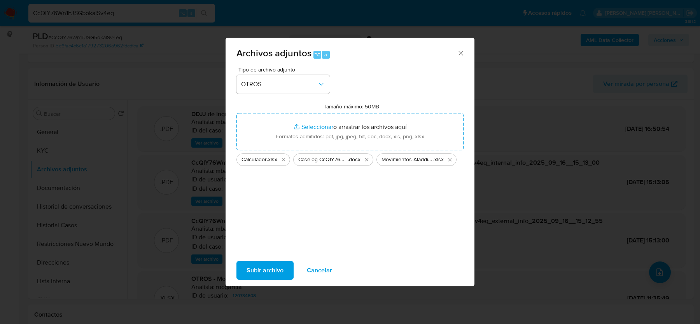
click at [256, 266] on span "Subir archivo" at bounding box center [265, 270] width 37 height 17
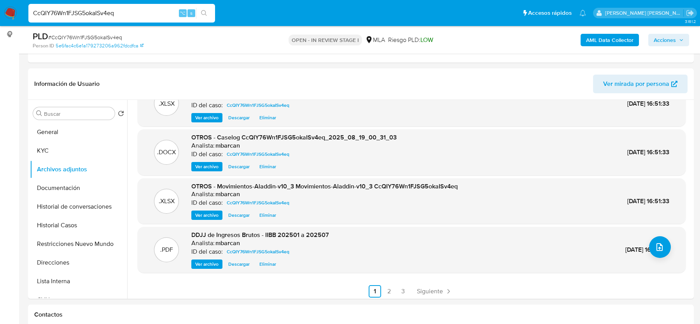
scroll to position [28, 0]
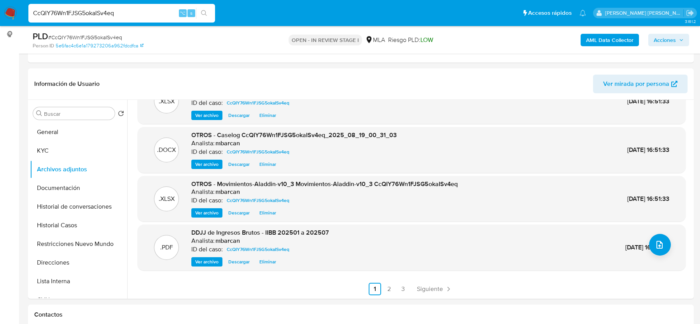
click at [680, 34] on div "Acciones" at bounding box center [669, 40] width 41 height 12
click at [678, 37] on span "Acciones" at bounding box center [669, 40] width 30 height 11
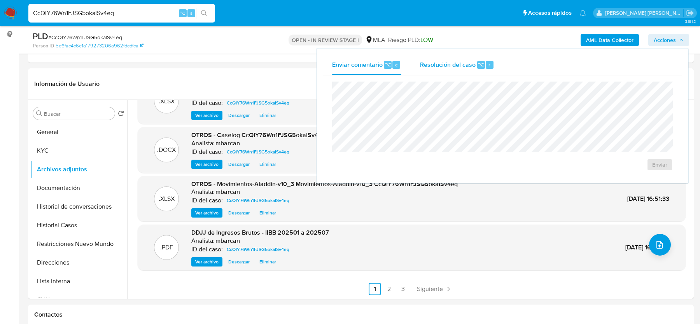
click at [451, 66] on span "Resolución del caso" at bounding box center [448, 64] width 56 height 9
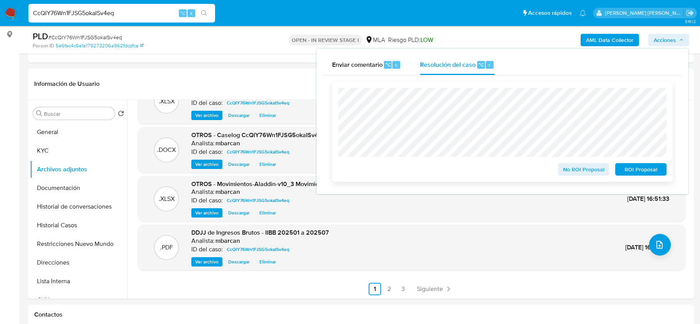
click at [573, 168] on span "No ROI Proposal" at bounding box center [584, 169] width 40 height 11
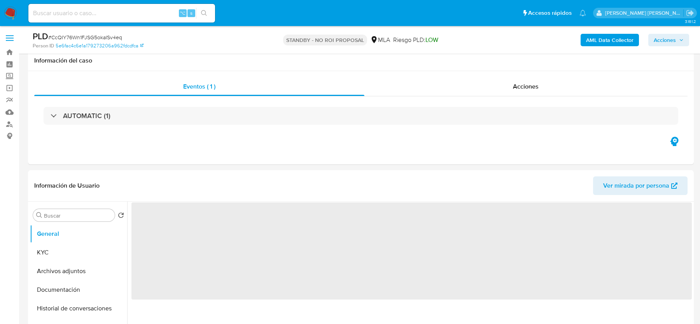
scroll to position [117, 0]
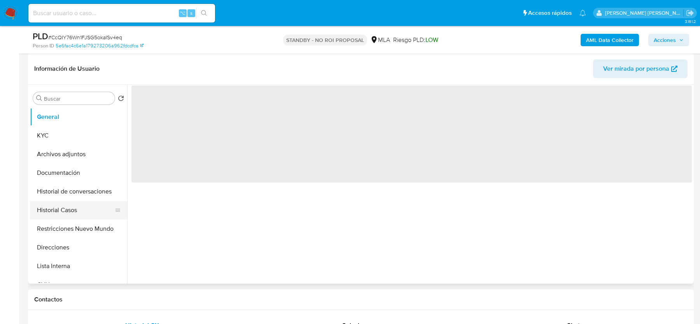
click at [65, 210] on button "Historial Casos" at bounding box center [75, 210] width 91 height 19
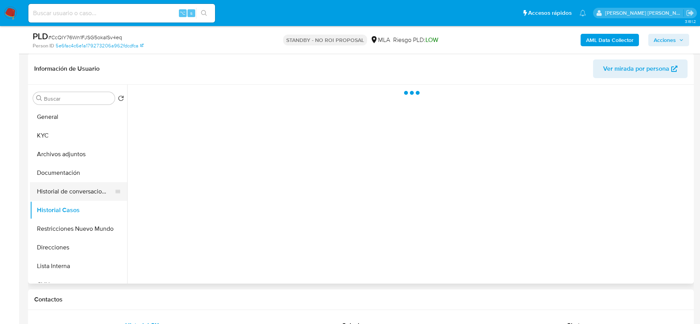
select select "10"
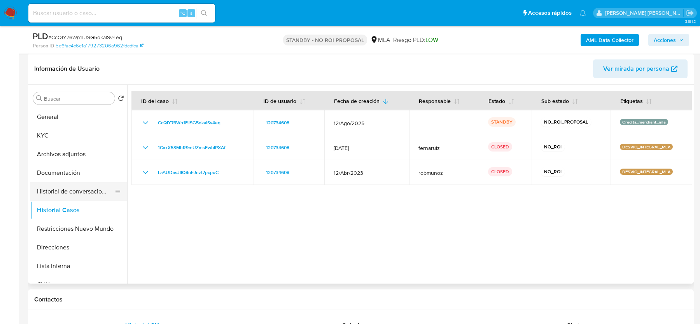
click at [69, 189] on button "Historial de conversaciones" at bounding box center [75, 191] width 91 height 19
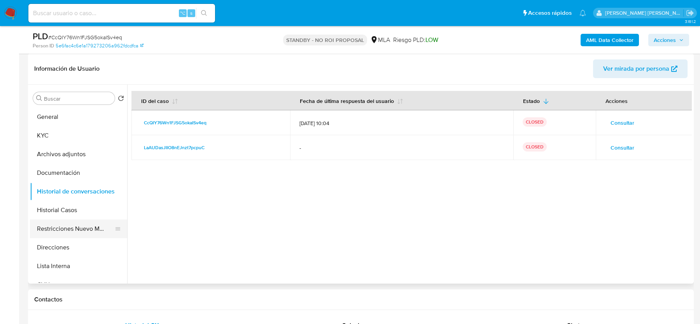
click at [73, 225] on button "Restricciones Nuevo Mundo" at bounding box center [75, 229] width 91 height 19
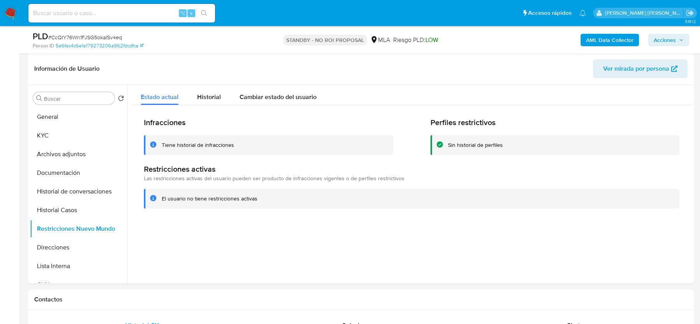
click at [143, 14] on input at bounding box center [121, 13] width 187 height 10
click at [142, 14] on input at bounding box center [121, 13] width 187 height 10
paste input "PhKRgCISsyaWI6IPeabfUGYl"
type input "PhKRgCISsyaWI6IPeabfUGYl"
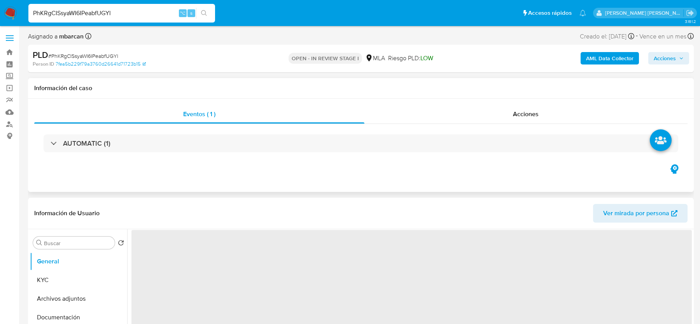
select select "10"
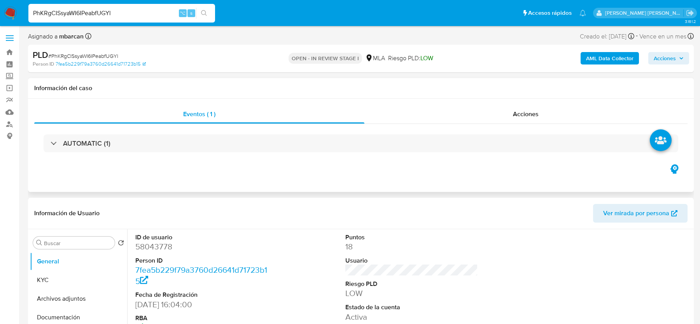
scroll to position [69, 0]
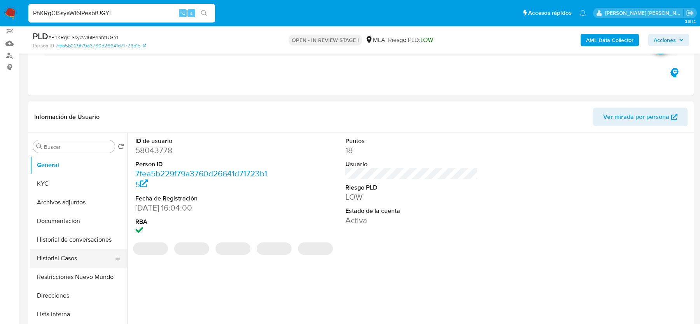
click at [60, 263] on button "Historial Casos" at bounding box center [75, 258] width 91 height 19
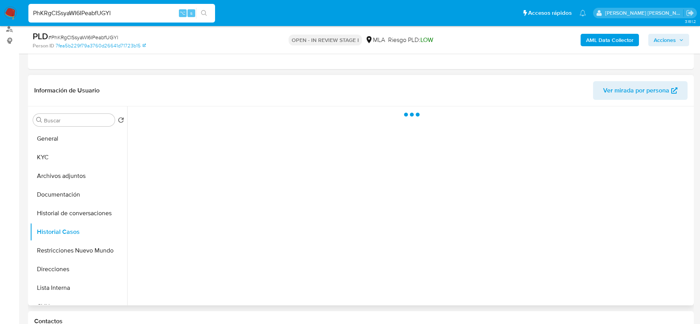
scroll to position [97, 0]
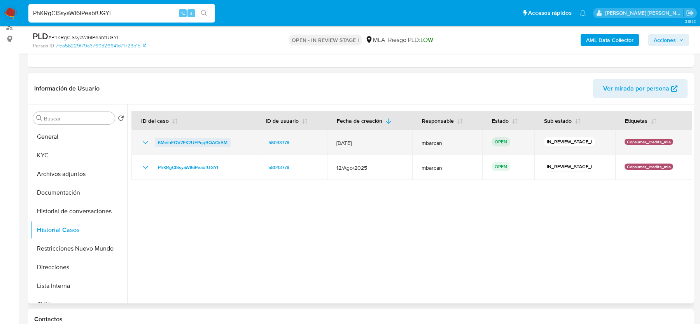
click at [175, 146] on span "6MeihFQV7EK2UFPqqBQACkBM" at bounding box center [193, 142] width 70 height 9
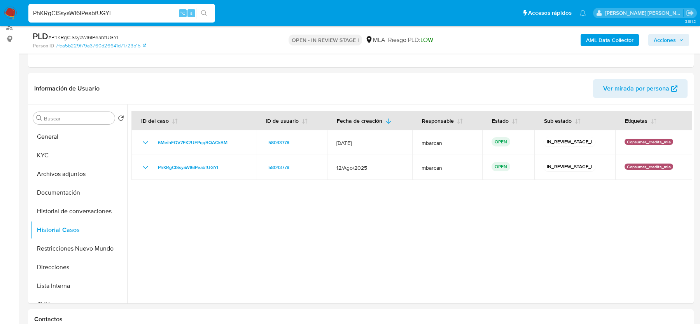
click at [657, 40] on span "Acciones" at bounding box center [665, 40] width 22 height 12
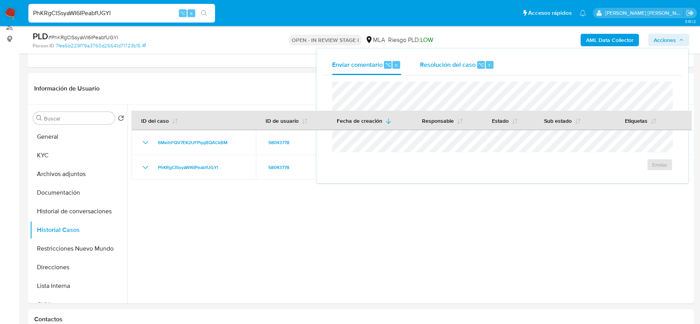
click at [453, 68] on span "Resolución del caso" at bounding box center [448, 64] width 56 height 9
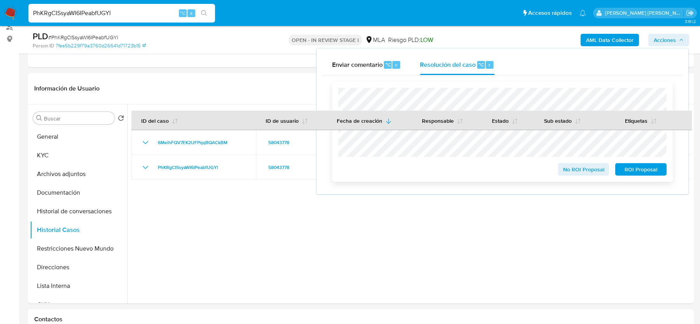
click at [584, 170] on span "No ROI Proposal" at bounding box center [584, 169] width 40 height 11
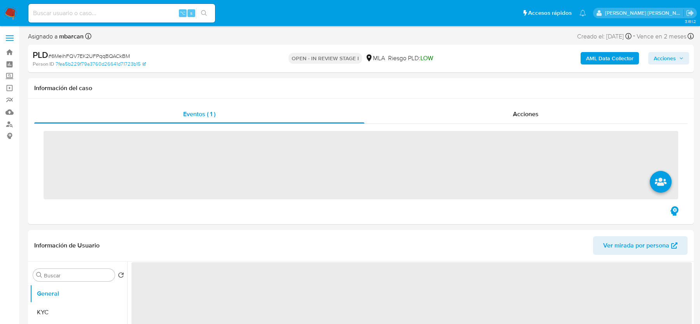
click at [96, 54] on span "# 6MeihFQV7EK2UFPqqBQACkBM" at bounding box center [89, 56] width 82 height 8
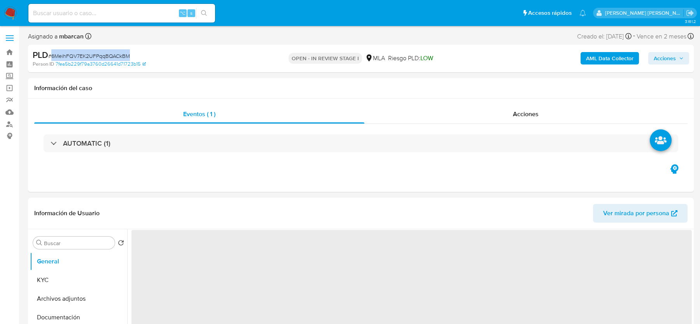
copy span "6MeihFQV7EK2UFPqqBQACkBM"
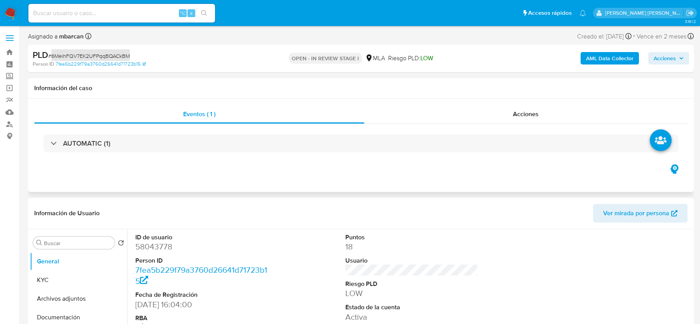
select select "10"
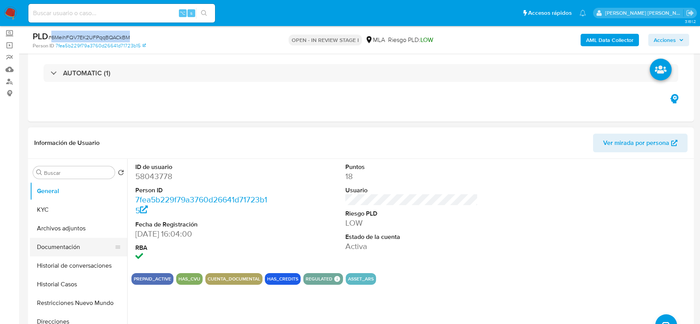
scroll to position [84, 0]
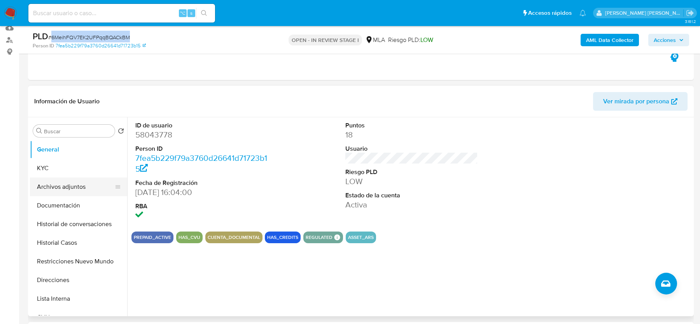
click at [65, 195] on button "Archivos adjuntos" at bounding box center [75, 187] width 91 height 19
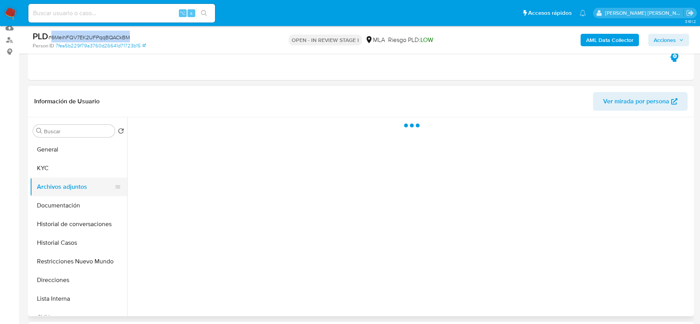
click at [65, 189] on button "Archivos adjuntos" at bounding box center [75, 187] width 91 height 19
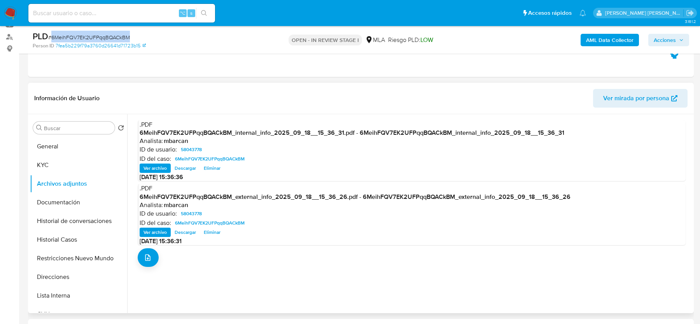
scroll to position [102, 0]
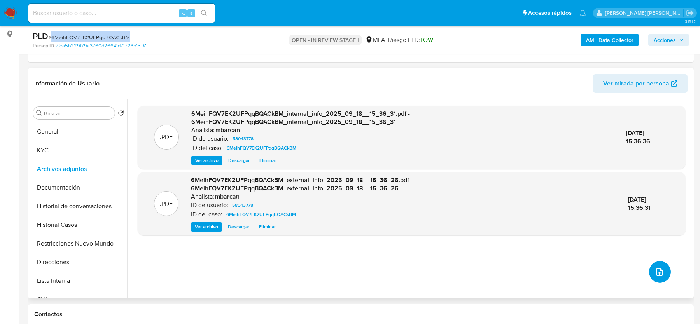
click at [657, 268] on icon "upload-file" at bounding box center [660, 272] width 6 height 8
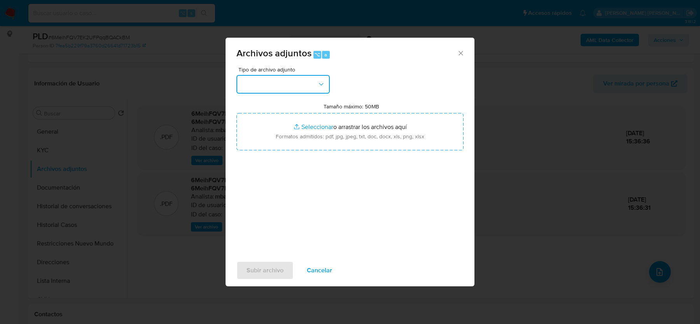
click at [289, 75] on button "button" at bounding box center [283, 84] width 93 height 19
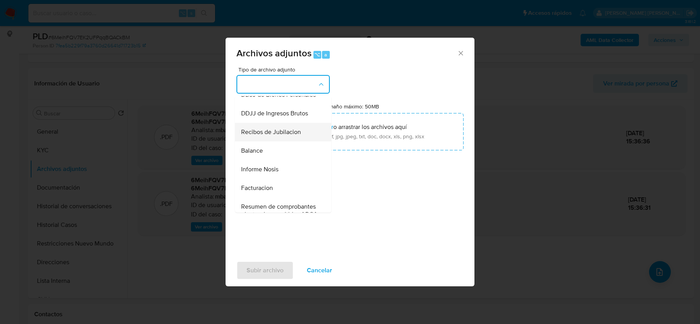
scroll to position [229, 0]
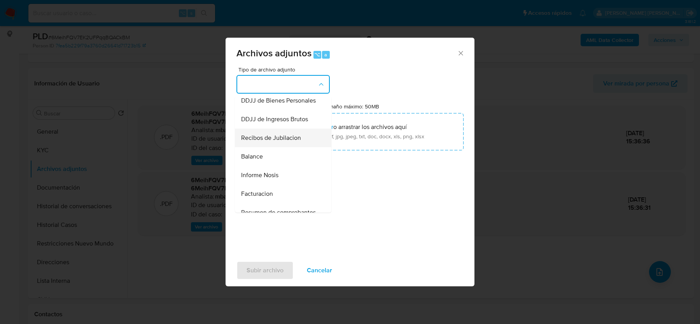
click at [272, 118] on span "DDJJ de Ingresos Brutos" at bounding box center [274, 120] width 67 height 8
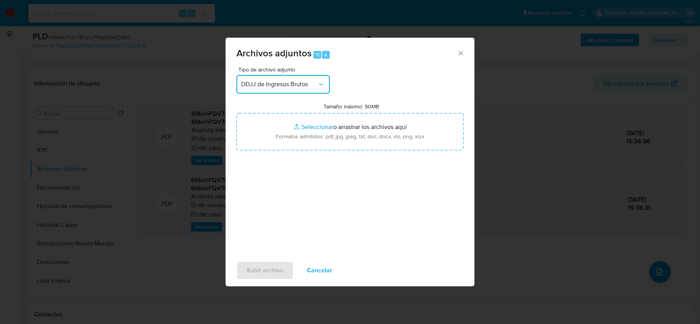
click at [278, 81] on span "DDJJ de Ingresos Brutos" at bounding box center [279, 85] width 76 height 8
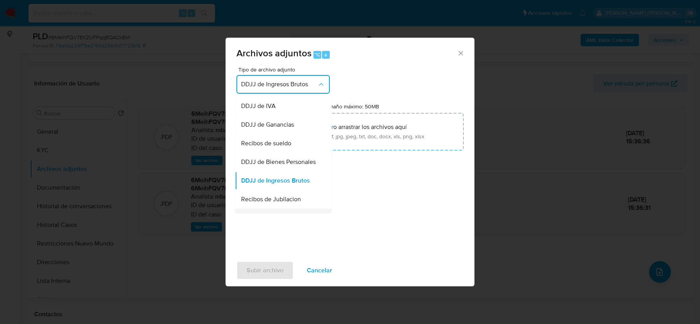
scroll to position [164, 0]
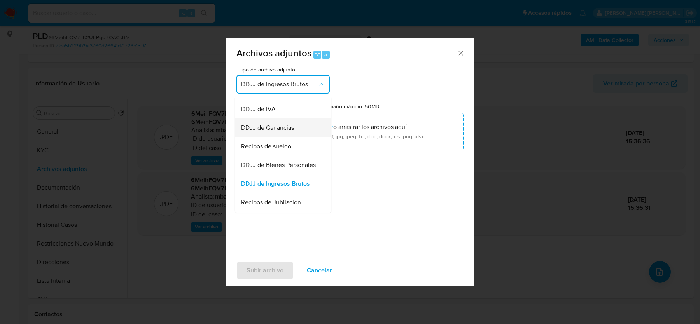
click at [278, 129] on span "DDJJ de Ganancias" at bounding box center [267, 128] width 53 height 8
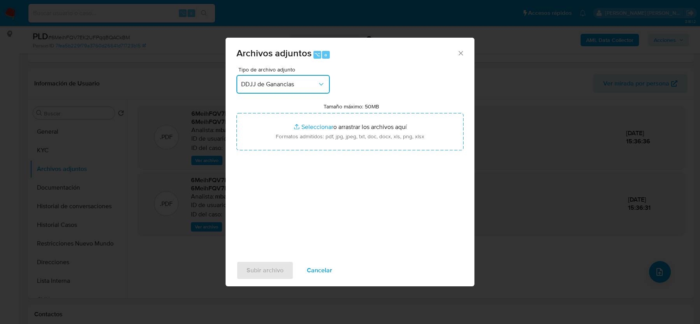
click at [273, 90] on button "DDJJ de Ganancias" at bounding box center [283, 84] width 93 height 19
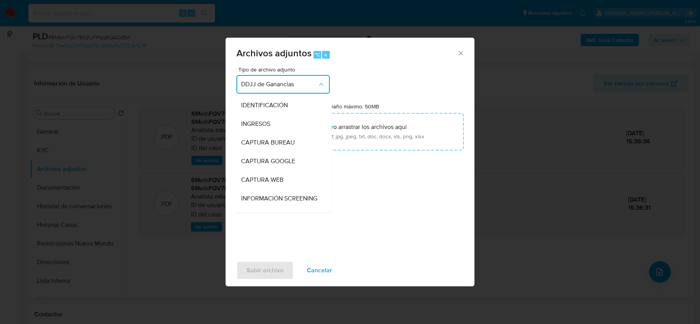
scroll to position [137, 0]
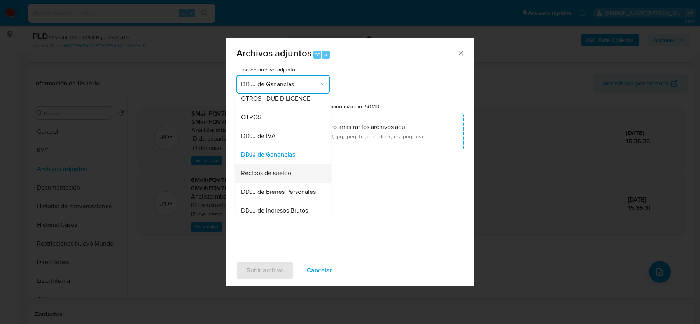
click at [263, 170] on span "Recibos de sueldo" at bounding box center [266, 174] width 50 height 8
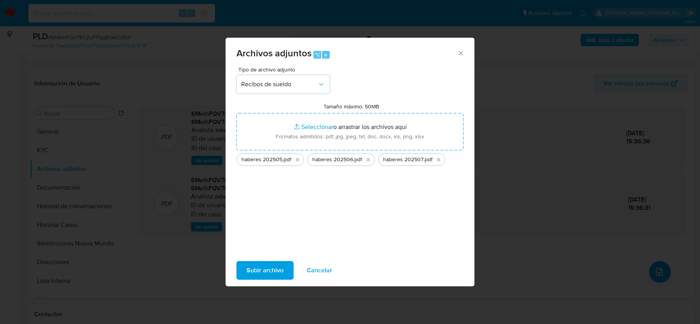
click at [267, 266] on span "Subir archivo" at bounding box center [265, 270] width 37 height 17
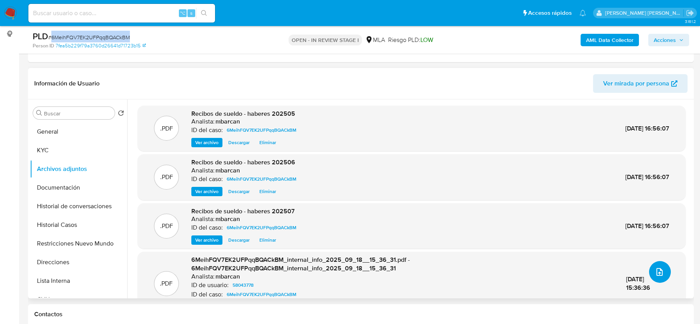
click at [657, 275] on icon "upload-file" at bounding box center [660, 272] width 6 height 8
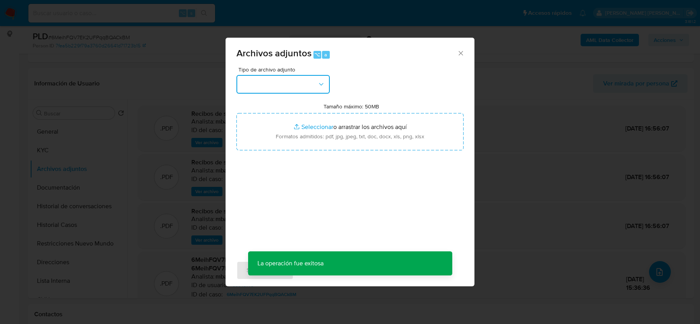
click at [303, 85] on button "button" at bounding box center [283, 84] width 93 height 19
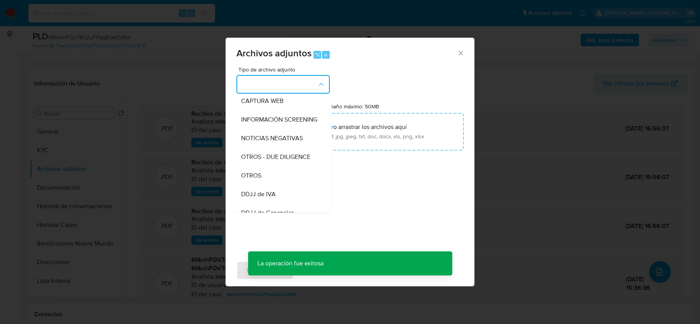
scroll to position [92, 0]
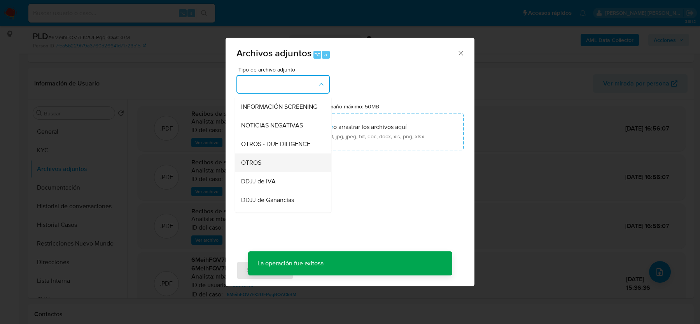
click at [263, 166] on div "OTROS" at bounding box center [280, 163] width 79 height 19
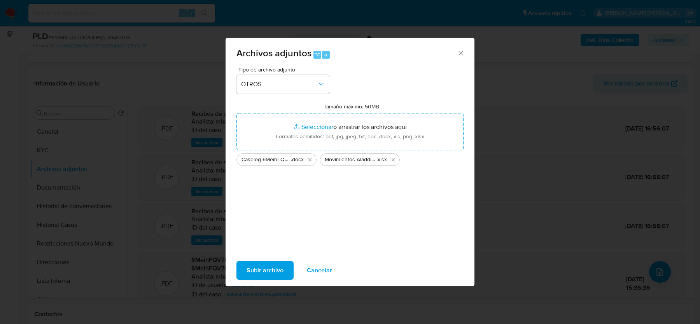
click at [254, 273] on span "Subir archivo" at bounding box center [265, 270] width 37 height 17
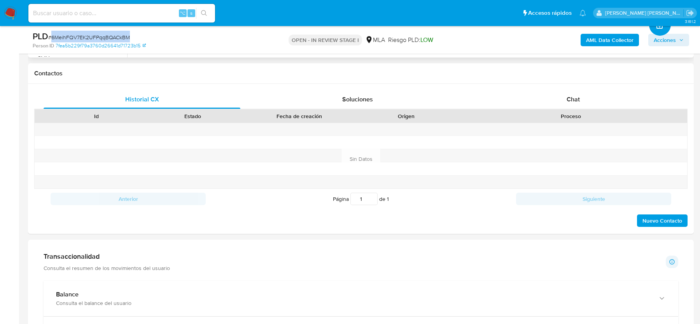
scroll to position [193, 0]
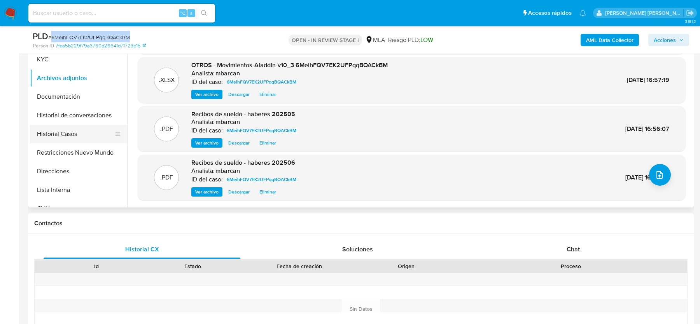
click at [50, 130] on button "Historial Casos" at bounding box center [75, 134] width 91 height 19
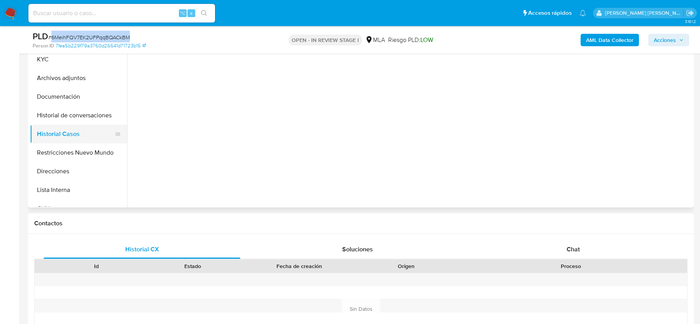
scroll to position [0, 0]
click at [62, 86] on button "Archivos adjuntos" at bounding box center [75, 78] width 91 height 19
click at [61, 153] on button "Restricciones Nuevo Mundo" at bounding box center [75, 153] width 91 height 19
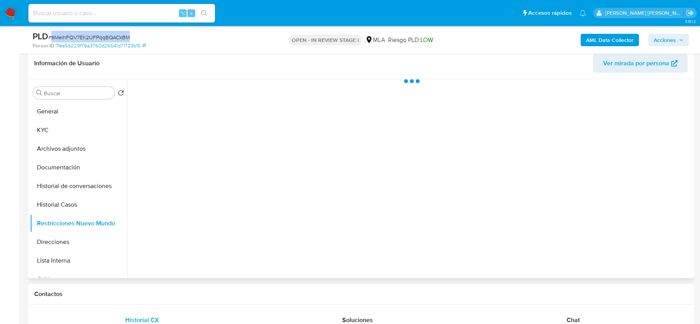
scroll to position [103, 0]
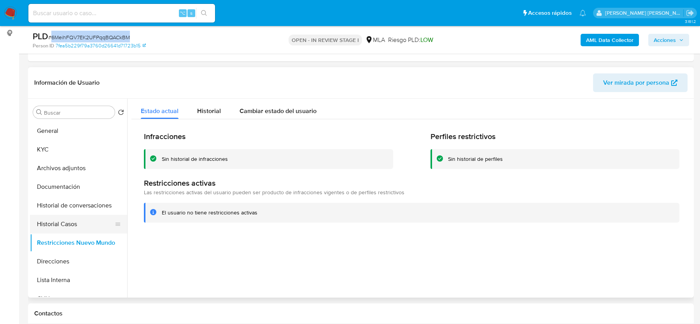
click at [59, 221] on button "Historial Casos" at bounding box center [75, 224] width 91 height 19
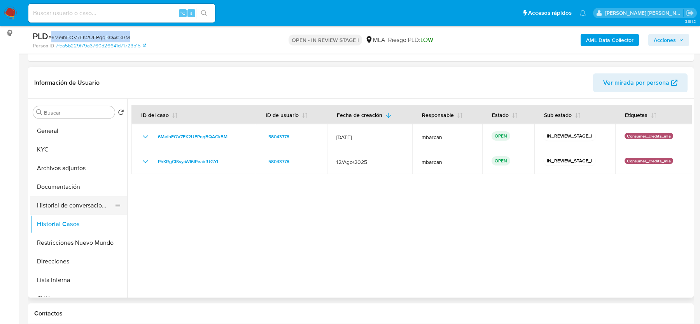
click at [65, 203] on button "Historial de conversaciones" at bounding box center [75, 205] width 91 height 19
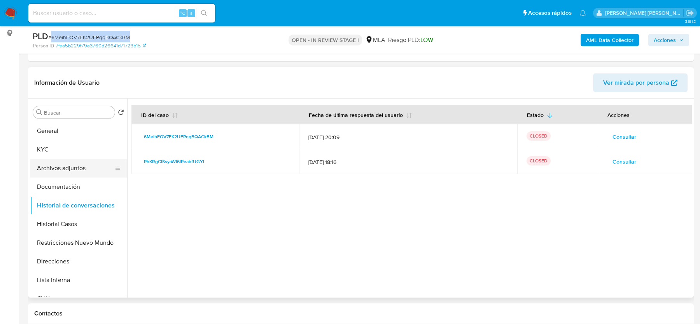
click at [60, 165] on button "Archivos adjuntos" at bounding box center [75, 168] width 91 height 19
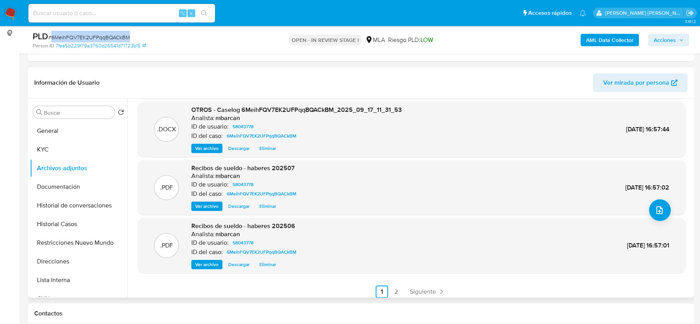
scroll to position [65, 0]
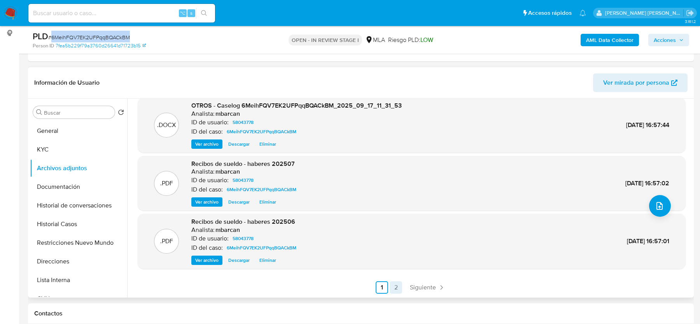
click at [398, 284] on link "2" at bounding box center [396, 288] width 12 height 12
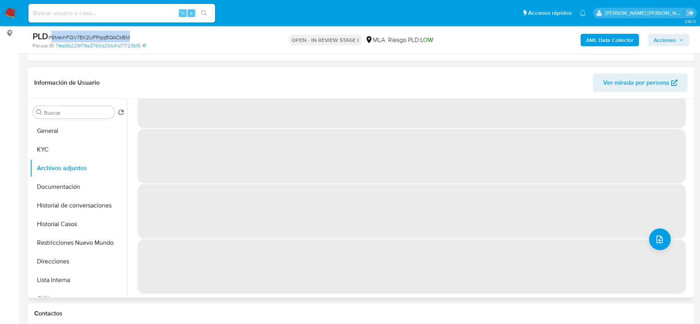
scroll to position [0, 0]
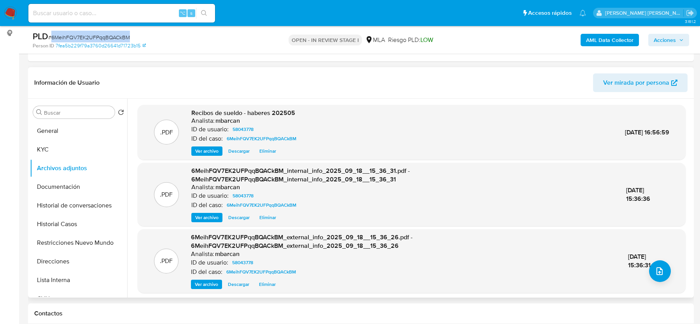
click at [668, 39] on span "Acciones" at bounding box center [665, 40] width 22 height 12
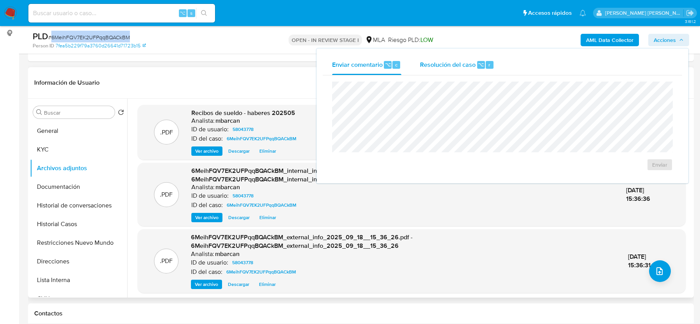
click at [462, 63] on span "Resolución del caso" at bounding box center [448, 64] width 56 height 9
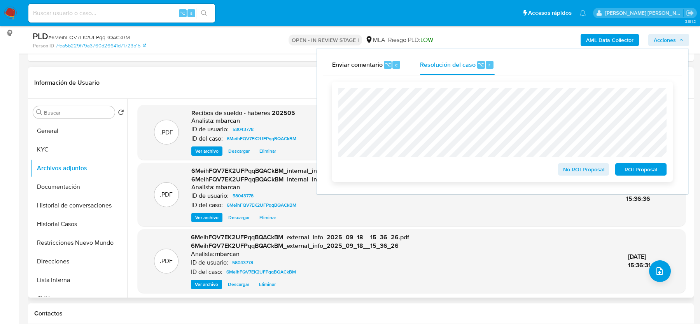
click at [581, 172] on span "No ROI Proposal" at bounding box center [584, 169] width 40 height 11
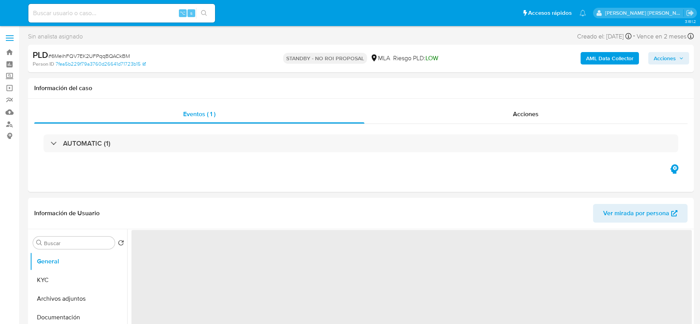
select select "10"
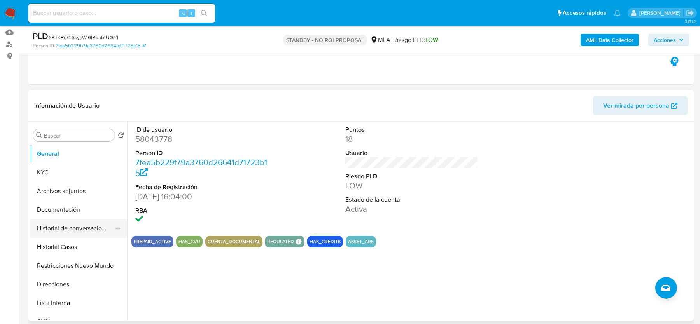
scroll to position [93, 0]
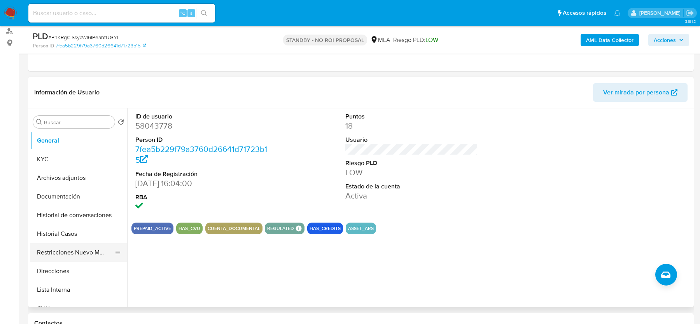
click at [64, 254] on button "Restricciones Nuevo Mundo" at bounding box center [75, 253] width 91 height 19
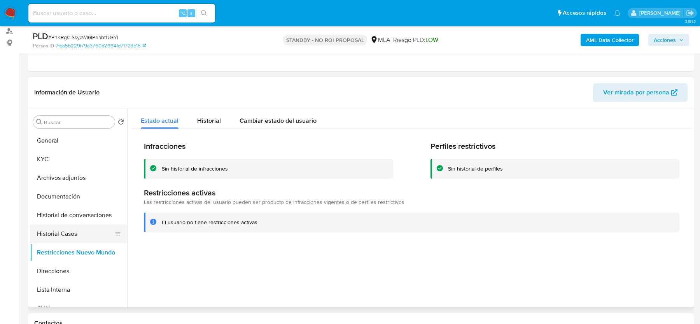
click at [60, 231] on button "Historial Casos" at bounding box center [75, 234] width 91 height 19
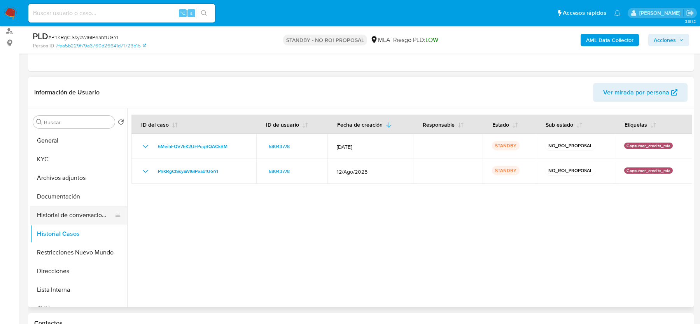
click at [68, 213] on button "Historial de conversaciones" at bounding box center [75, 215] width 91 height 19
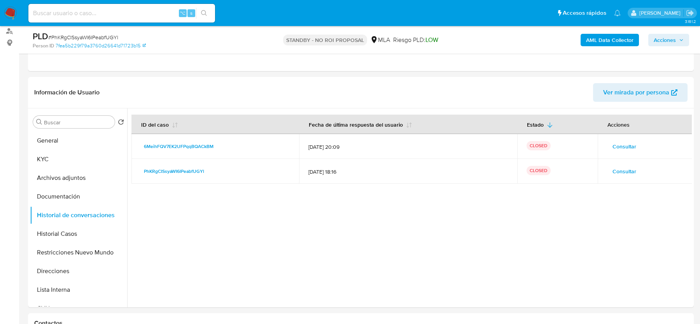
click at [74, 11] on input at bounding box center [121, 13] width 187 height 10
paste input "zfbUG4yvjjbbhkSUA37zSwzF"
type input "zfbUG4yvjjbbhkSUA37zSwzF"
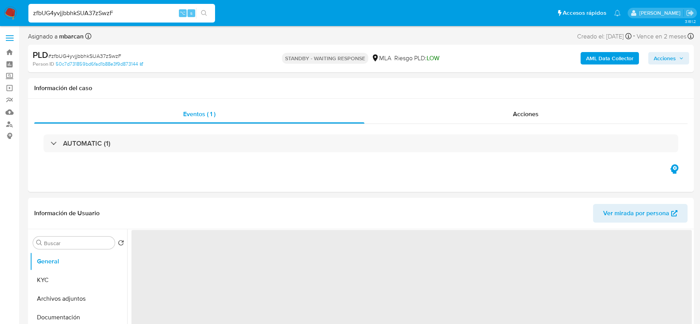
select select "10"
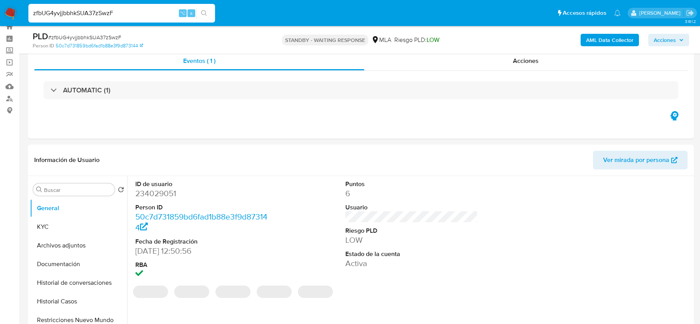
scroll to position [177, 0]
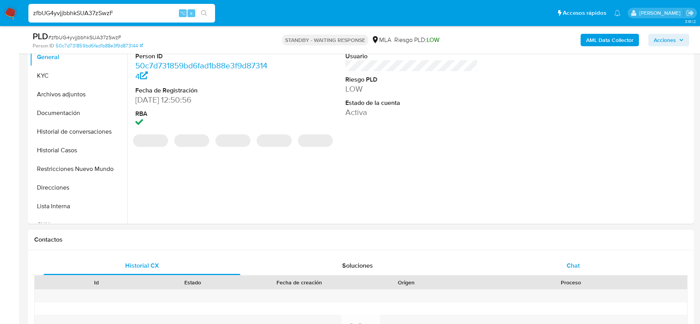
click at [549, 258] on div "Chat" at bounding box center [573, 266] width 197 height 19
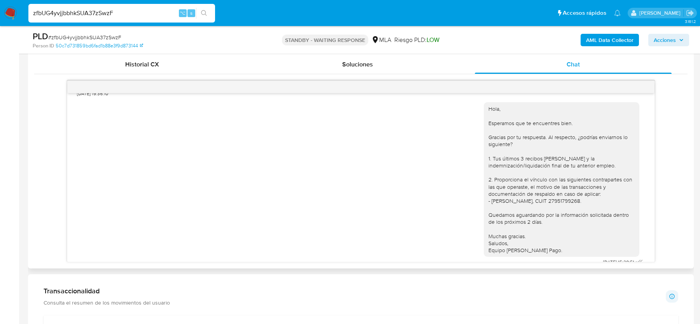
scroll to position [245, 0]
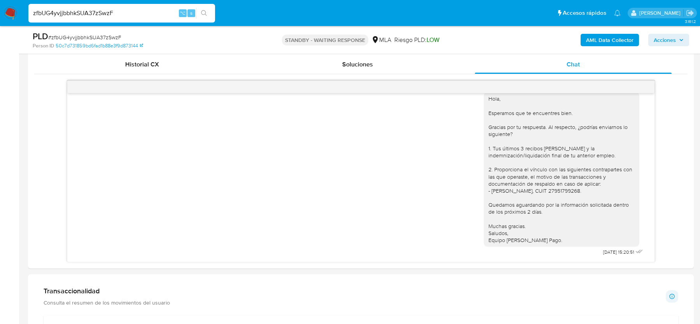
click at [136, 14] on input "zfbUG4yvjjbbhkSUA37zSwzF" at bounding box center [121, 13] width 187 height 10
paste input "CNJJUjYSAkMtE1ebsiCQXKfv"
type input "CNJJUjYSAkMtE1ebsiCQXKfv"
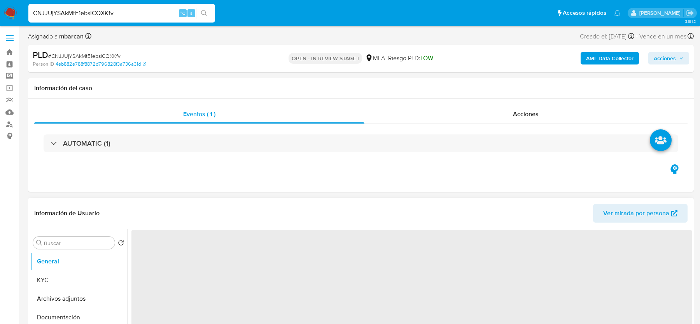
select select "10"
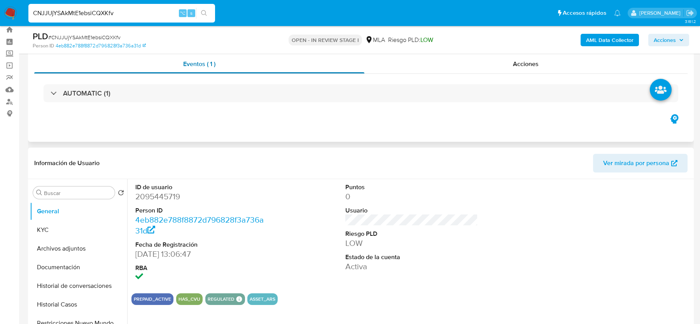
scroll to position [70, 0]
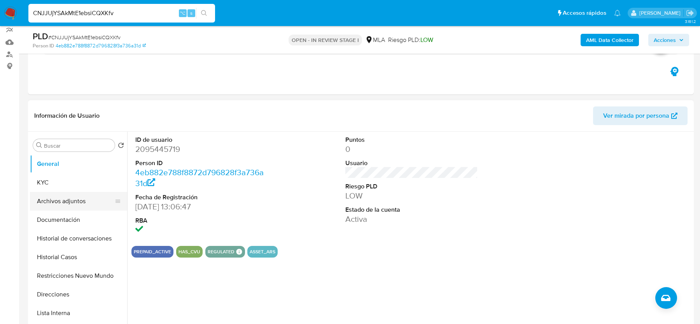
click at [61, 193] on button "Archivos adjuntos" at bounding box center [75, 201] width 91 height 19
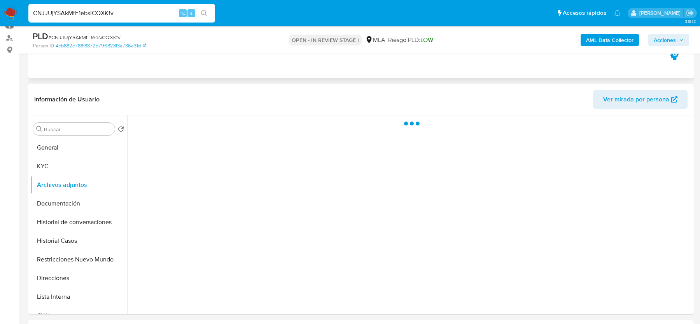
scroll to position [86, 0]
click at [65, 251] on button "Restricciones Nuevo Mundo" at bounding box center [75, 260] width 91 height 19
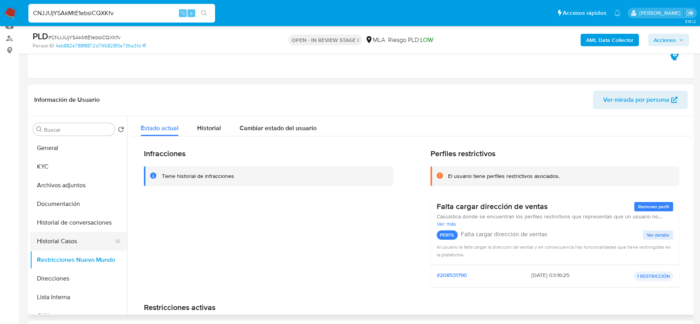
click at [60, 239] on button "Historial Casos" at bounding box center [75, 241] width 91 height 19
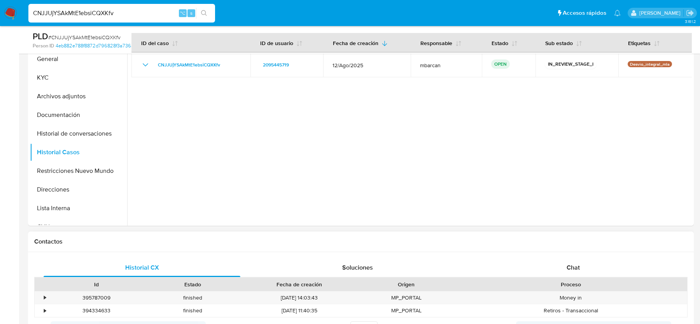
click at [566, 249] on div "Contactos" at bounding box center [361, 242] width 666 height 21
click at [566, 270] on div "Chat" at bounding box center [573, 268] width 197 height 19
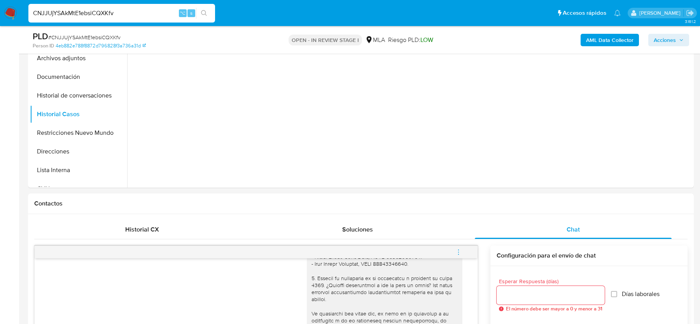
scroll to position [149, 0]
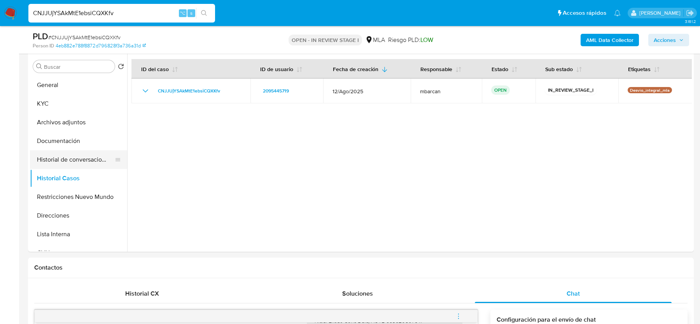
click at [57, 161] on button "Historial de conversaciones" at bounding box center [75, 160] width 91 height 19
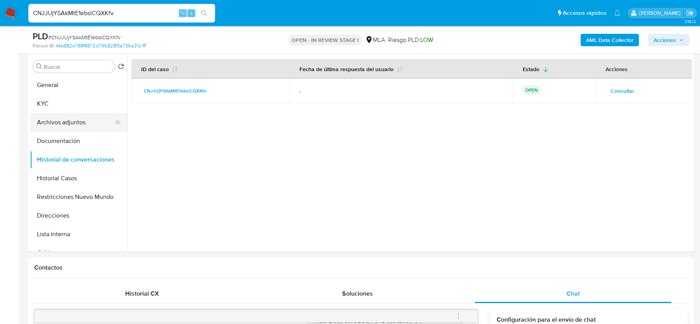
click at [61, 119] on button "Archivos adjuntos" at bounding box center [75, 122] width 91 height 19
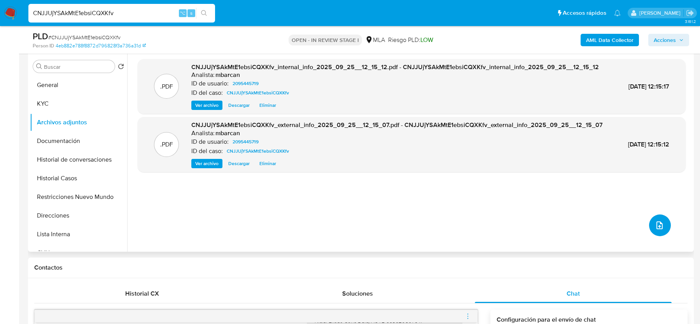
click at [659, 230] on icon "upload-file" at bounding box center [659, 225] width 9 height 9
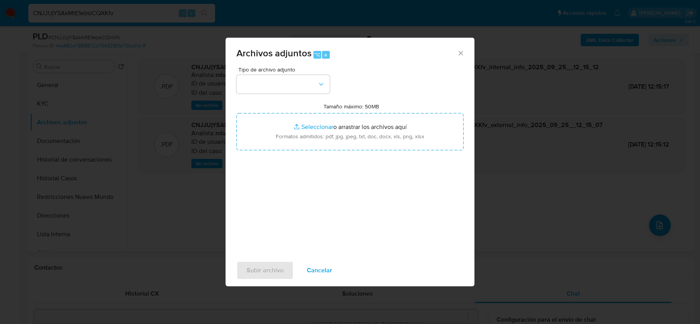
click at [302, 73] on div "Tipo de archivo adjunto" at bounding box center [283, 80] width 93 height 27
click at [301, 84] on button "button" at bounding box center [283, 84] width 93 height 19
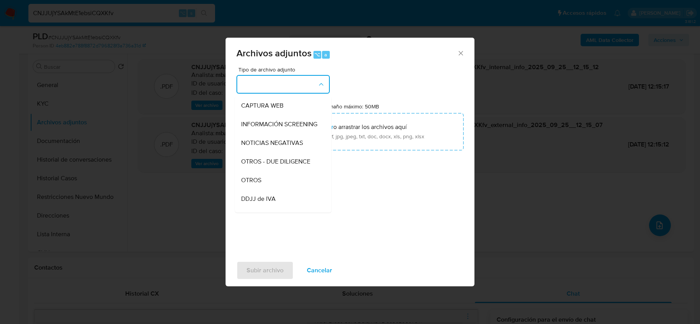
scroll to position [75, 0]
click at [258, 176] on span "OTROS" at bounding box center [251, 180] width 20 height 8
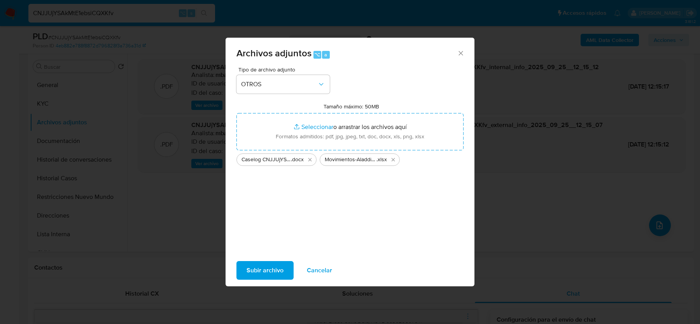
click at [273, 268] on span "Subir archivo" at bounding box center [265, 270] width 37 height 17
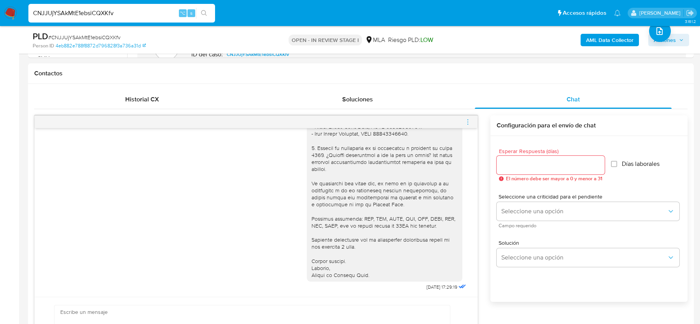
scroll to position [364, 0]
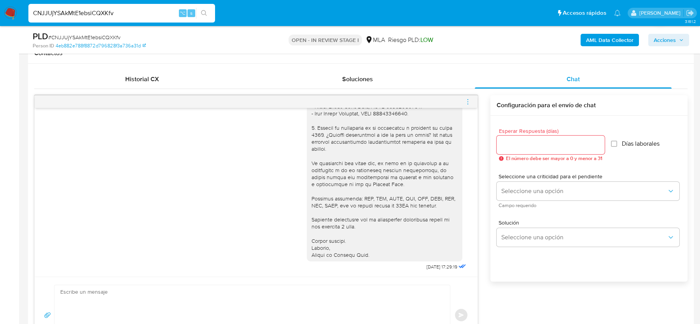
click at [466, 99] on icon "menu-action" at bounding box center [468, 101] width 7 height 7
click at [410, 88] on li "Cerrar conversación" at bounding box center [425, 86] width 80 height 14
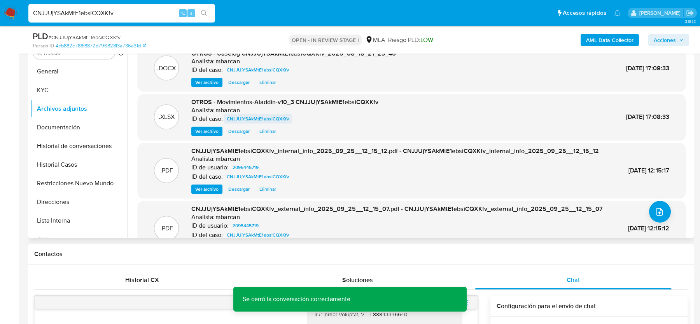
scroll to position [158, 0]
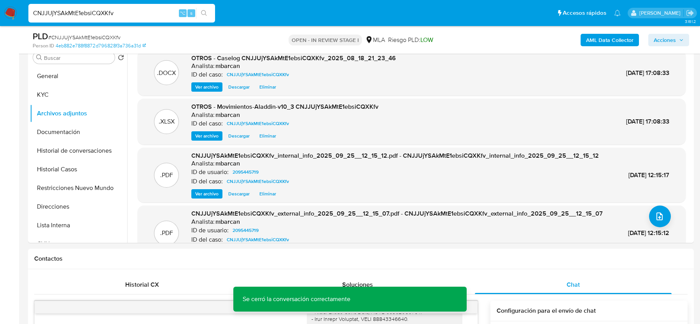
click at [672, 39] on span "Acciones" at bounding box center [665, 40] width 22 height 12
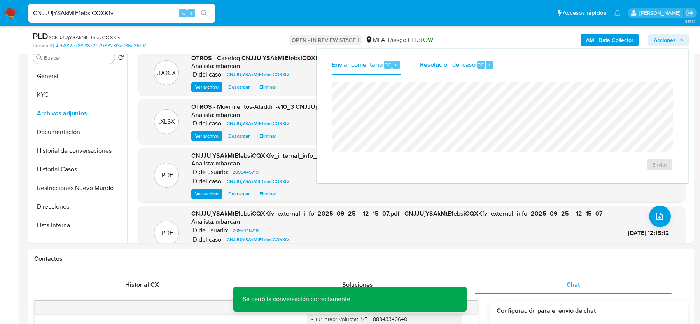
click at [465, 67] on span "Resolución del caso" at bounding box center [448, 64] width 56 height 9
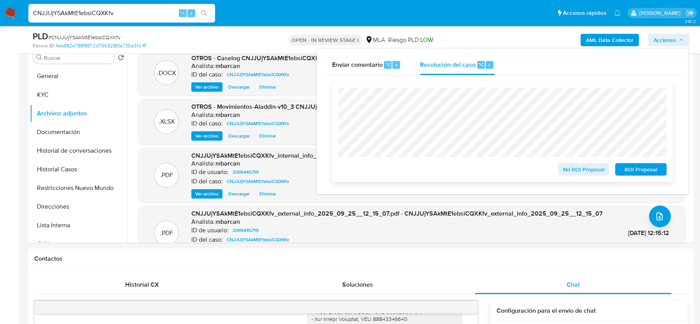
click at [572, 171] on span "No ROI Proposal" at bounding box center [584, 169] width 40 height 11
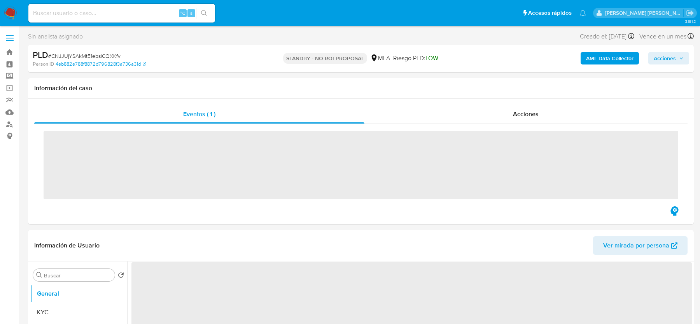
select select "10"
